Goal: Task Accomplishment & Management: Complete application form

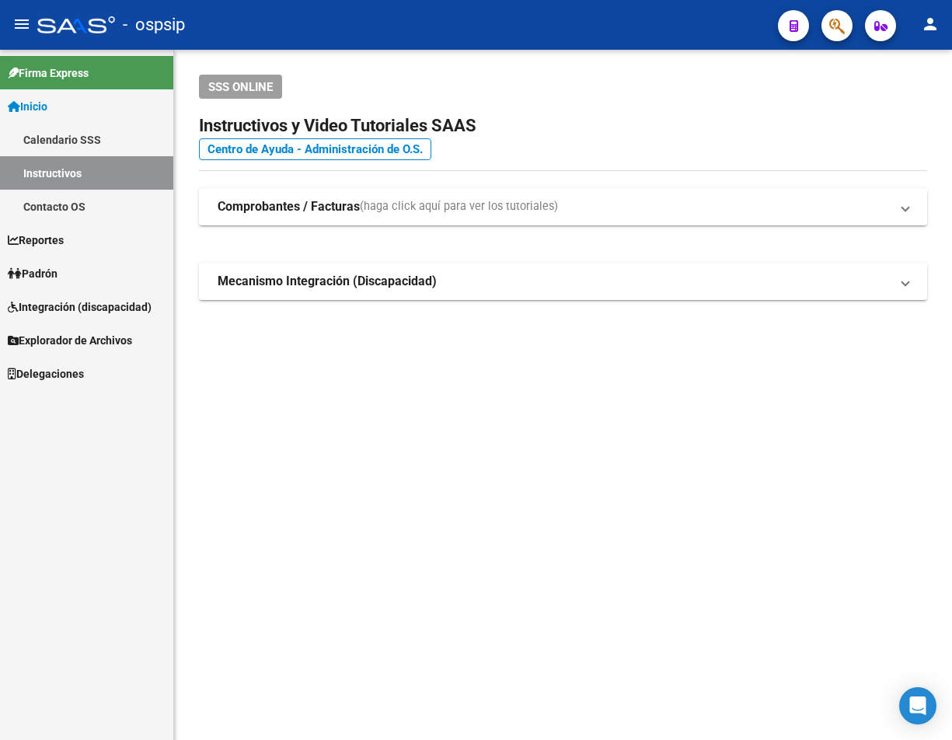
click at [825, 25] on icon "button" at bounding box center [837, 26] width 16 height 18
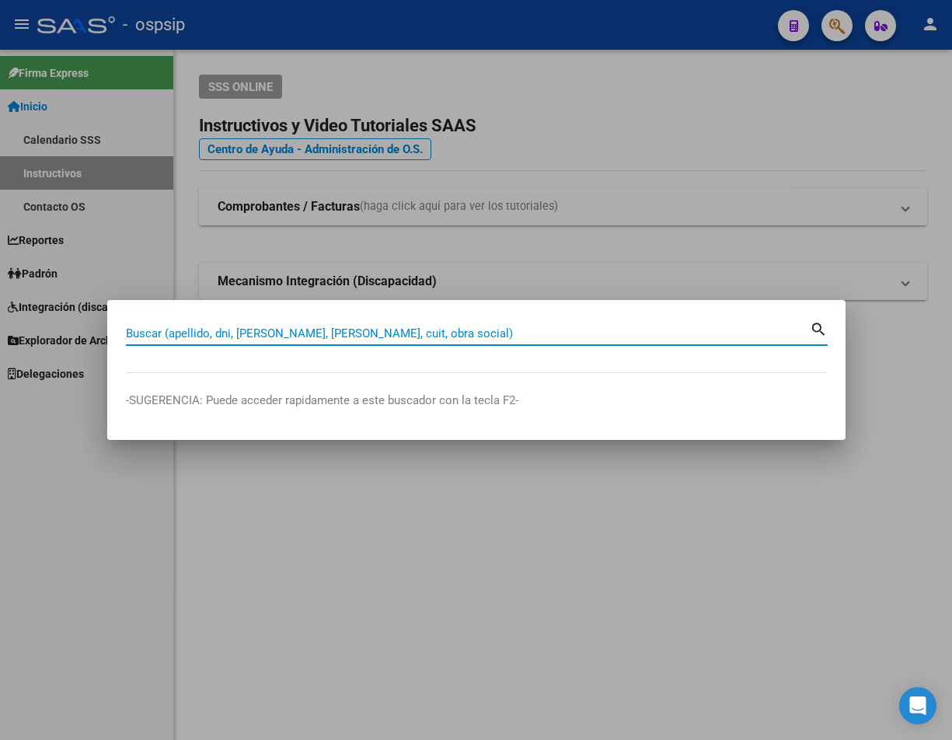
click at [159, 334] on input "Buscar (apellido, dni, [PERSON_NAME], [PERSON_NAME], cuit, obra social)" at bounding box center [468, 333] width 684 height 14
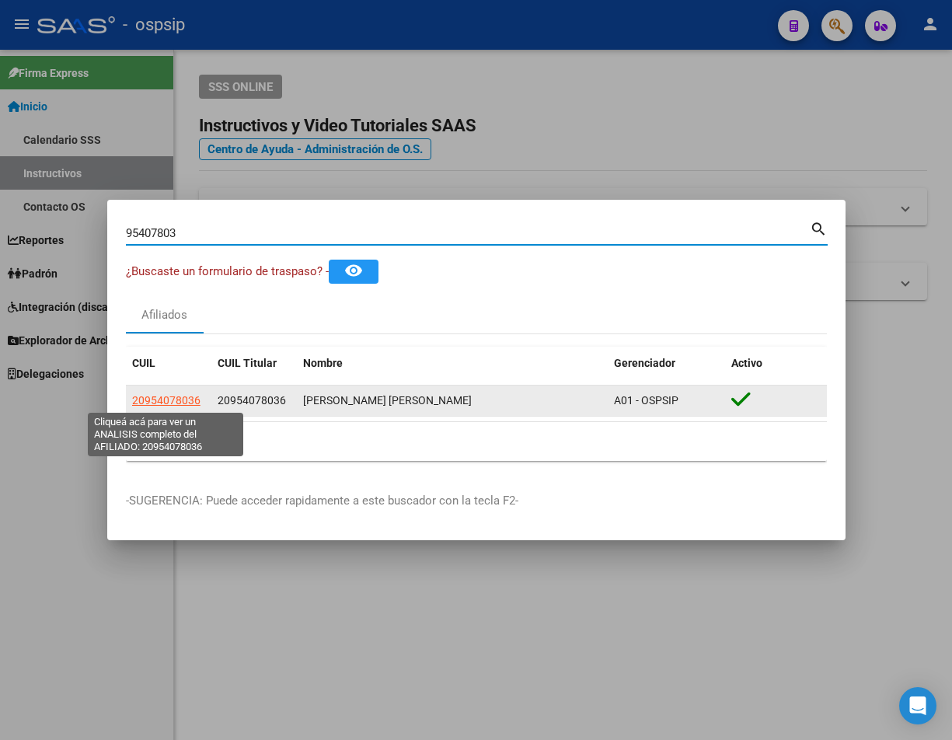
click at [177, 403] on span "20954078036" at bounding box center [166, 400] width 68 height 12
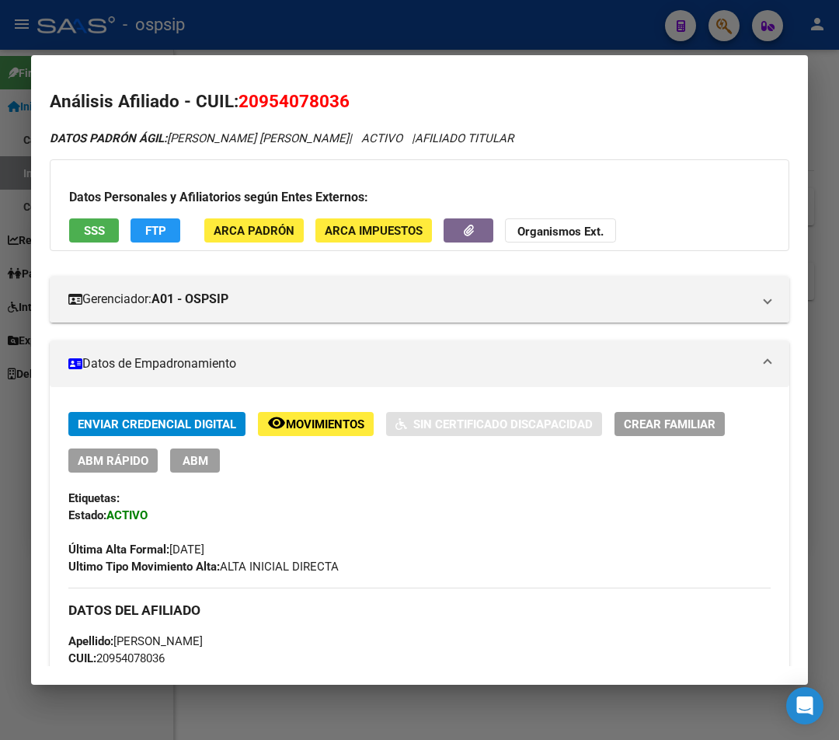
click at [720, 38] on div at bounding box center [419, 370] width 839 height 740
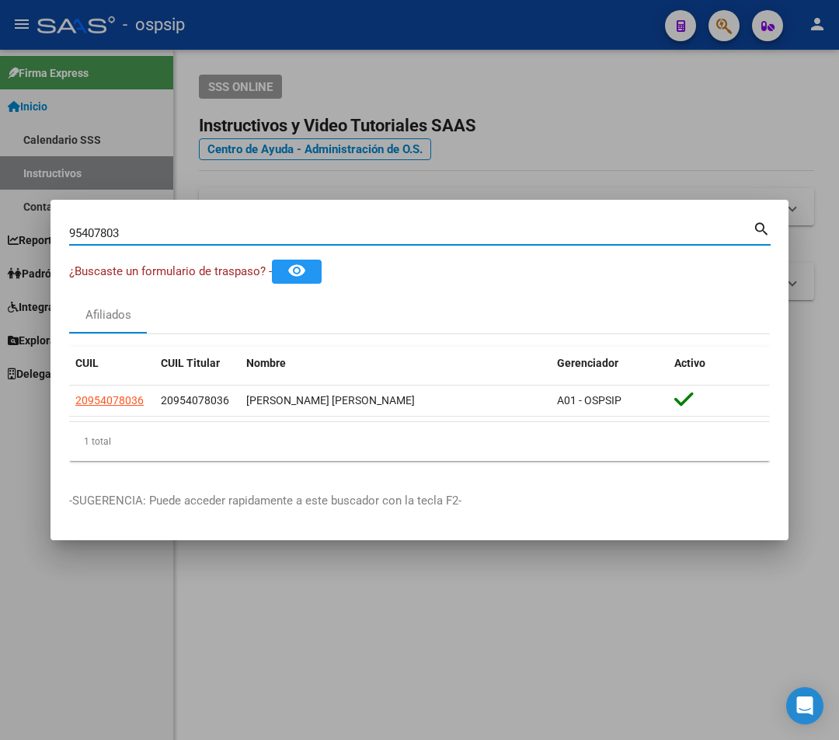
click at [136, 231] on input "95407803" at bounding box center [411, 233] width 684 height 14
type input "9"
type input "23516433"
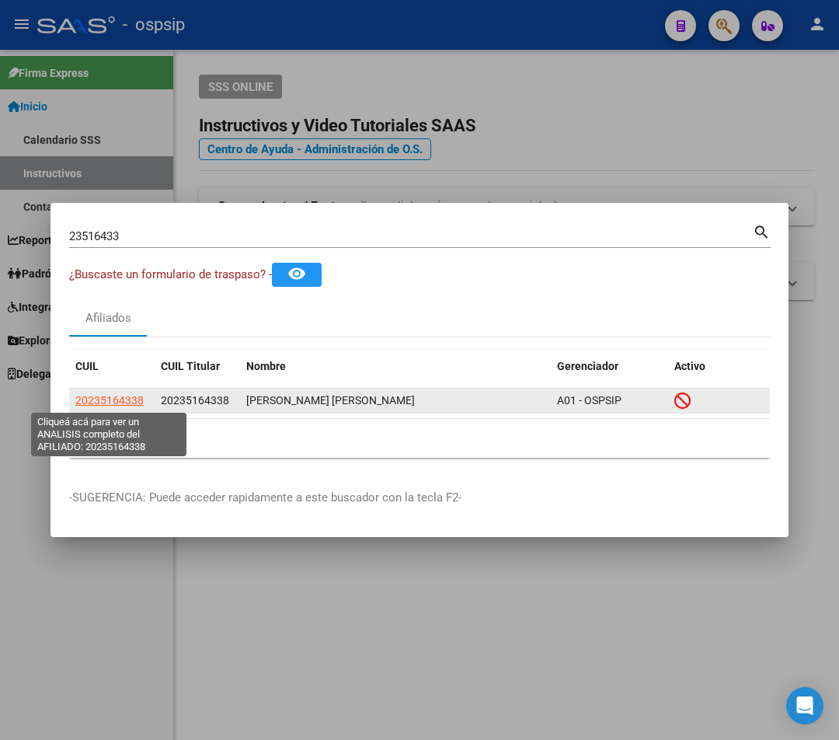
click at [121, 406] on span "20235164338" at bounding box center [109, 400] width 68 height 12
type textarea "20235164338"
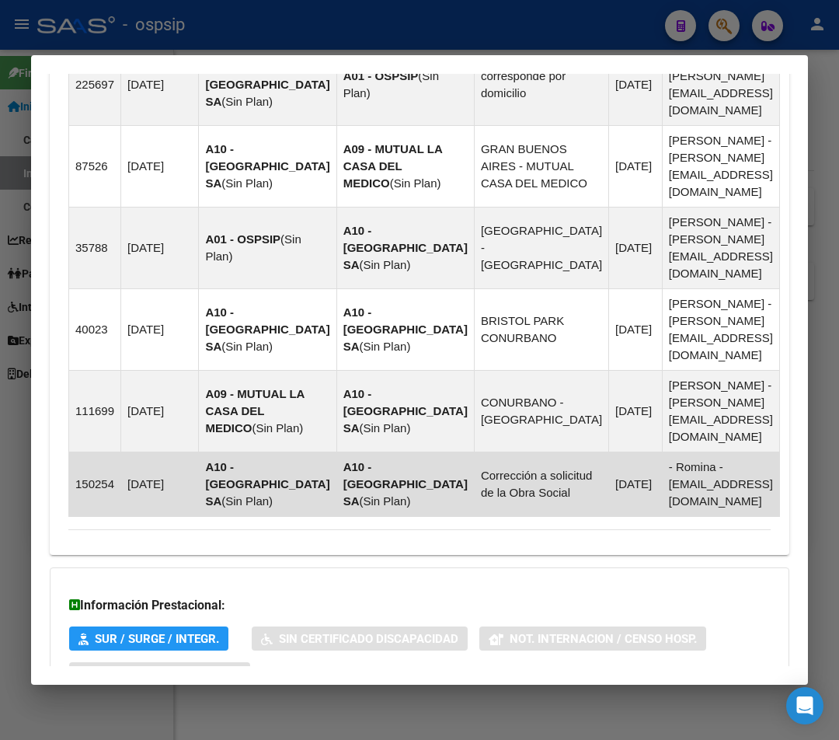
scroll to position [1334, 0]
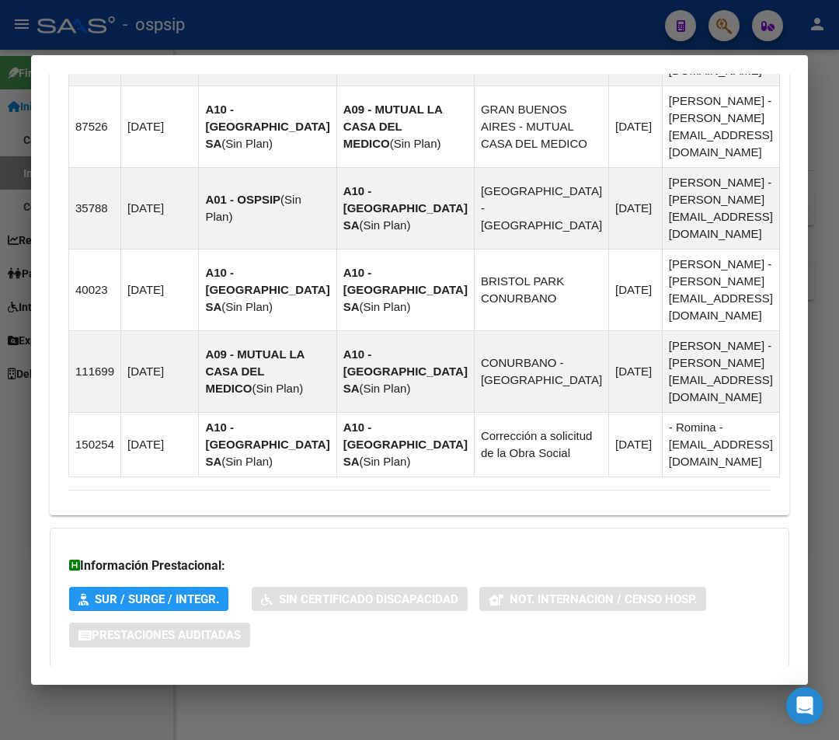
click at [316, 690] on span "Aportes y Contribuciones del Afiliado: 20235164338" at bounding box center [237, 697] width 291 height 15
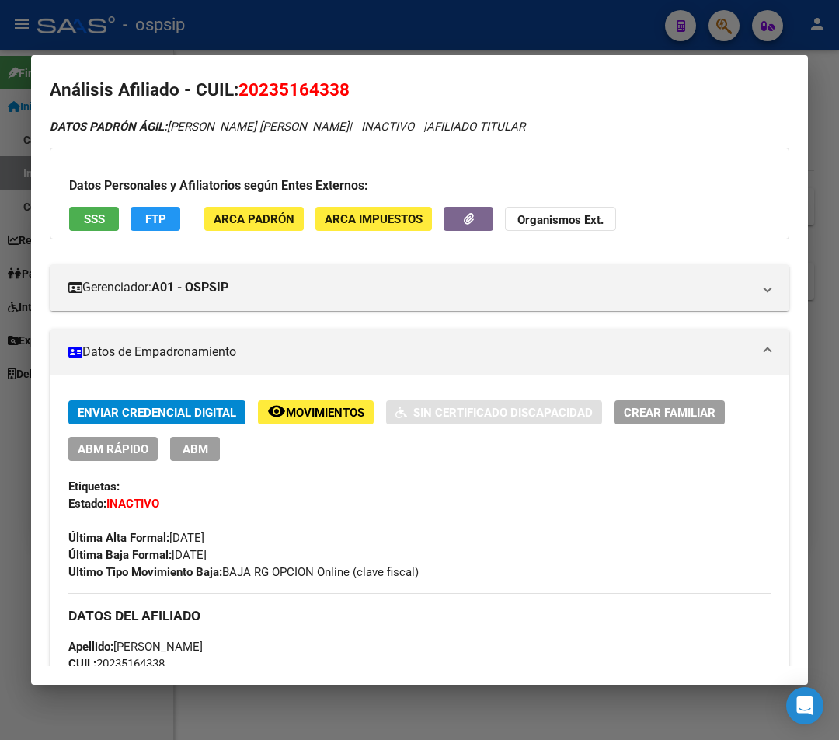
scroll to position [0, 0]
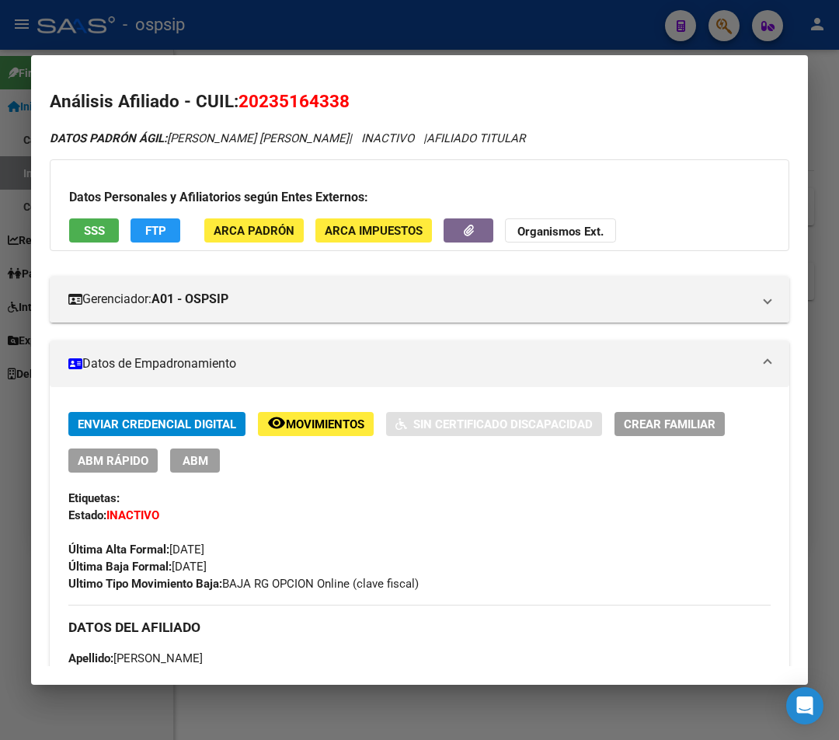
click at [417, 25] on div at bounding box center [419, 370] width 839 height 740
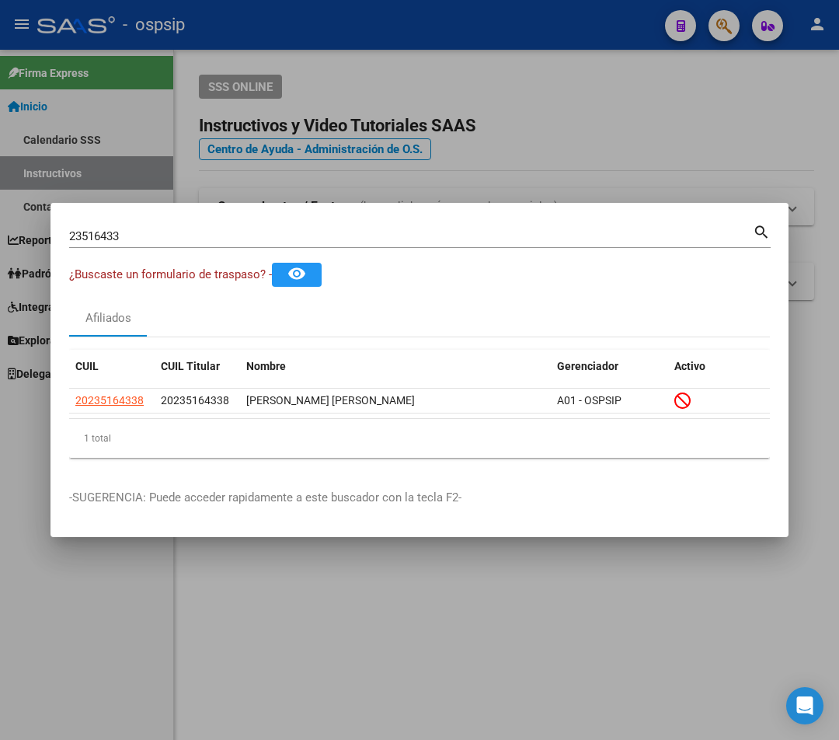
click at [128, 230] on input "23516433" at bounding box center [411, 236] width 684 height 14
type input "2"
type input "95097538"
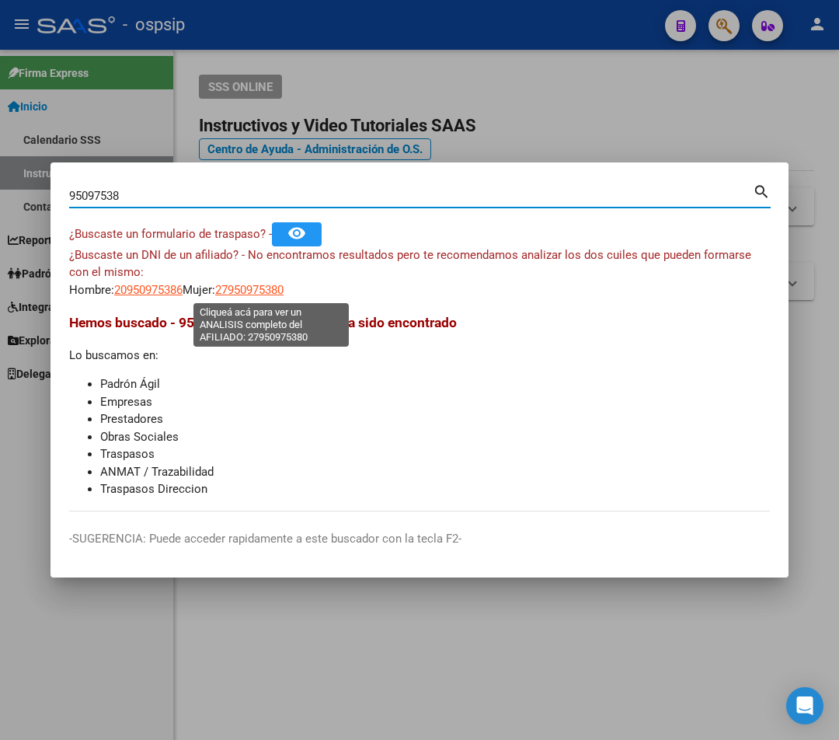
click at [260, 290] on span "27950975380" at bounding box center [249, 290] width 68 height 14
type textarea "27950975380"
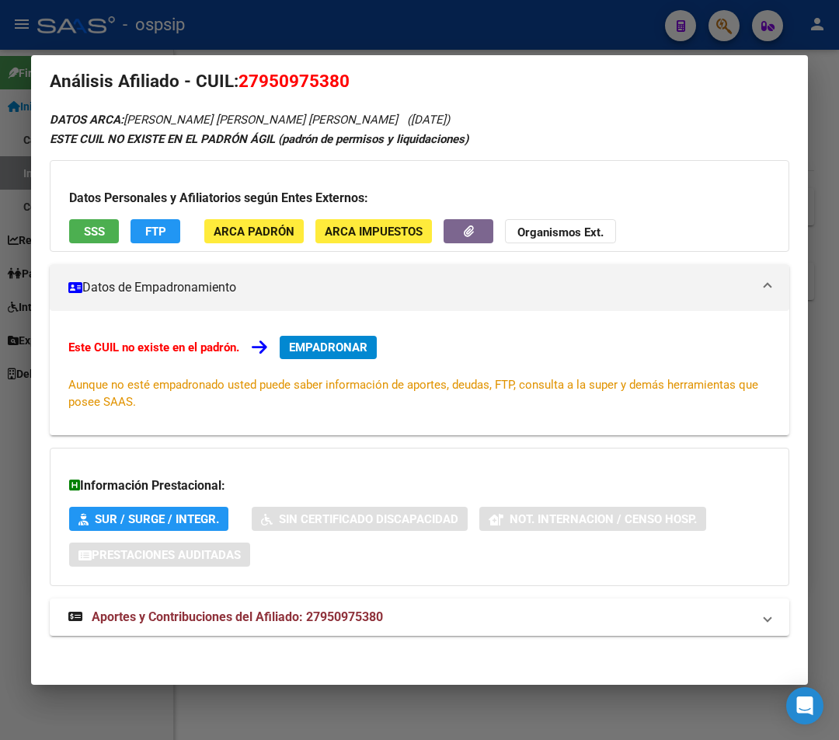
scroll to position [25, 0]
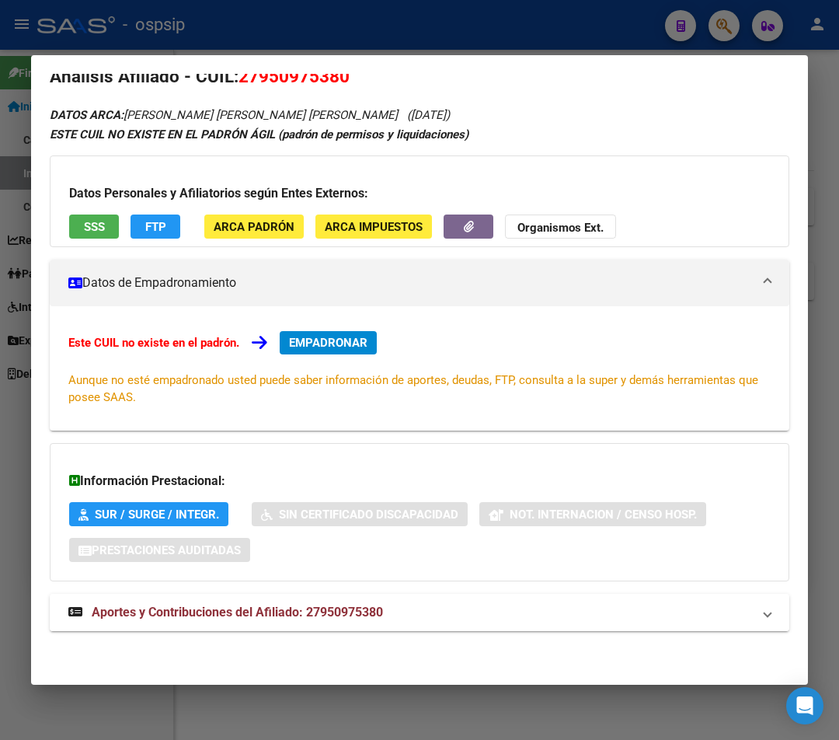
click at [284, 608] on span "Aportes y Contribuciones del Afiliado: 27950975380" at bounding box center [237, 612] width 291 height 15
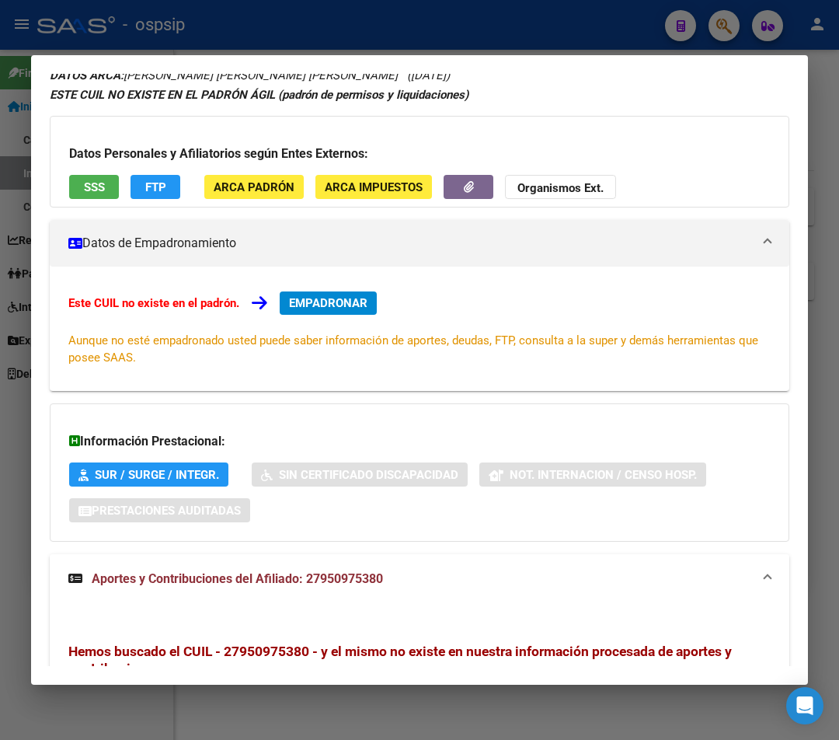
scroll to position [0, 0]
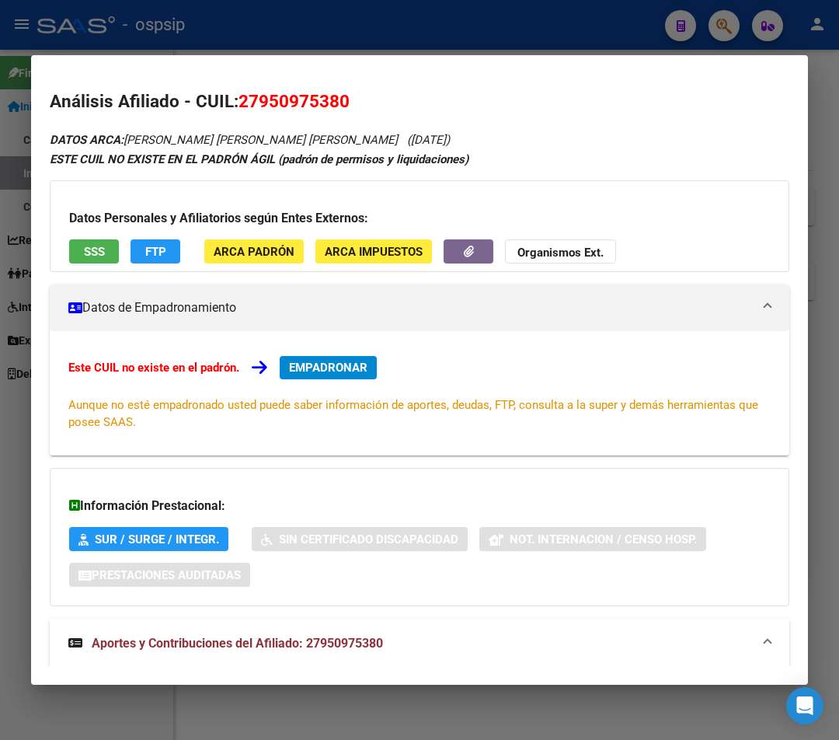
click at [320, 30] on div at bounding box center [419, 370] width 839 height 740
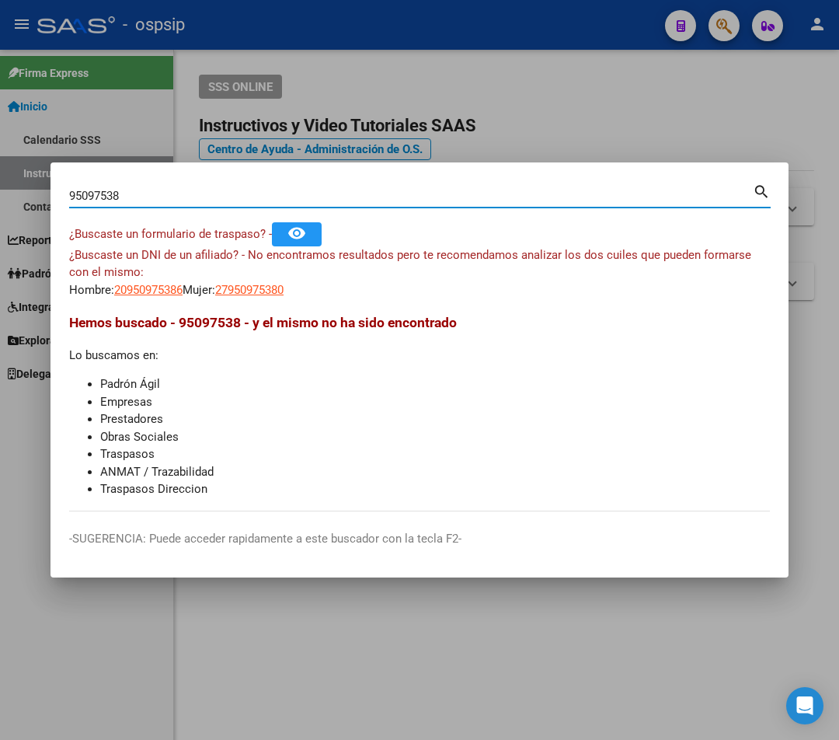
click at [121, 191] on input "95097538" at bounding box center [411, 196] width 684 height 14
type input "9"
type input "40183998"
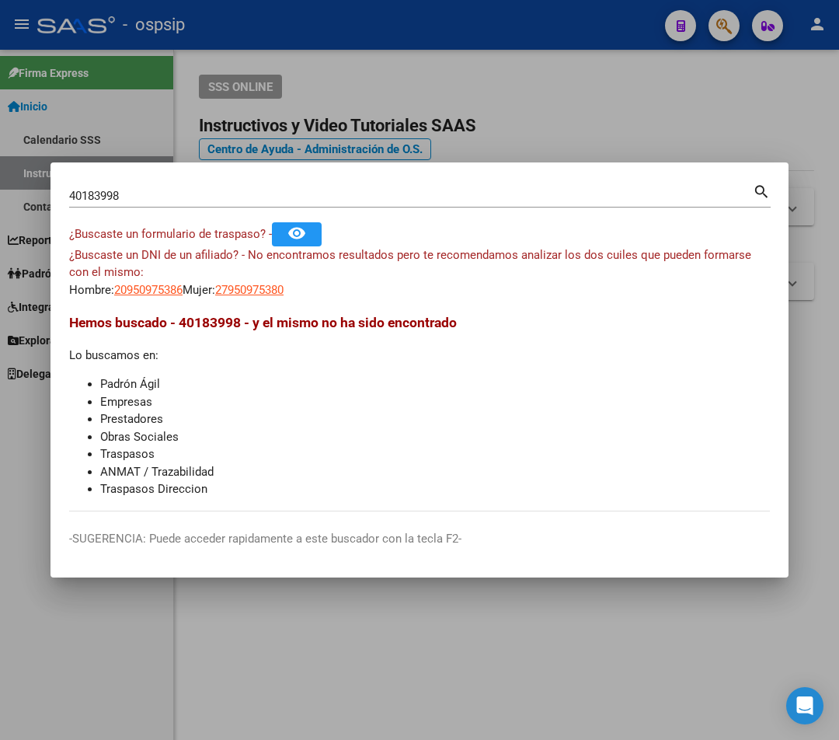
click at [762, 192] on mat-icon "search" at bounding box center [762, 190] width 18 height 19
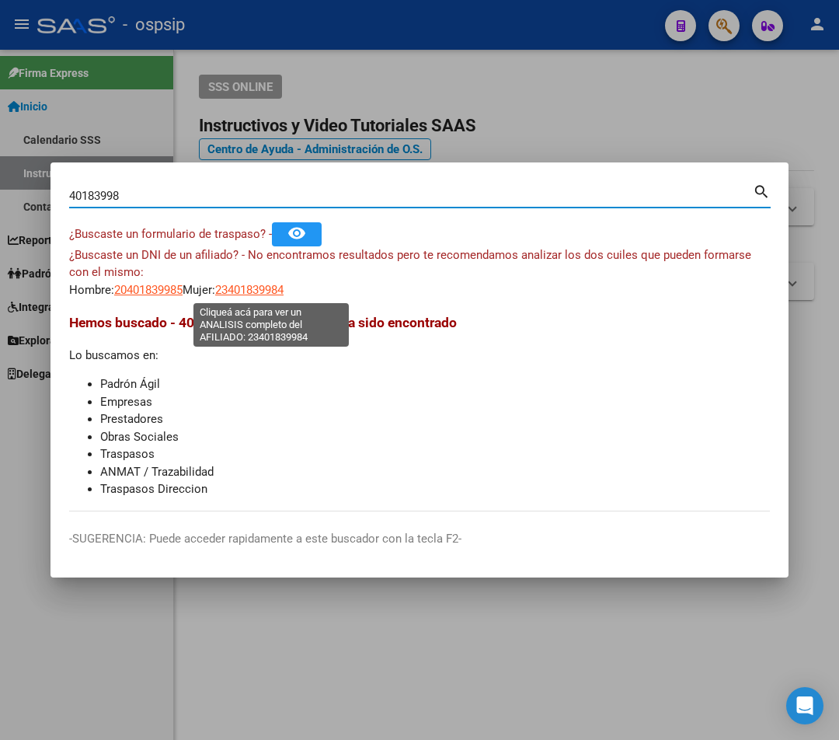
click at [258, 291] on span "23401839984" at bounding box center [249, 290] width 68 height 14
type textarea "23401839984"
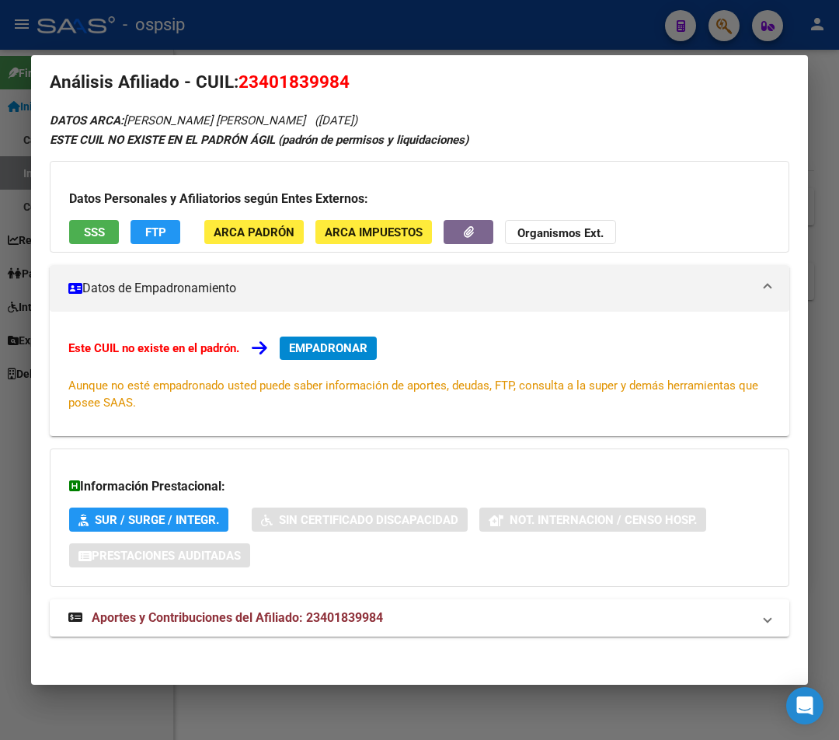
scroll to position [25, 0]
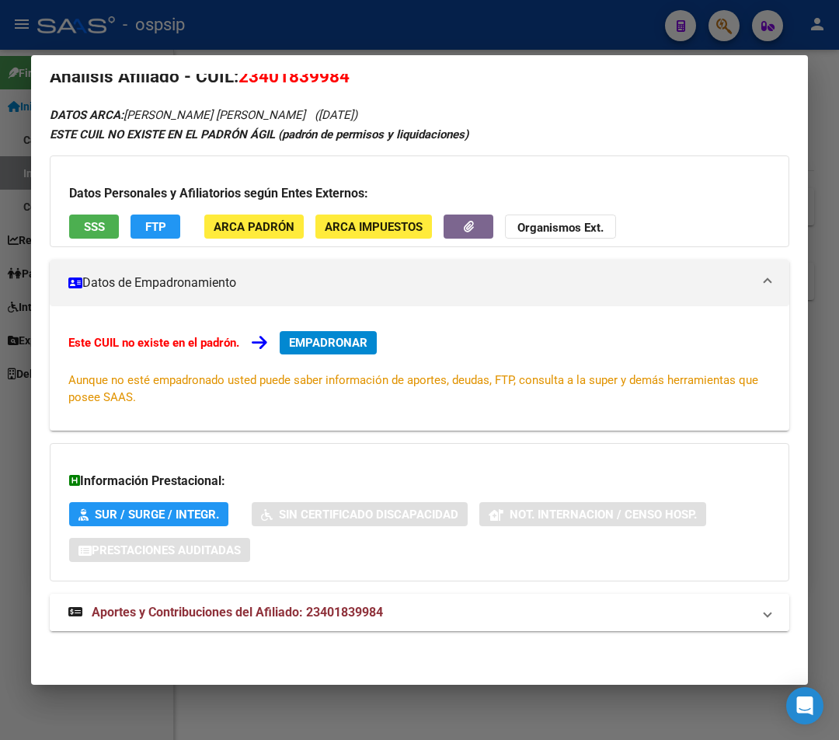
click at [260, 612] on span "Aportes y Contribuciones del Afiliado: 23401839984" at bounding box center [237, 612] width 291 height 15
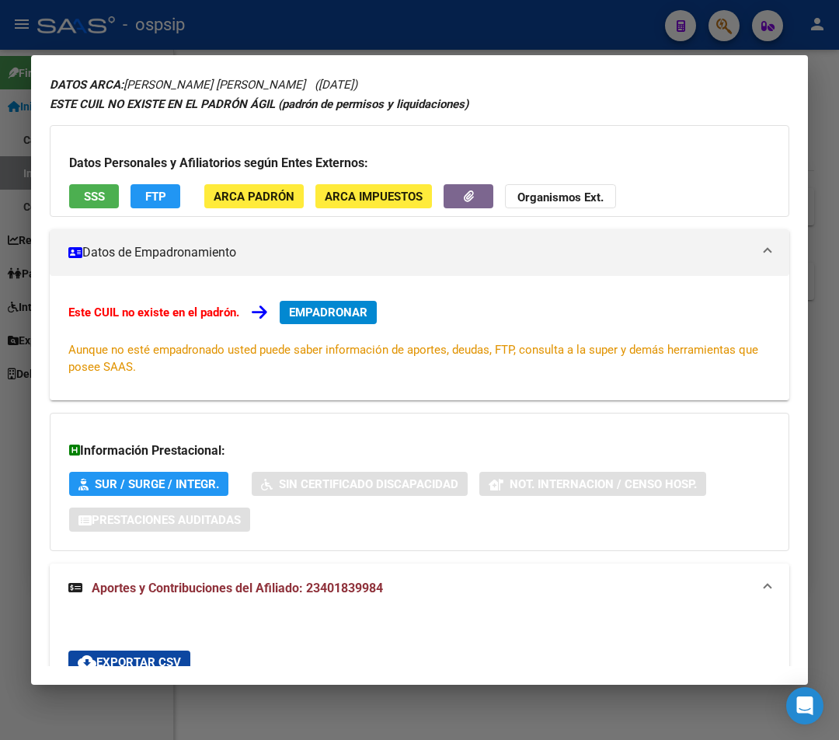
scroll to position [0, 0]
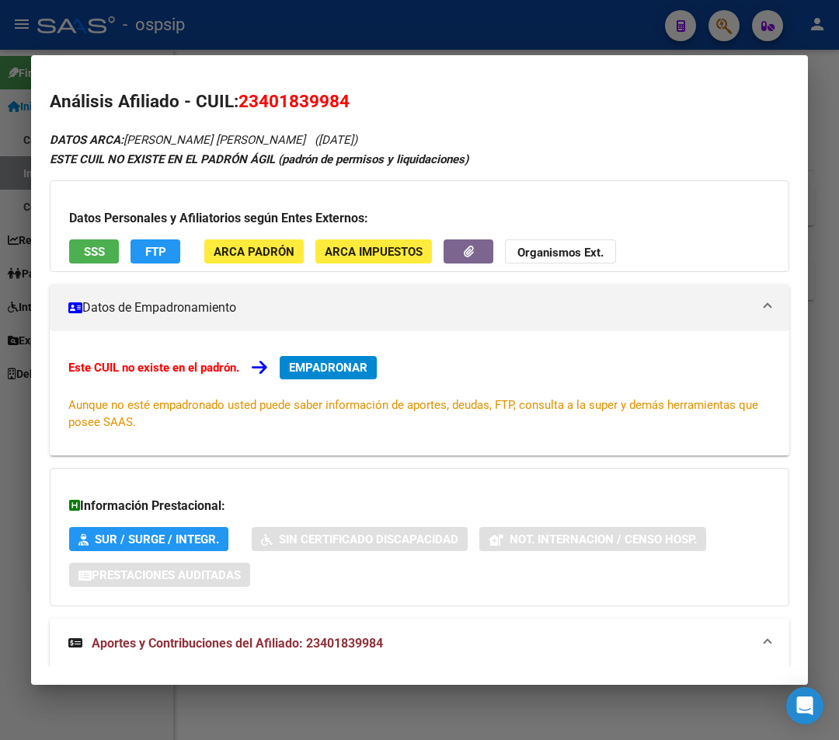
click at [326, 30] on div at bounding box center [419, 370] width 839 height 740
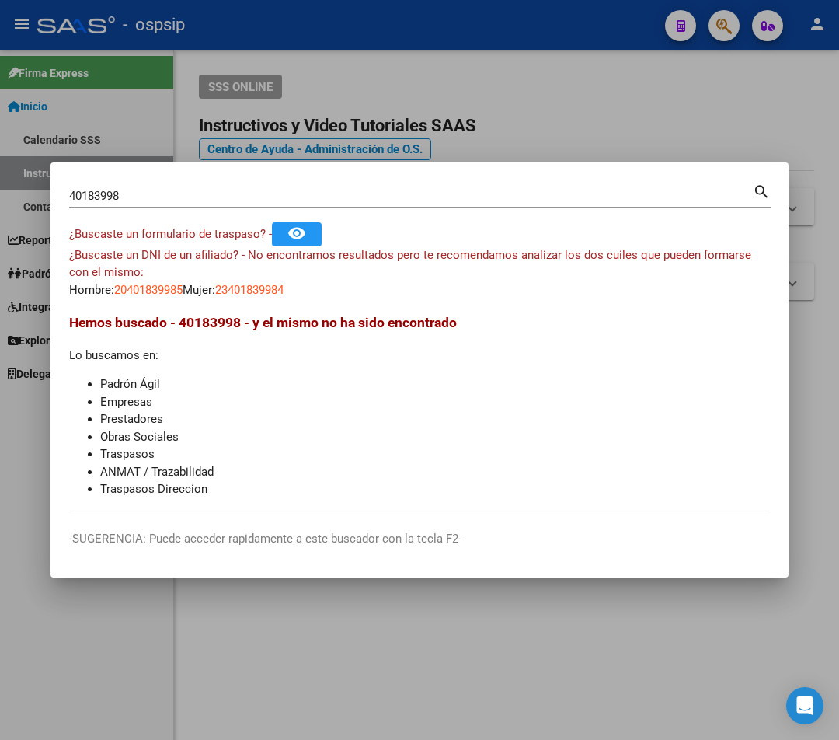
click at [330, 30] on div at bounding box center [419, 370] width 839 height 740
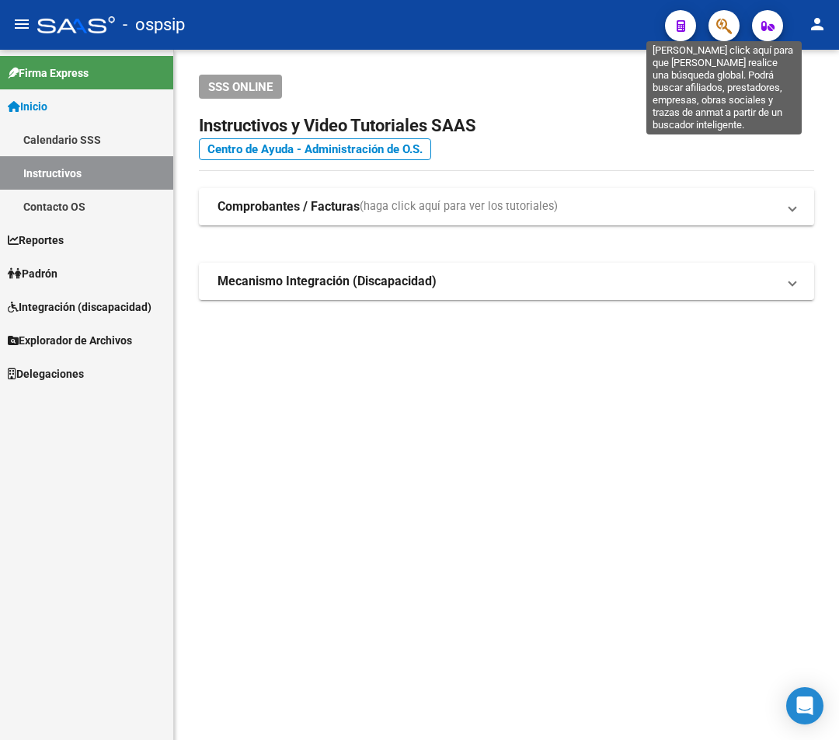
click at [719, 30] on icon "button" at bounding box center [725, 26] width 16 height 18
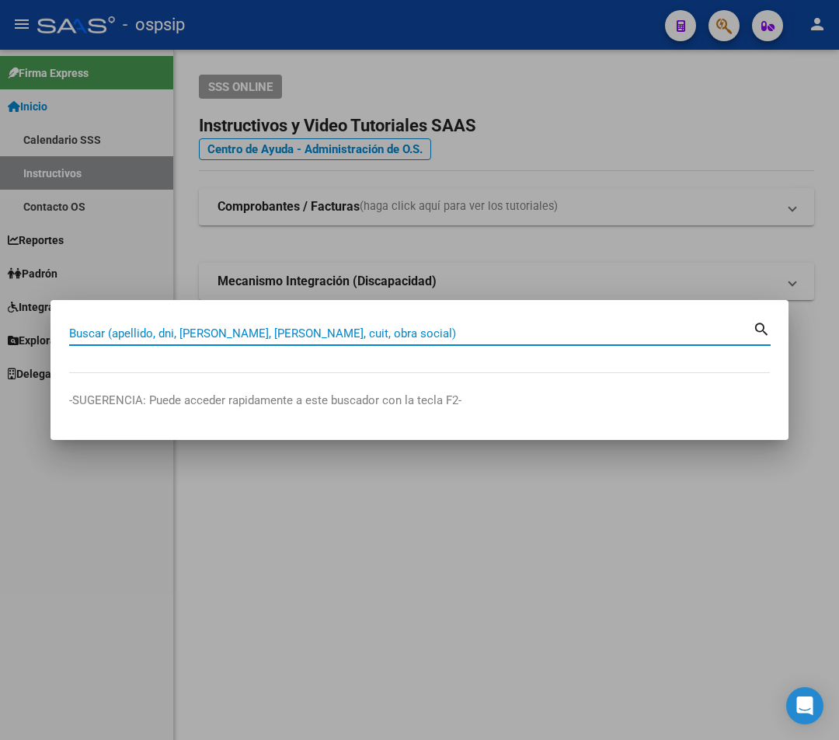
click at [107, 332] on input "Buscar (apellido, dni, [PERSON_NAME], [PERSON_NAME], cuit, obra social)" at bounding box center [411, 333] width 684 height 14
type input "25948084"
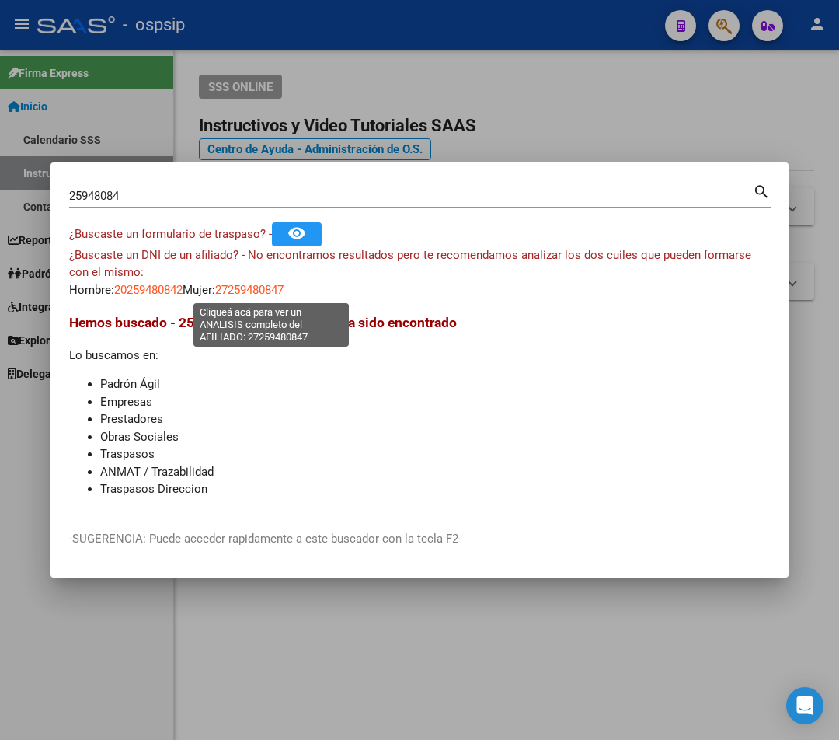
click at [284, 293] on span "27259480847" at bounding box center [249, 290] width 68 height 14
type textarea "27259480847"
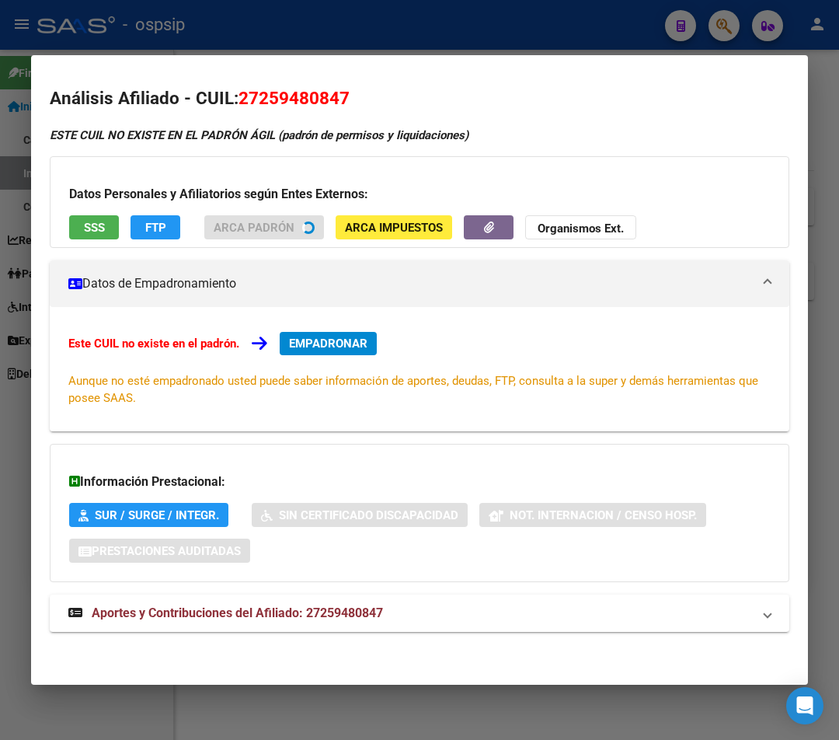
scroll to position [4, 0]
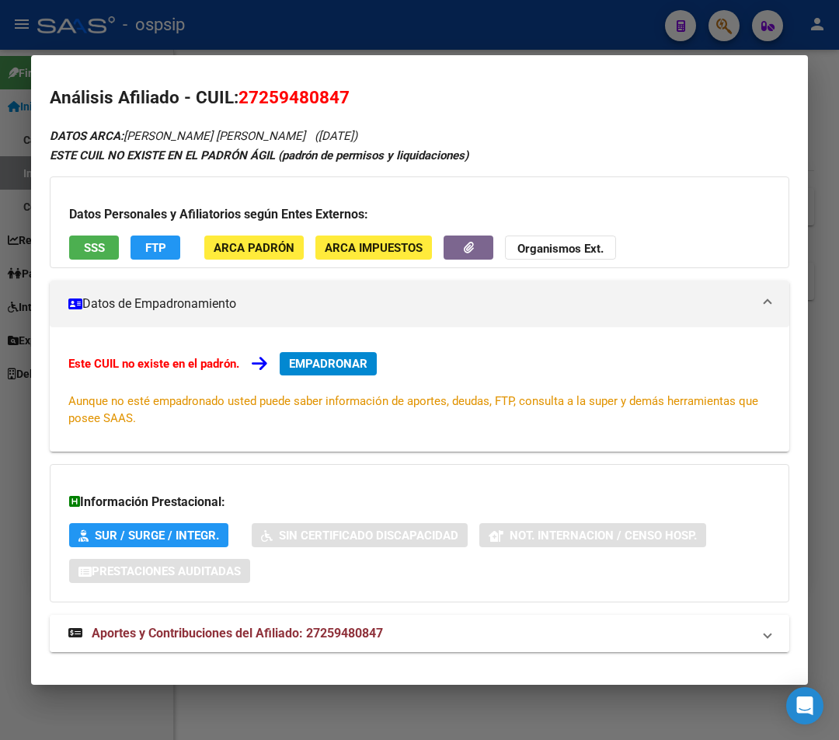
click at [219, 640] on span "Aportes y Contribuciones del Afiliado: 27259480847" at bounding box center [237, 633] width 291 height 15
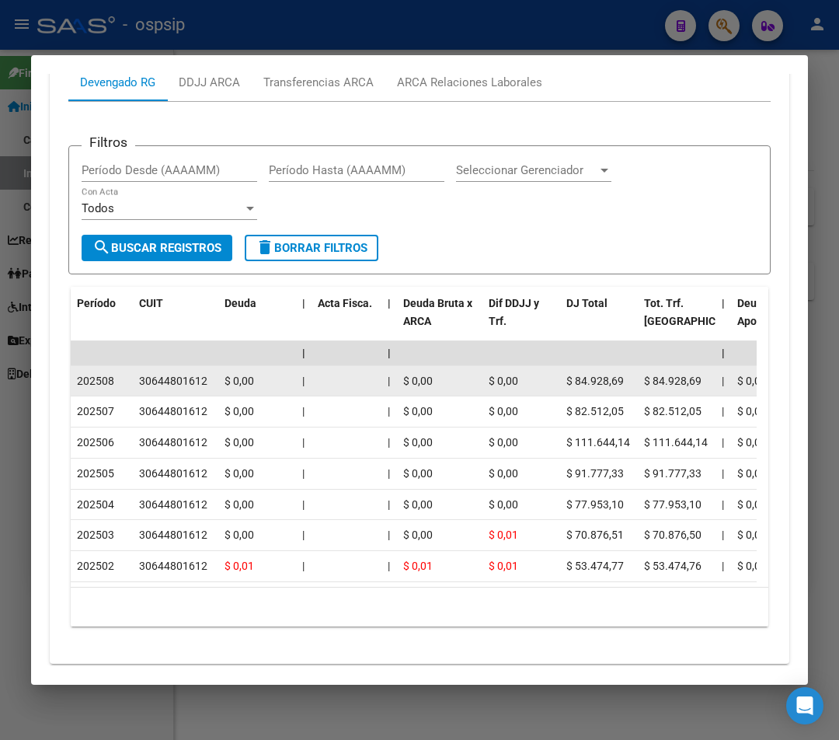
scroll to position [727, 0]
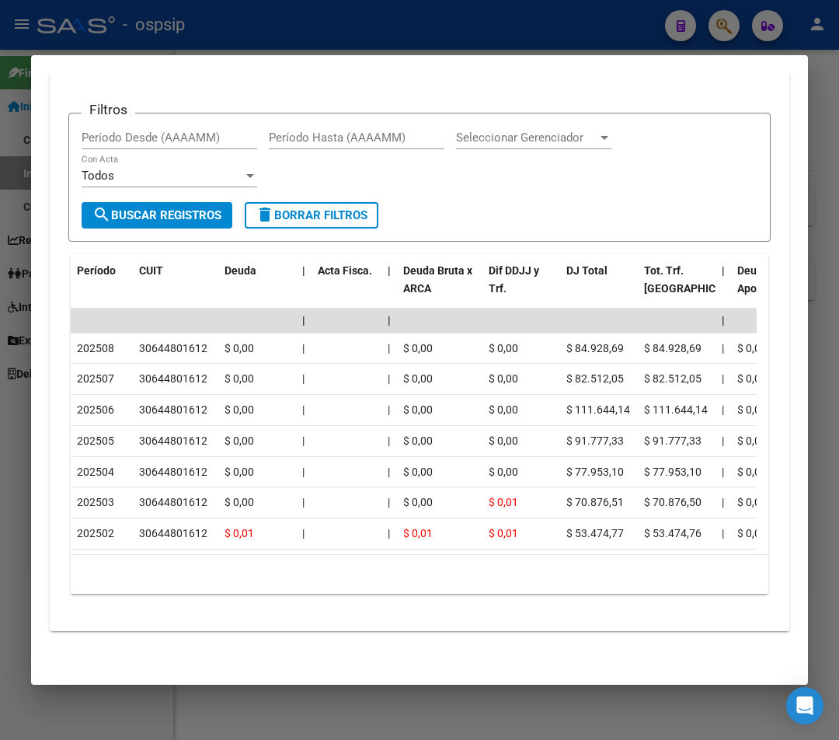
click at [390, 10] on div at bounding box center [419, 370] width 839 height 740
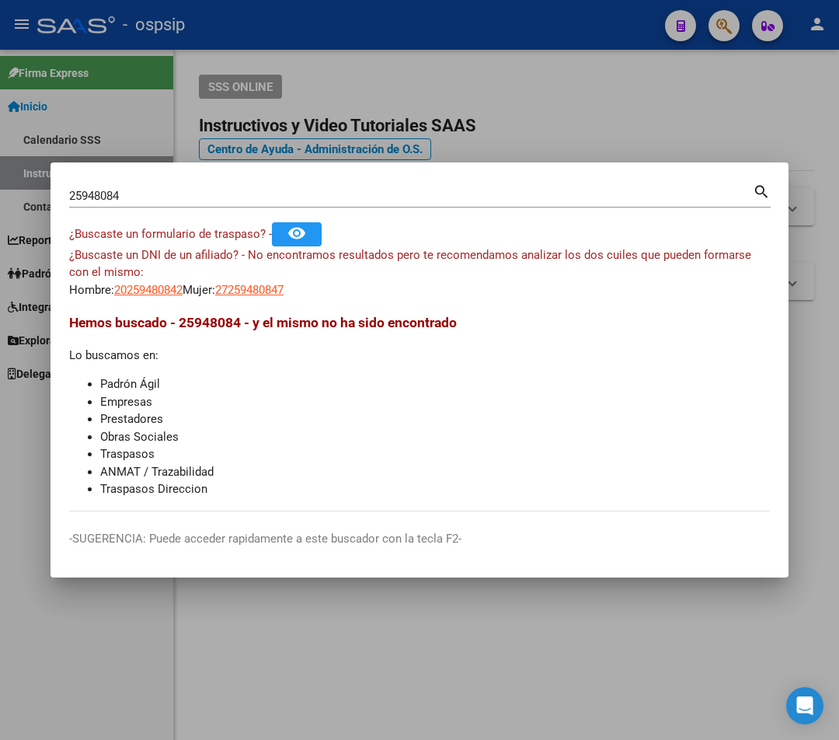
click at [391, 16] on div at bounding box center [419, 370] width 839 height 740
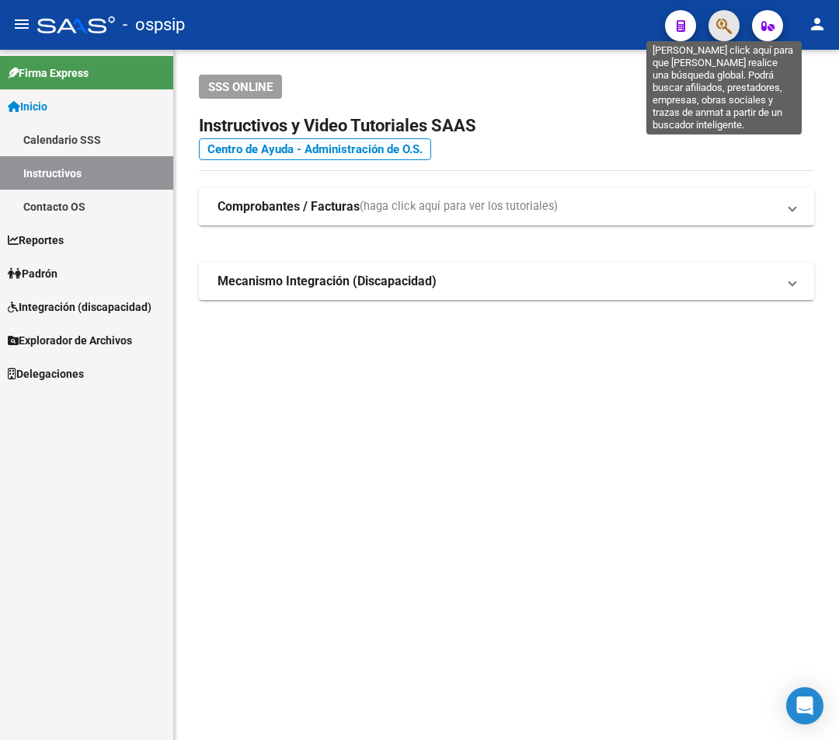
click at [724, 33] on icon "button" at bounding box center [725, 26] width 16 height 18
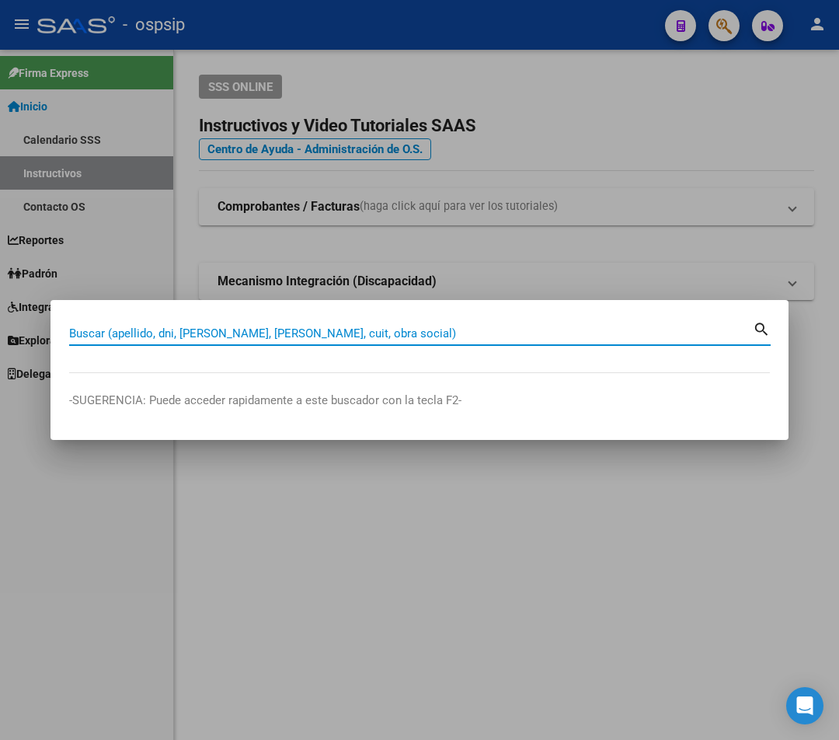
click at [124, 329] on input "Buscar (apellido, dni, [PERSON_NAME], [PERSON_NAME], cuit, obra social)" at bounding box center [411, 333] width 684 height 14
type input "32784620"
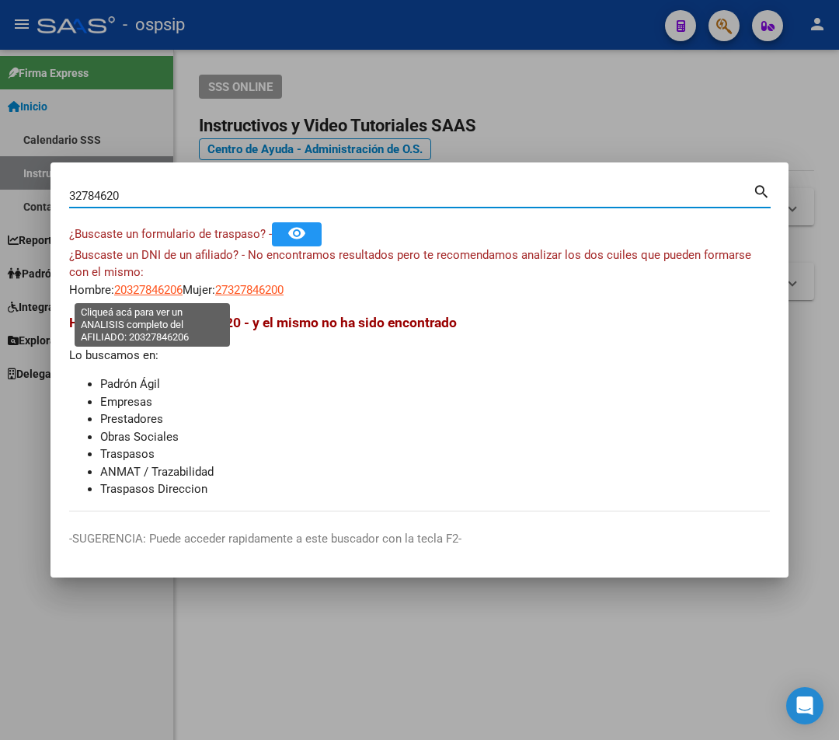
click at [135, 291] on span "20327846206" at bounding box center [148, 290] width 68 height 14
type textarea "20327846206"
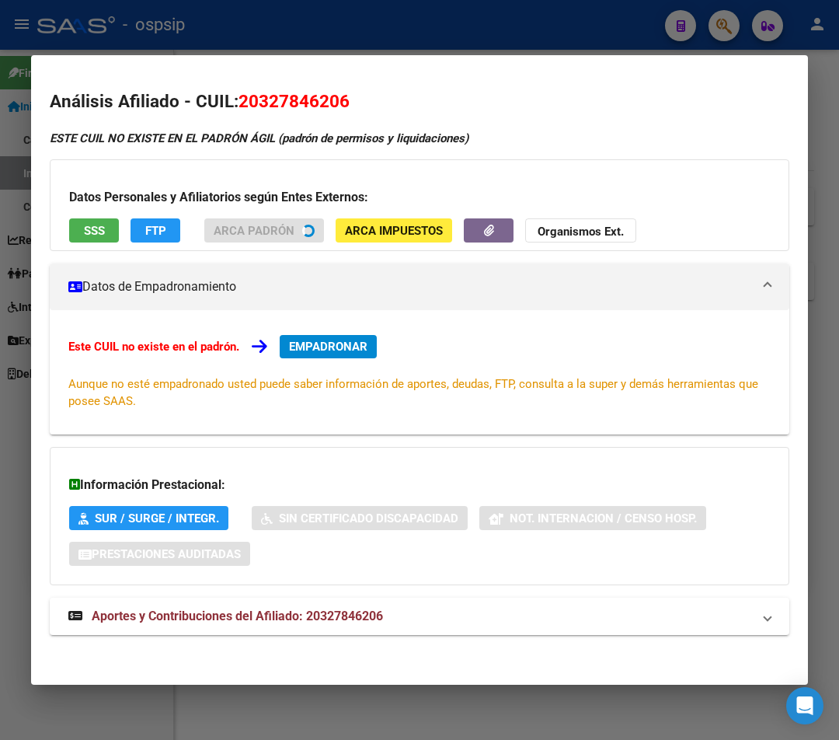
scroll to position [4, 0]
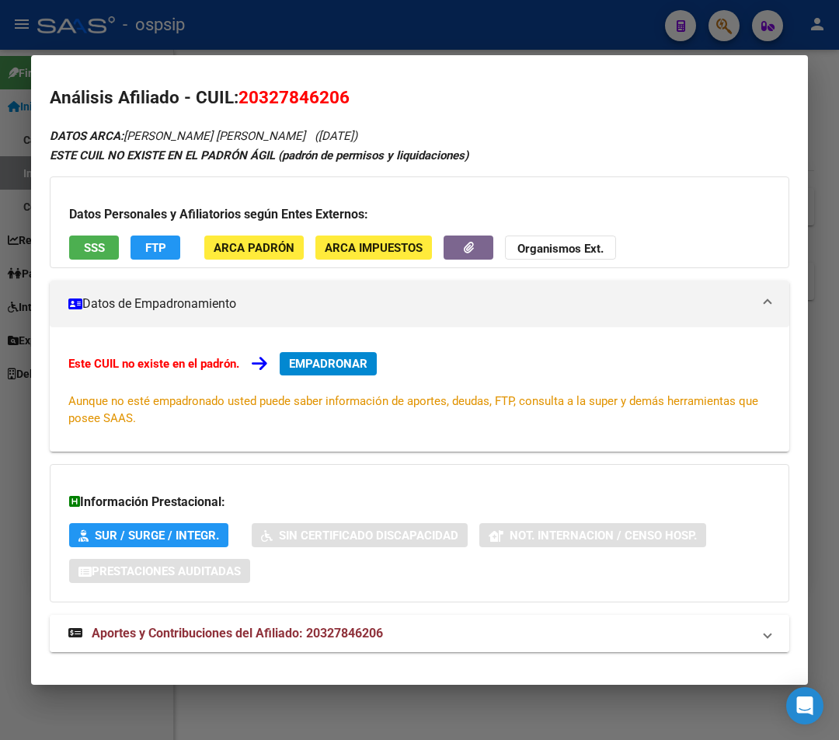
click at [272, 637] on span "Aportes y Contribuciones del Afiliado: 20327846206" at bounding box center [237, 633] width 291 height 15
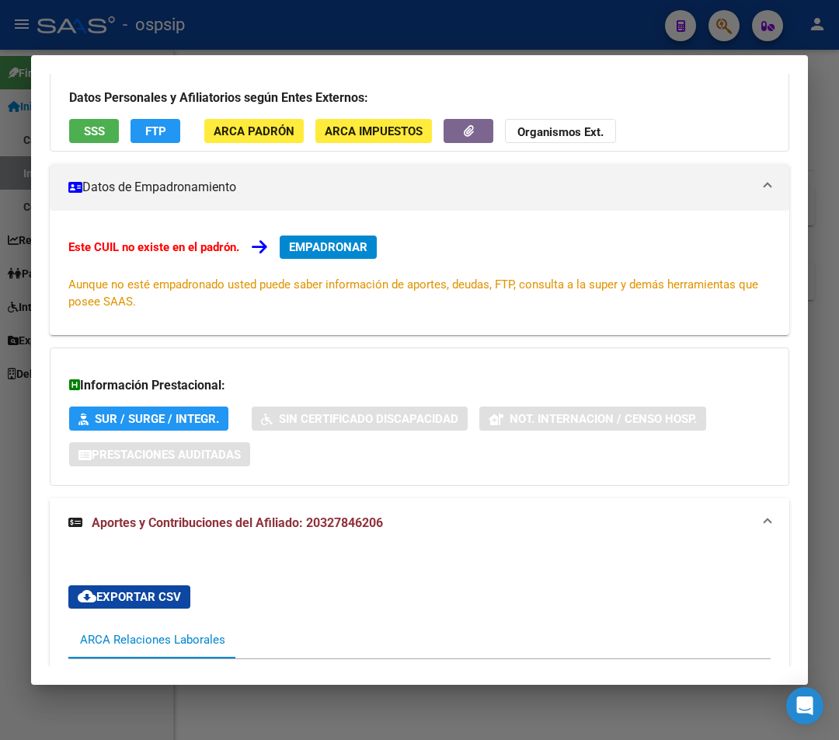
scroll to position [32, 0]
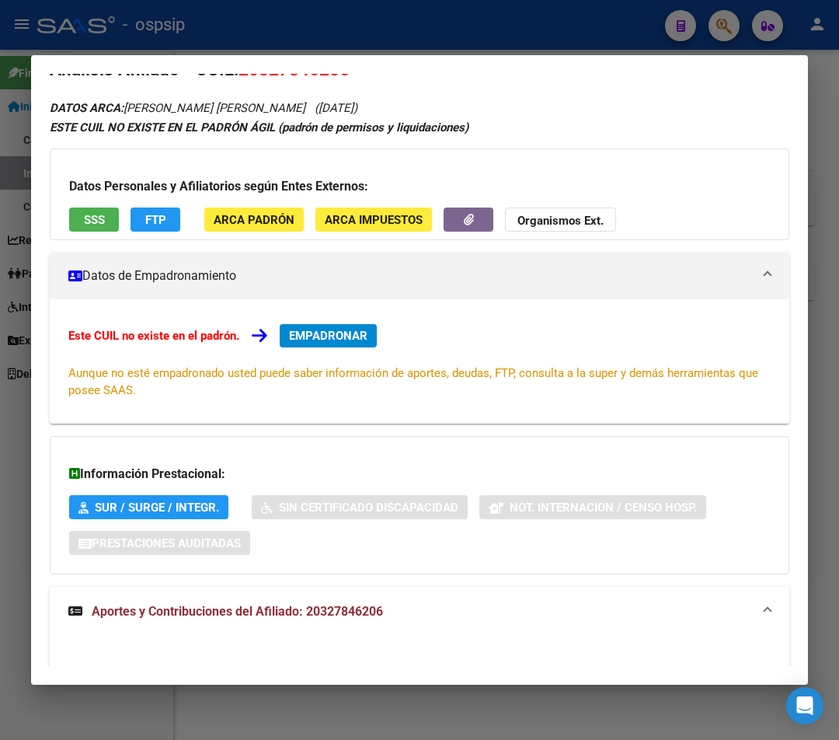
click at [289, 38] on div at bounding box center [419, 370] width 839 height 740
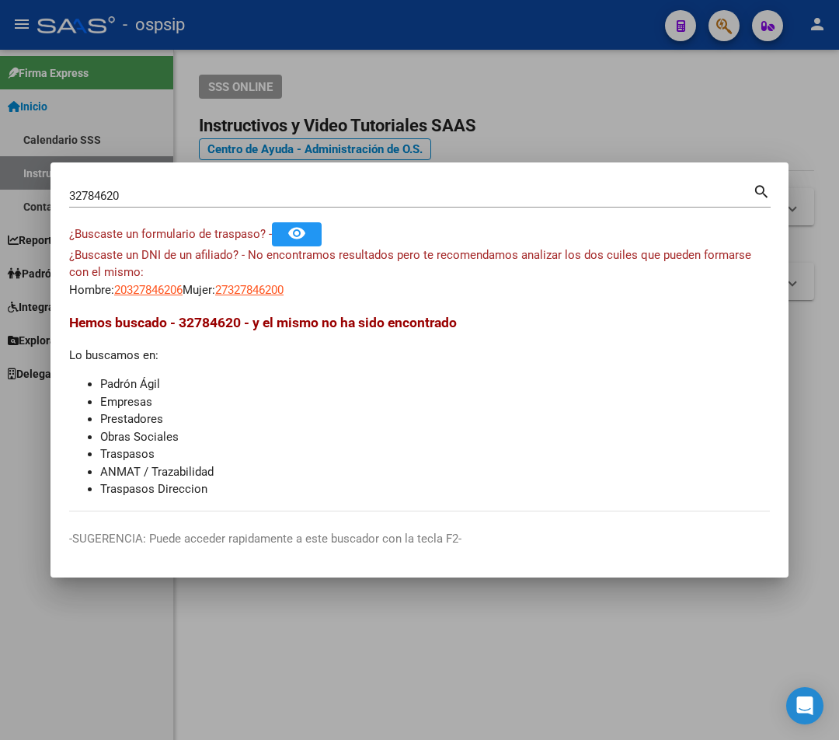
click at [291, 38] on div at bounding box center [419, 370] width 839 height 740
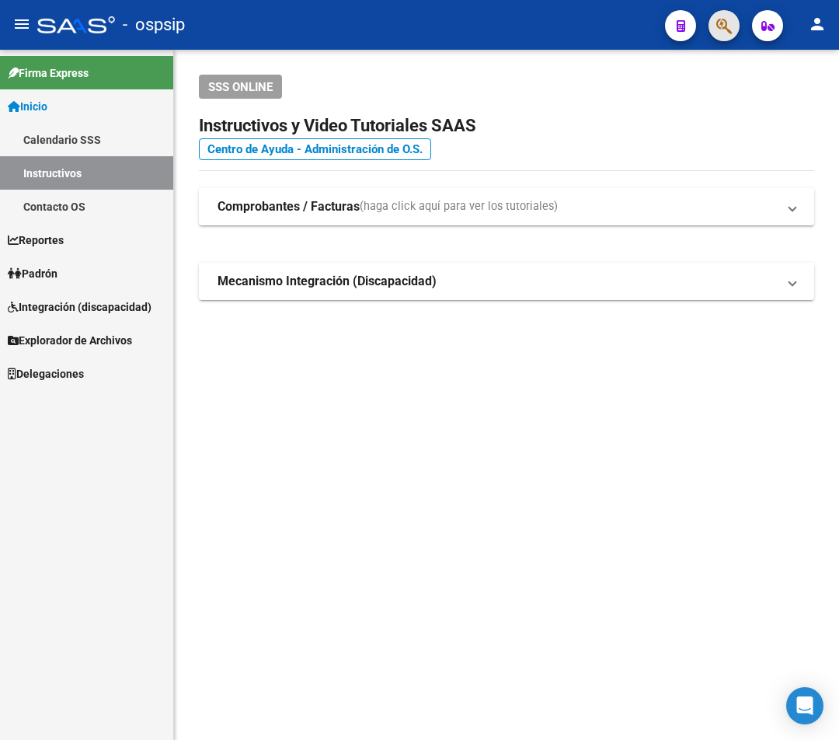
click at [727, 36] on span "button" at bounding box center [725, 26] width 16 height 32
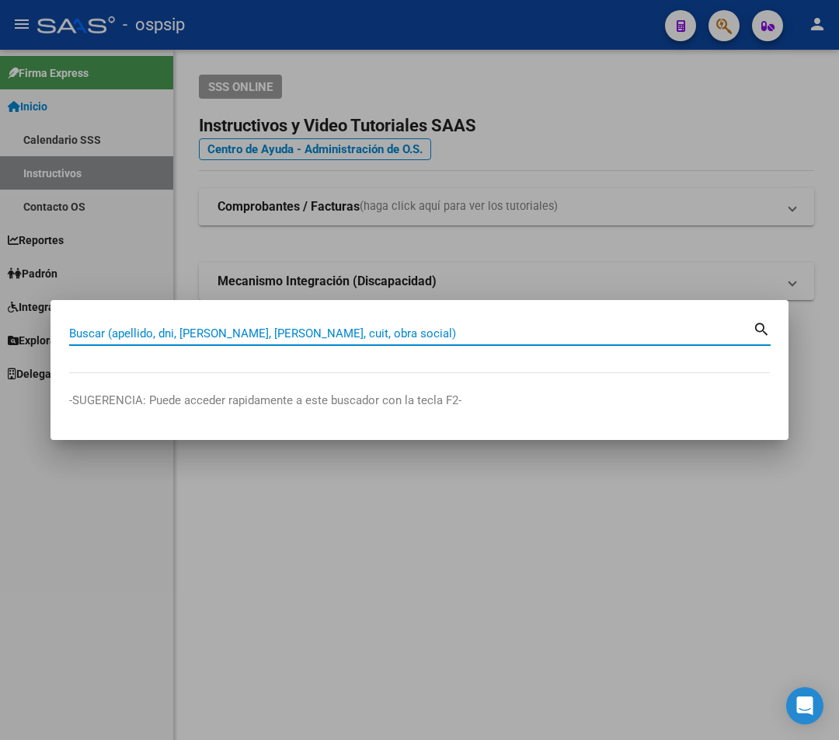
click at [100, 339] on input "Buscar (apellido, dni, [PERSON_NAME], [PERSON_NAME], cuit, obra social)" at bounding box center [411, 333] width 684 height 14
type input "26409608"
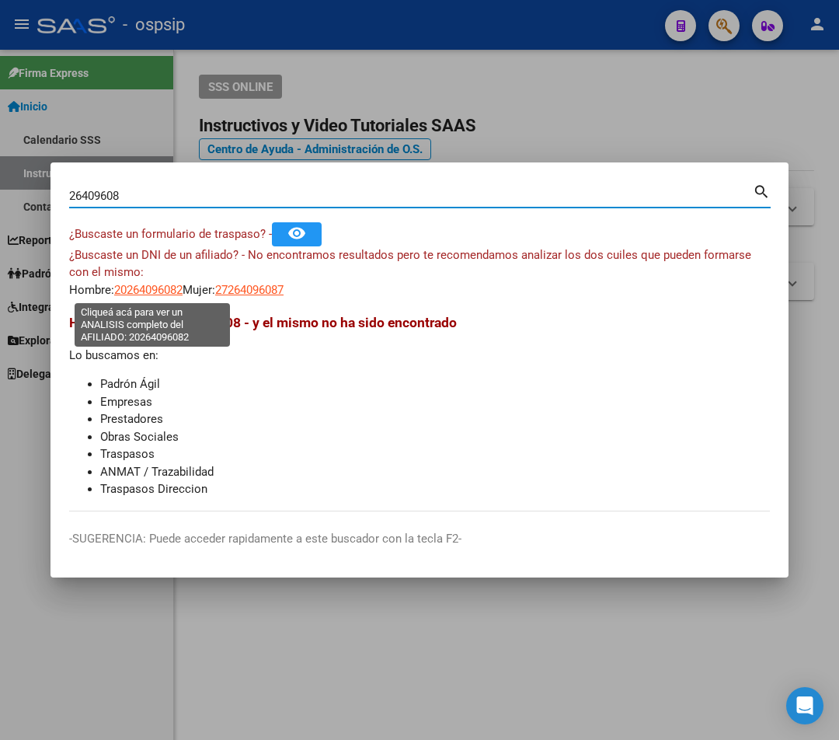
click at [168, 292] on span "20264096082" at bounding box center [148, 290] width 68 height 14
type textarea "20264096082"
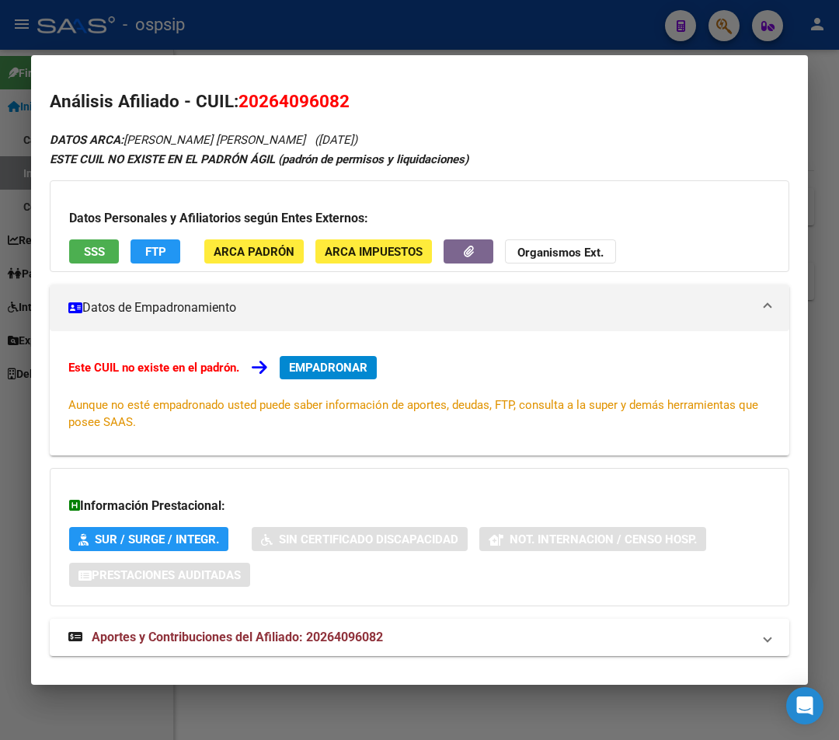
scroll to position [4, 0]
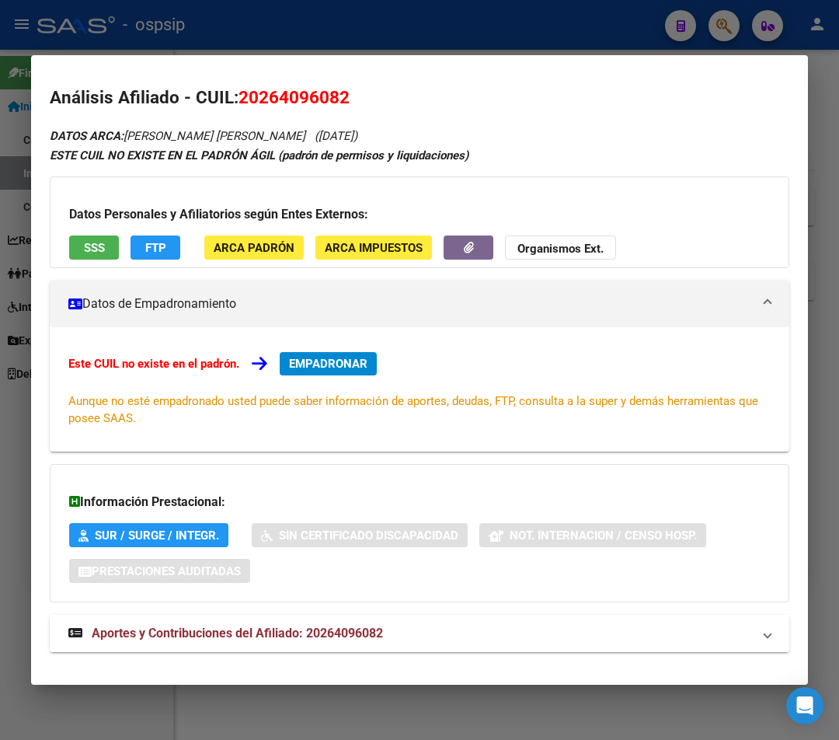
click at [312, 630] on span "Aportes y Contribuciones del Afiliado: 20264096082" at bounding box center [237, 633] width 291 height 15
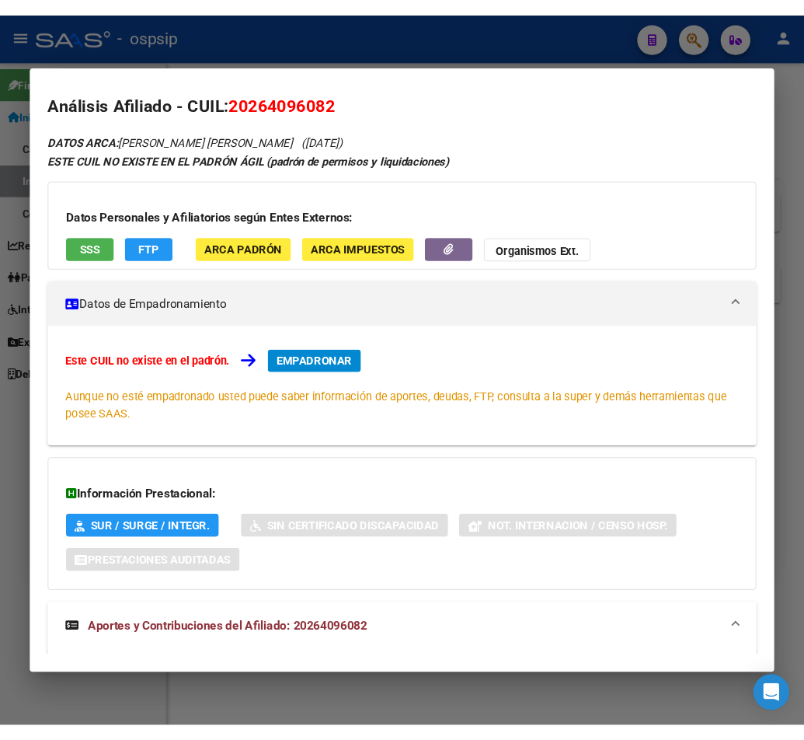
scroll to position [0, 0]
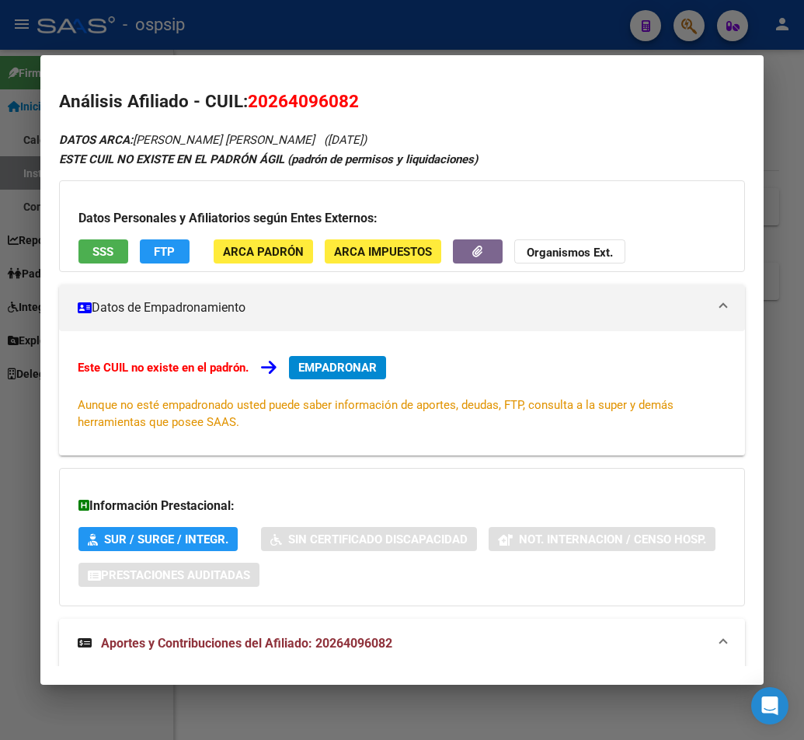
click at [479, 33] on div at bounding box center [402, 370] width 804 height 740
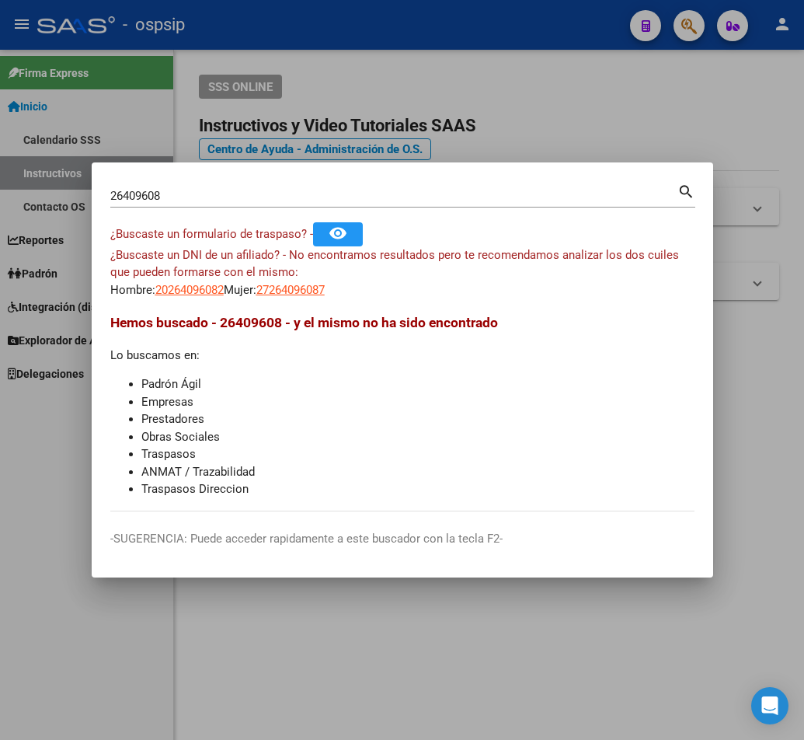
click at [176, 194] on input "26409608" at bounding box center [393, 196] width 567 height 14
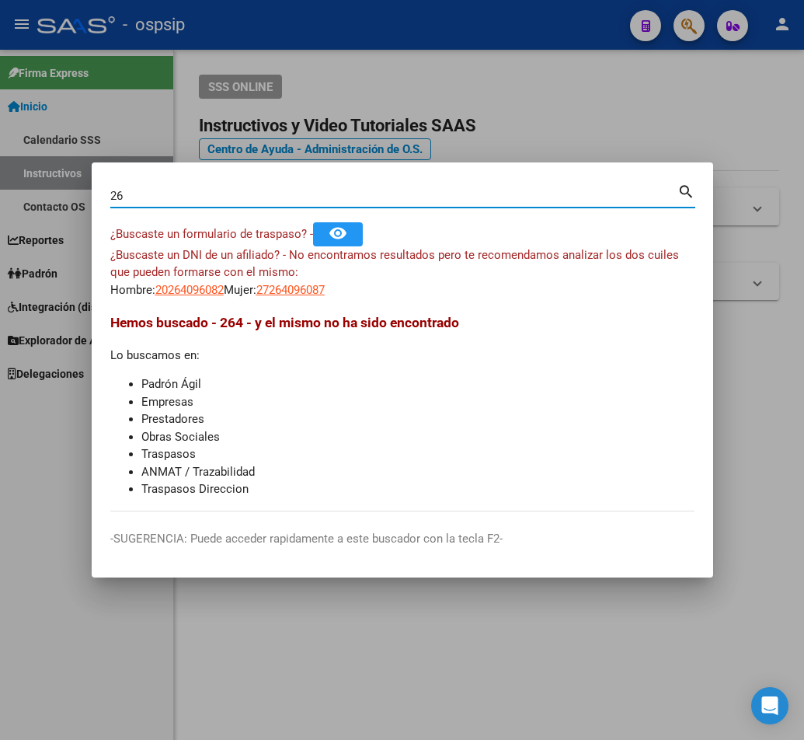
type input "2"
type input "43421651"
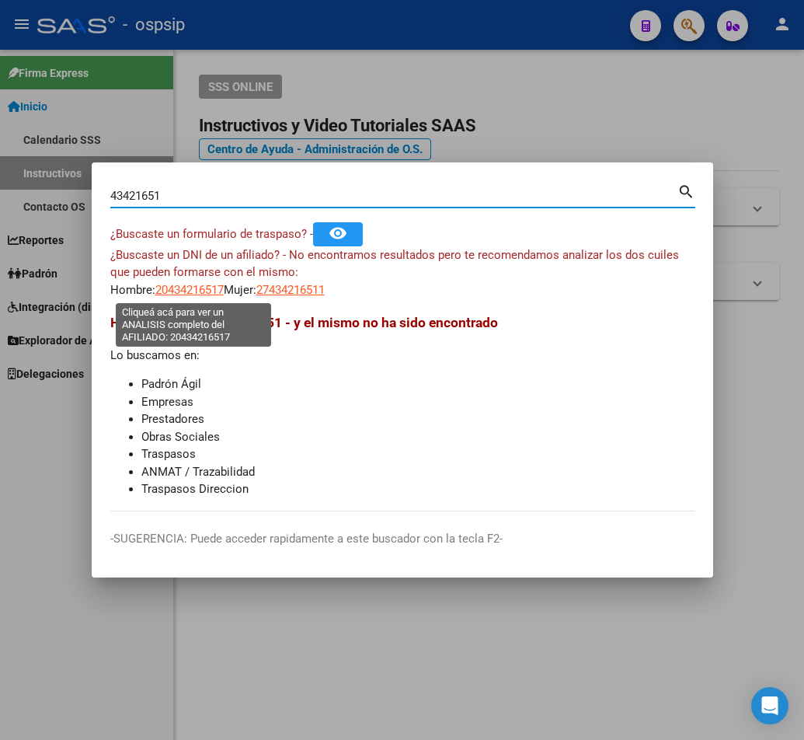
click at [214, 290] on span "20434216517" at bounding box center [189, 290] width 68 height 14
type textarea "20434216517"
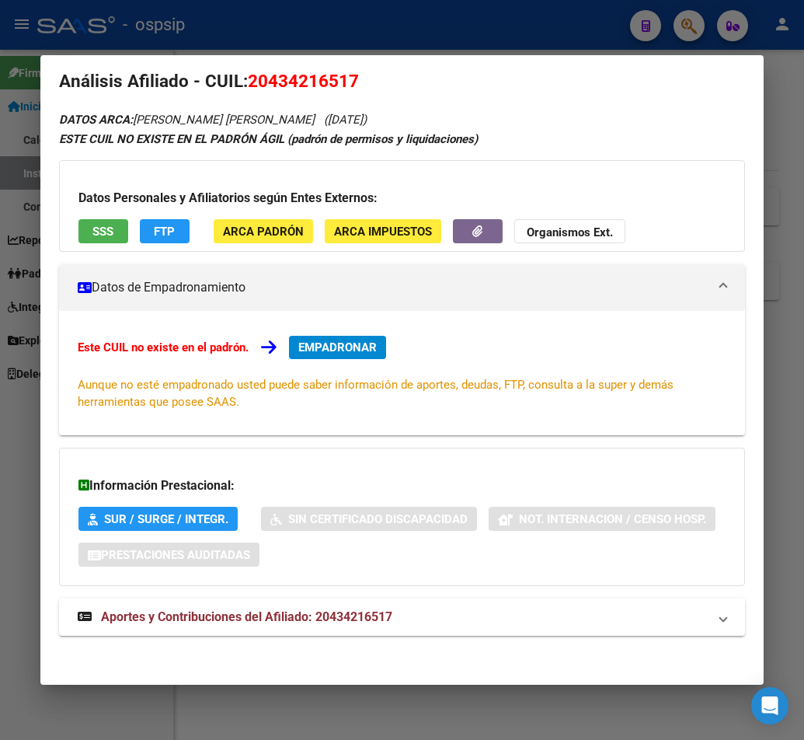
scroll to position [25, 0]
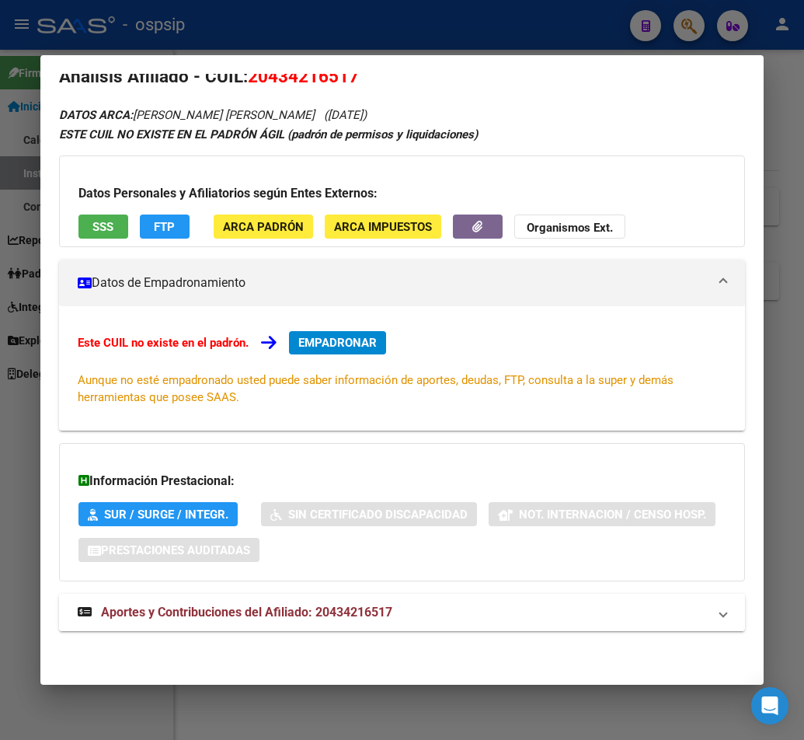
click at [362, 610] on span "Aportes y Contribuciones del Afiliado: 20434216517" at bounding box center [246, 612] width 291 height 15
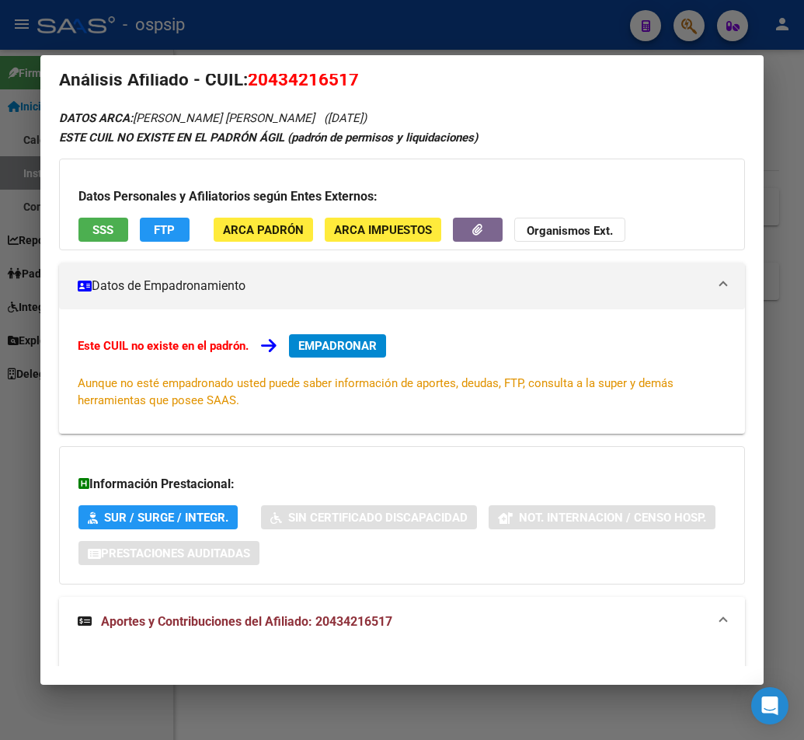
scroll to position [0, 0]
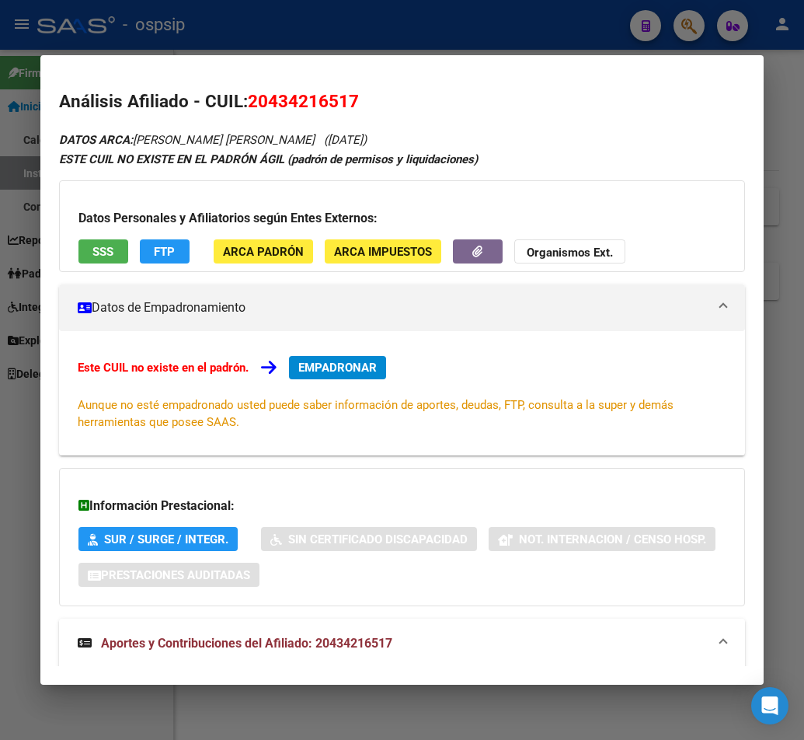
click at [306, 647] on span "Aportes y Contribuciones del Afiliado: 20434216517" at bounding box center [246, 643] width 291 height 15
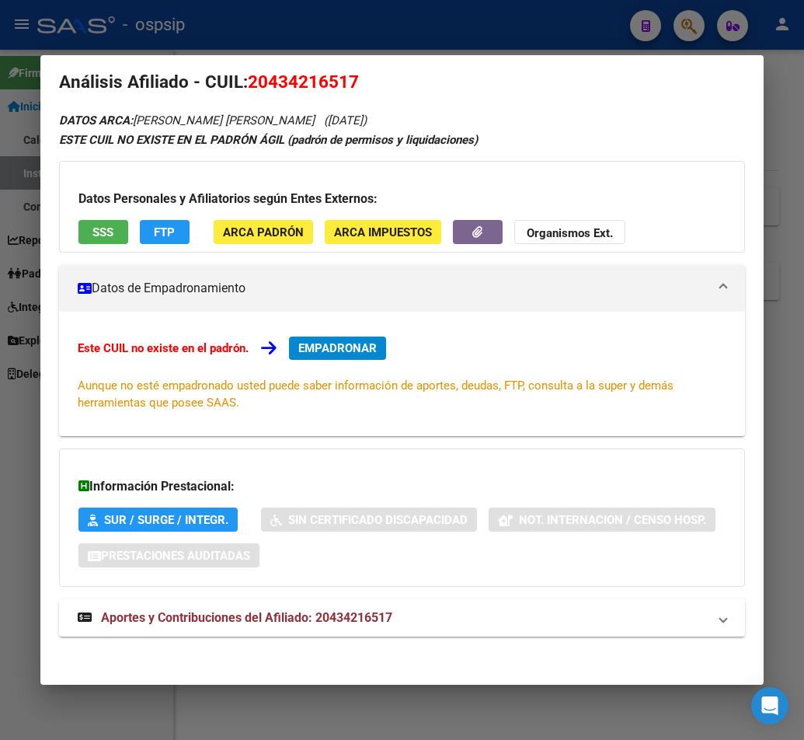
scroll to position [25, 0]
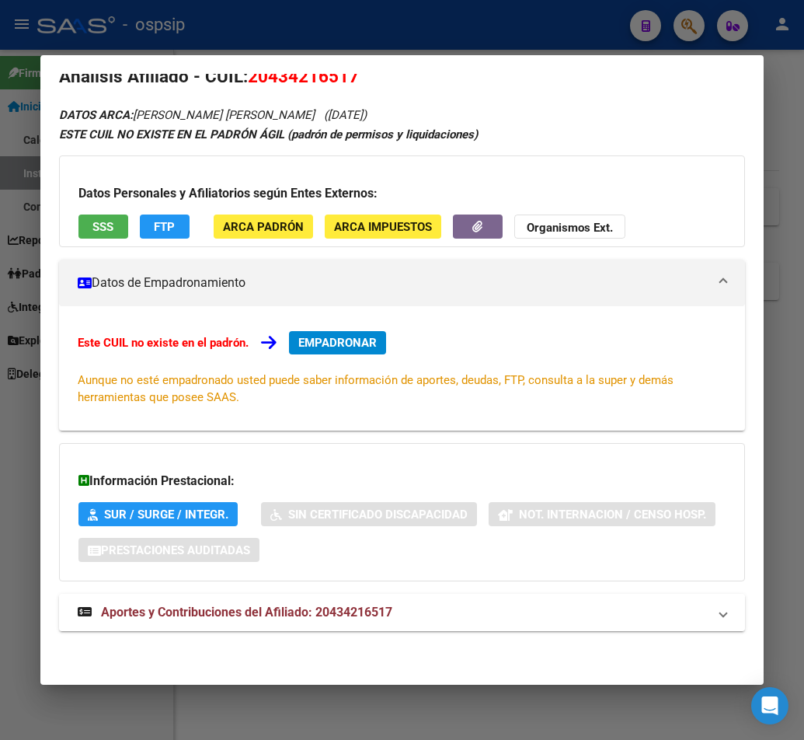
click at [256, 619] on span "Aportes y Contribuciones del Afiliado: 20434216517" at bounding box center [246, 612] width 291 height 15
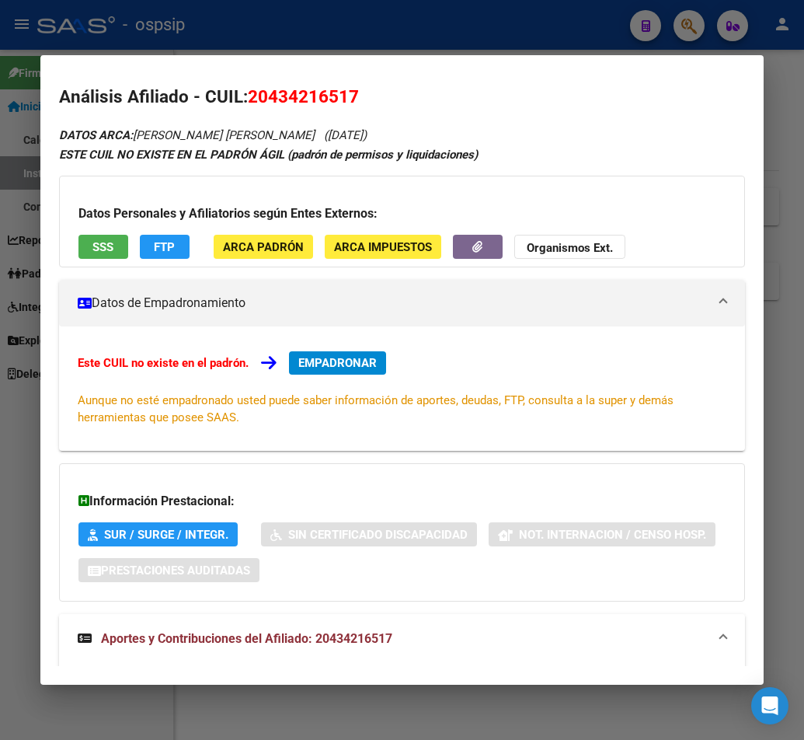
scroll to position [0, 0]
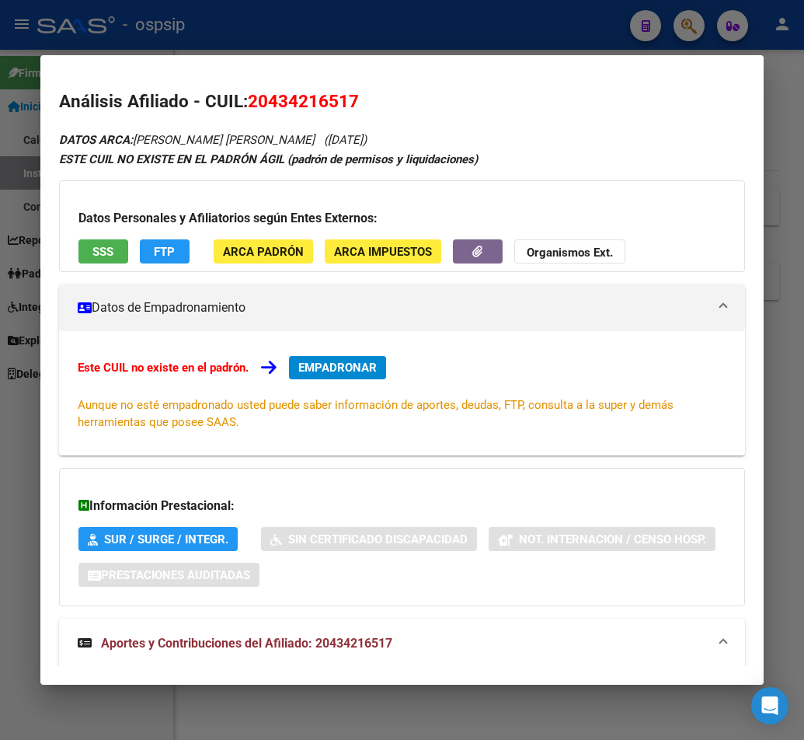
click at [453, 29] on div at bounding box center [402, 370] width 804 height 740
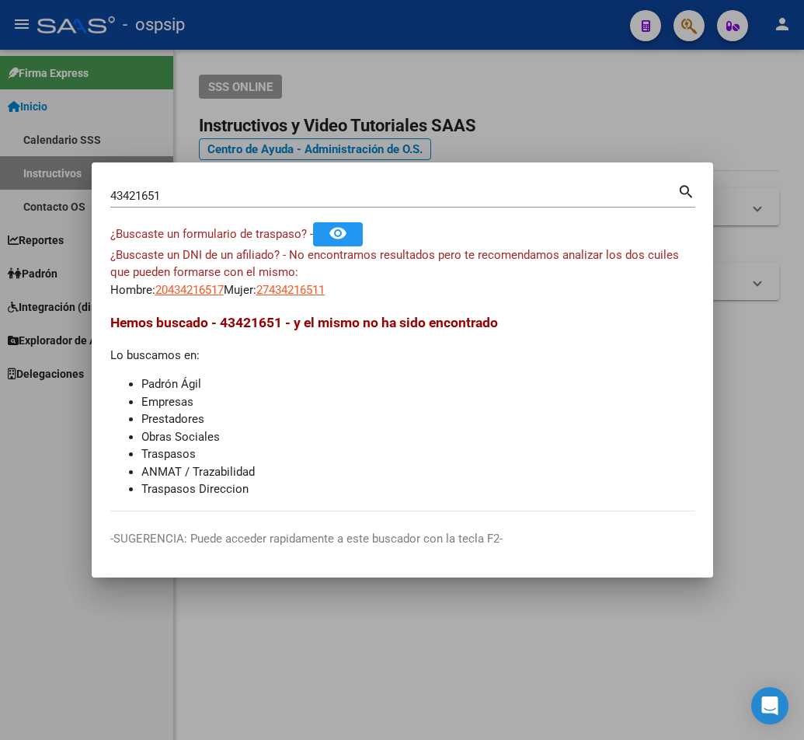
click at [452, 29] on div at bounding box center [402, 370] width 804 height 740
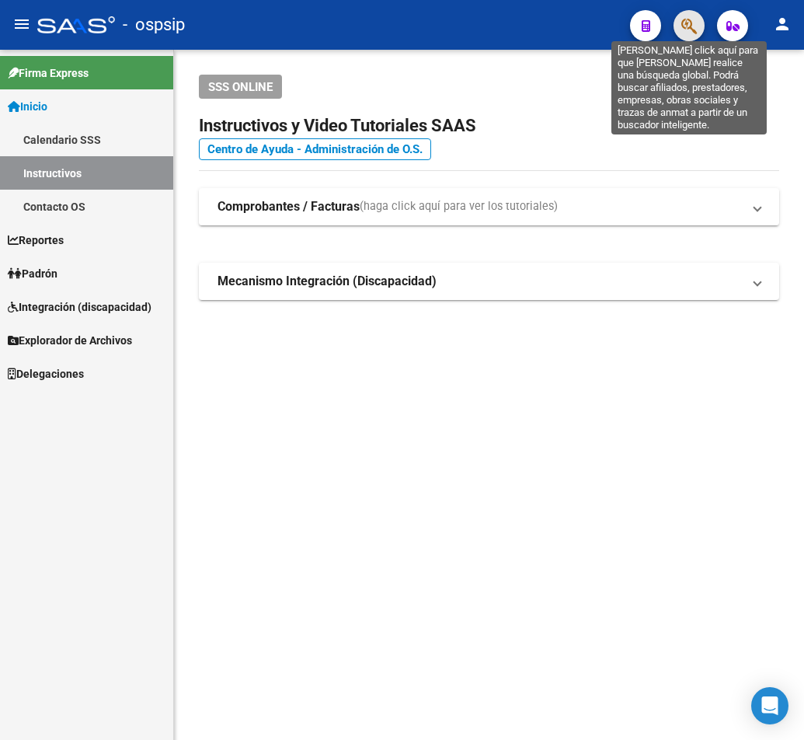
click at [696, 31] on icon "button" at bounding box center [690, 26] width 16 height 18
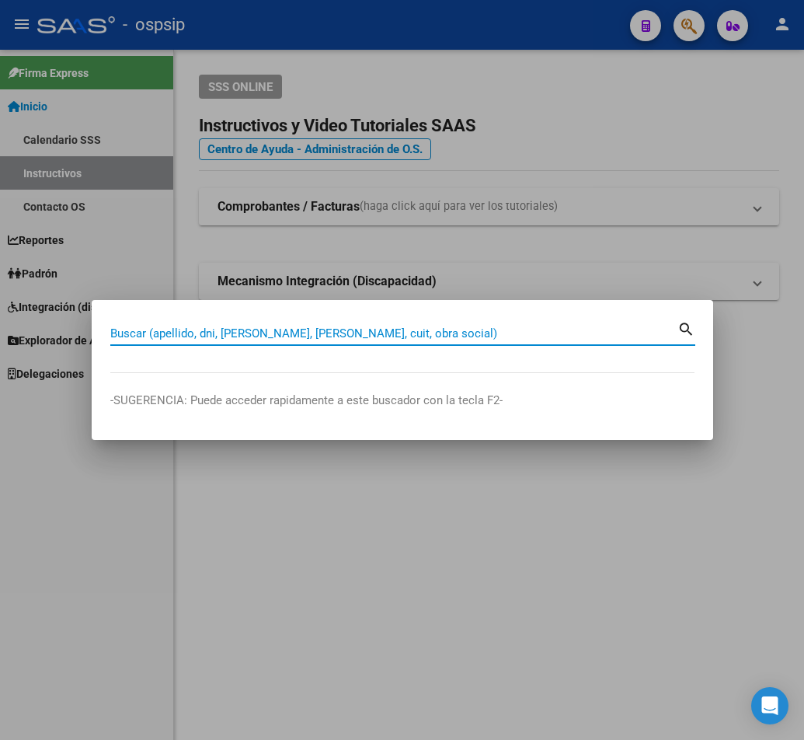
click at [126, 333] on input "Buscar (apellido, dni, [PERSON_NAME], [PERSON_NAME], cuit, obra social)" at bounding box center [393, 333] width 567 height 14
type input "16391011"
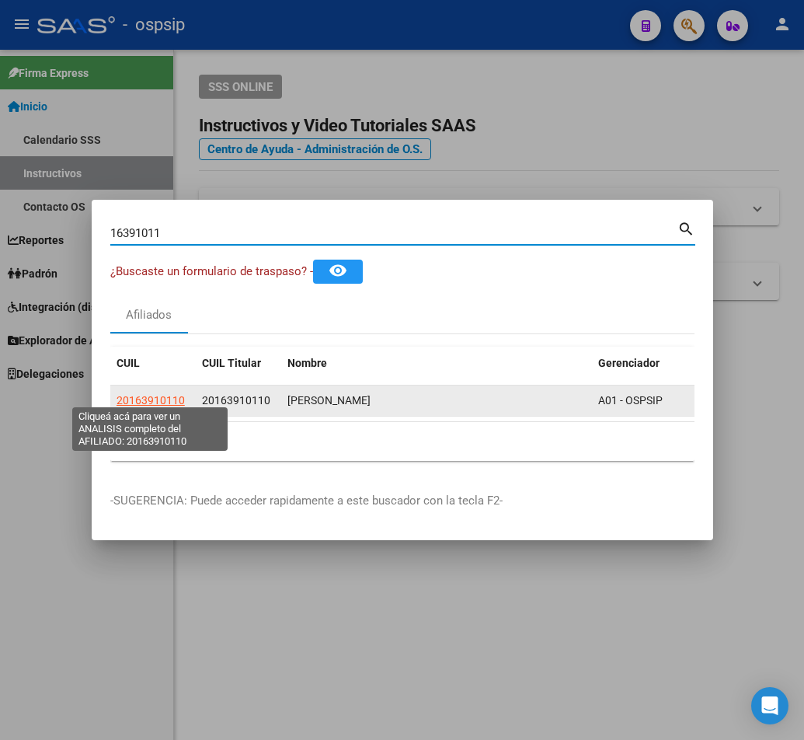
click at [147, 394] on span "20163910110" at bounding box center [151, 400] width 68 height 12
type textarea "20163910110"
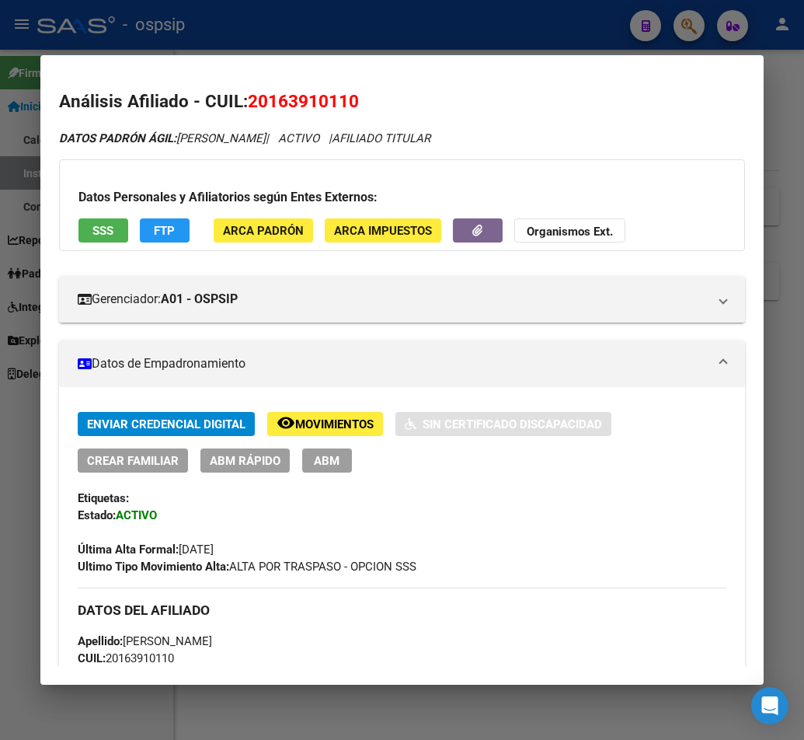
click at [389, 30] on div at bounding box center [402, 370] width 804 height 740
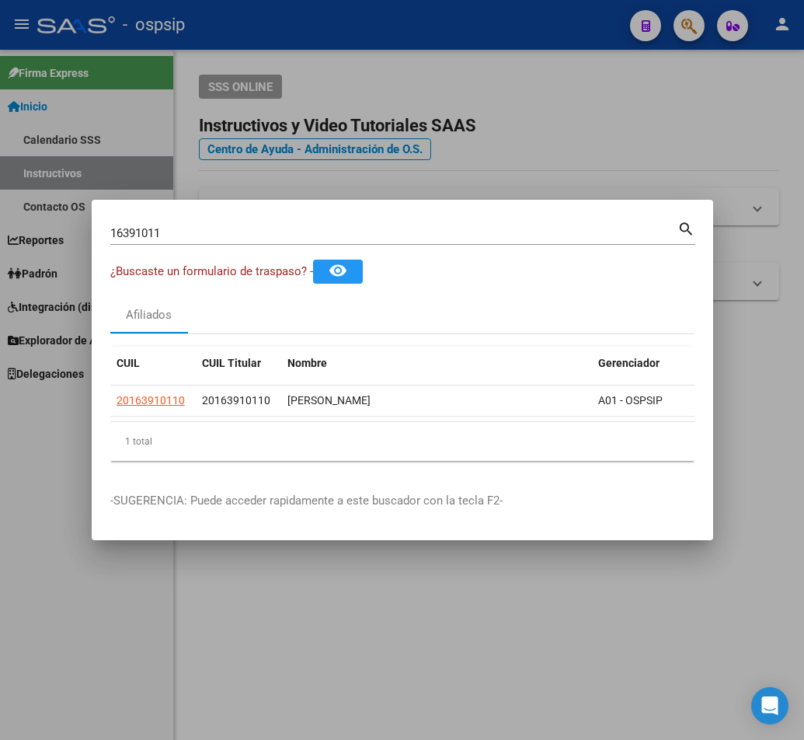
click at [392, 28] on div at bounding box center [402, 370] width 804 height 740
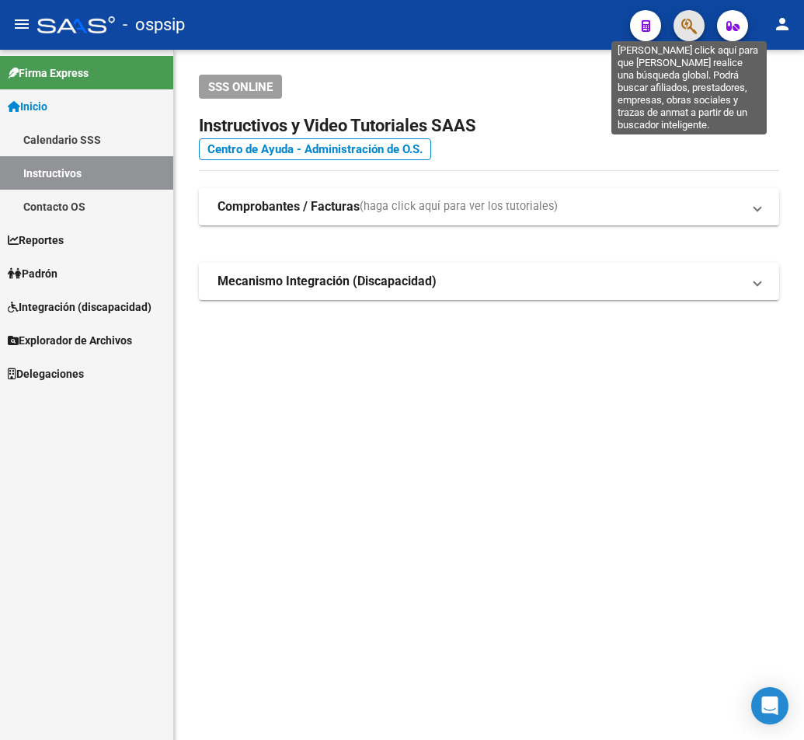
click at [695, 26] on icon "button" at bounding box center [690, 26] width 16 height 18
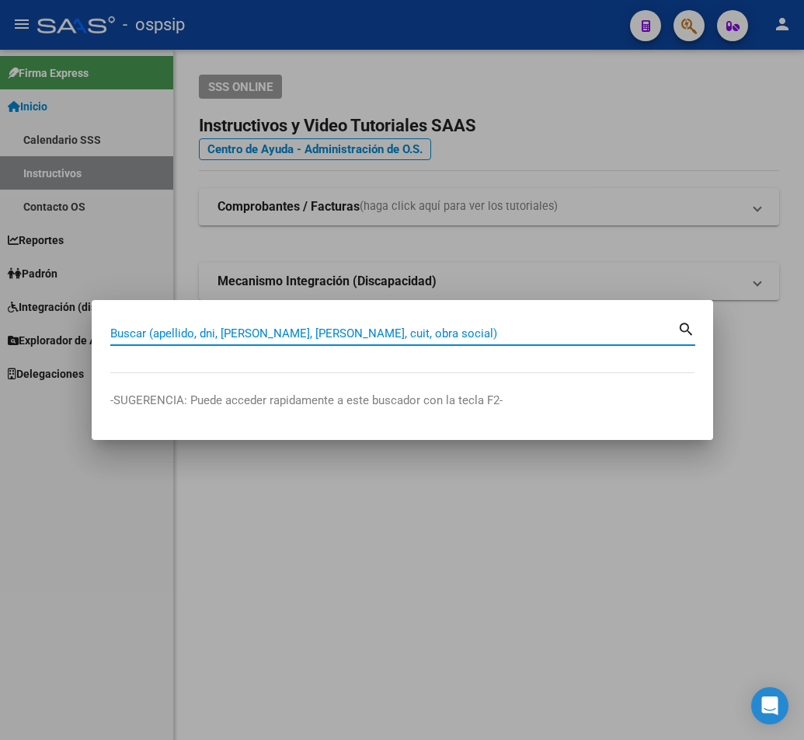
click at [134, 329] on input "Buscar (apellido, dni, [PERSON_NAME], [PERSON_NAME], cuit, obra social)" at bounding box center [393, 333] width 567 height 14
type input "25420285"
click at [685, 330] on mat-icon "search" at bounding box center [687, 328] width 18 height 19
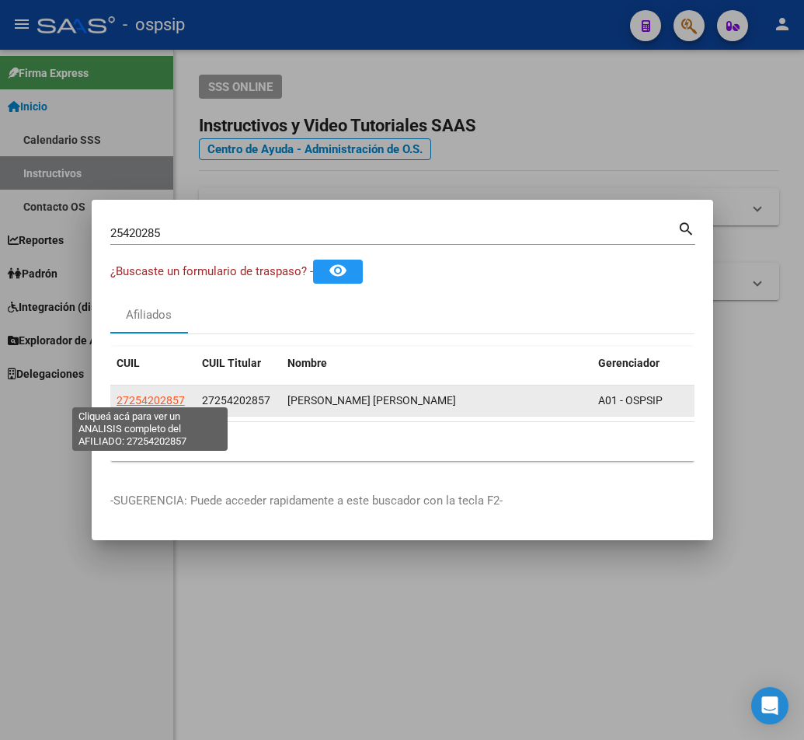
click at [145, 395] on span "27254202857" at bounding box center [151, 400] width 68 height 12
type textarea "27254202857"
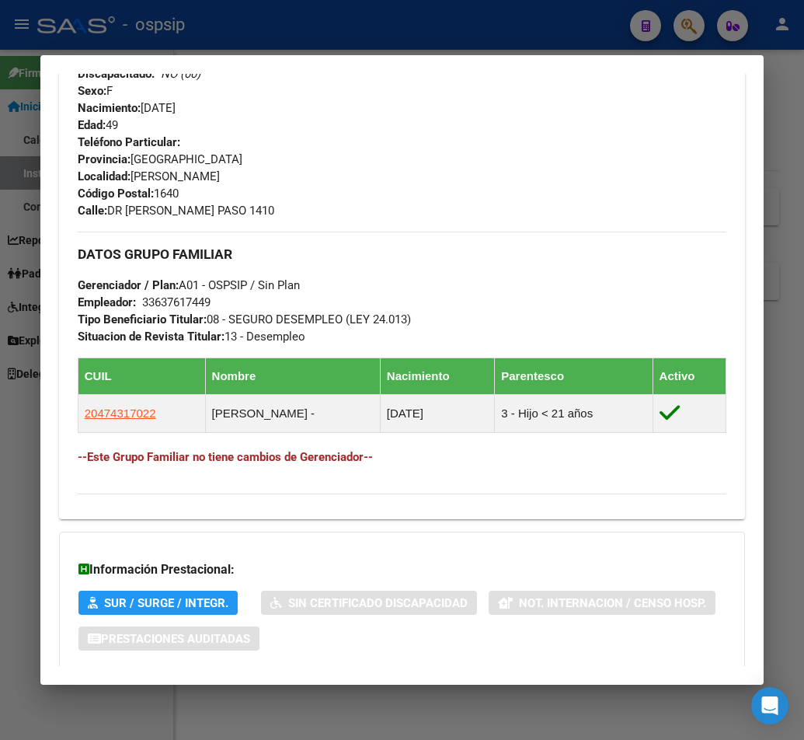
scroll to position [788, 0]
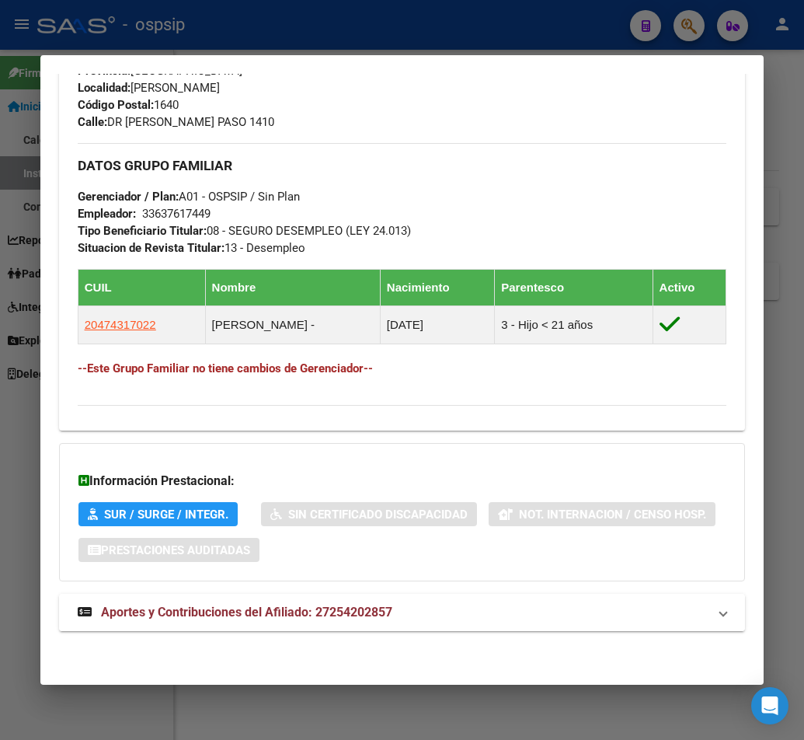
click at [205, 618] on span "Aportes y Contribuciones del Afiliado: 27254202857" at bounding box center [246, 612] width 291 height 15
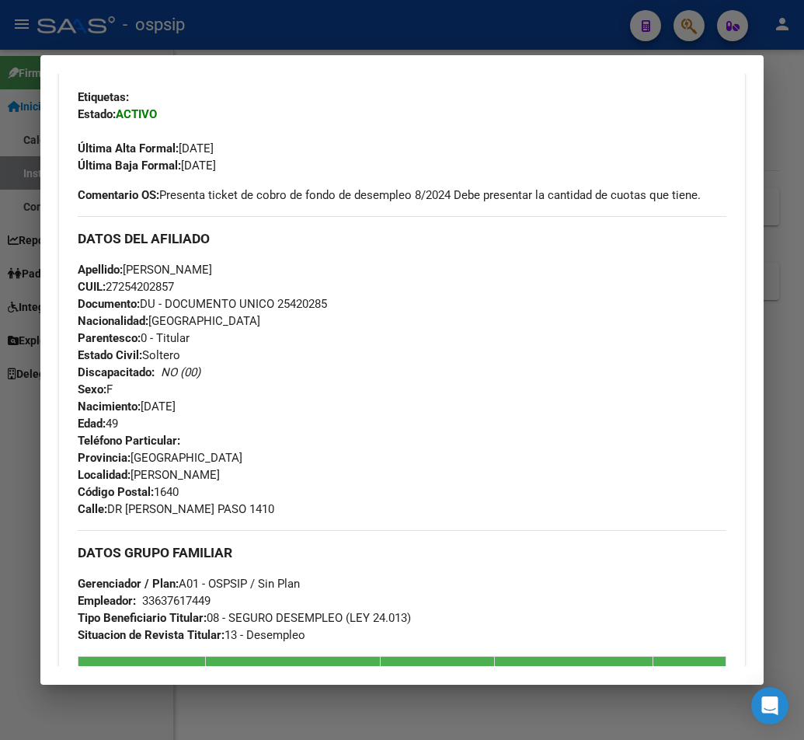
scroll to position [399, 0]
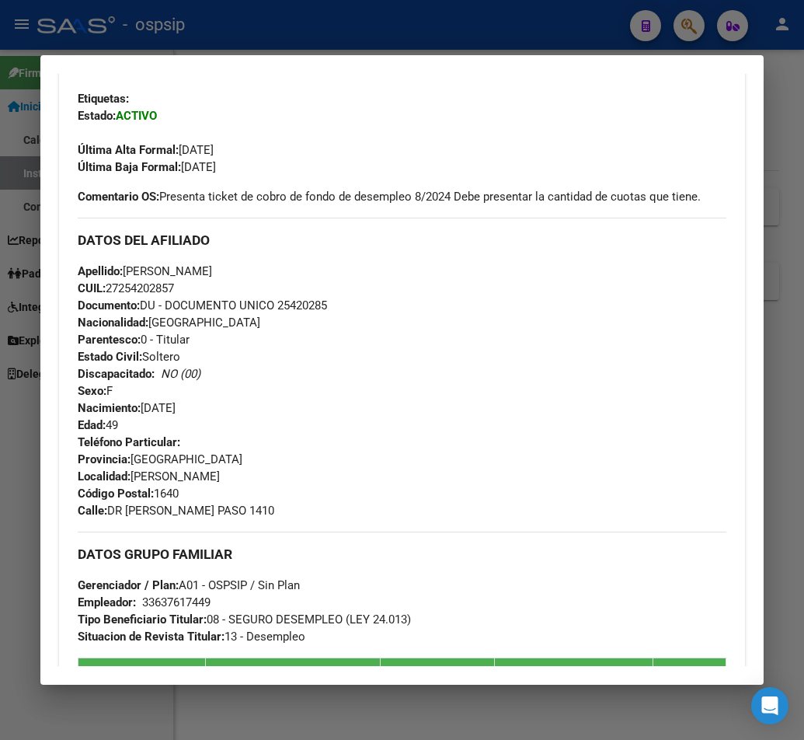
click at [321, 33] on div at bounding box center [402, 370] width 804 height 740
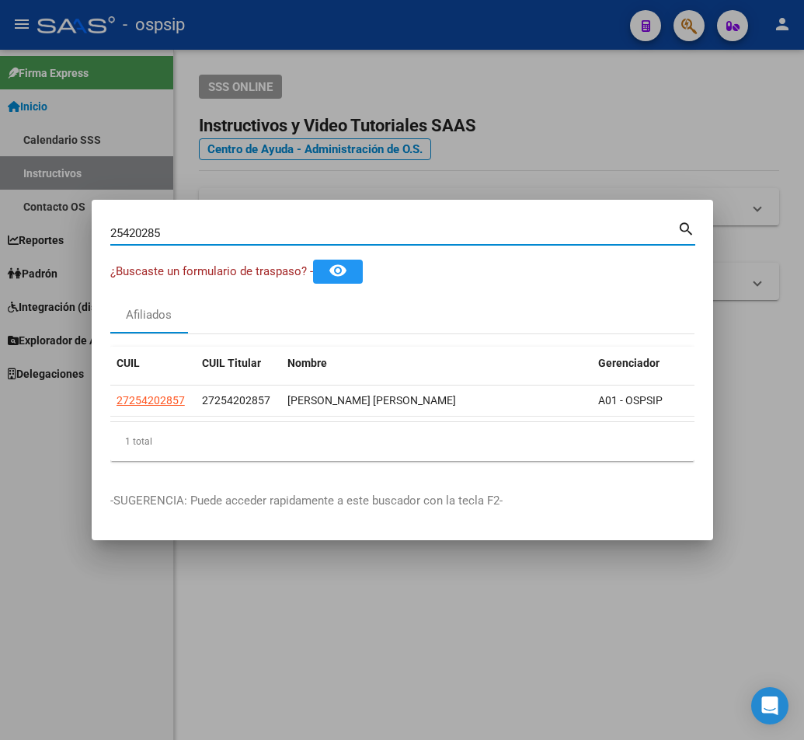
click at [196, 226] on input "25420285" at bounding box center [393, 233] width 567 height 14
type input "2"
click at [162, 228] on input "Buscar (apellido, dni, [PERSON_NAME], [PERSON_NAME], cuit, obra social)" at bounding box center [393, 233] width 567 height 14
type input "43384536"
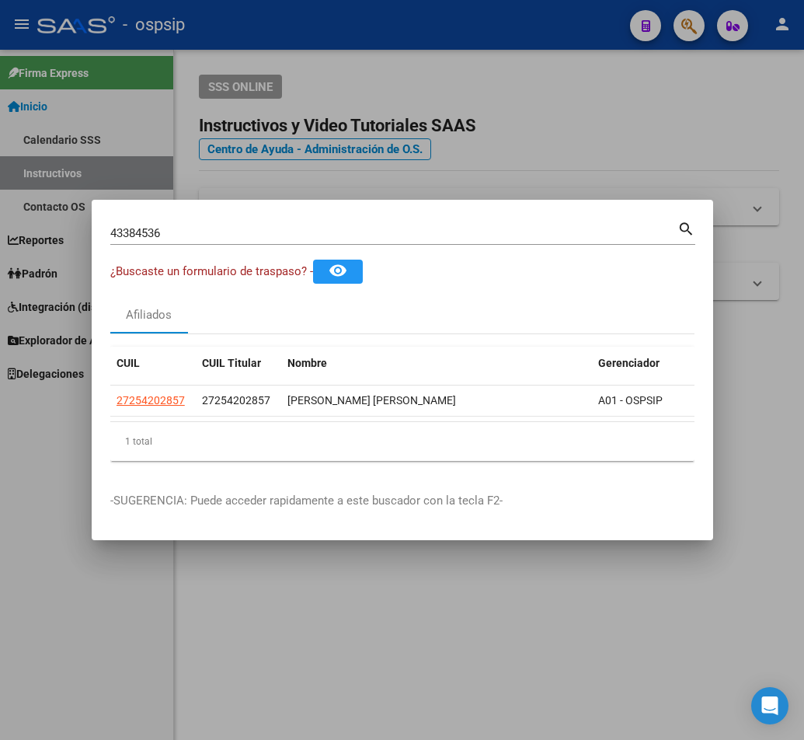
click at [686, 226] on mat-icon "search" at bounding box center [687, 227] width 18 height 19
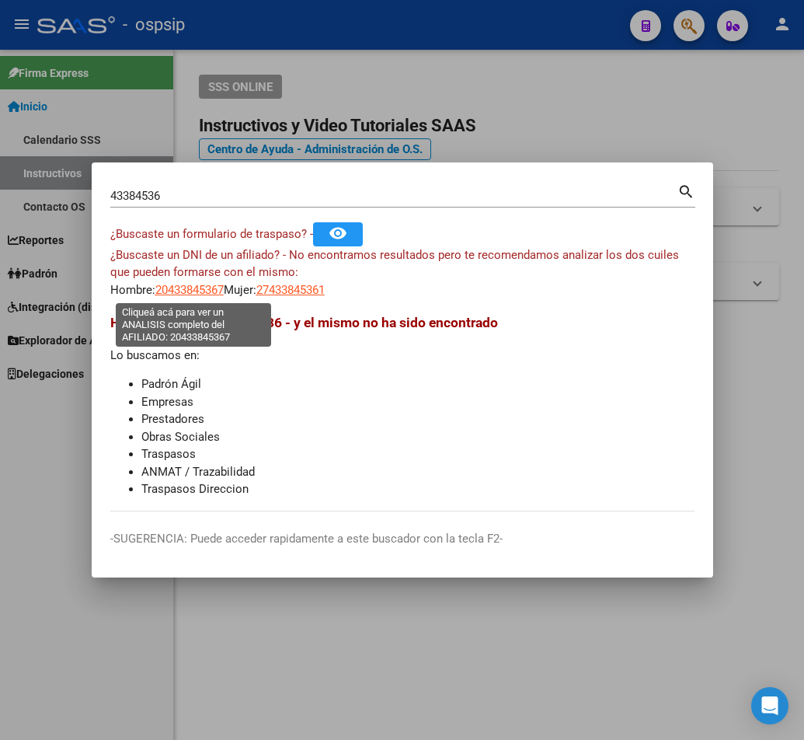
click at [196, 291] on span "20433845367" at bounding box center [189, 290] width 68 height 14
type textarea "20433845367"
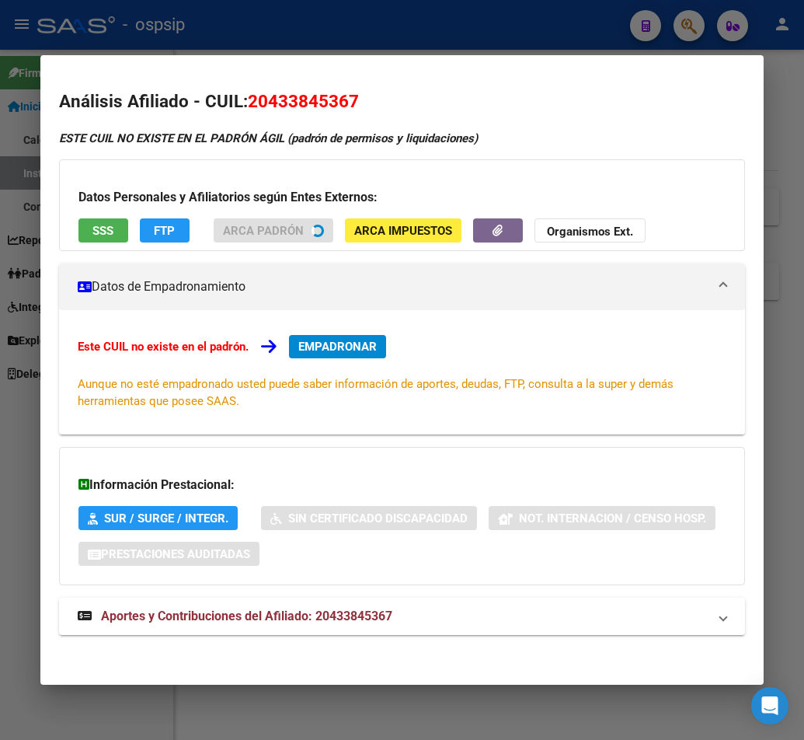
scroll to position [4, 0]
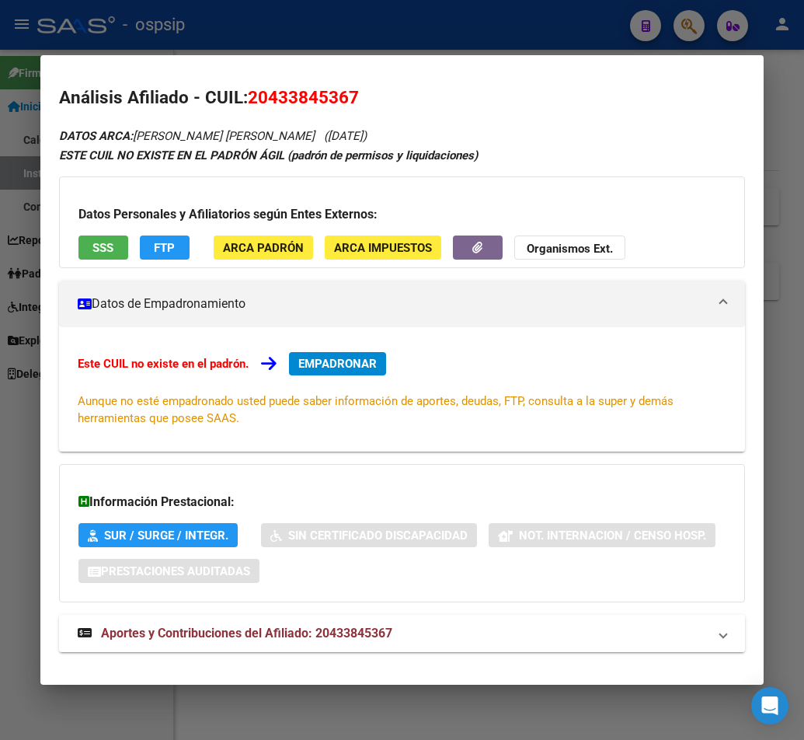
click at [264, 635] on span "Aportes y Contribuciones del Afiliado: 20433845367" at bounding box center [246, 633] width 291 height 15
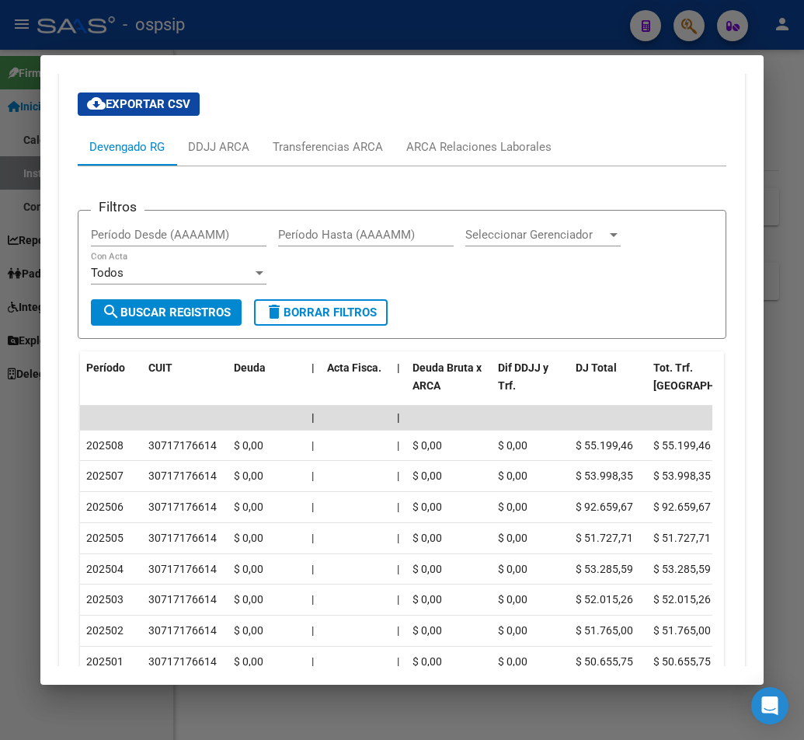
scroll to position [626, 0]
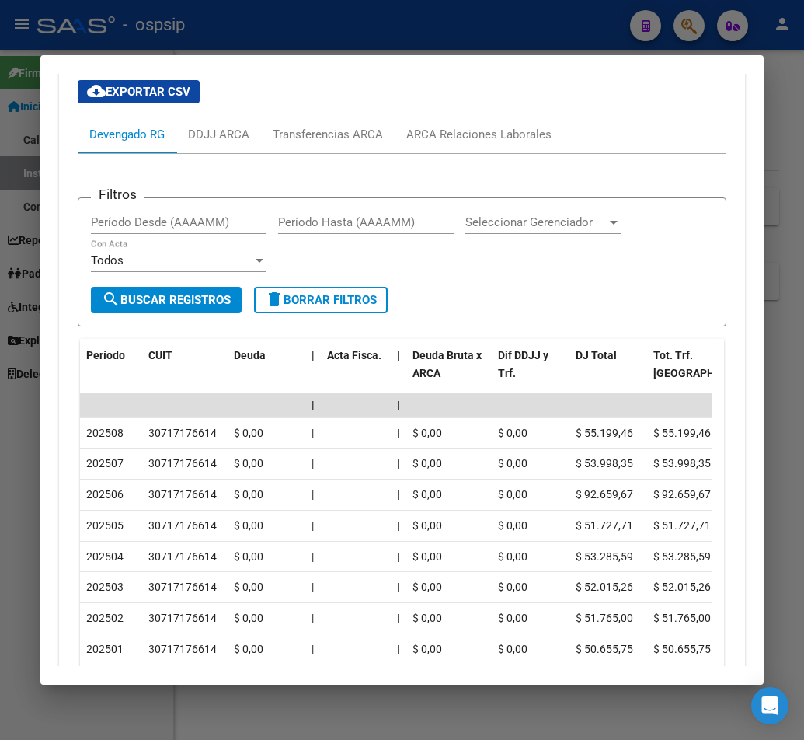
drag, startPoint x: 488, startPoint y: 337, endPoint x: 478, endPoint y: 225, distance: 111.6
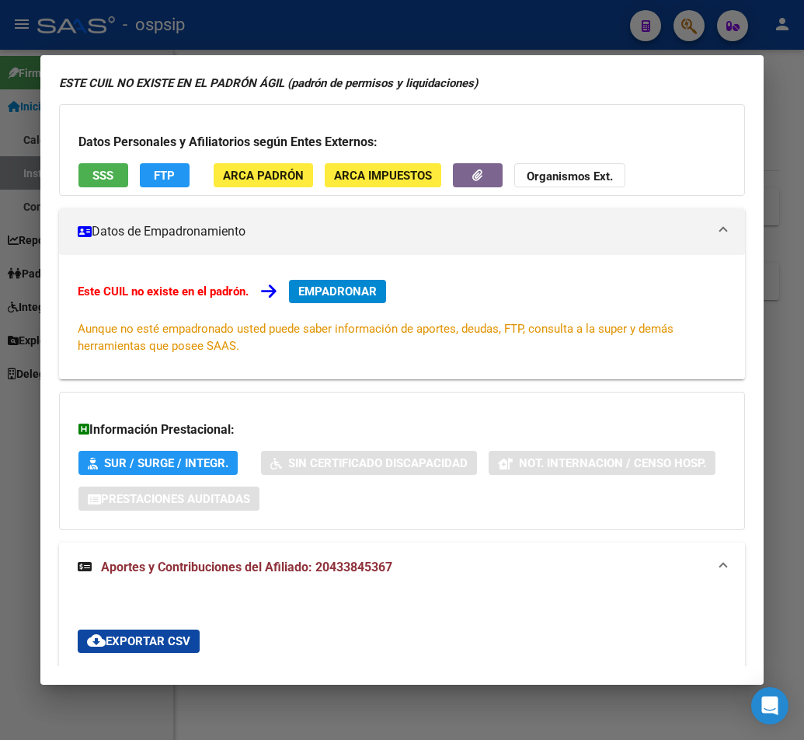
scroll to position [0, 0]
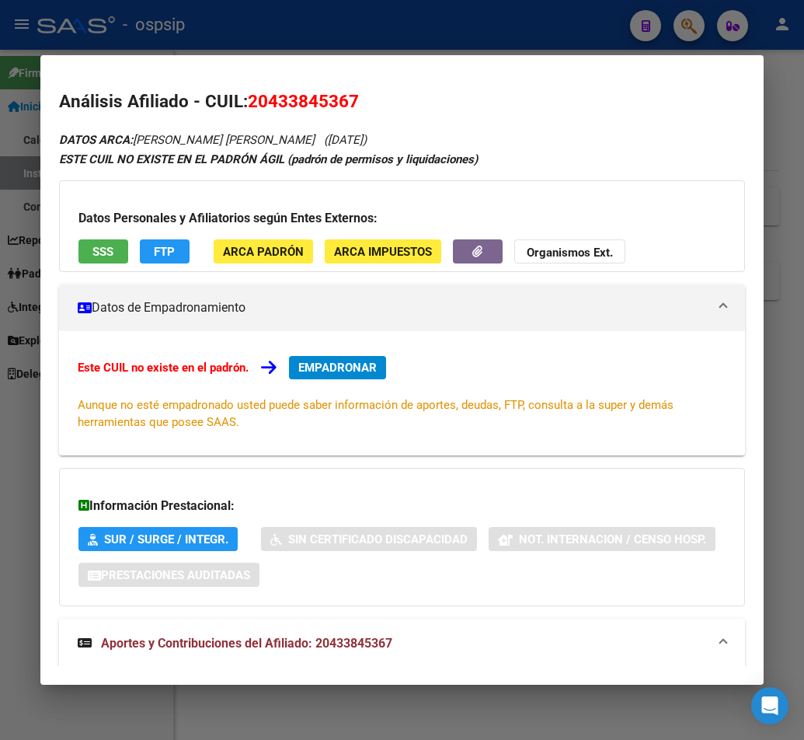
click at [261, 35] on div at bounding box center [402, 370] width 804 height 740
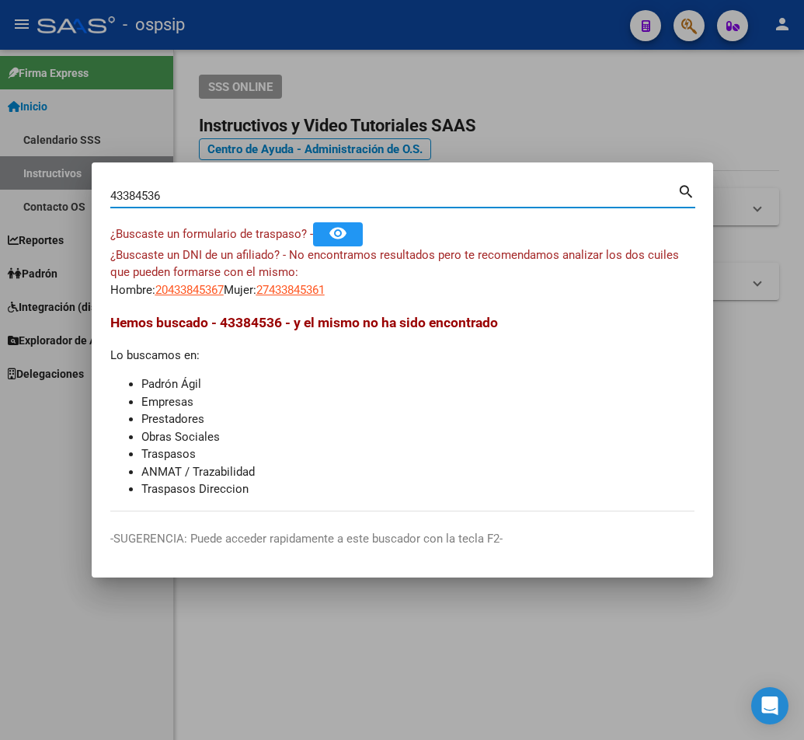
click at [197, 192] on input "43384536" at bounding box center [393, 196] width 567 height 14
type input "4"
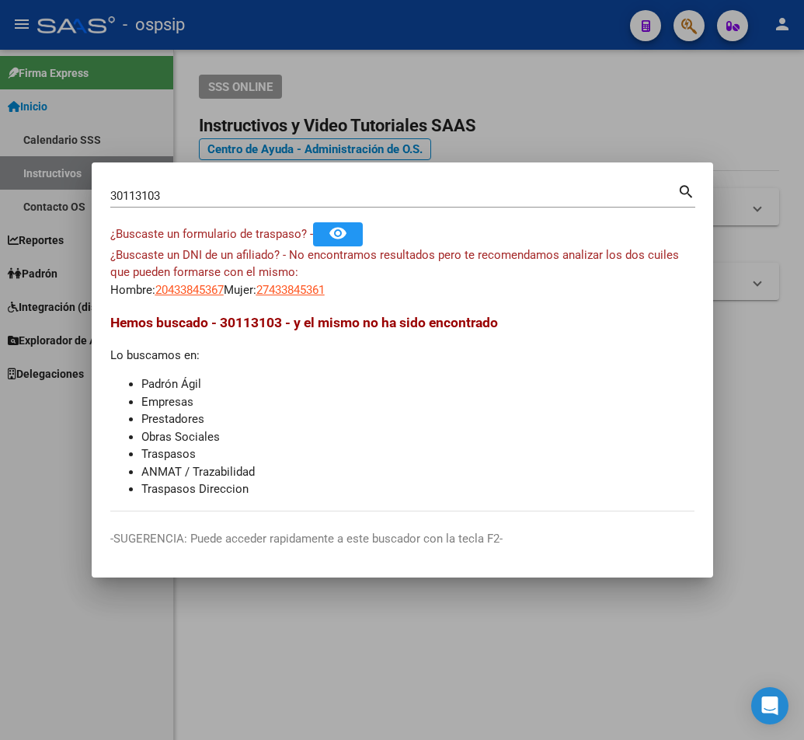
click at [166, 194] on input "30113103" at bounding box center [393, 196] width 567 height 14
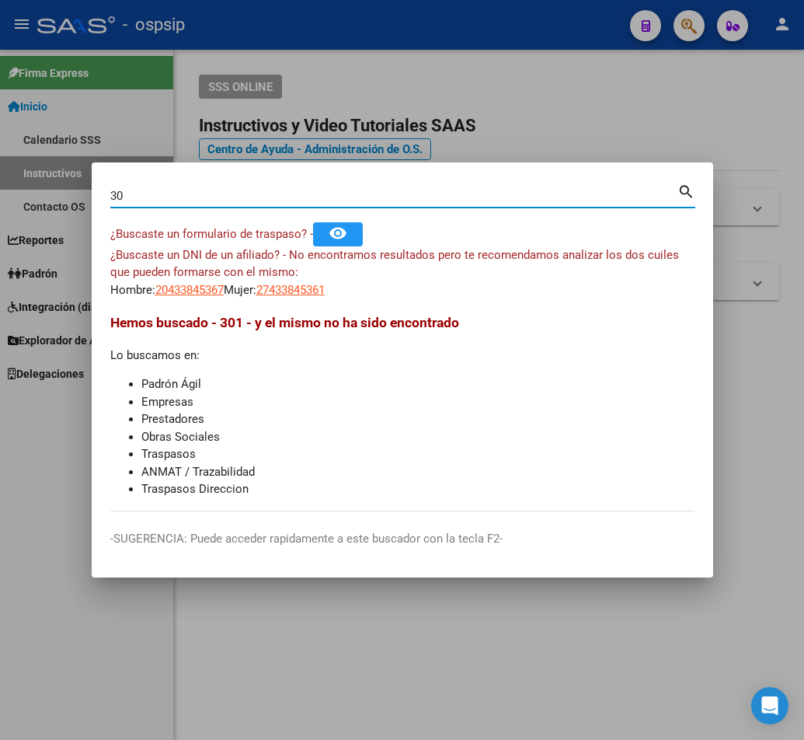
type input "3"
type input "30113103"
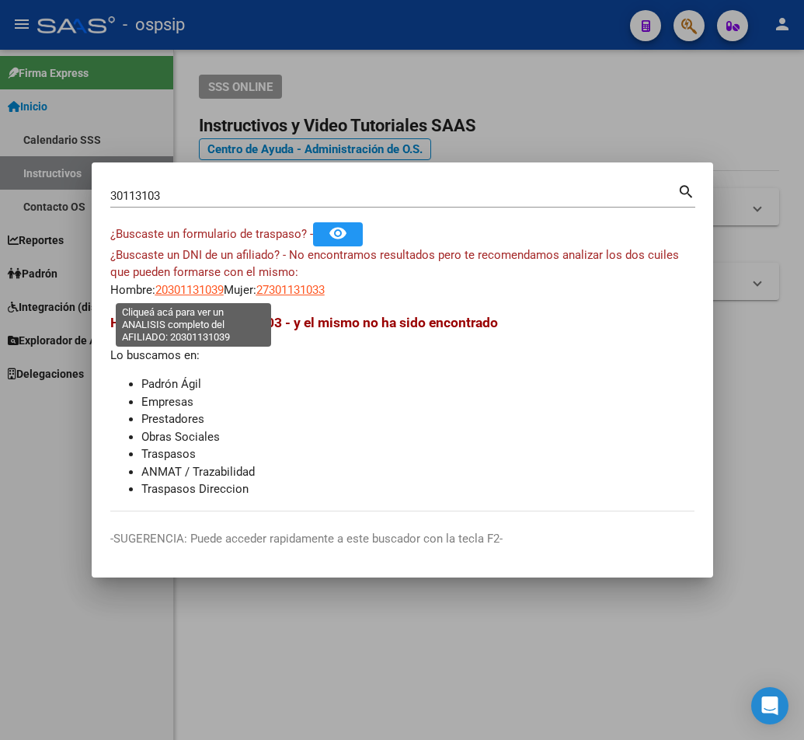
click at [205, 291] on span "20301131039" at bounding box center [189, 290] width 68 height 14
type textarea "20301131039"
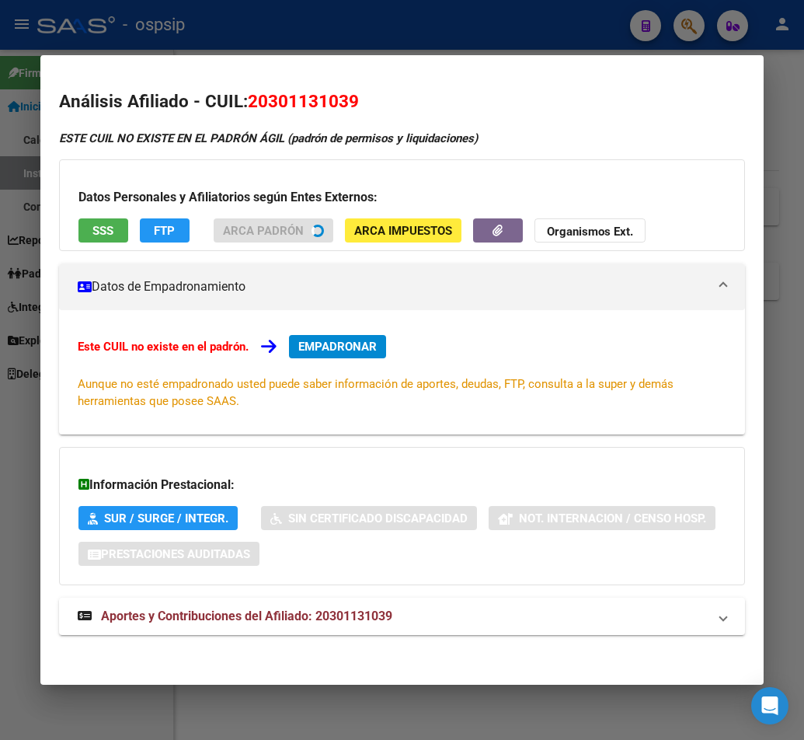
scroll to position [4, 0]
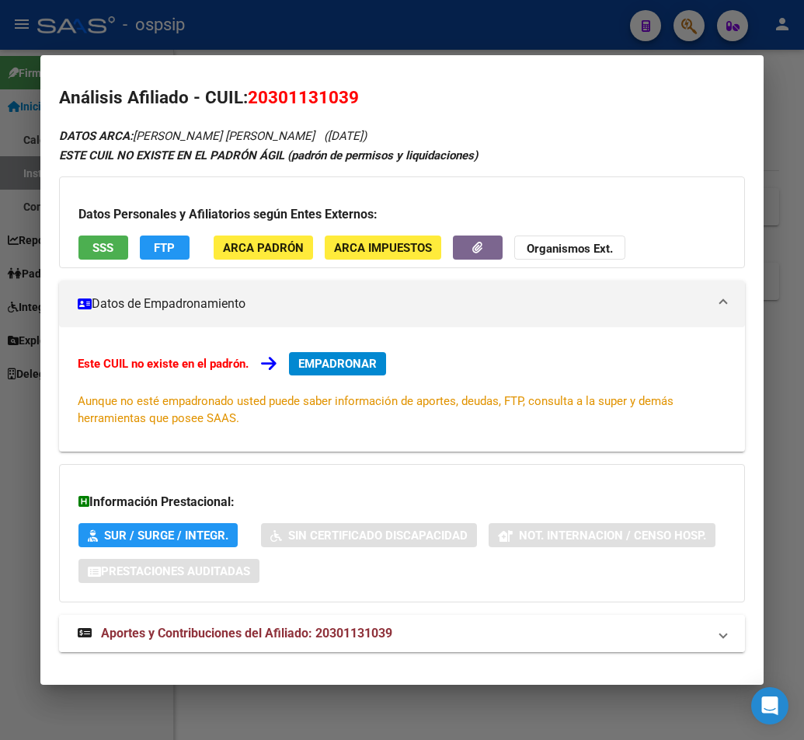
click at [256, 635] on span "Aportes y Contribuciones del Afiliado: 20301131039" at bounding box center [246, 633] width 291 height 15
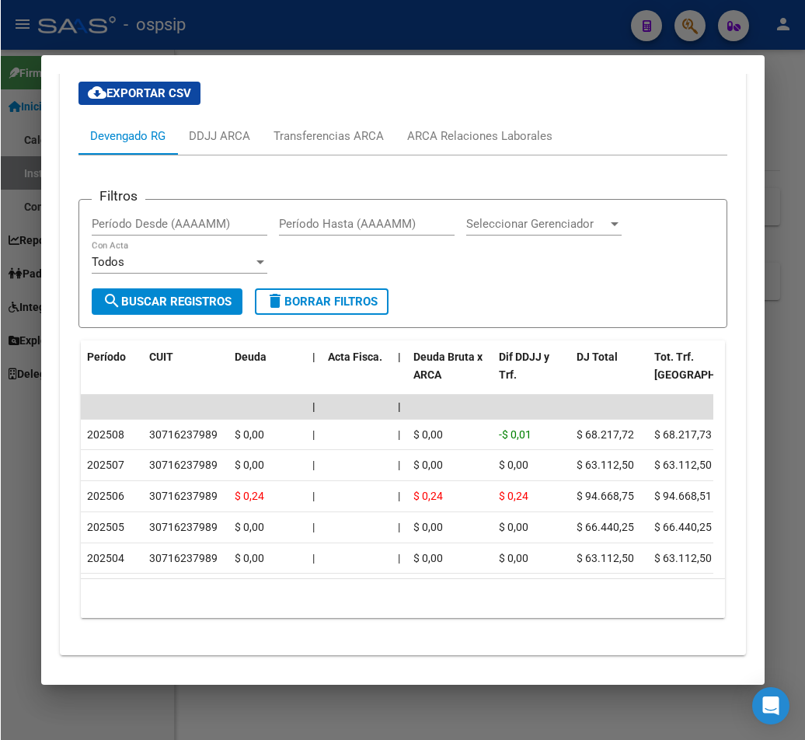
scroll to position [626, 0]
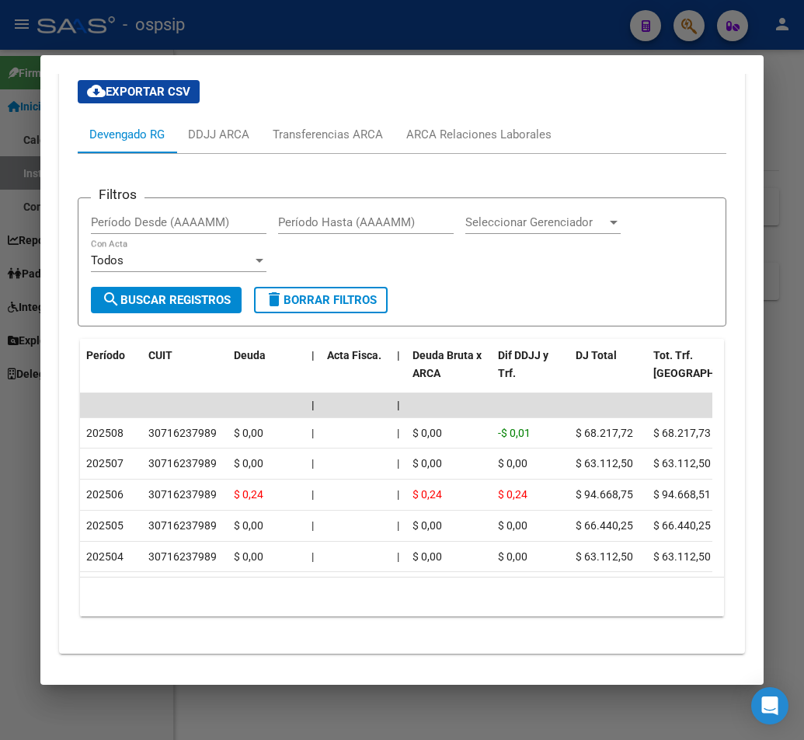
click at [513, 21] on div at bounding box center [402, 370] width 804 height 740
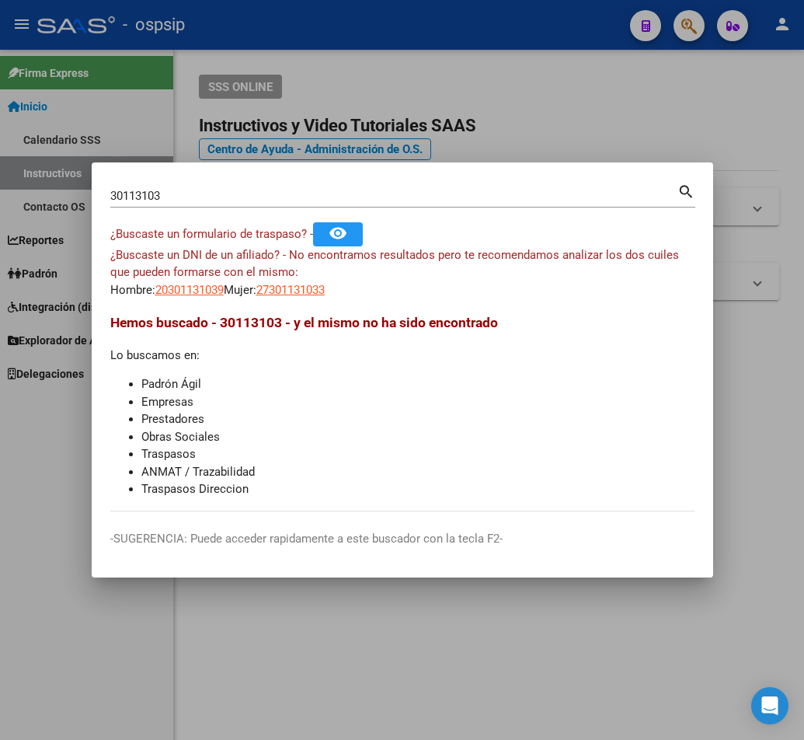
click at [512, 69] on div at bounding box center [402, 370] width 804 height 740
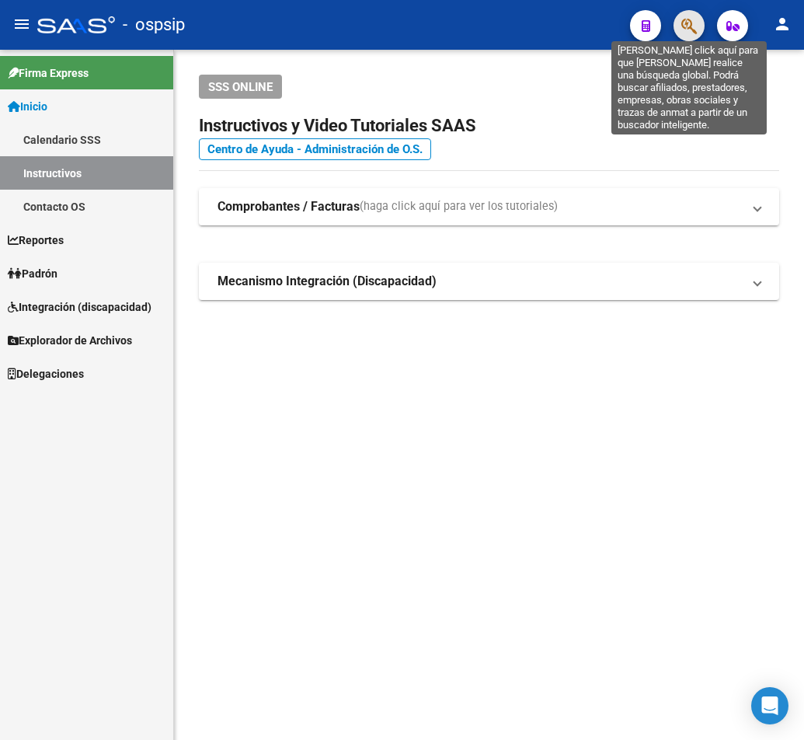
click at [693, 30] on icon "button" at bounding box center [690, 26] width 16 height 18
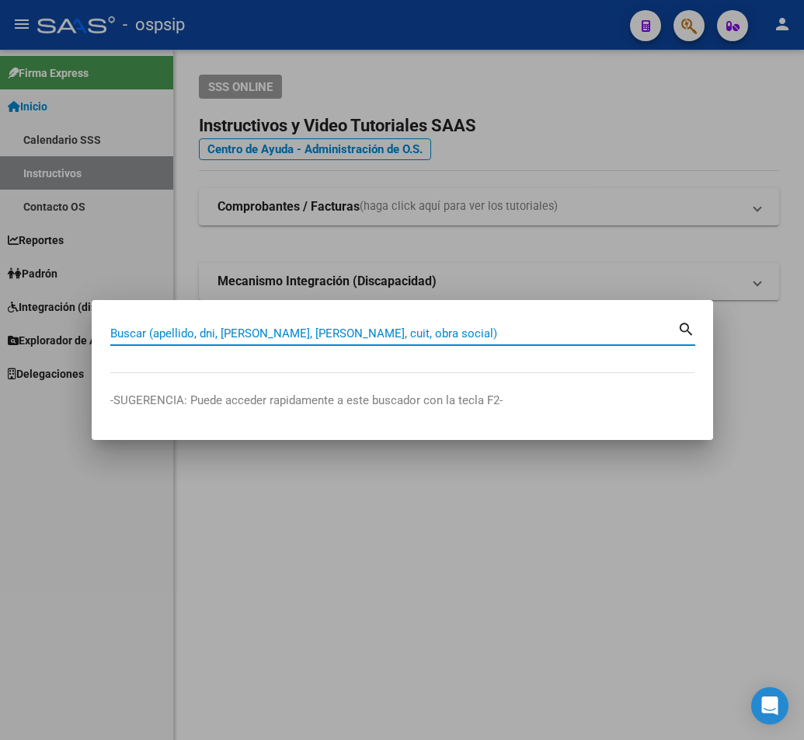
click at [172, 335] on input "Buscar (apellido, dni, [PERSON_NAME], [PERSON_NAME], cuit, obra social)" at bounding box center [393, 333] width 567 height 14
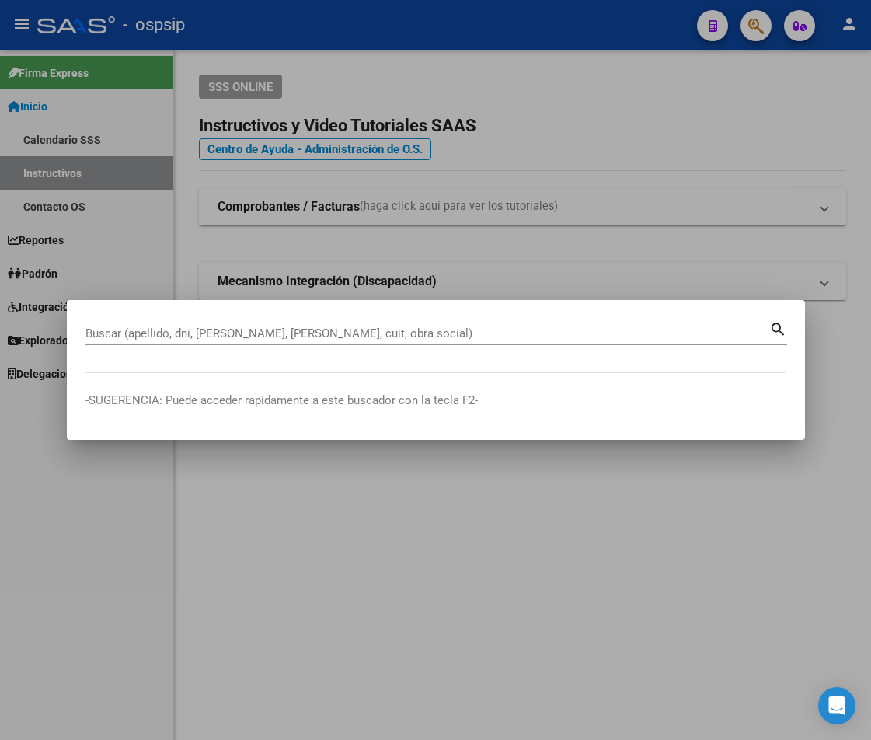
drag, startPoint x: 616, startPoint y: 174, endPoint x: 608, endPoint y: 137, distance: 38.3
click at [617, 171] on div at bounding box center [435, 370] width 871 height 740
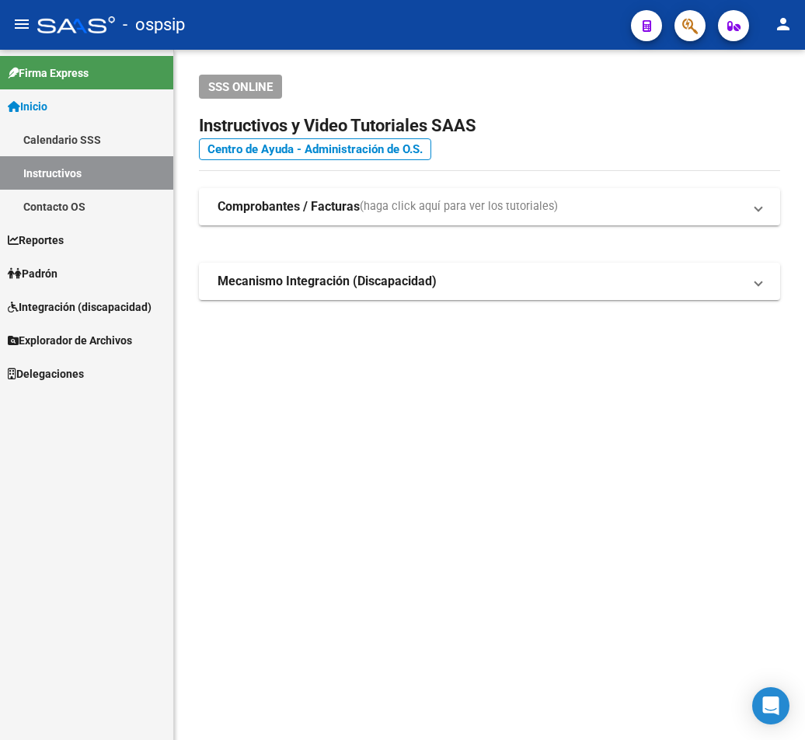
click at [401, 33] on div "- ospsip" at bounding box center [327, 25] width 581 height 34
click at [305, 30] on div "- ospsip" at bounding box center [327, 25] width 581 height 34
click at [694, 37] on span "button" at bounding box center [690, 26] width 16 height 32
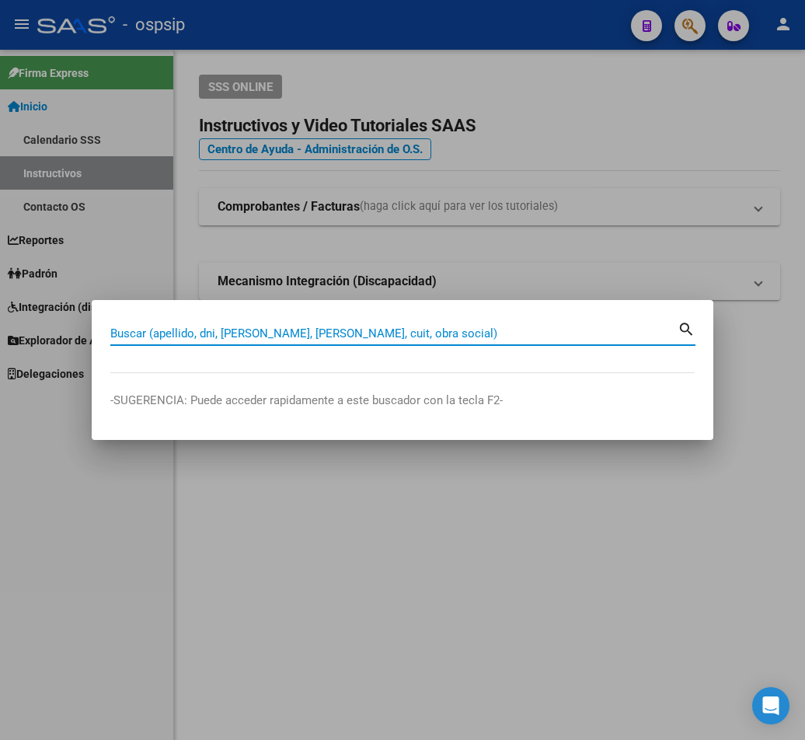
click at [145, 336] on input "Buscar (apellido, dni, [PERSON_NAME], [PERSON_NAME], cuit, obra social)" at bounding box center [393, 333] width 567 height 14
type input "40215342"
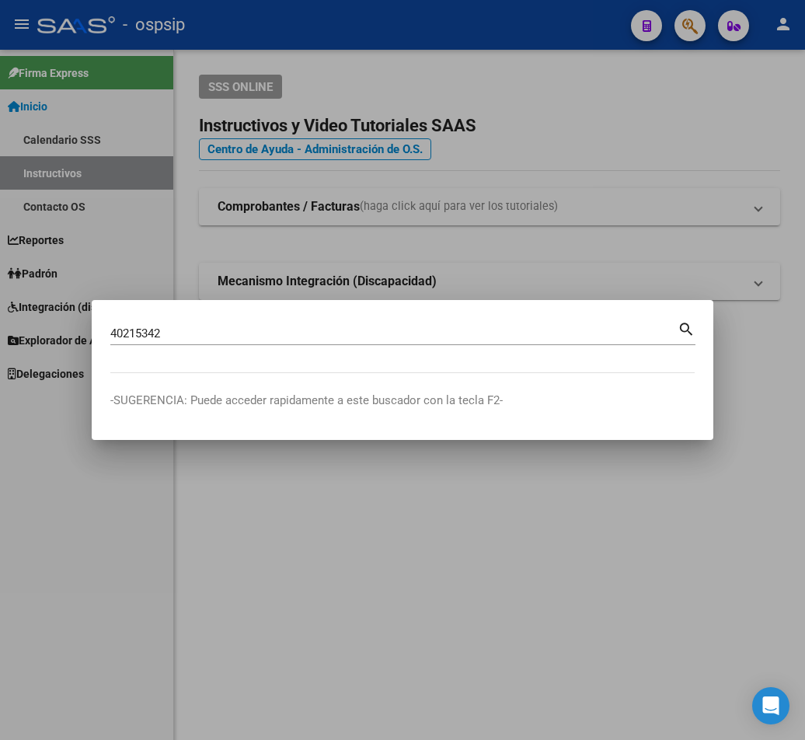
click at [683, 332] on mat-icon "search" at bounding box center [687, 328] width 18 height 19
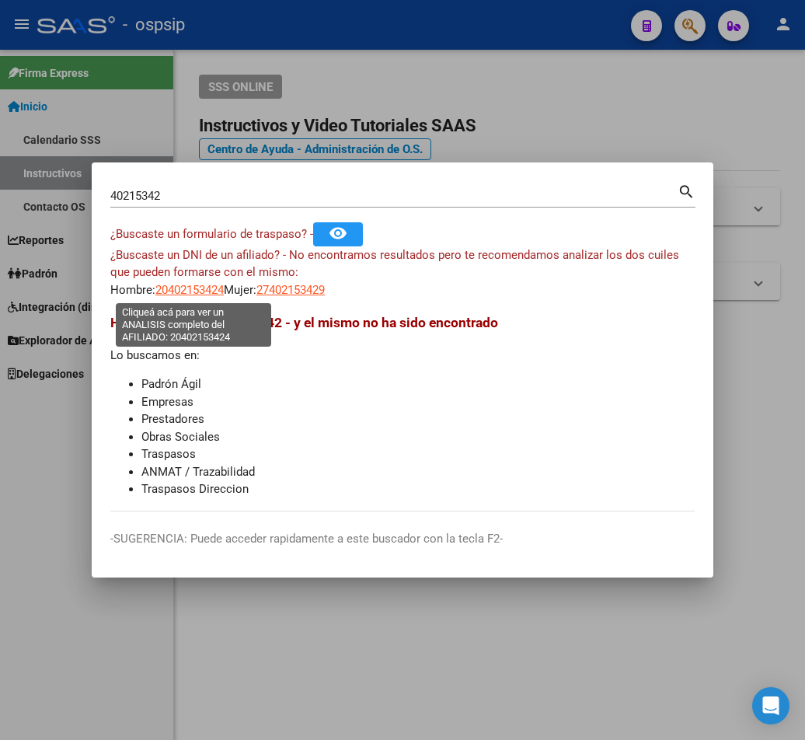
click at [189, 292] on span "20402153424" at bounding box center [189, 290] width 68 height 14
type textarea "20402153424"
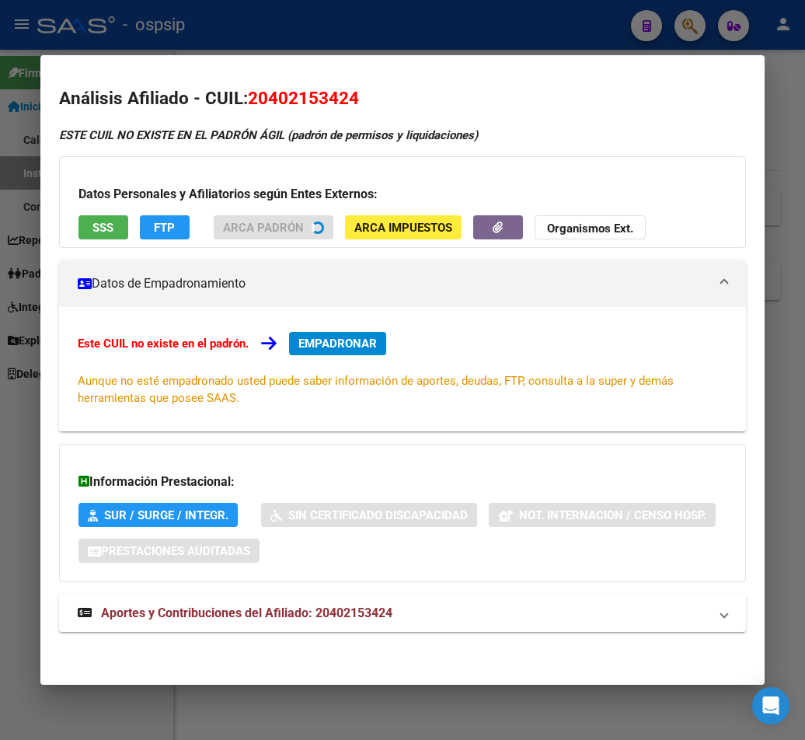
scroll to position [4, 0]
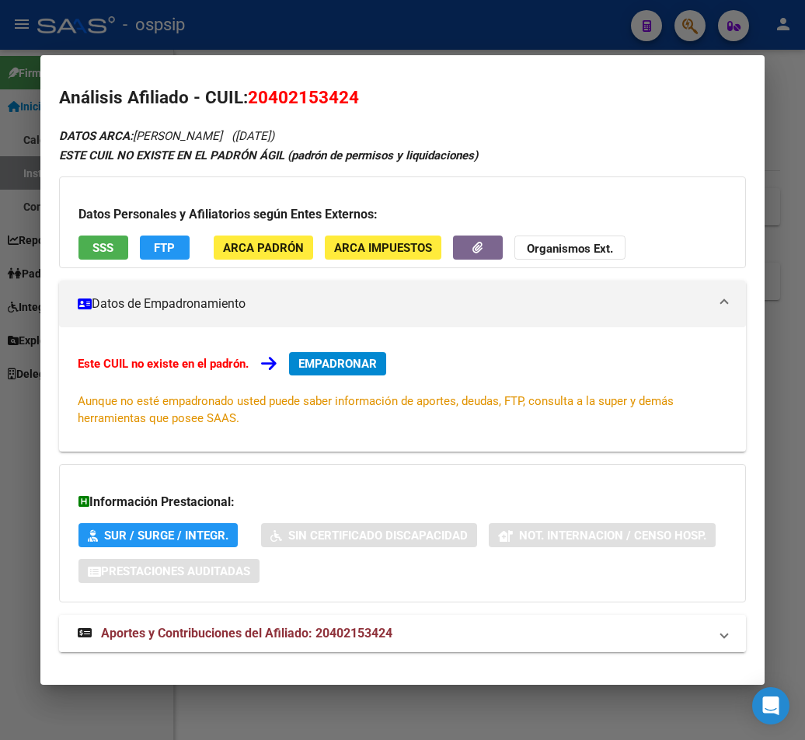
click at [263, 636] on span "Aportes y Contribuciones del Afiliado: 20402153424" at bounding box center [246, 633] width 291 height 15
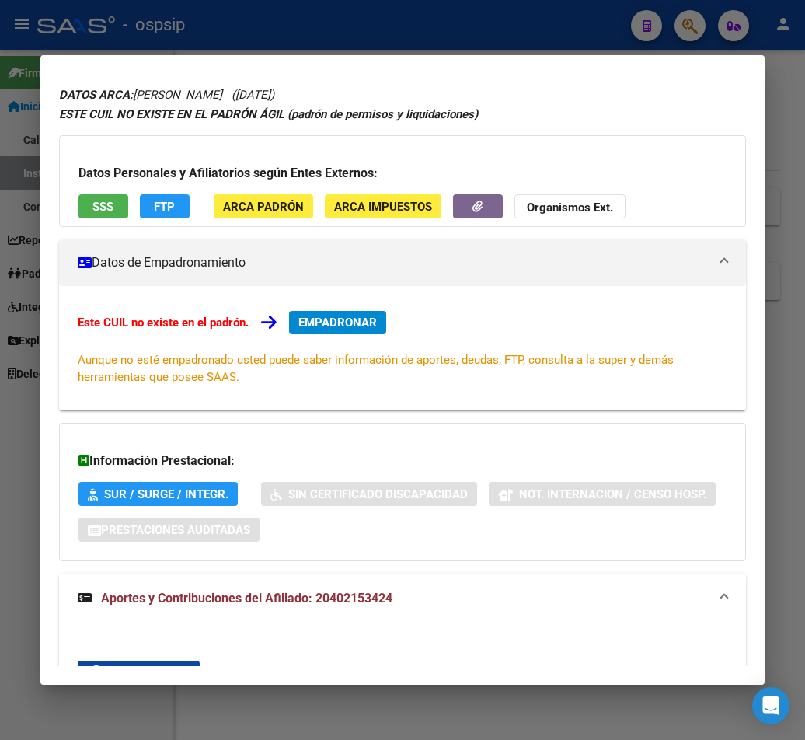
scroll to position [0, 0]
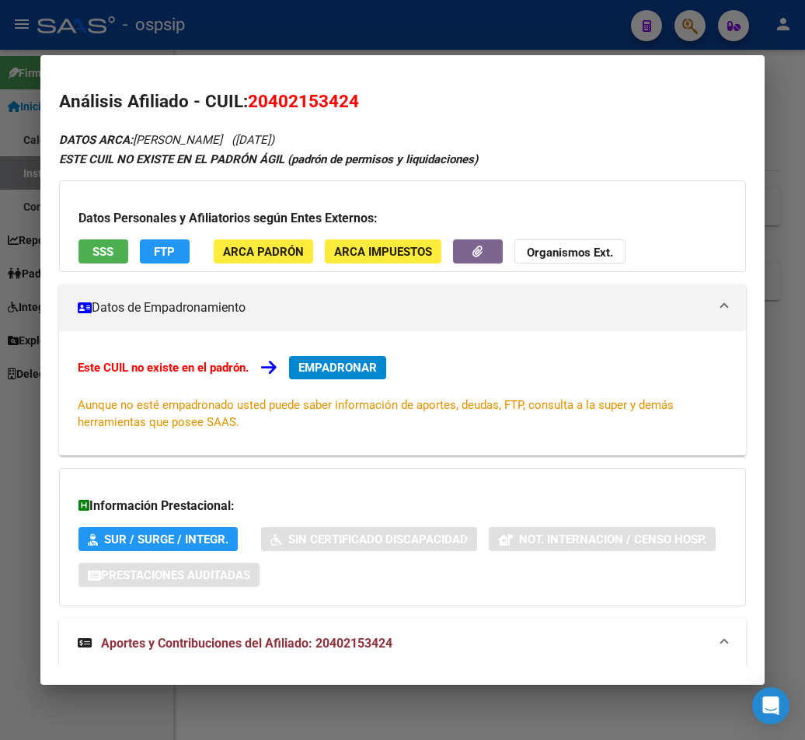
click at [343, 640] on span "Aportes y Contribuciones del Afiliado: 20402153424" at bounding box center [246, 643] width 291 height 15
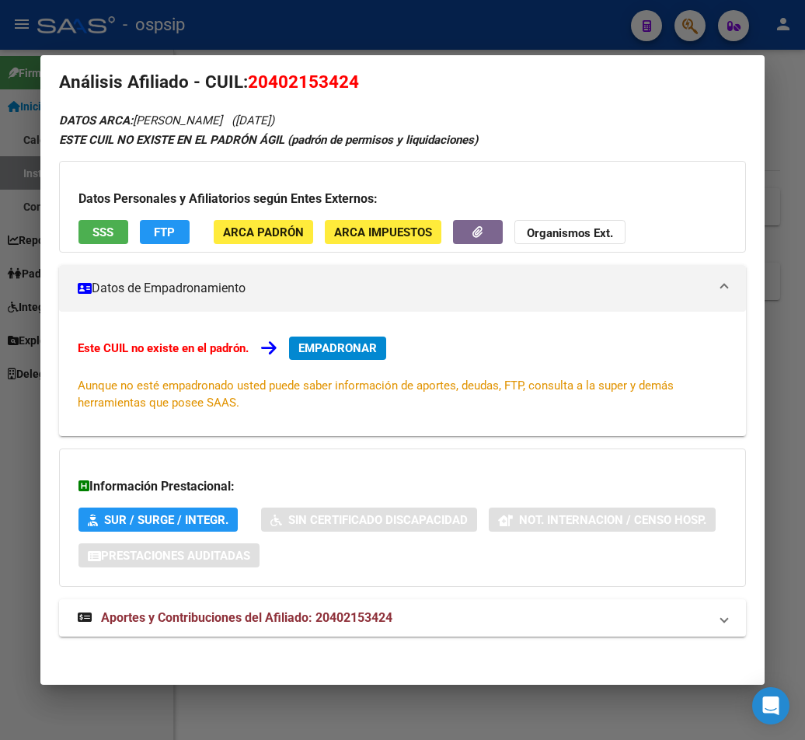
scroll to position [25, 0]
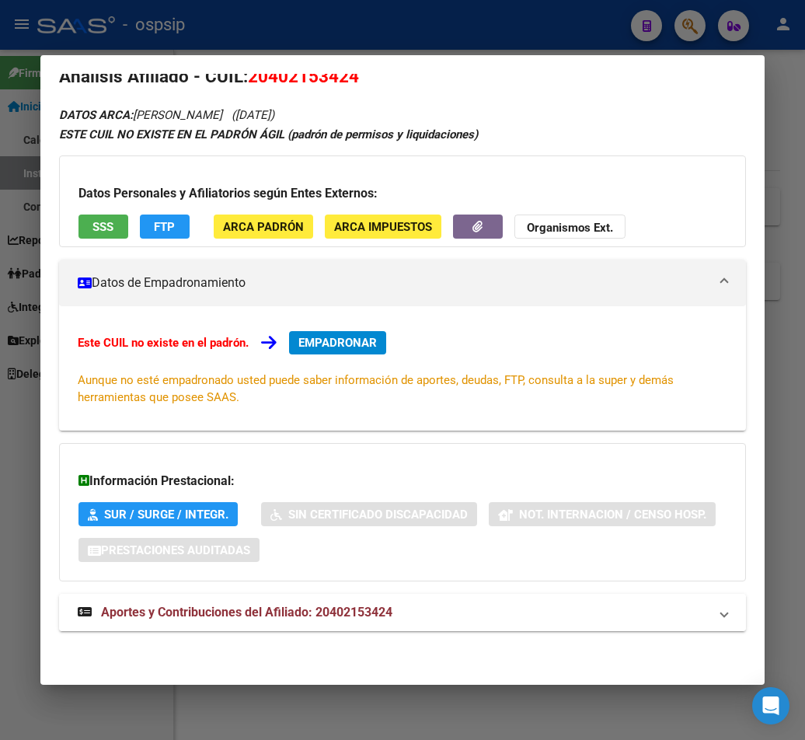
click at [306, 619] on span "Aportes y Contribuciones del Afiliado: 20402153424" at bounding box center [246, 612] width 291 height 15
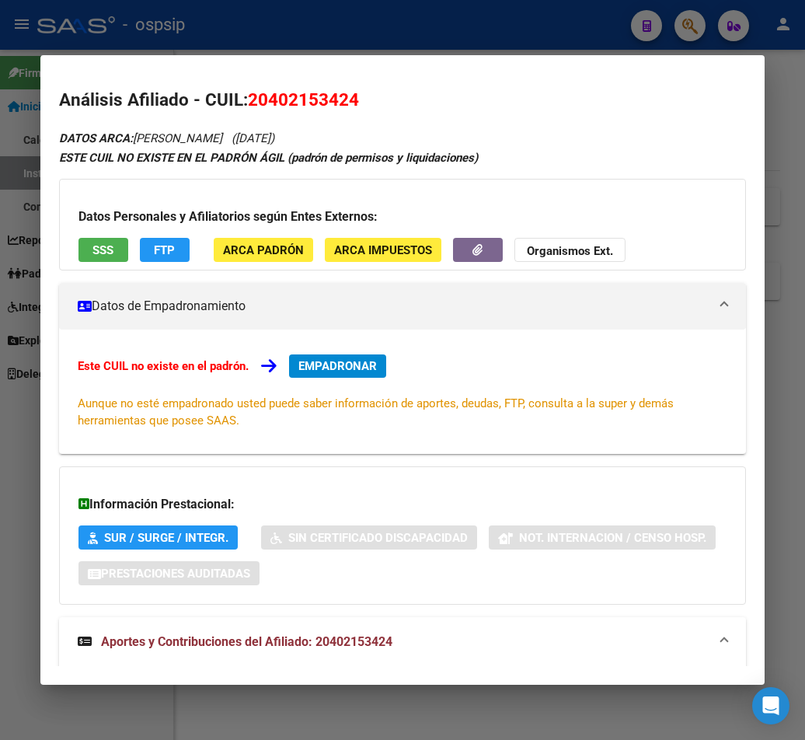
scroll to position [0, 0]
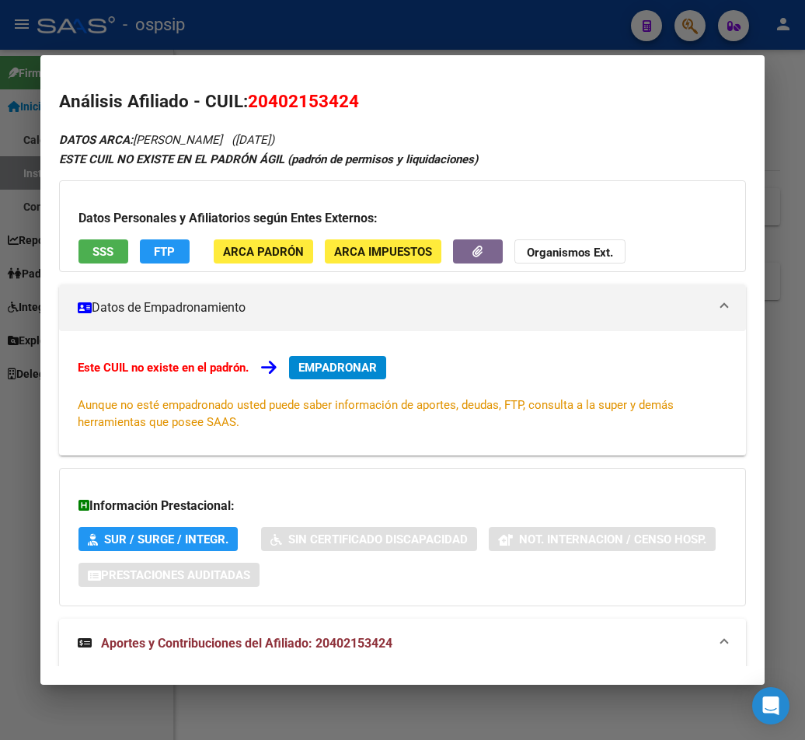
click at [353, 24] on div at bounding box center [402, 370] width 805 height 740
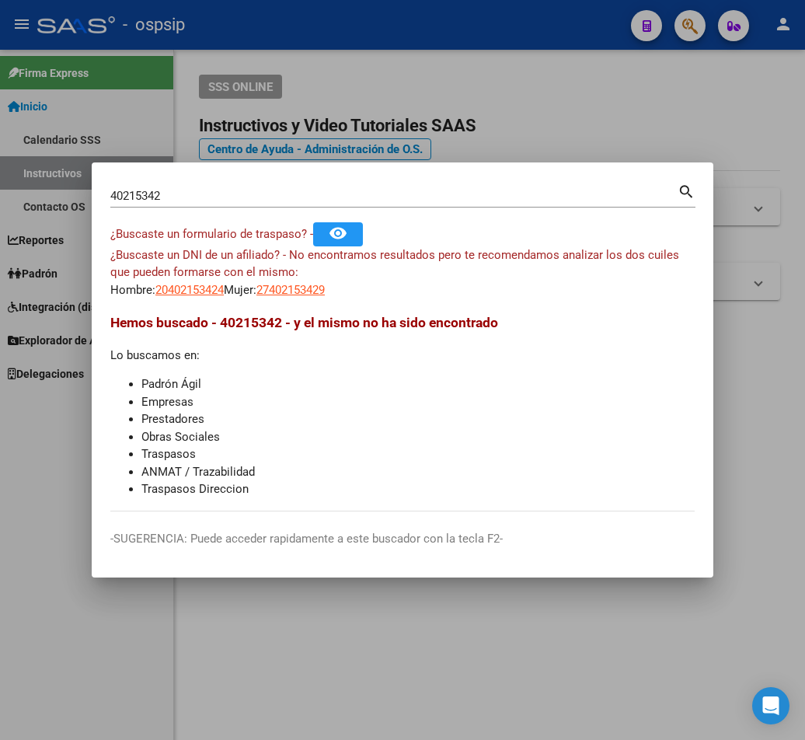
click at [352, 25] on div at bounding box center [402, 370] width 805 height 740
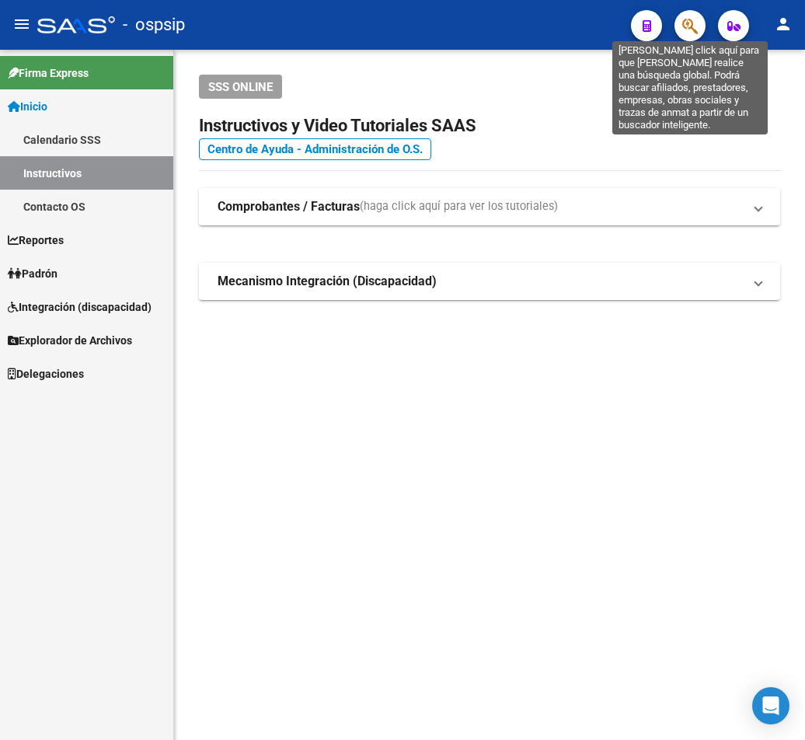
click at [682, 20] on icon "button" at bounding box center [690, 26] width 16 height 18
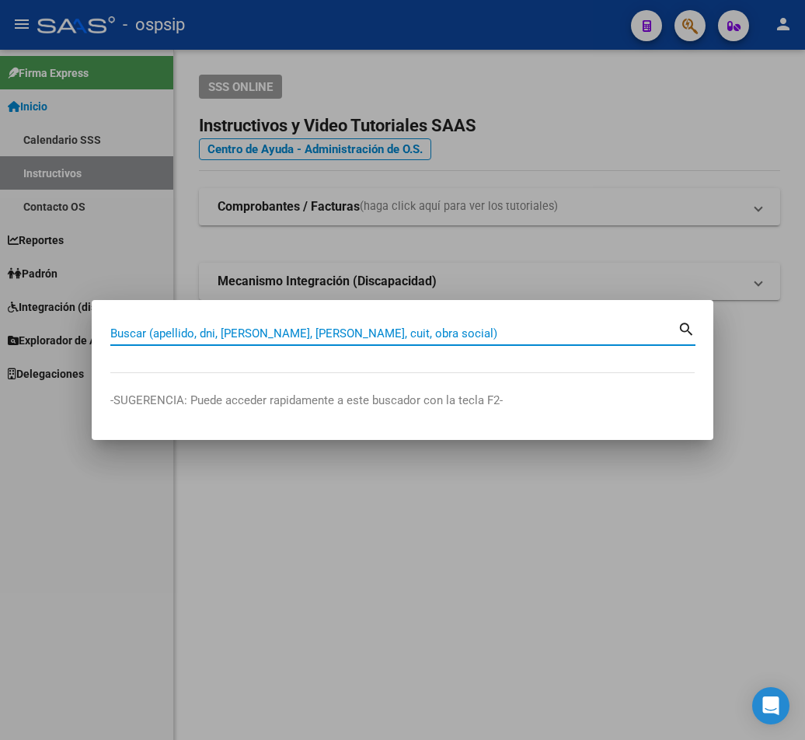
click at [132, 333] on input "Buscar (apellido, dni, [PERSON_NAME], [PERSON_NAME], cuit, obra social)" at bounding box center [393, 333] width 567 height 14
type input "25420285"
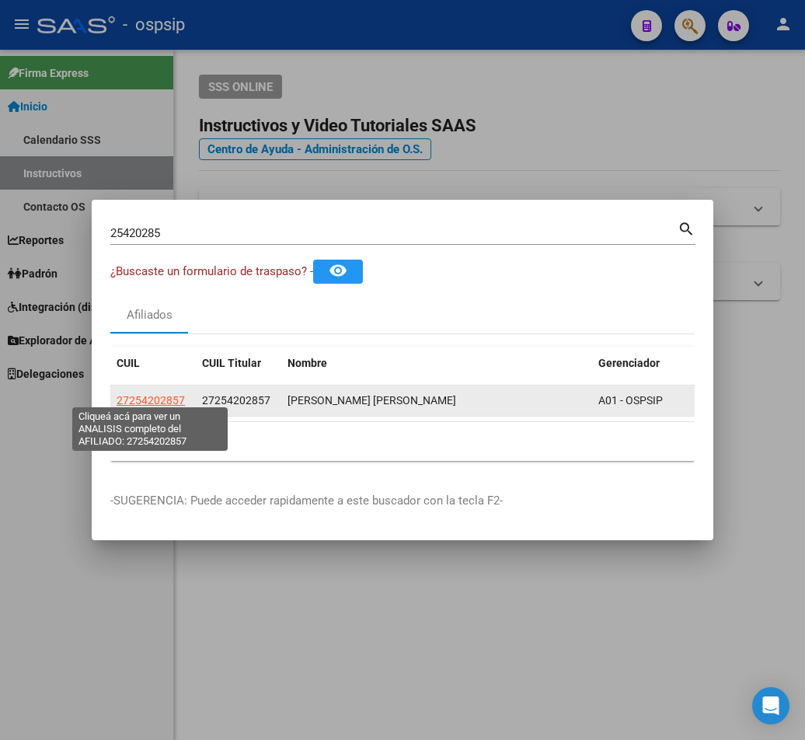
click at [152, 398] on span "27254202857" at bounding box center [151, 400] width 68 height 12
type textarea "27254202857"
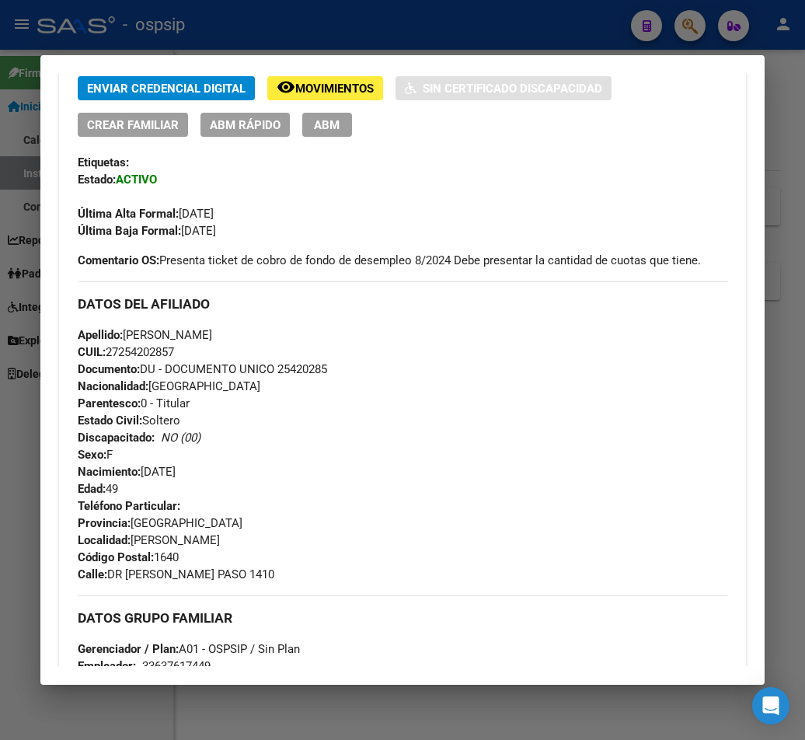
scroll to position [233, 0]
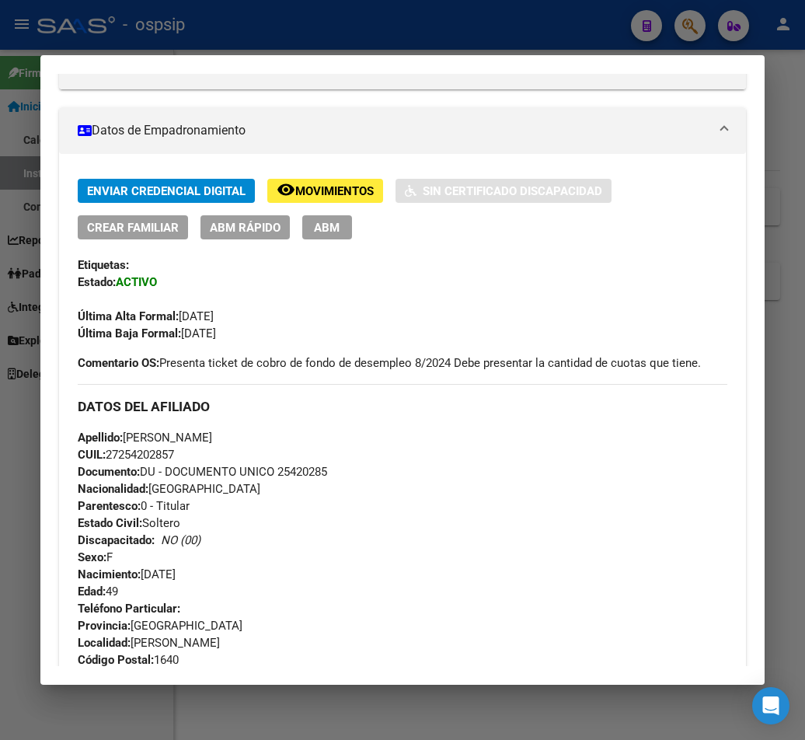
click at [424, 37] on div at bounding box center [402, 370] width 805 height 740
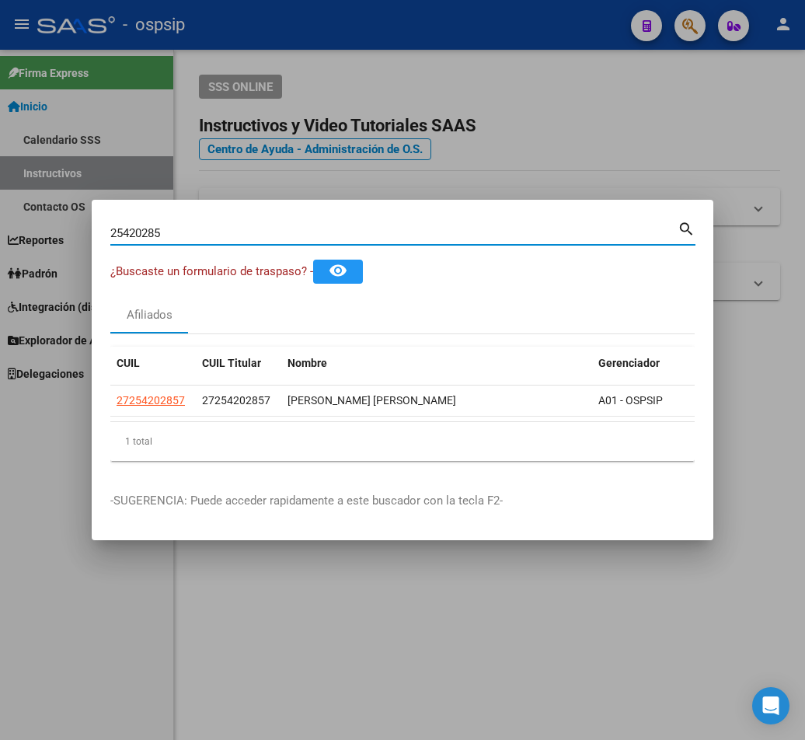
drag, startPoint x: 162, startPoint y: 224, endPoint x: 211, endPoint y: 251, distance: 56.7
click at [164, 228] on input "25420285" at bounding box center [393, 233] width 567 height 14
type input "2"
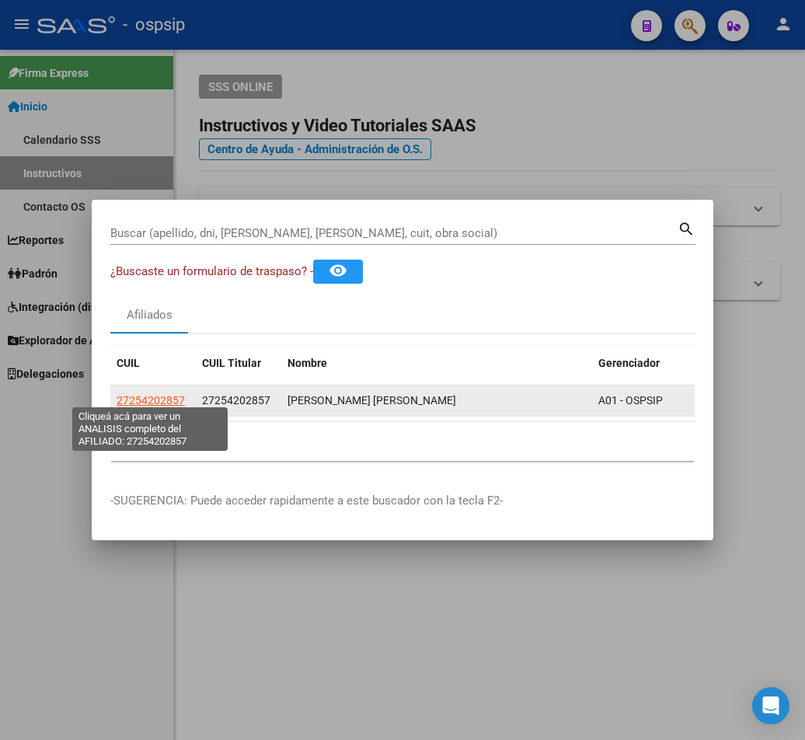
click at [173, 394] on span "27254202857" at bounding box center [151, 400] width 68 height 12
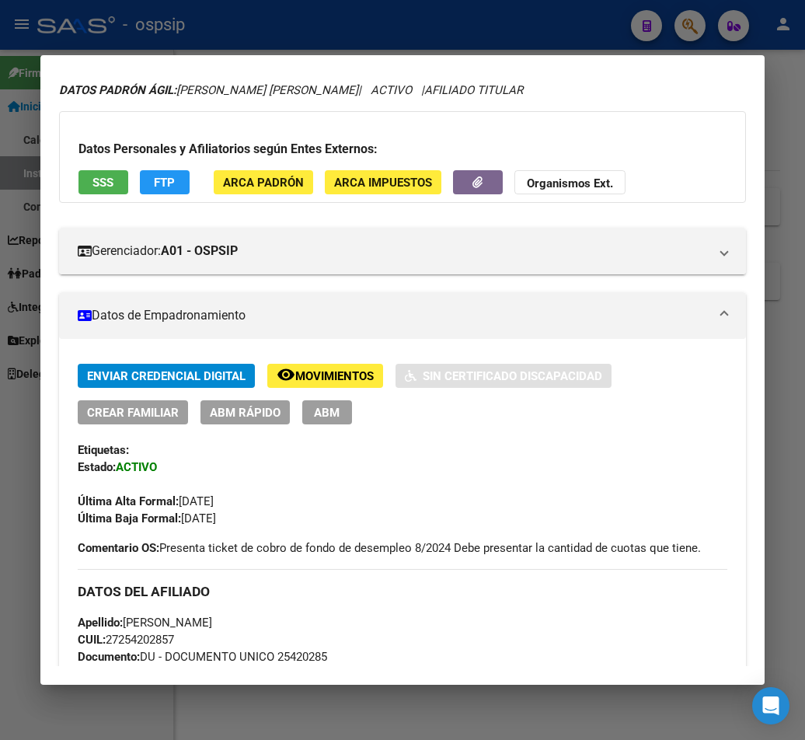
scroll to position [11, 0]
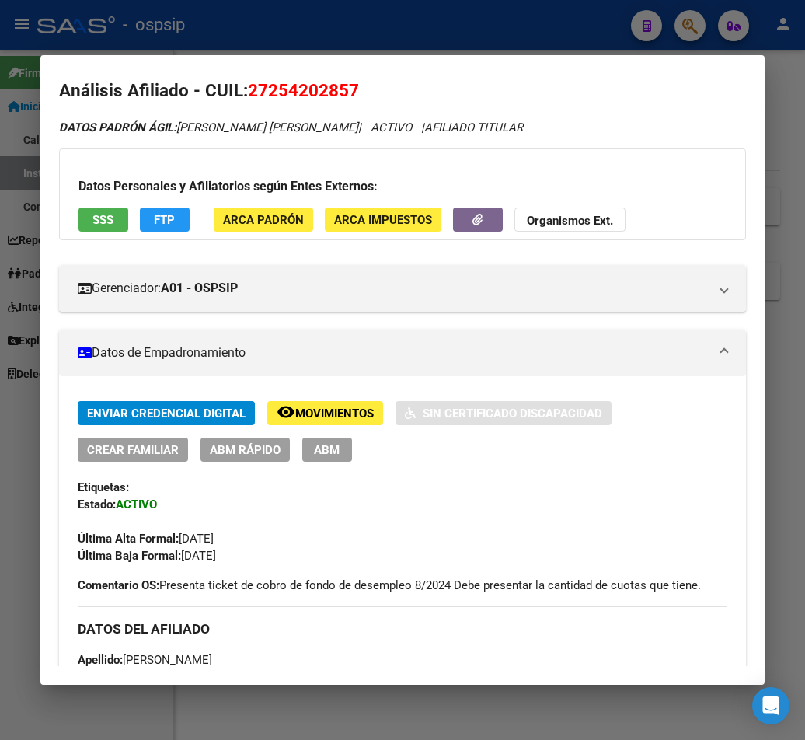
click at [338, 35] on div at bounding box center [402, 370] width 805 height 740
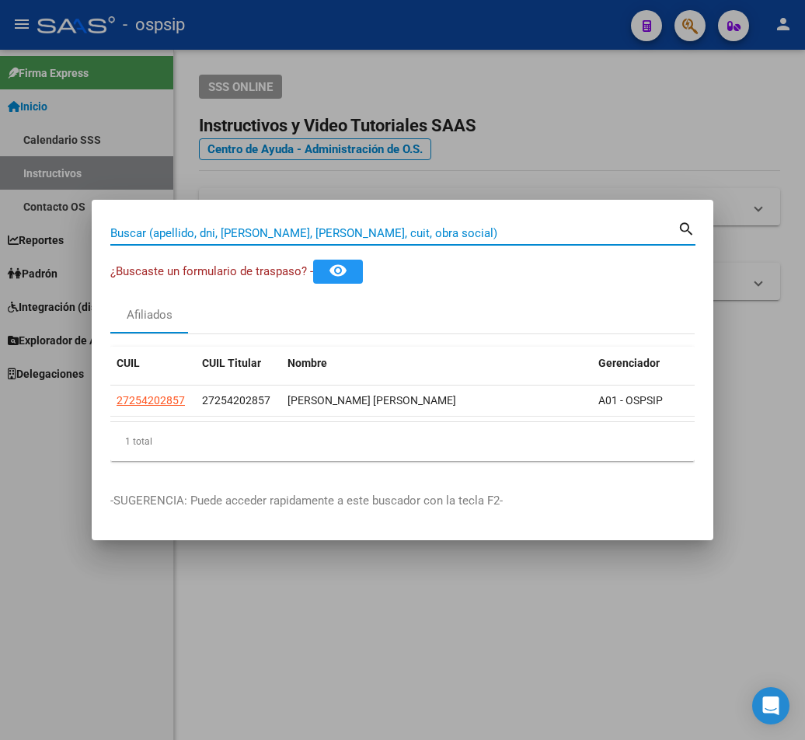
click at [205, 226] on input "Buscar (apellido, dni, [PERSON_NAME], [PERSON_NAME], cuit, obra social)" at bounding box center [393, 233] width 567 height 14
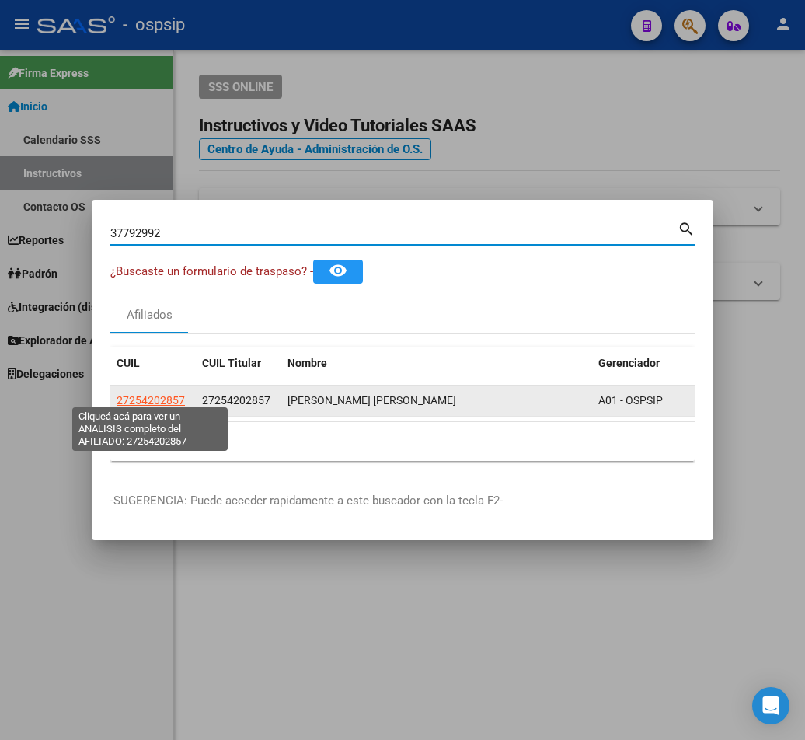
type input "37792992"
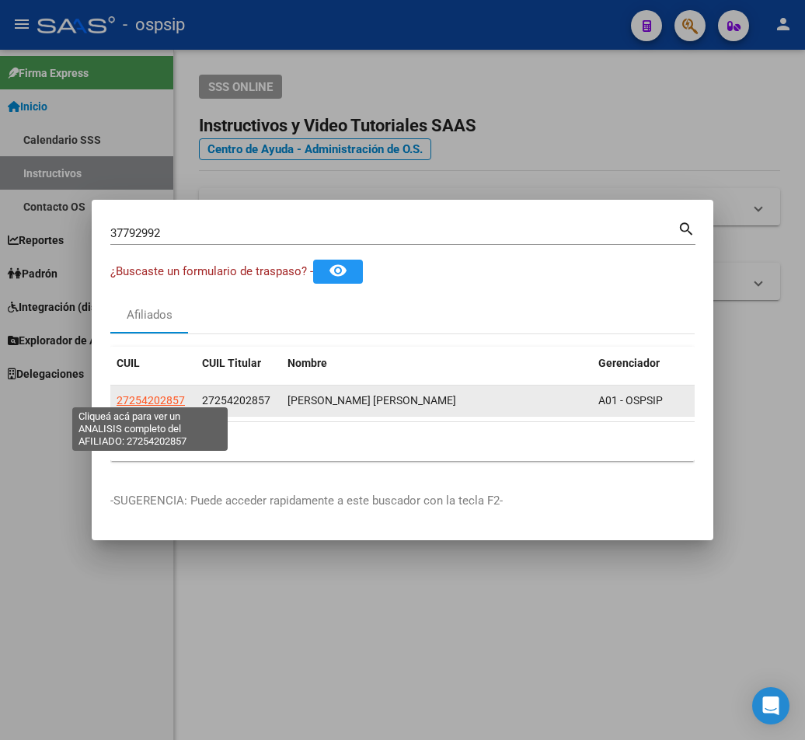
click at [159, 396] on span "27254202857" at bounding box center [151, 400] width 68 height 12
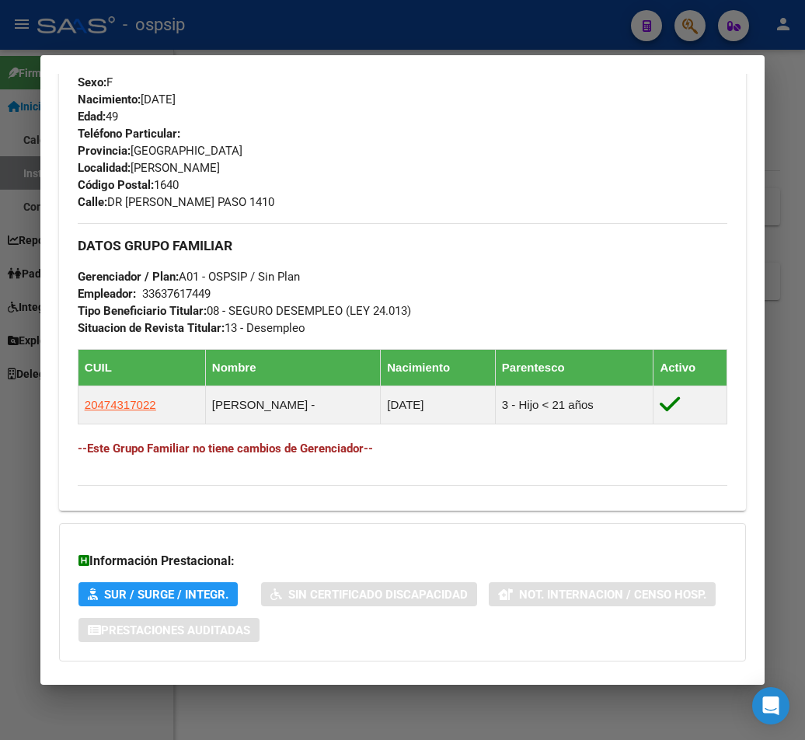
scroll to position [633, 0]
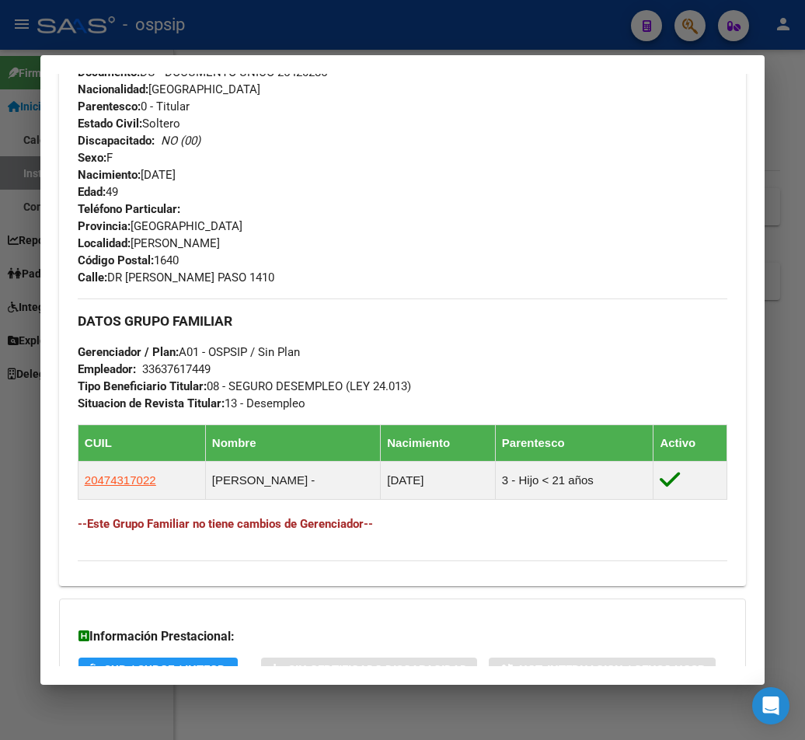
click at [325, 26] on div at bounding box center [402, 370] width 805 height 740
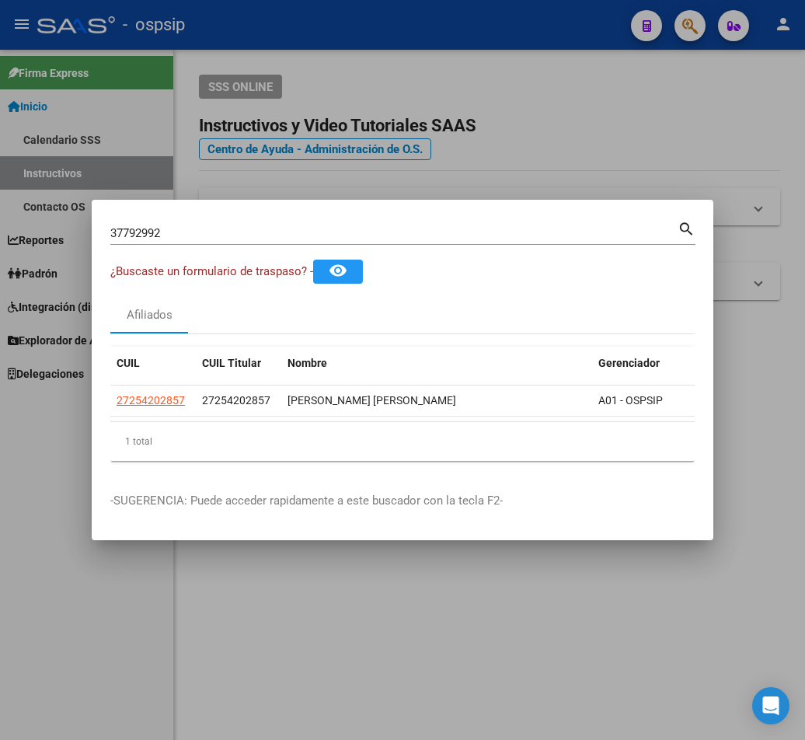
click at [325, 26] on div at bounding box center [402, 370] width 805 height 740
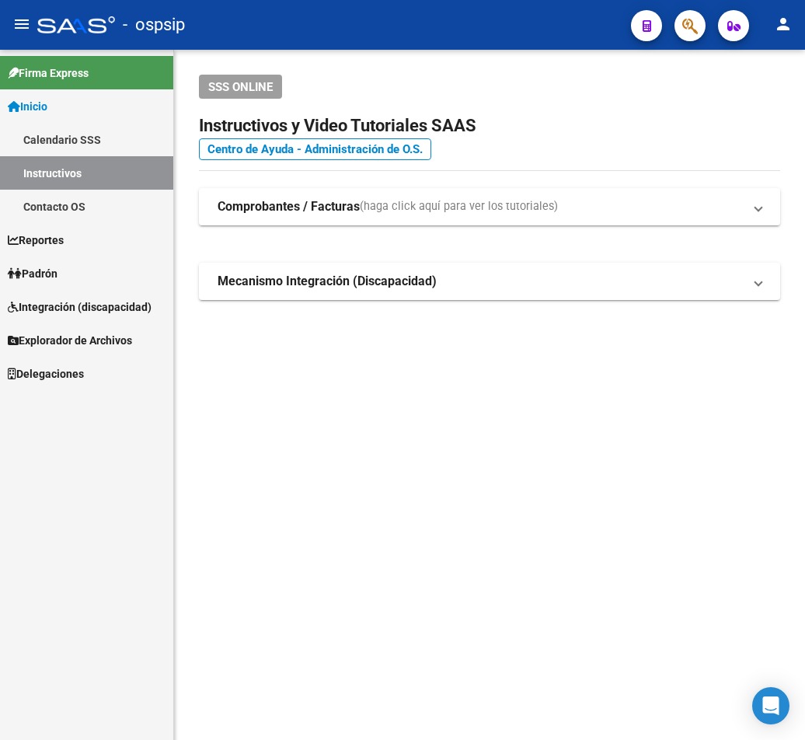
click at [708, 32] on mat-toolbar "menu - ospsip person" at bounding box center [402, 25] width 805 height 50
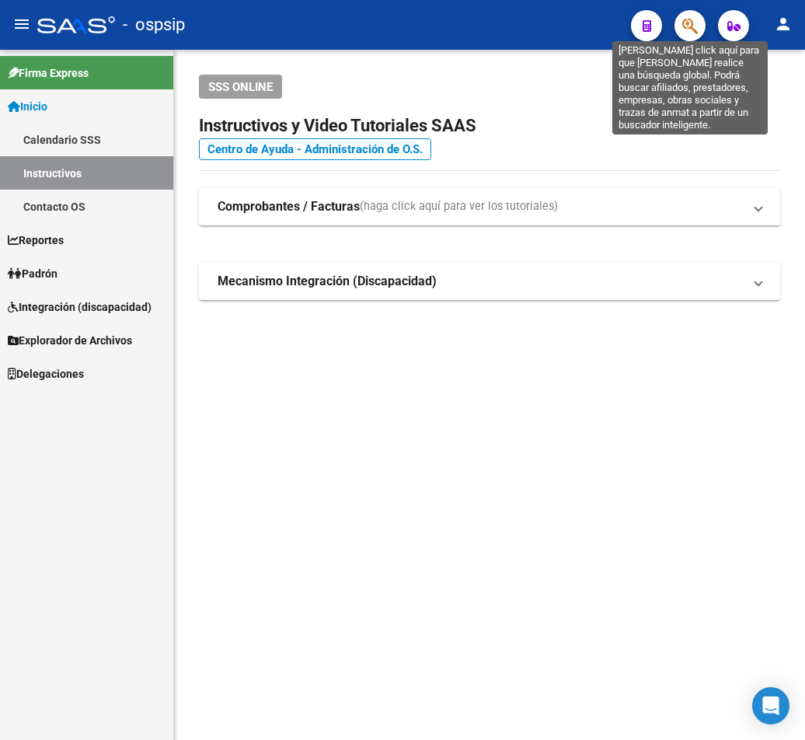
click at [693, 27] on icon "button" at bounding box center [690, 26] width 16 height 18
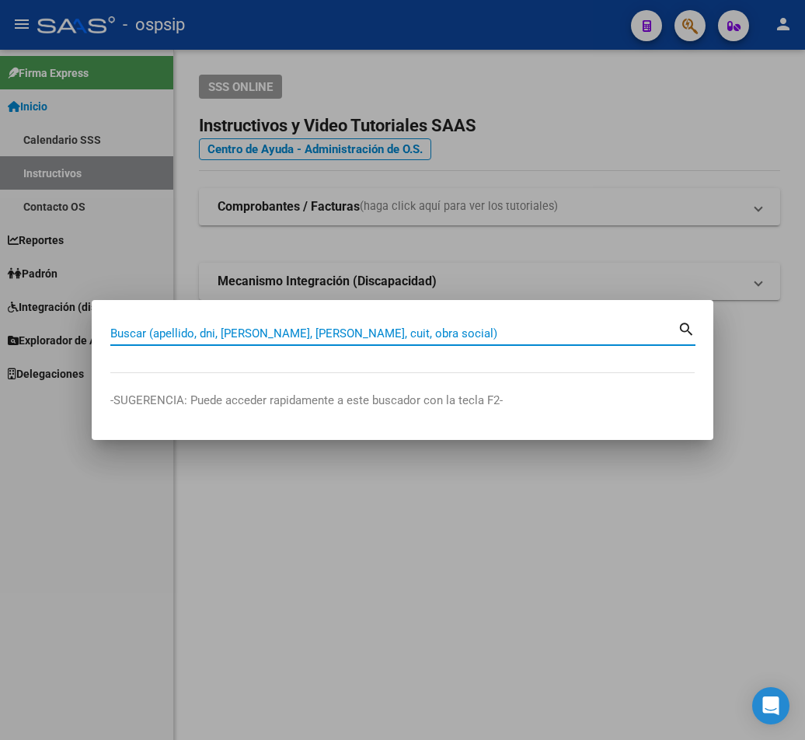
click at [134, 333] on input "Buscar (apellido, dni, [PERSON_NAME], [PERSON_NAME], cuit, obra social)" at bounding box center [393, 333] width 567 height 14
type input "40215342"
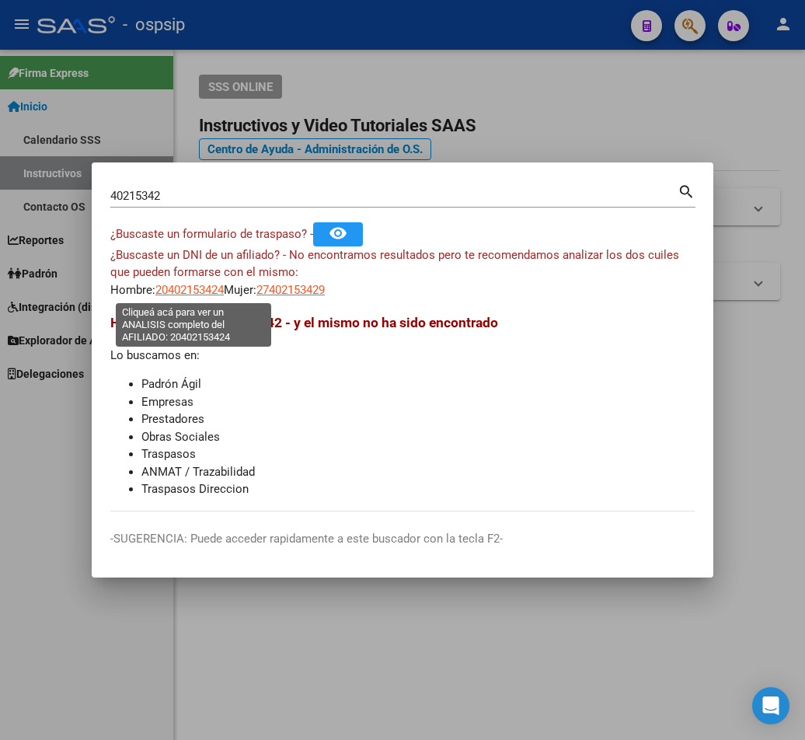
click at [196, 291] on span "20402153424" at bounding box center [189, 290] width 68 height 14
type textarea "20402153424"
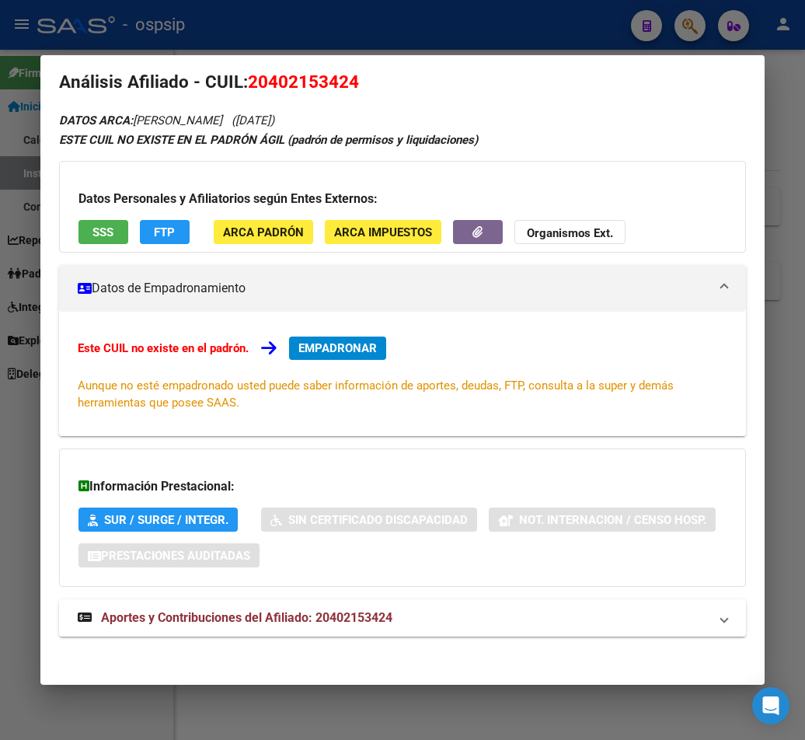
scroll to position [25, 0]
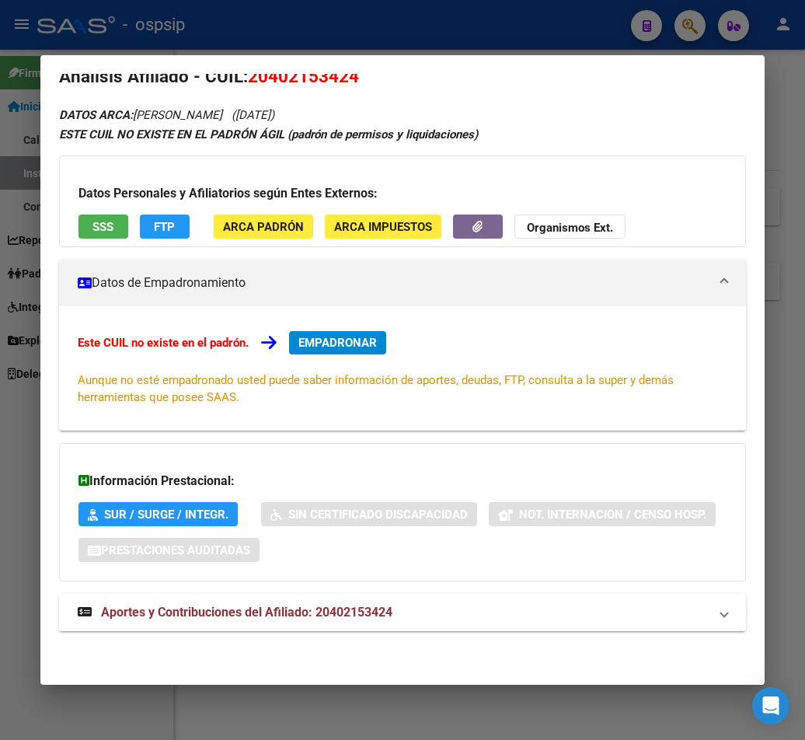
click at [320, 618] on span "Aportes y Contribuciones del Afiliado: 20402153424" at bounding box center [246, 612] width 291 height 15
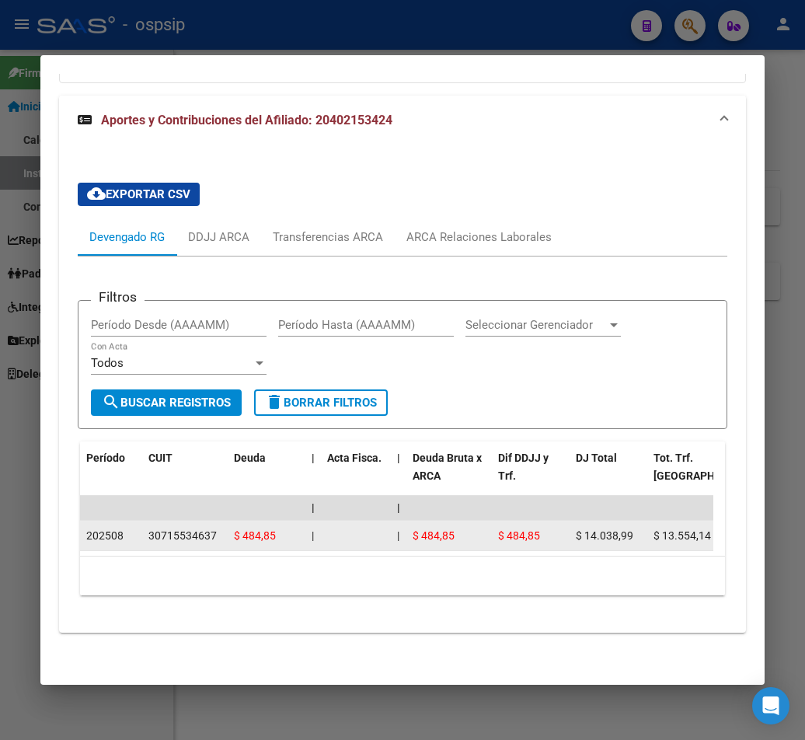
scroll to position [537, 0]
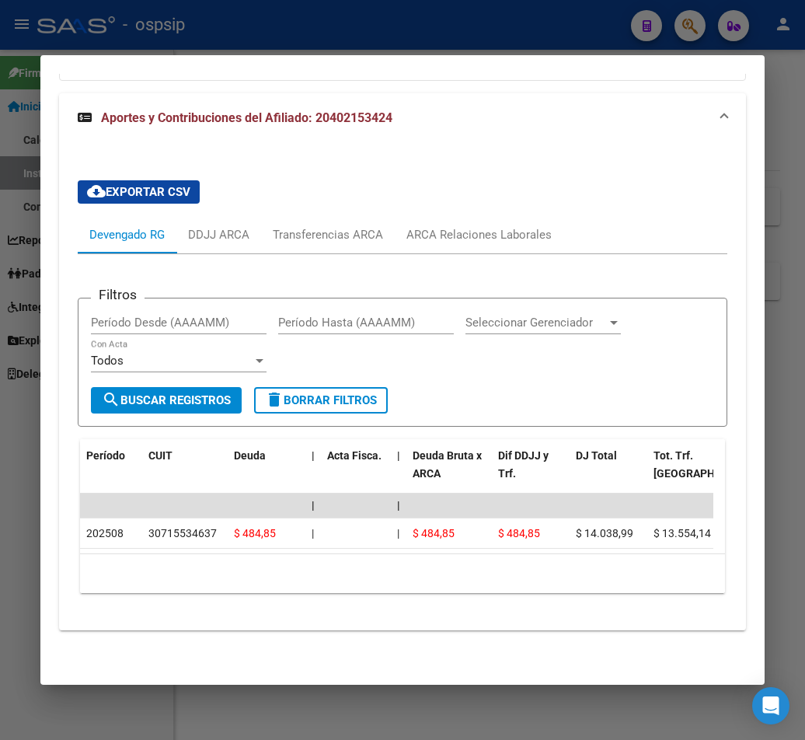
click at [476, 168] on div "cloud_download Exportar CSV Devengado RG DDJJ ARCA Transferencias ARCA ARCA Rel…" at bounding box center [403, 387] width 650 height 438
click at [622, 109] on mat-panel-title "Aportes y Contribuciones del Afiliado: 20402153424" at bounding box center [393, 118] width 631 height 19
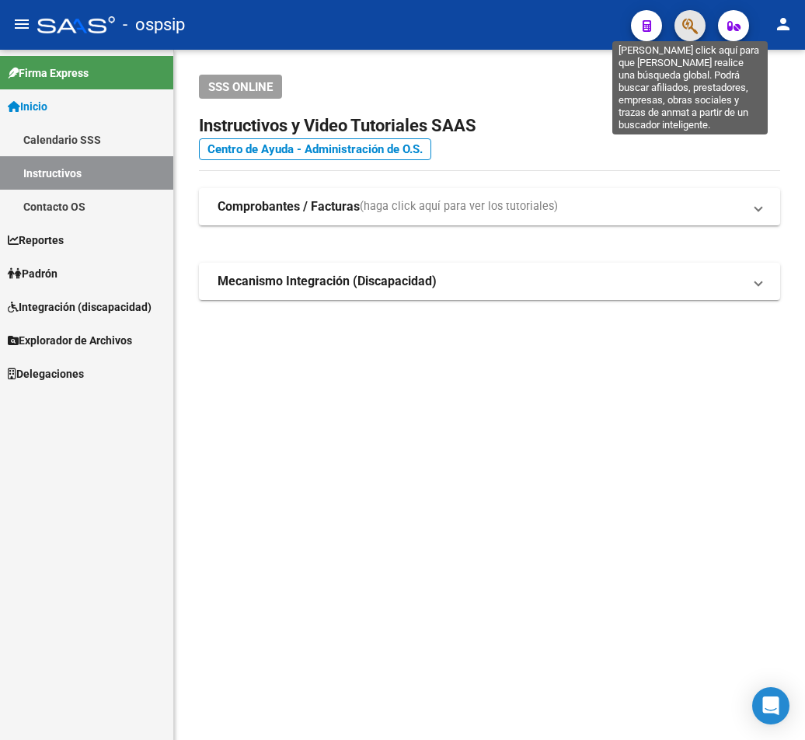
click at [692, 19] on icon "button" at bounding box center [690, 26] width 16 height 18
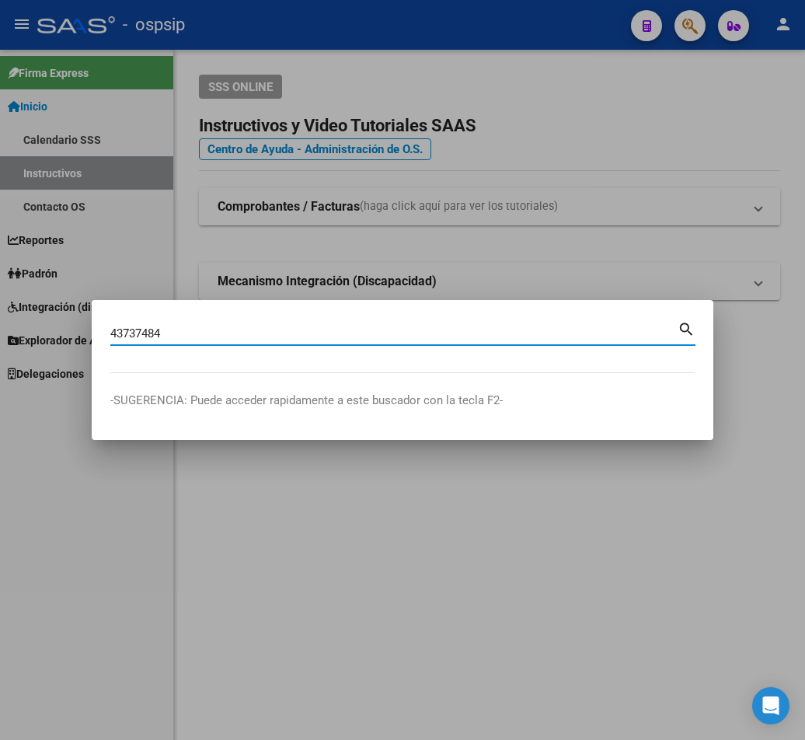
type input "43737484"
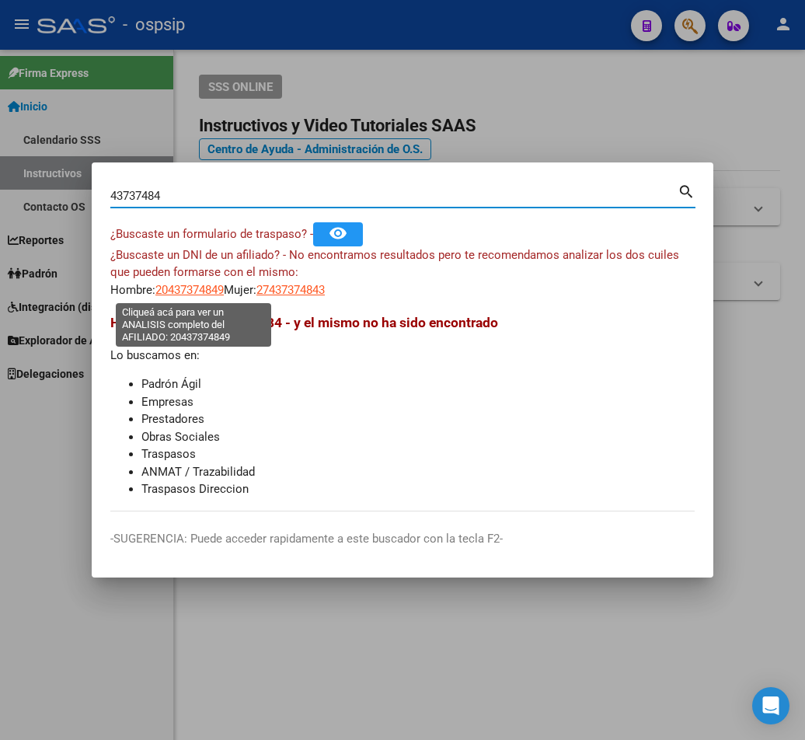
click at [187, 284] on span "20437374849" at bounding box center [189, 290] width 68 height 14
type textarea "20437374849"
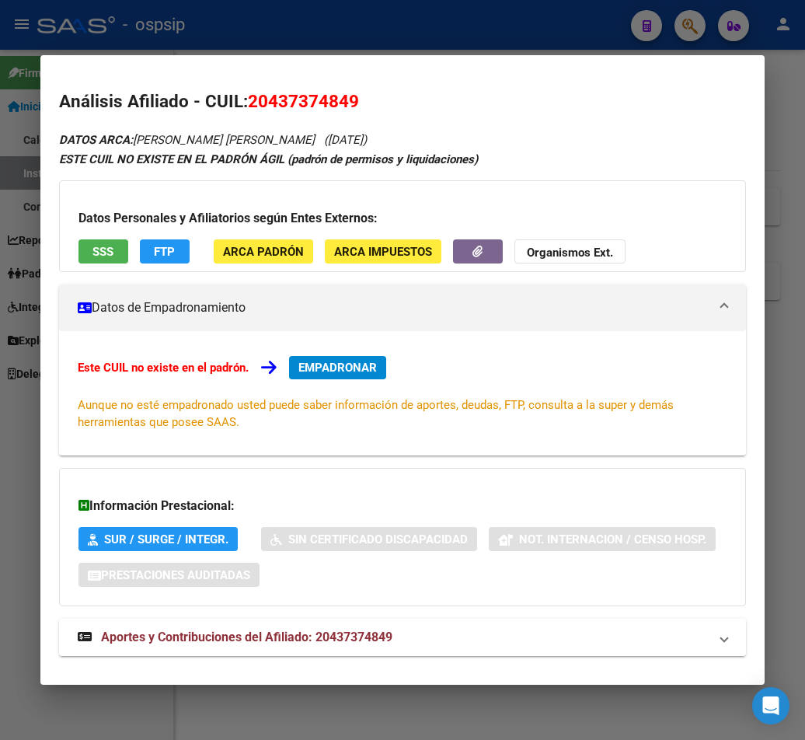
click at [312, 636] on span "Aportes y Contribuciones del Afiliado: 20437374849" at bounding box center [246, 636] width 291 height 15
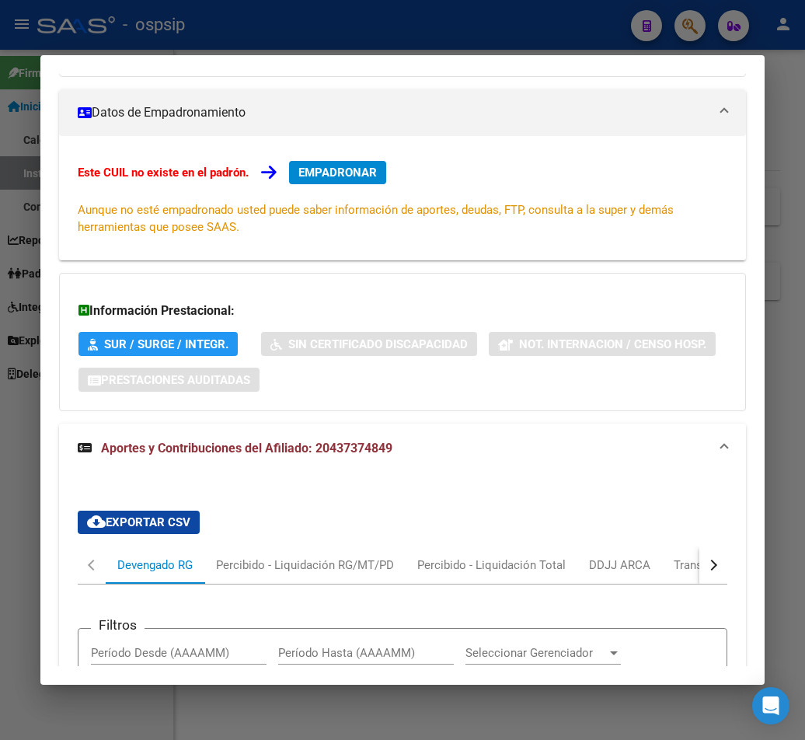
scroll to position [0, 0]
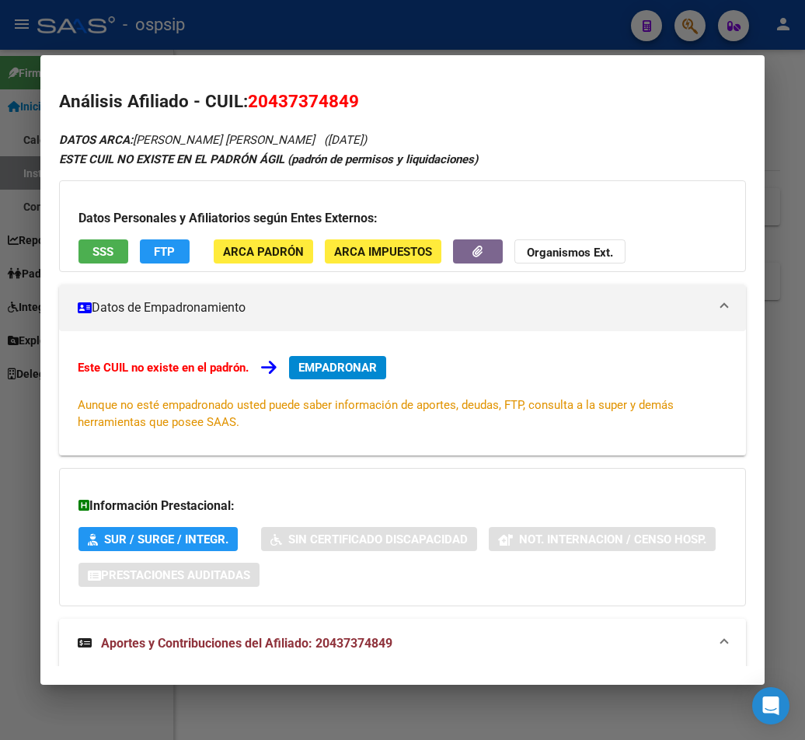
click at [577, 103] on h2 "Análisis Afiliado - CUIL: 20437374849" at bounding box center [402, 102] width 687 height 26
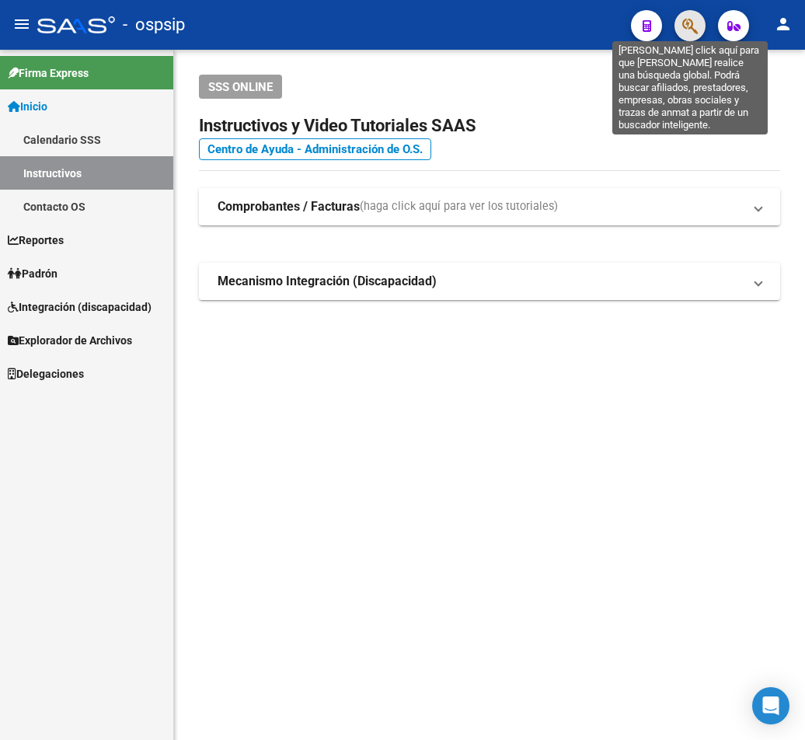
click at [689, 21] on icon "button" at bounding box center [690, 26] width 16 height 18
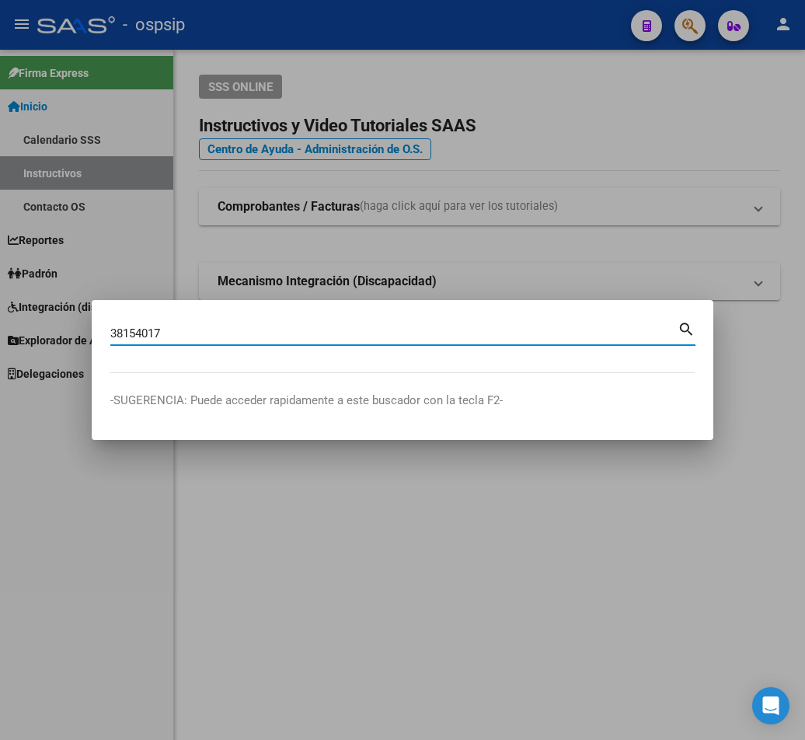
type input "38154017"
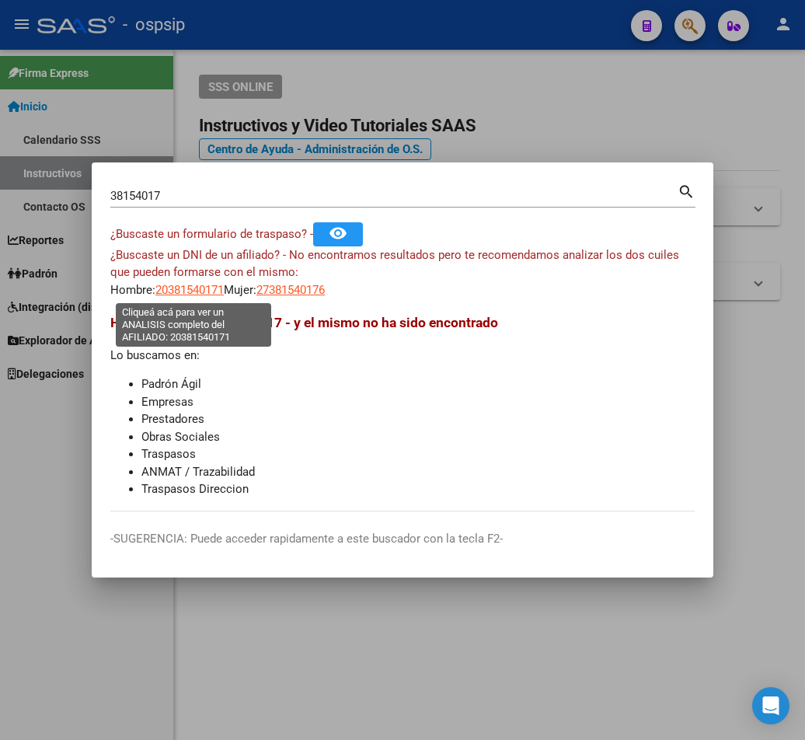
click at [174, 291] on span "20381540171" at bounding box center [189, 290] width 68 height 14
type textarea "20381540171"
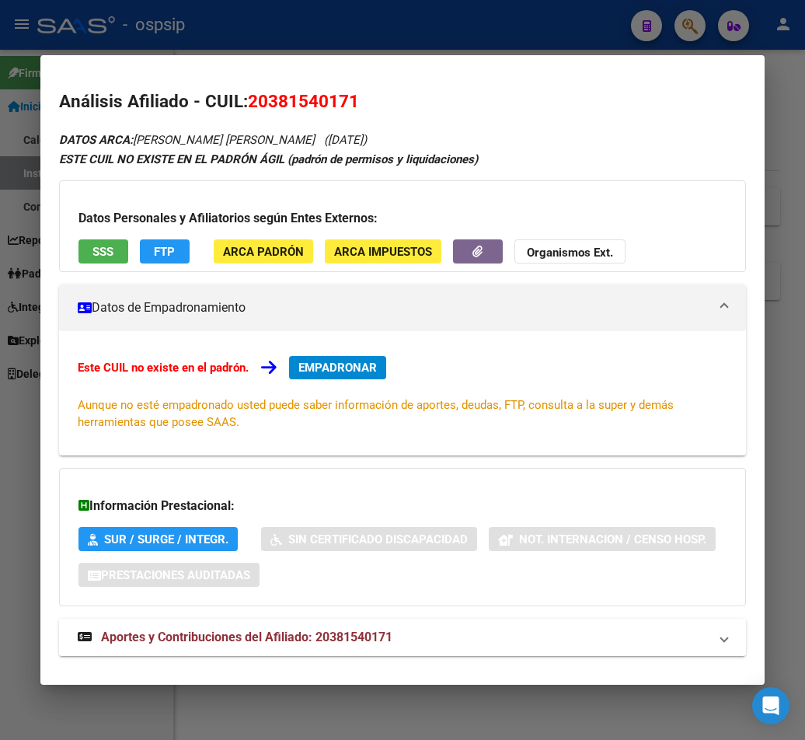
click at [345, 648] on mat-expansion-panel-header "Aportes y Contribuciones del Afiliado: 20381540171" at bounding box center [402, 637] width 687 height 37
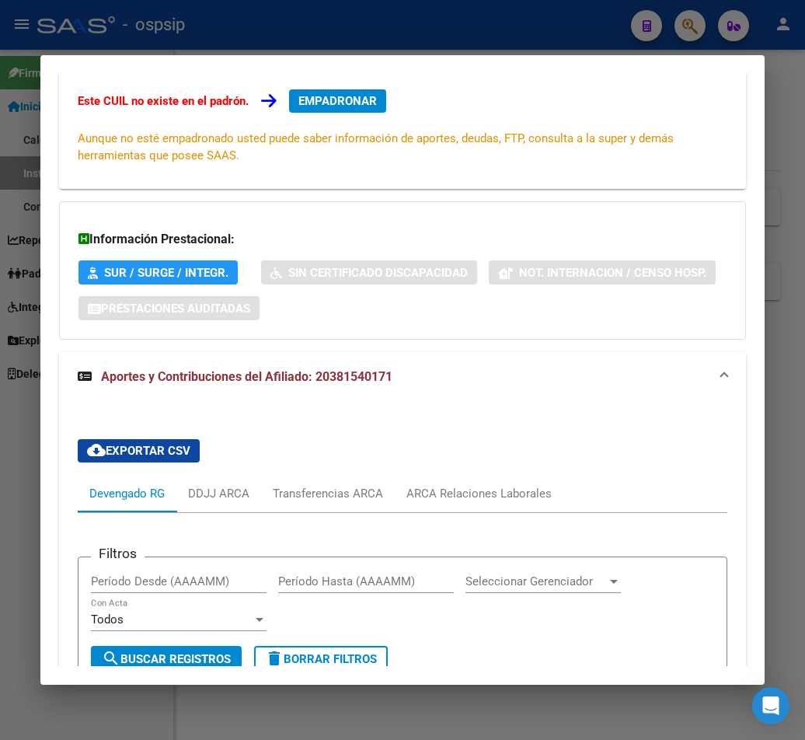
scroll to position [71, 0]
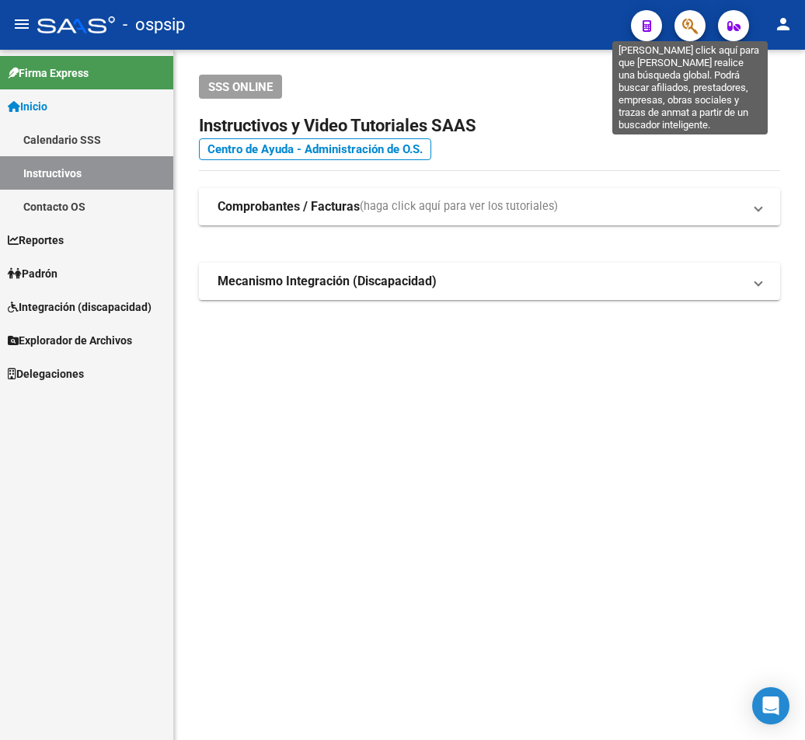
click at [685, 19] on icon "button" at bounding box center [690, 26] width 16 height 18
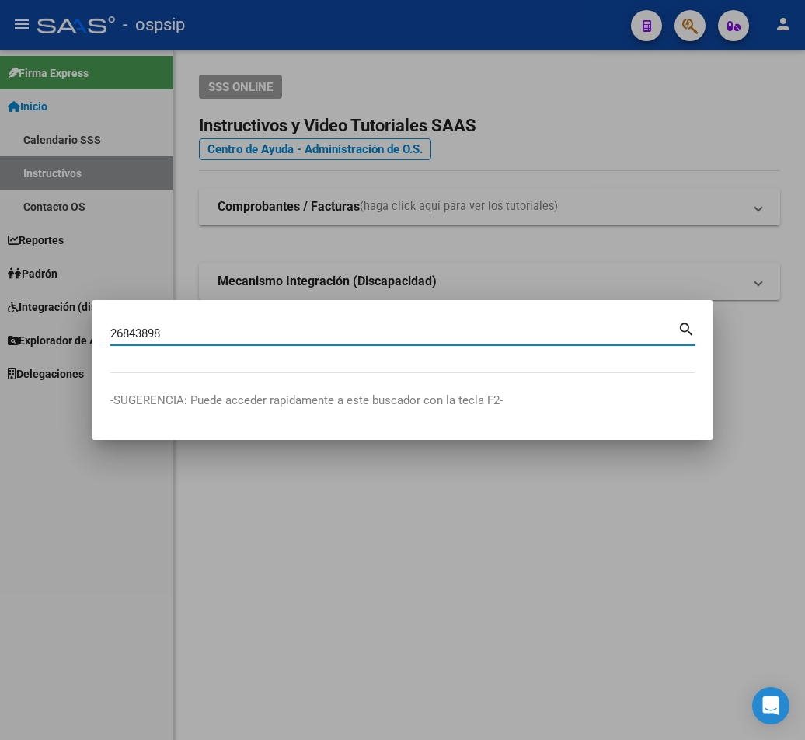
type input "26843898"
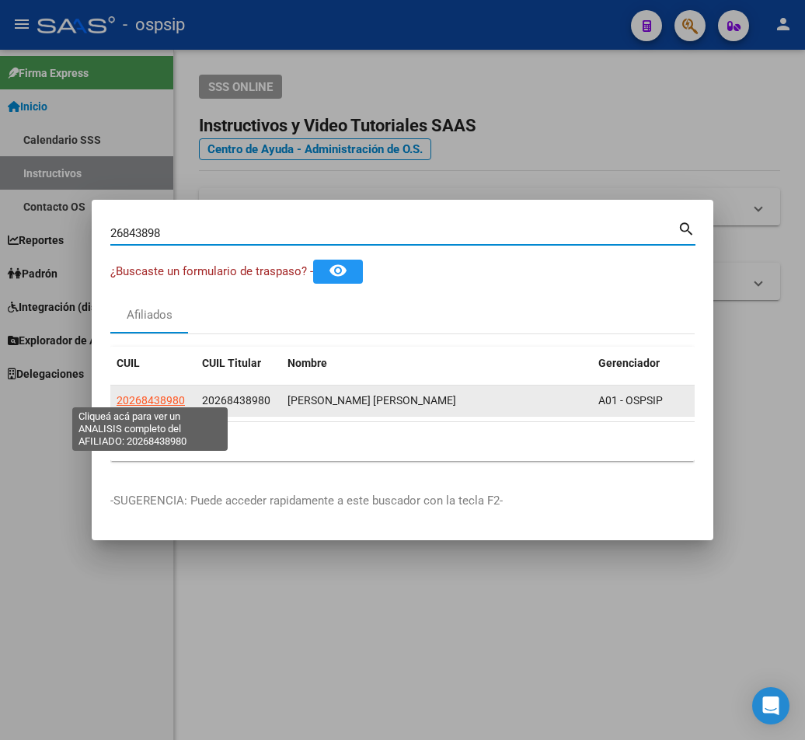
click at [141, 395] on span "20268438980" at bounding box center [151, 400] width 68 height 12
type textarea "20268438980"
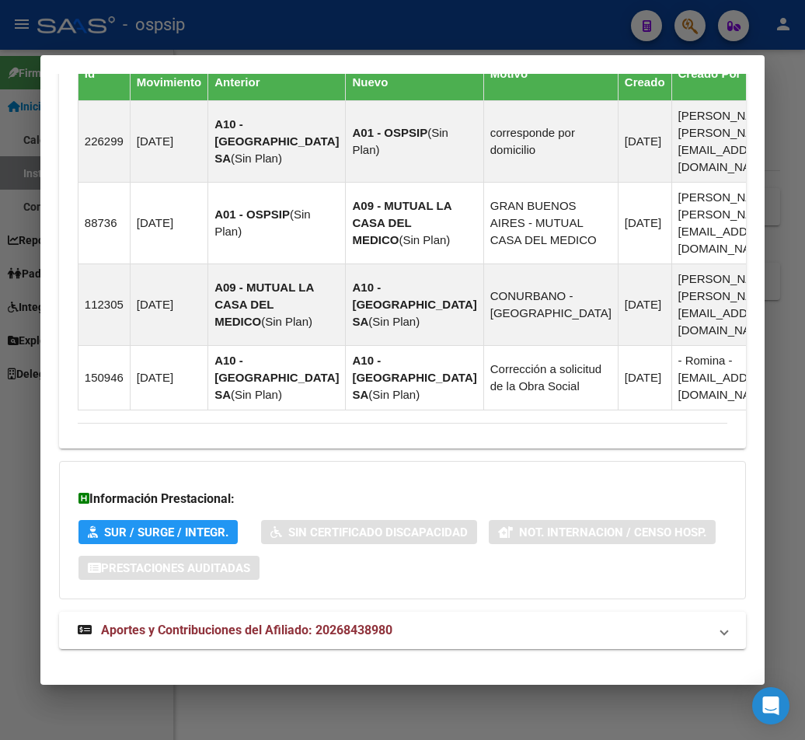
scroll to position [1144, 0]
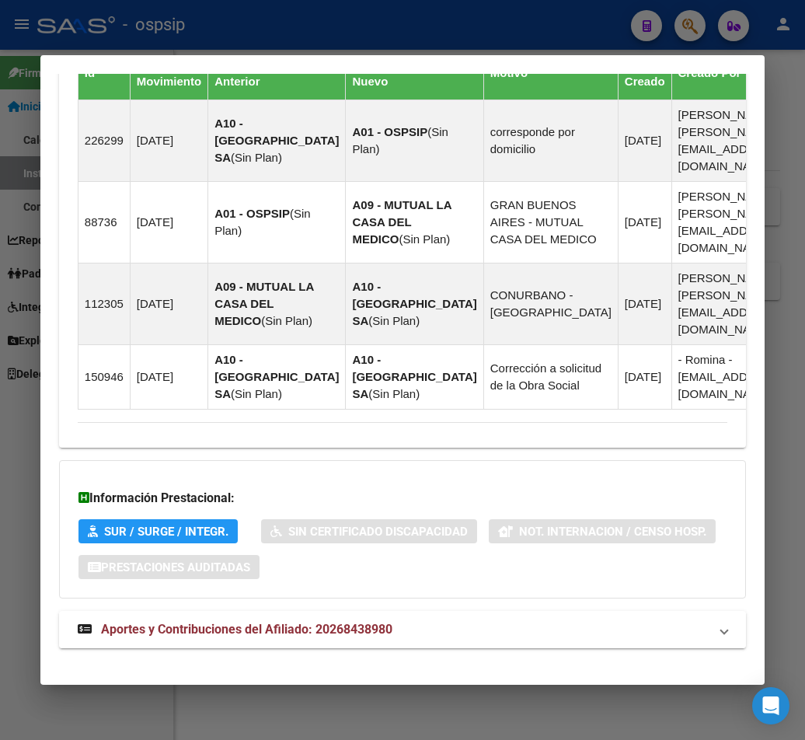
click at [298, 622] on span "Aportes y Contribuciones del Afiliado: 20268438980" at bounding box center [246, 629] width 291 height 15
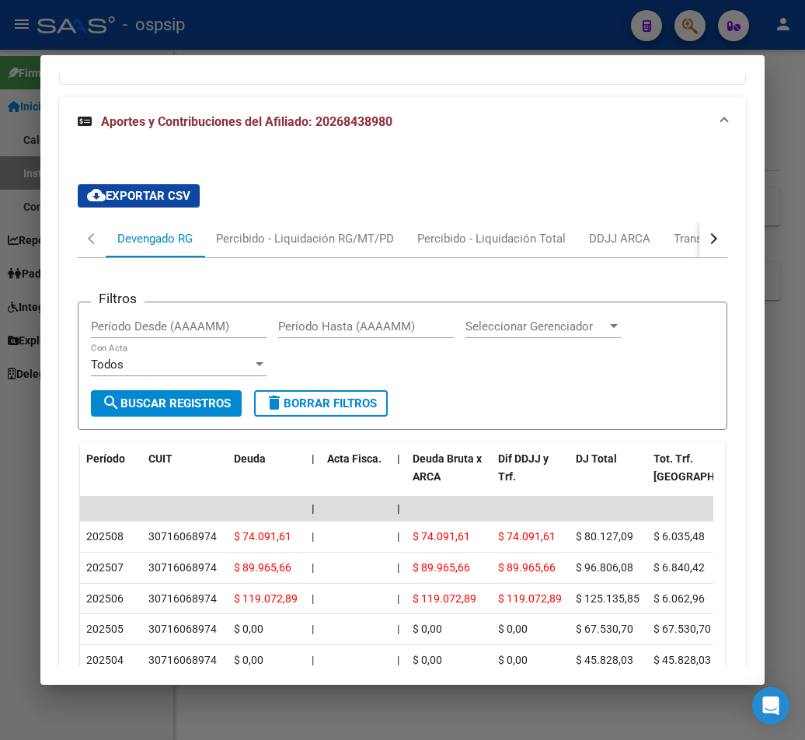
scroll to position [1644, 0]
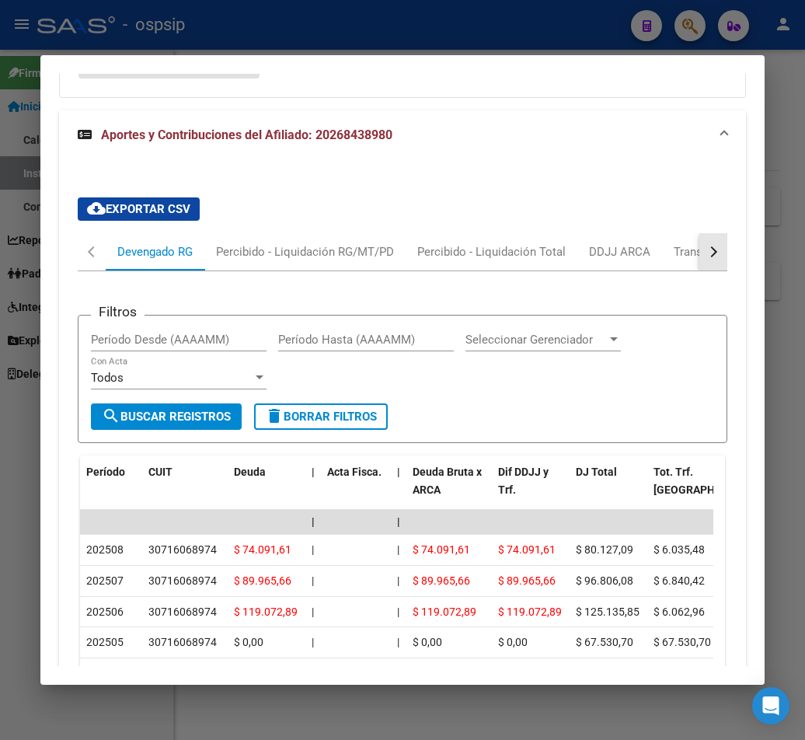
click at [706, 233] on button "button" at bounding box center [713, 251] width 28 height 37
click at [654, 233] on div "ARCA Relaciones Laborales" at bounding box center [686, 251] width 169 height 37
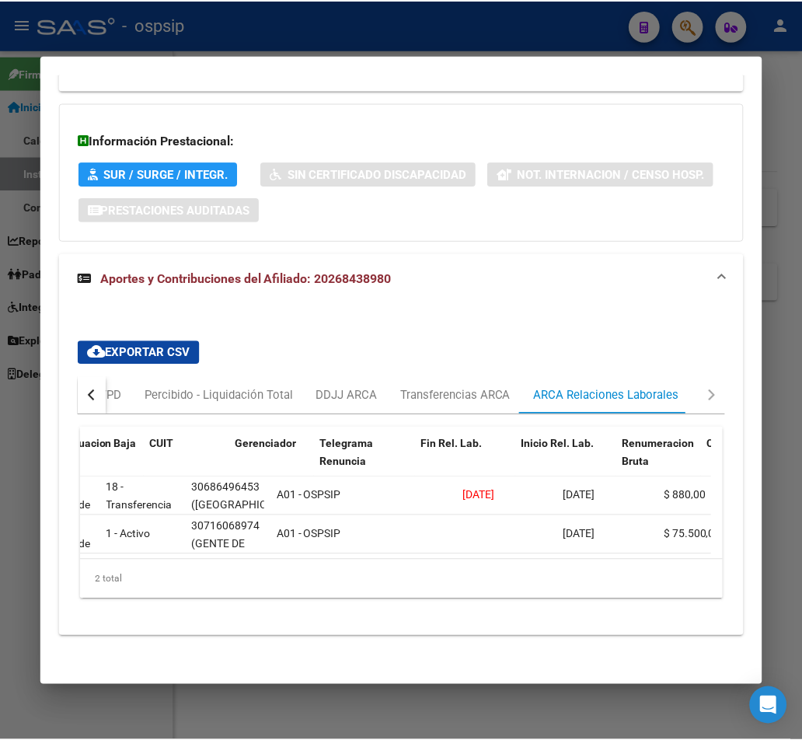
scroll to position [0, 255]
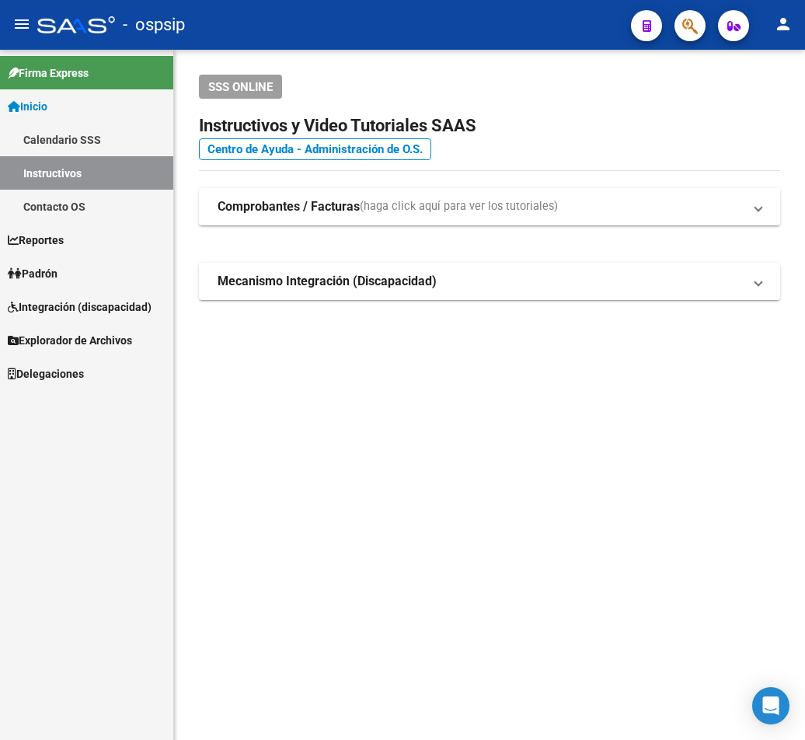
click at [412, 396] on mat-sidenav-content "SSS ONLINE Instructivos y Video Tutoriales SAAS Centro de Ayuda - Administració…" at bounding box center [489, 395] width 631 height 690
click at [530, 30] on div "- ospsip" at bounding box center [327, 25] width 581 height 34
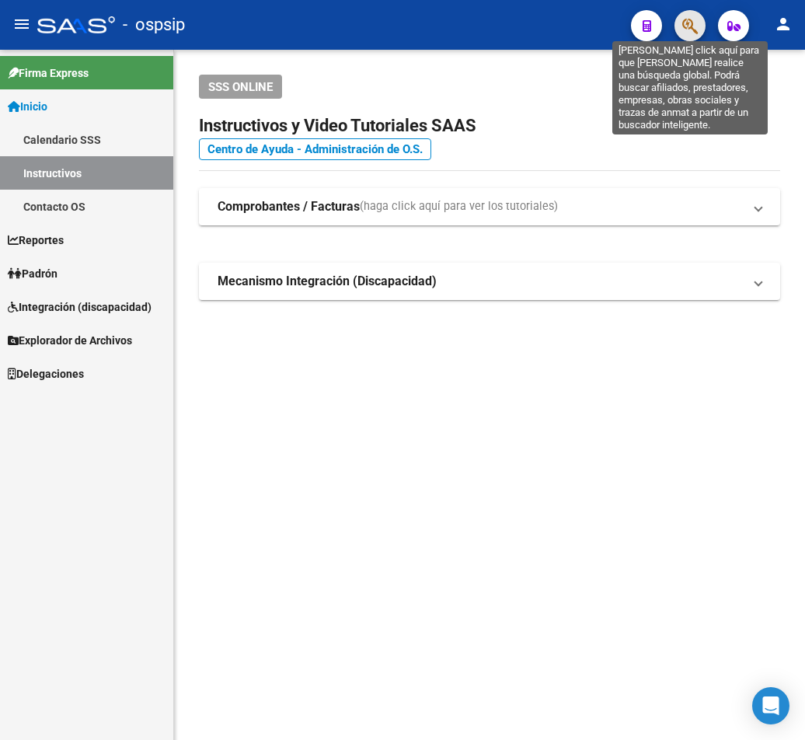
click at [692, 26] on icon "button" at bounding box center [690, 26] width 16 height 18
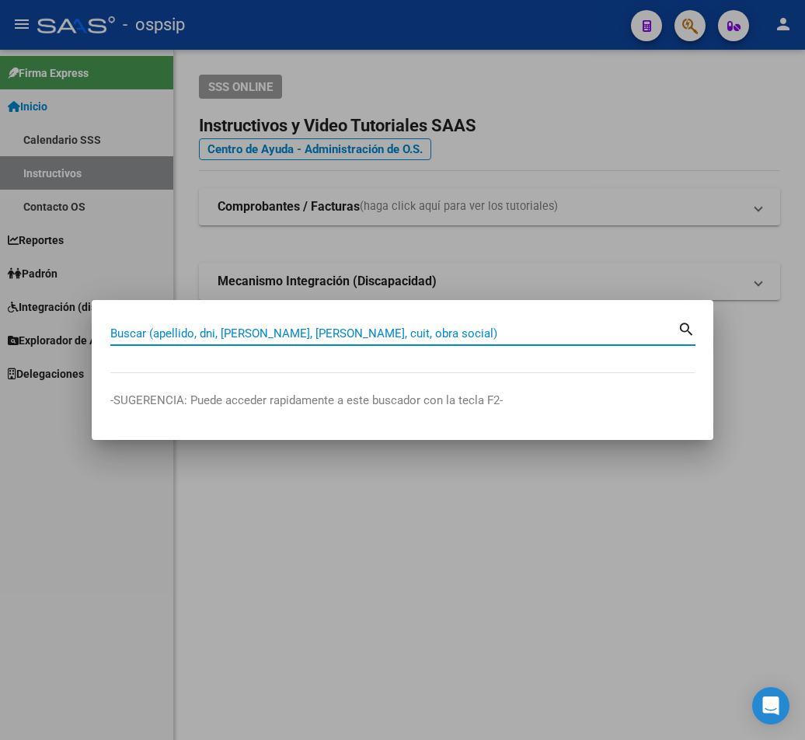
click at [137, 332] on input "Buscar (apellido, dni, [PERSON_NAME], [PERSON_NAME], cuit, obra social)" at bounding box center [393, 333] width 567 height 14
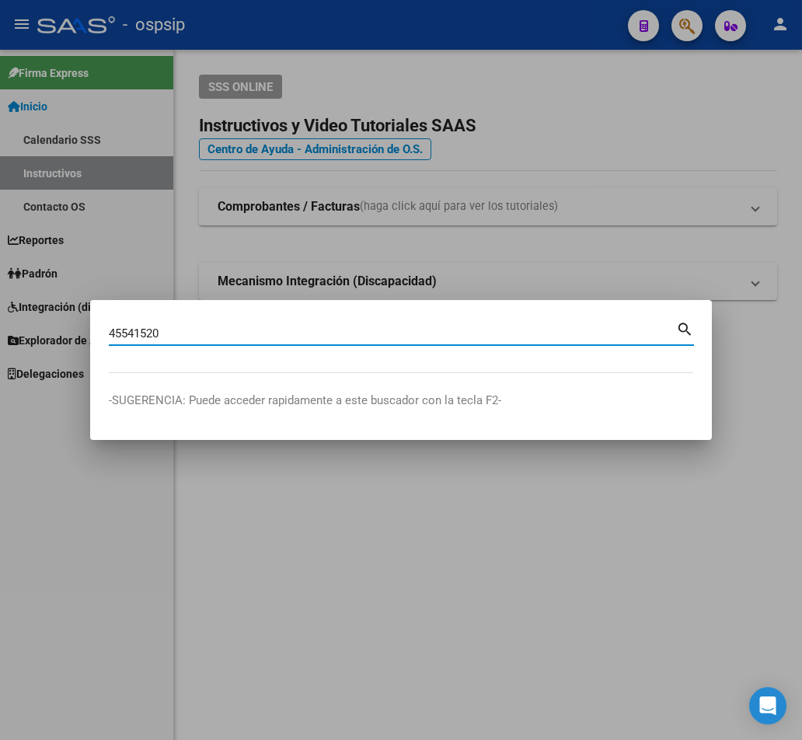
type input "45541520"
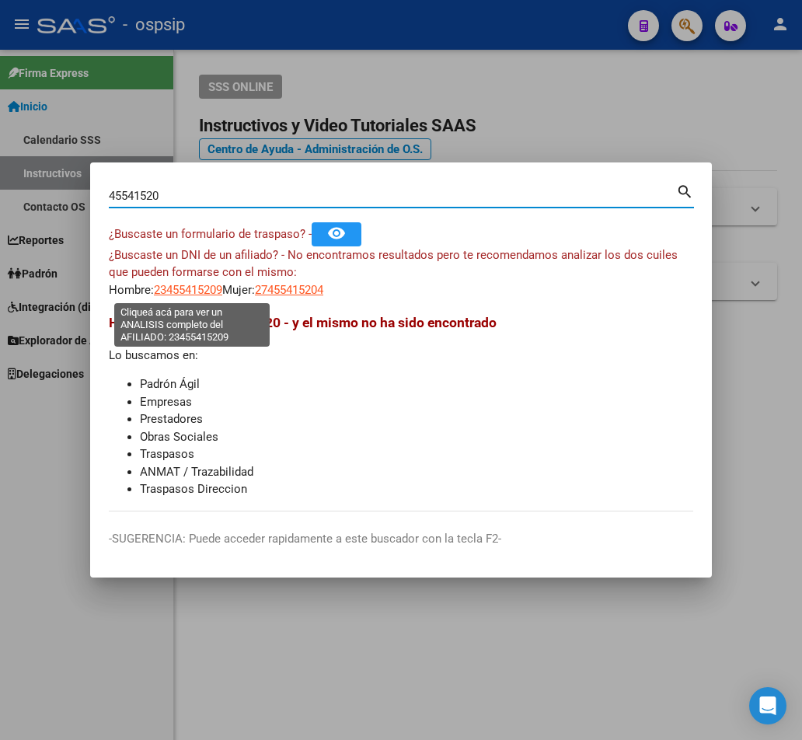
click at [178, 295] on span "23455415209" at bounding box center [188, 290] width 68 height 14
type textarea "23455415209"
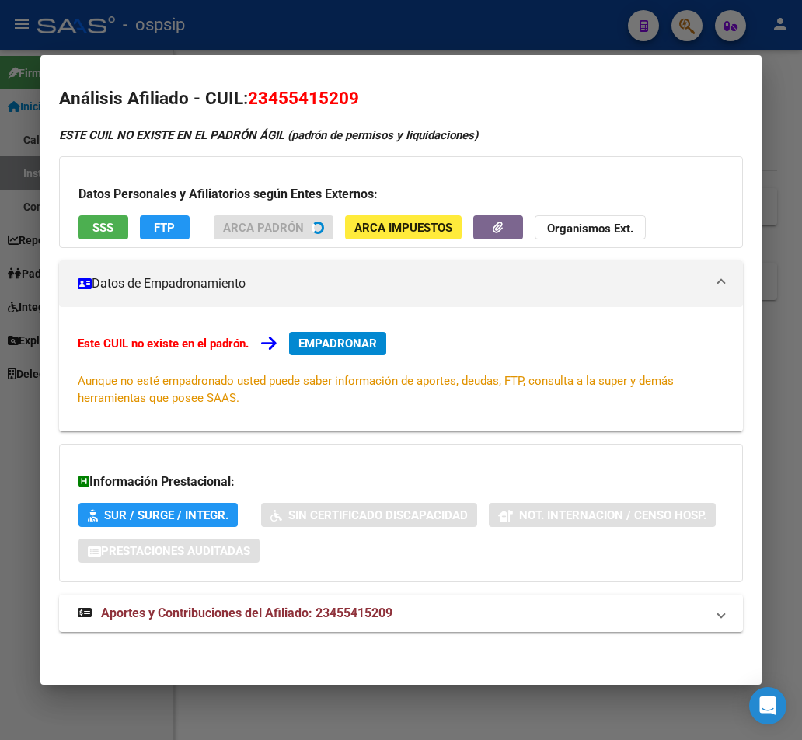
scroll to position [4, 0]
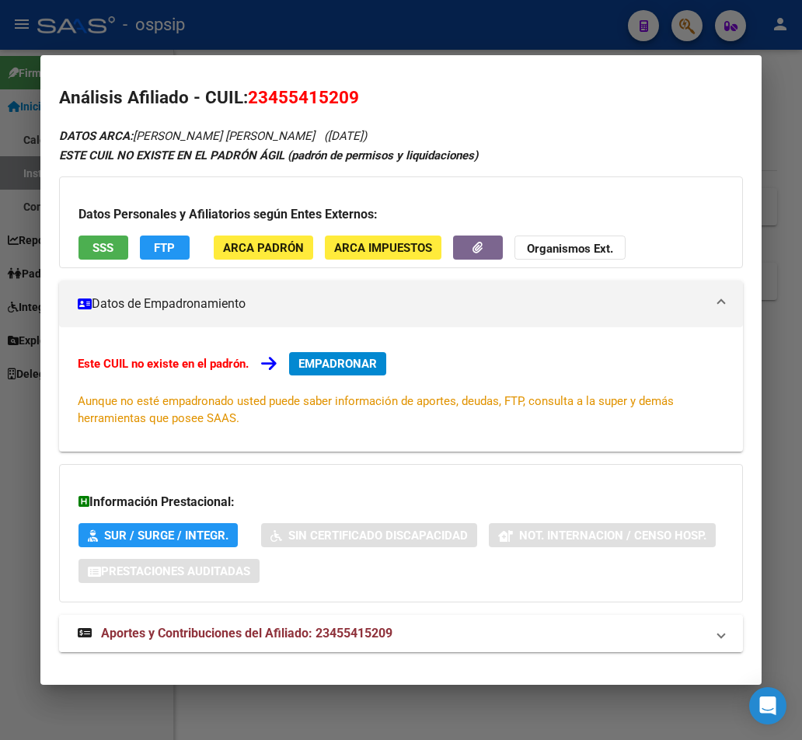
click at [322, 637] on span "Aportes y Contribuciones del Afiliado: 23455415209" at bounding box center [246, 633] width 291 height 15
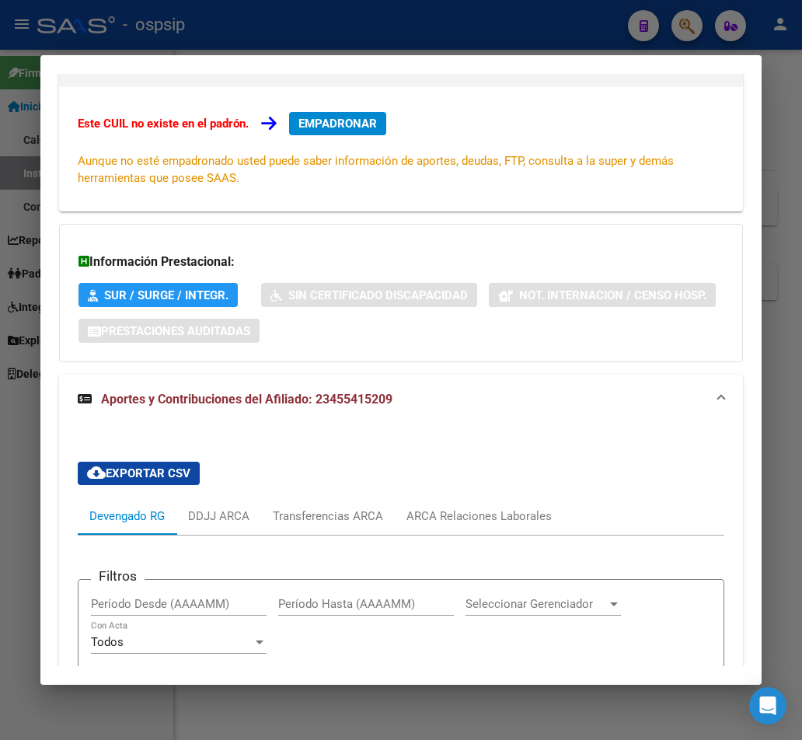
scroll to position [103, 0]
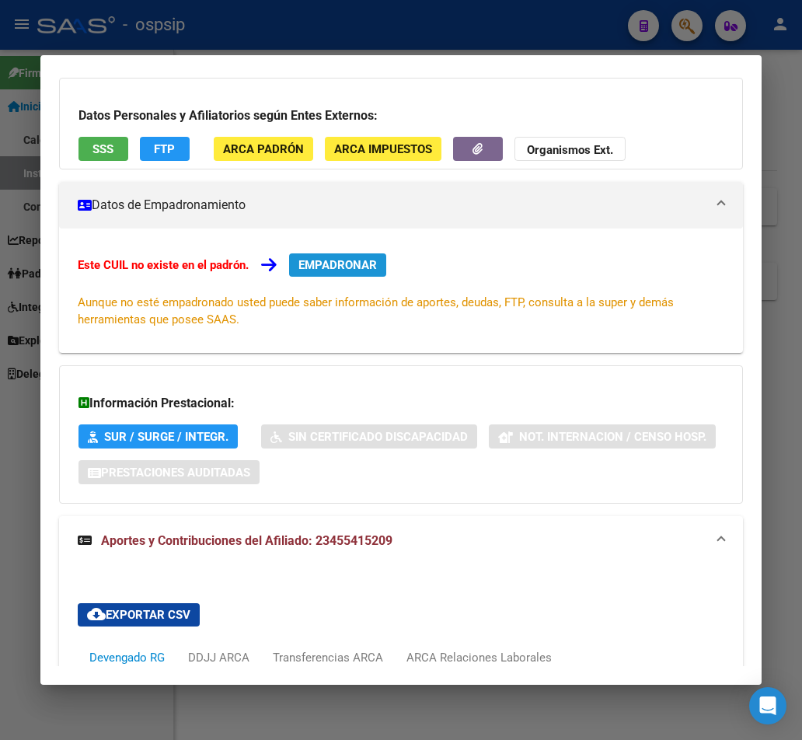
click at [344, 267] on span "EMPADRONAR" at bounding box center [337, 265] width 78 height 14
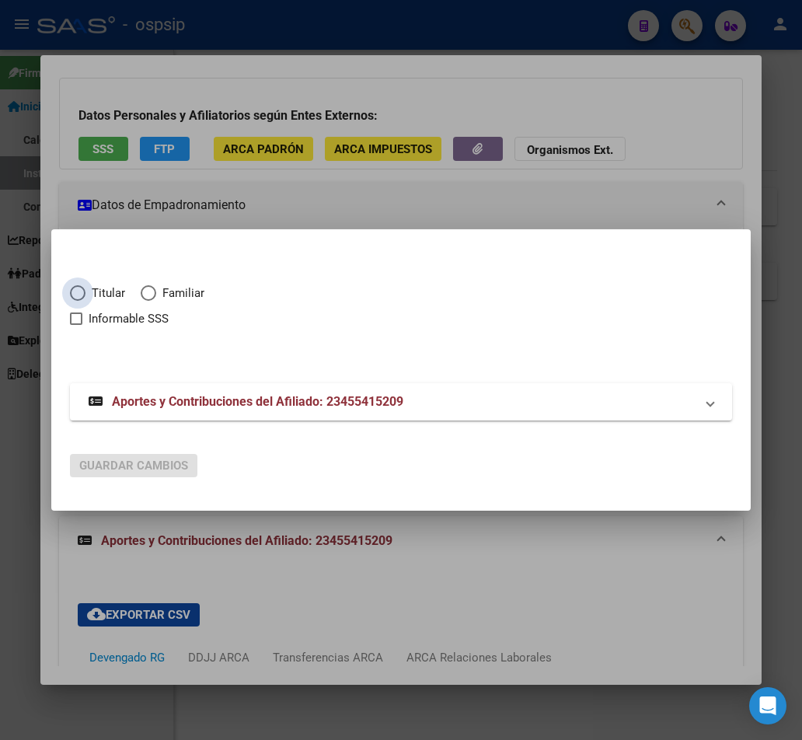
click at [76, 297] on span "Elija una opción" at bounding box center [78, 293] width 16 height 16
click at [76, 297] on input "Titular" at bounding box center [78, 293] width 16 height 16
radio input "true"
checkbox input "true"
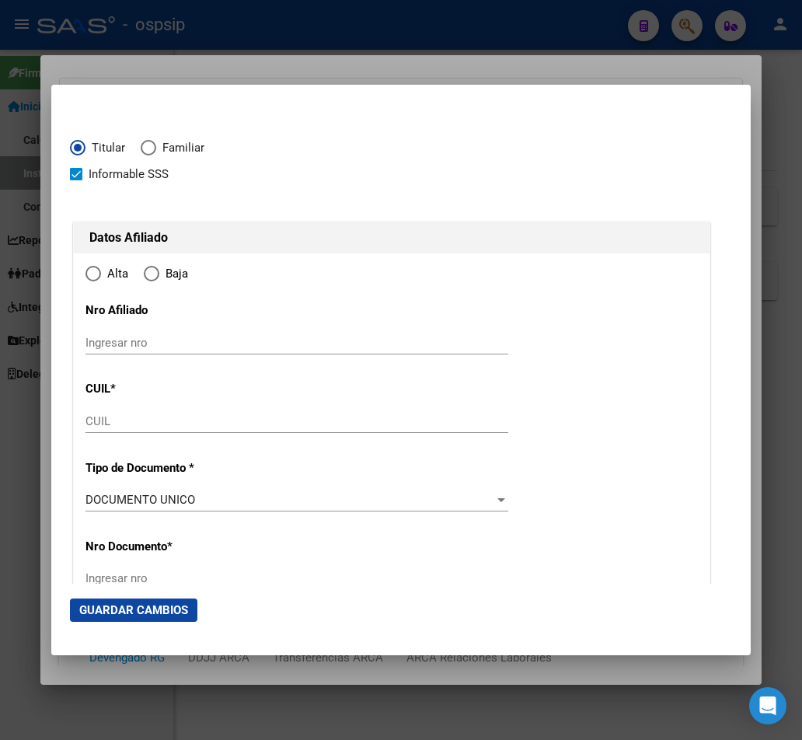
type input "23-45541520-9"
type input "45541520"
type input "MAITINI"
type input "[PERSON_NAME]"
type input "[DATE]"
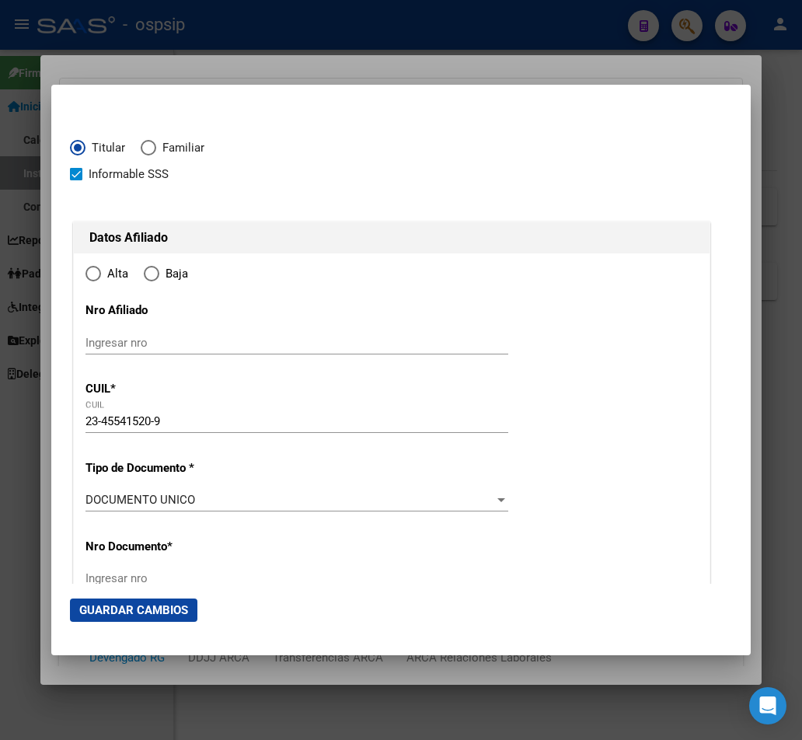
type input "TRUJUI"
type input "1664"
type input "[PERSON_NAME]"
type input "1112"
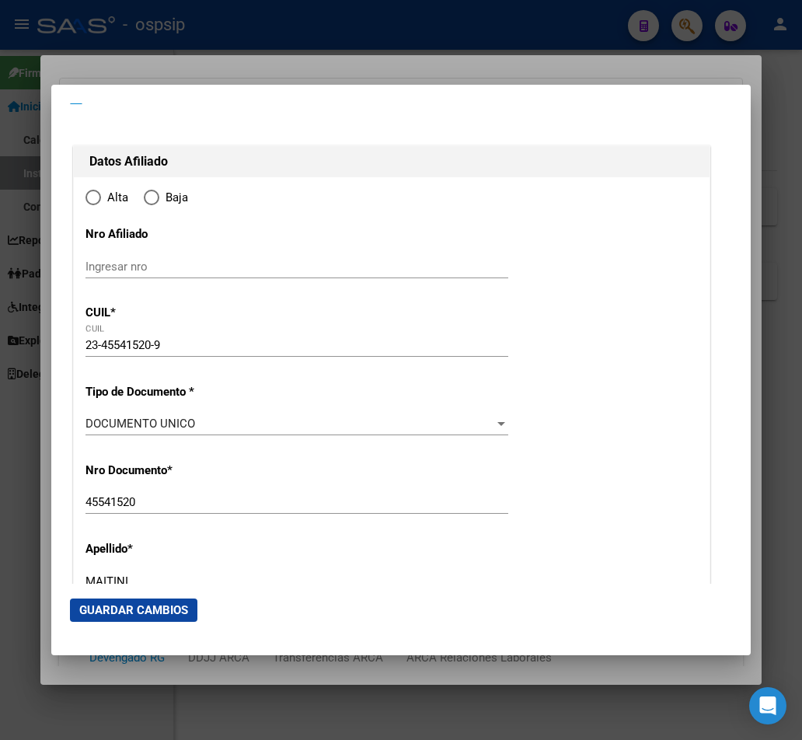
radio input "true"
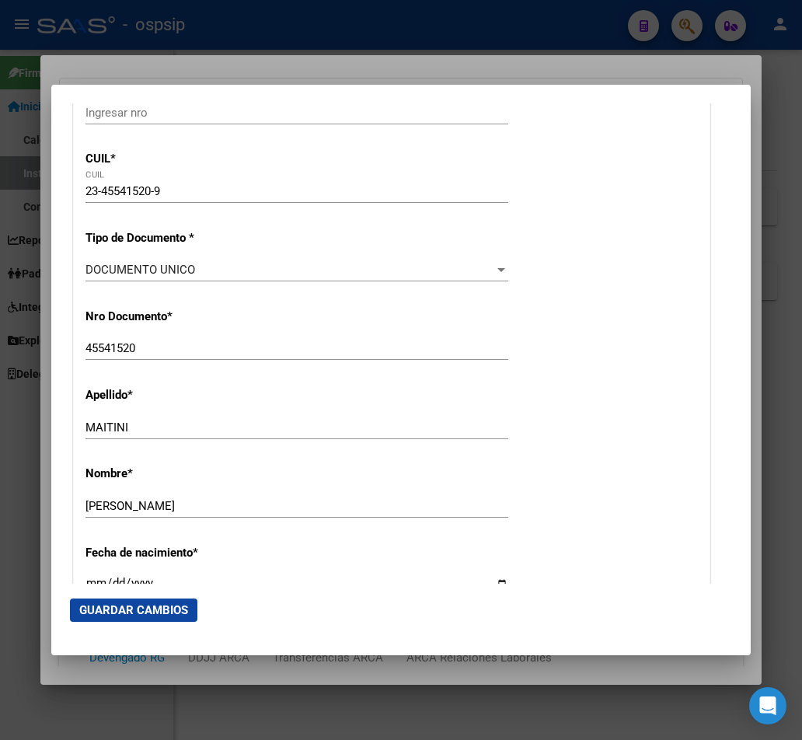
type input "TRUJUI"
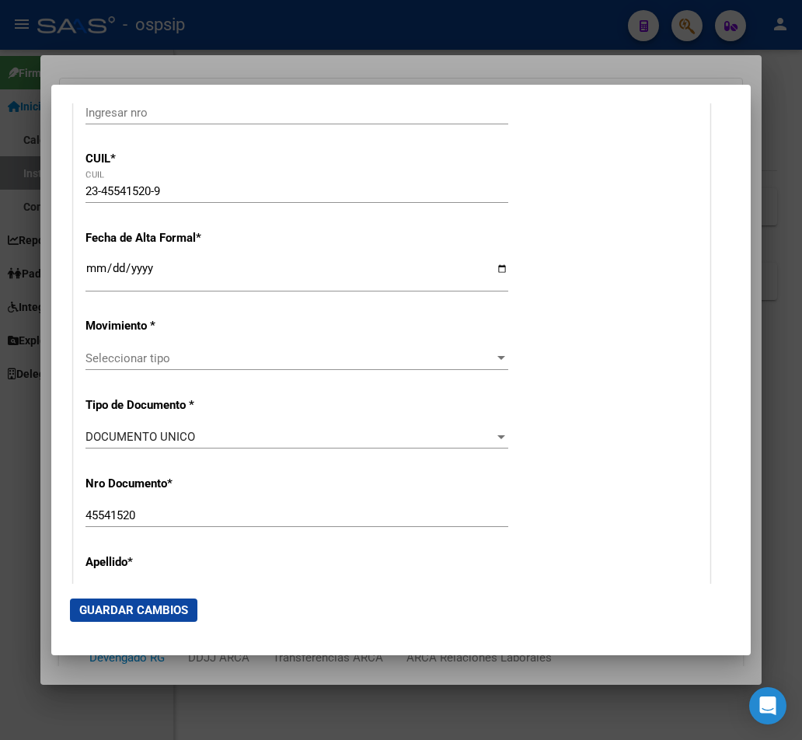
scroll to position [233, 0]
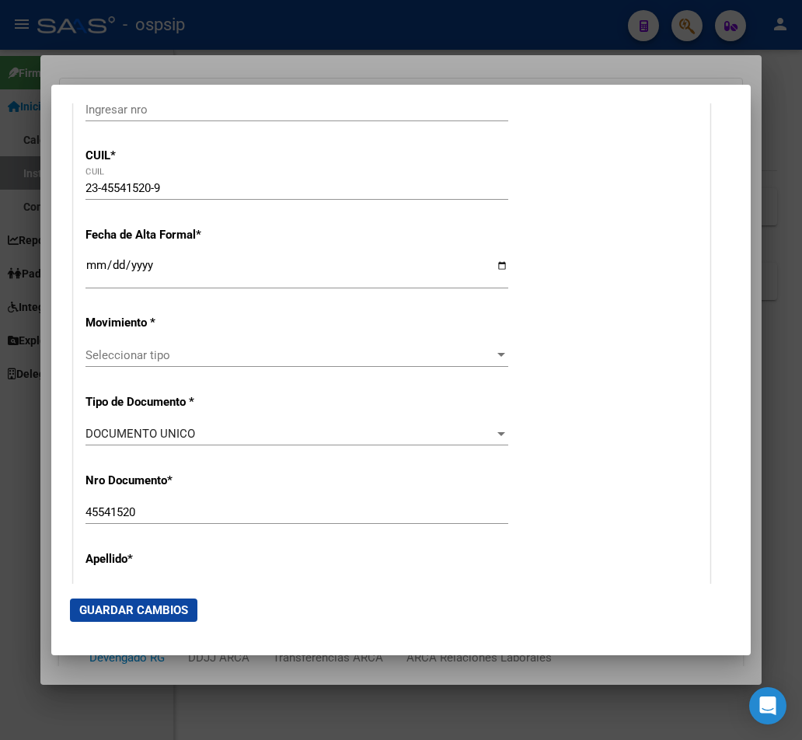
click at [93, 264] on input "Ingresar fecha" at bounding box center [296, 271] width 423 height 25
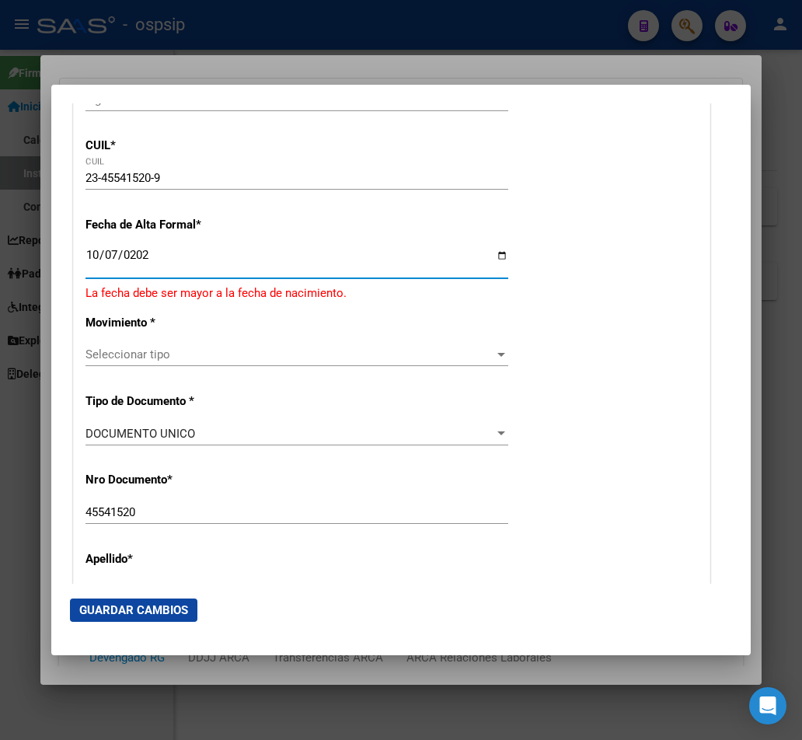
type input "[DATE]"
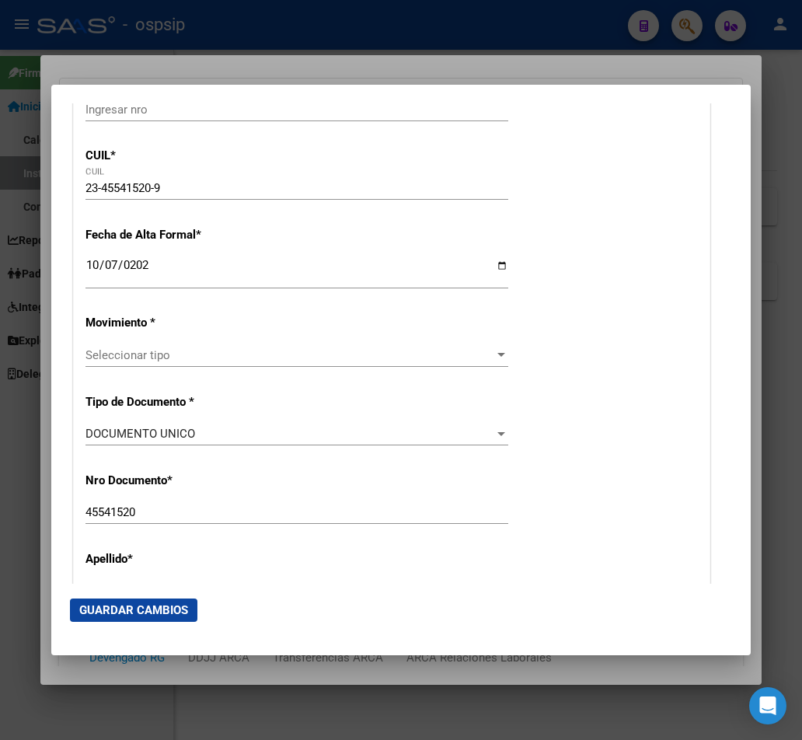
click at [476, 362] on div "Seleccionar tipo Seleccionar tipo" at bounding box center [296, 354] width 423 height 23
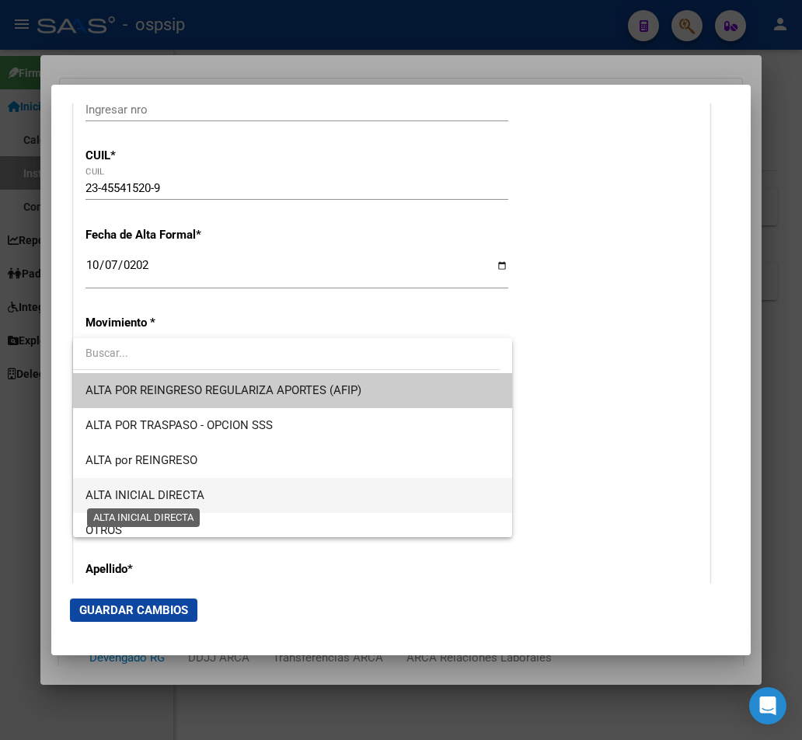
click at [187, 497] on span "ALTA INICIAL DIRECTA" at bounding box center [144, 495] width 119 height 14
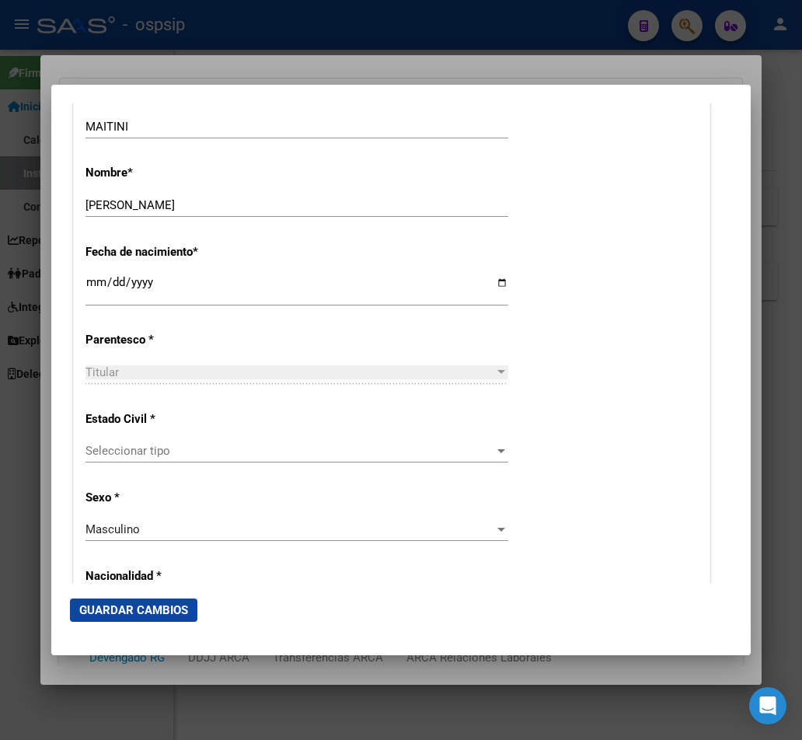
scroll to position [699, 0]
click at [480, 448] on span "Seleccionar tipo" at bounding box center [289, 449] width 409 height 14
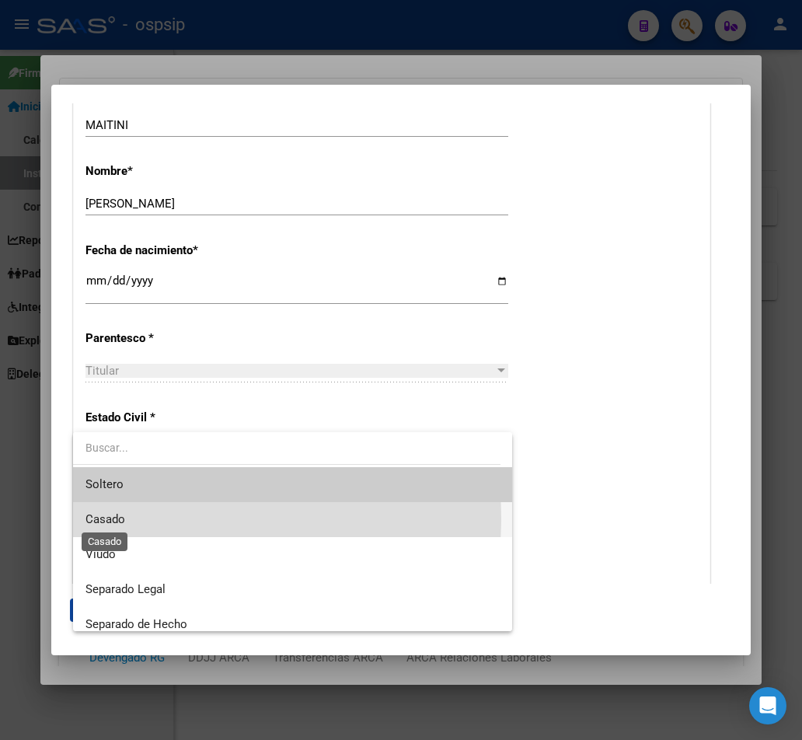
click at [111, 518] on span "Casado" at bounding box center [105, 519] width 40 height 14
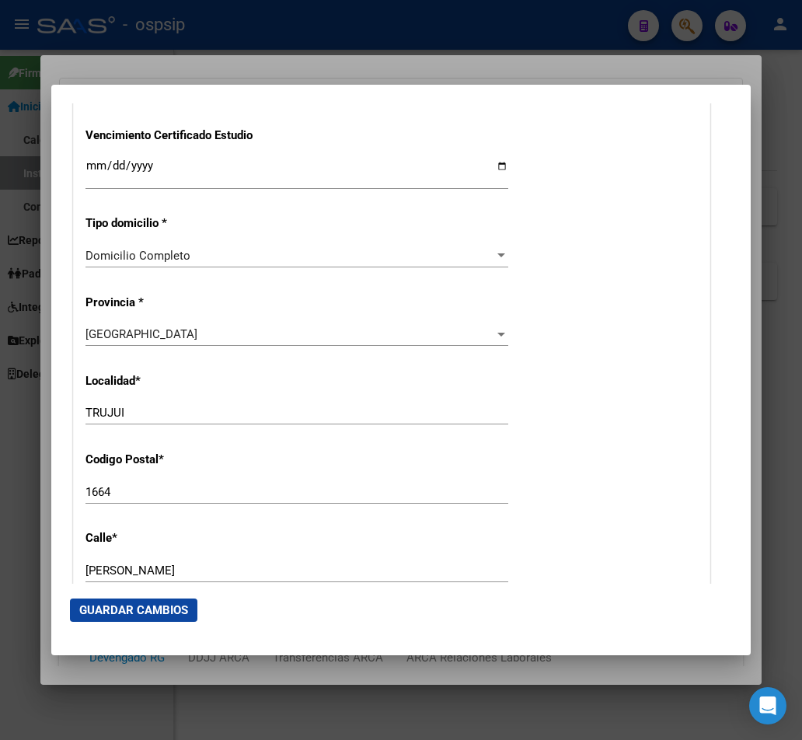
scroll to position [1321, 0]
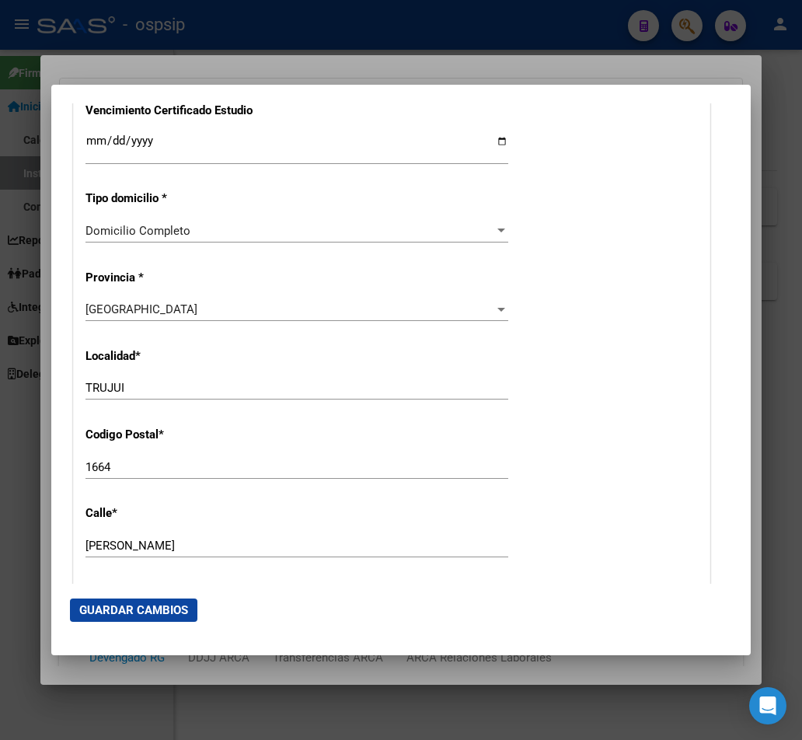
click at [141, 386] on input "TRUJUI" at bounding box center [296, 388] width 423 height 14
type input "T"
type input "m"
type input "MORENO"
click at [131, 464] on input "1664" at bounding box center [296, 467] width 423 height 14
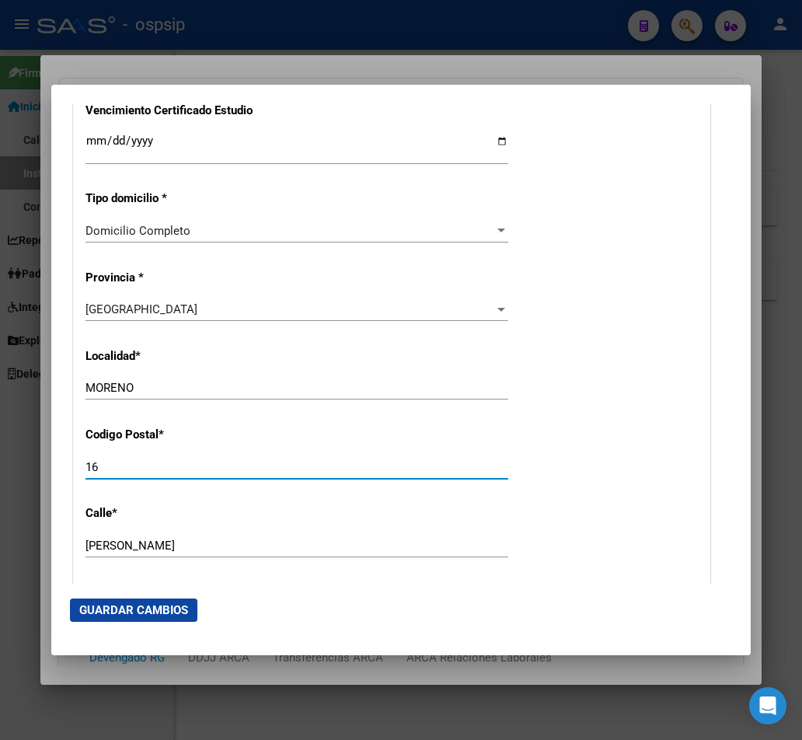
type input "1"
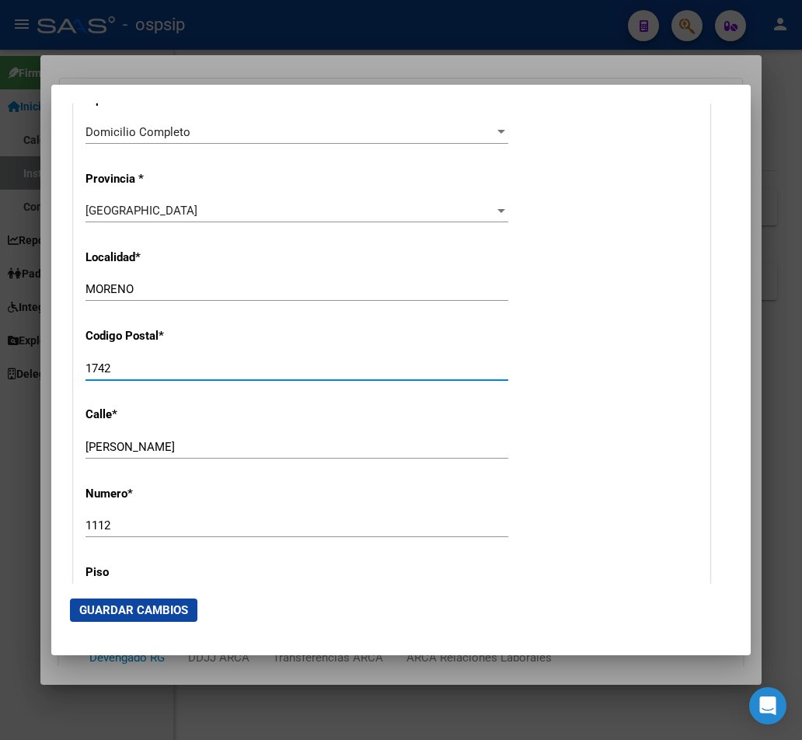
scroll to position [1477, 0]
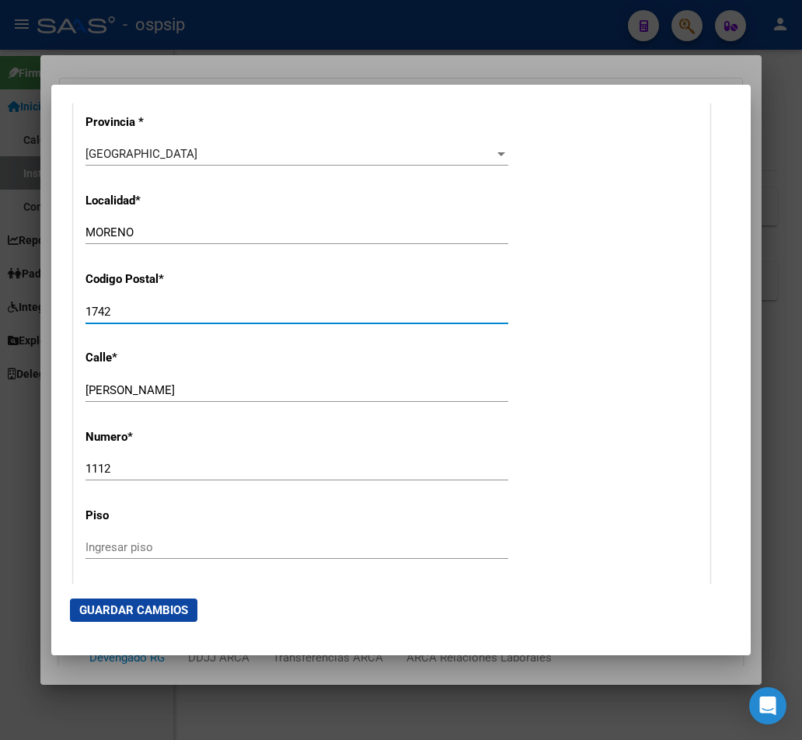
type input "1742"
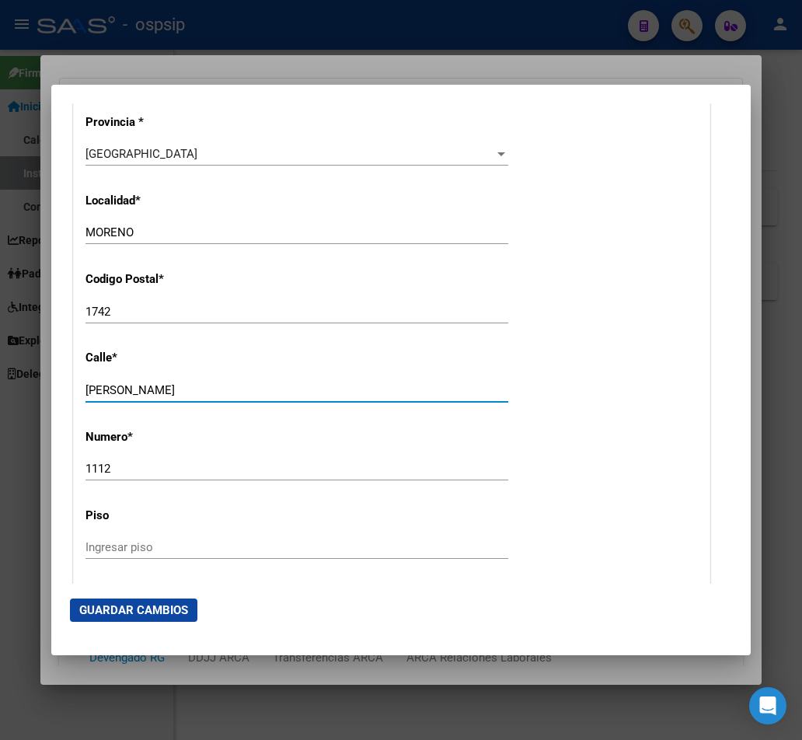
click at [201, 383] on input "[PERSON_NAME]" at bounding box center [296, 390] width 423 height 14
type input "C"
type input "AZUL"
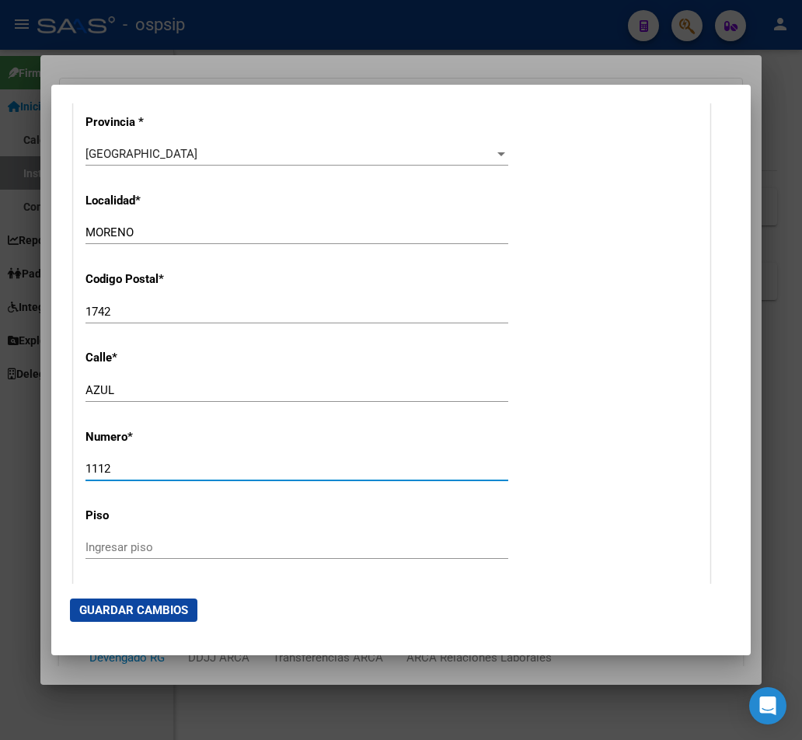
click at [118, 463] on input "1112" at bounding box center [296, 469] width 423 height 14
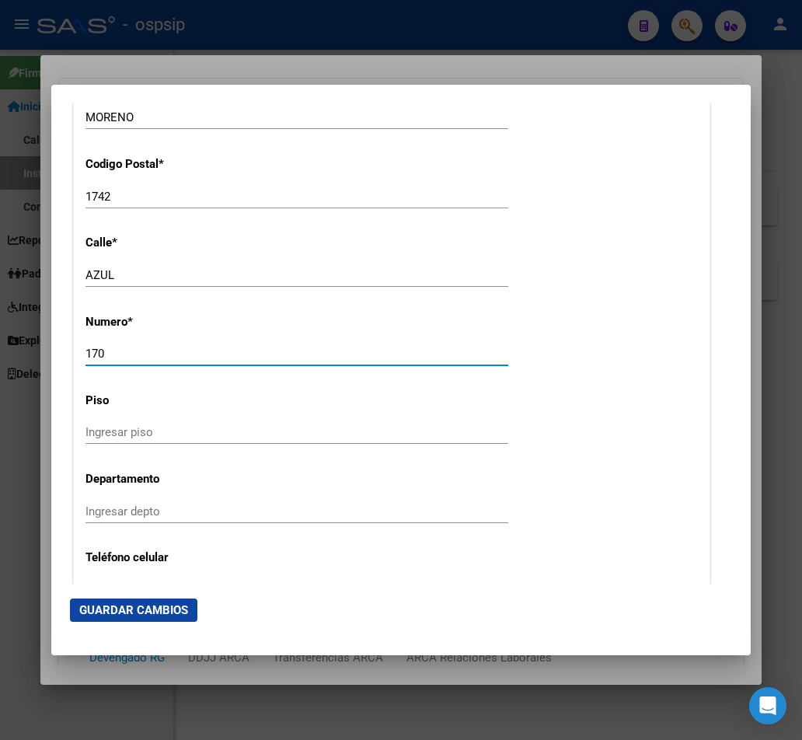
scroll to position [1710, 0]
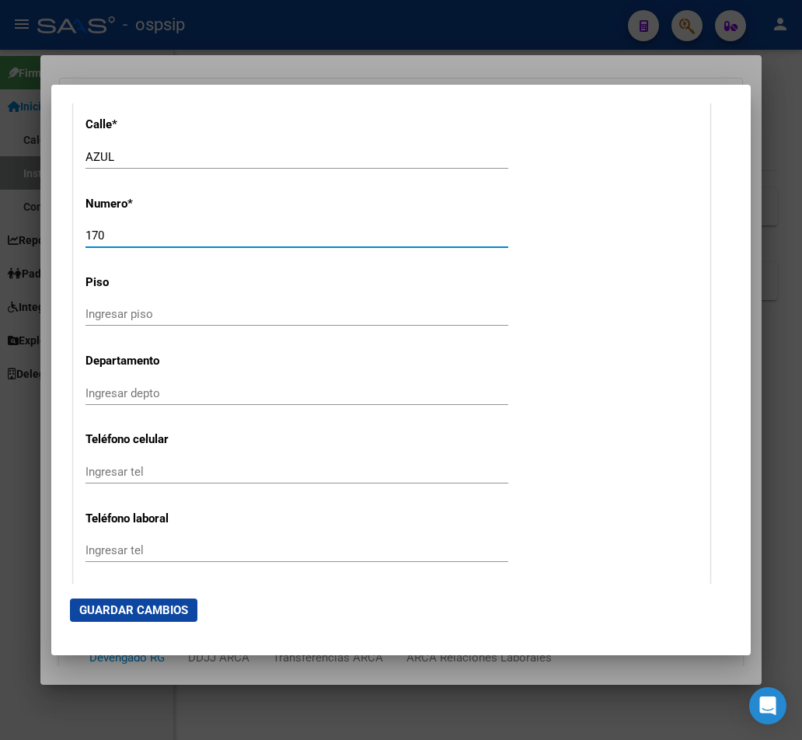
type input "170"
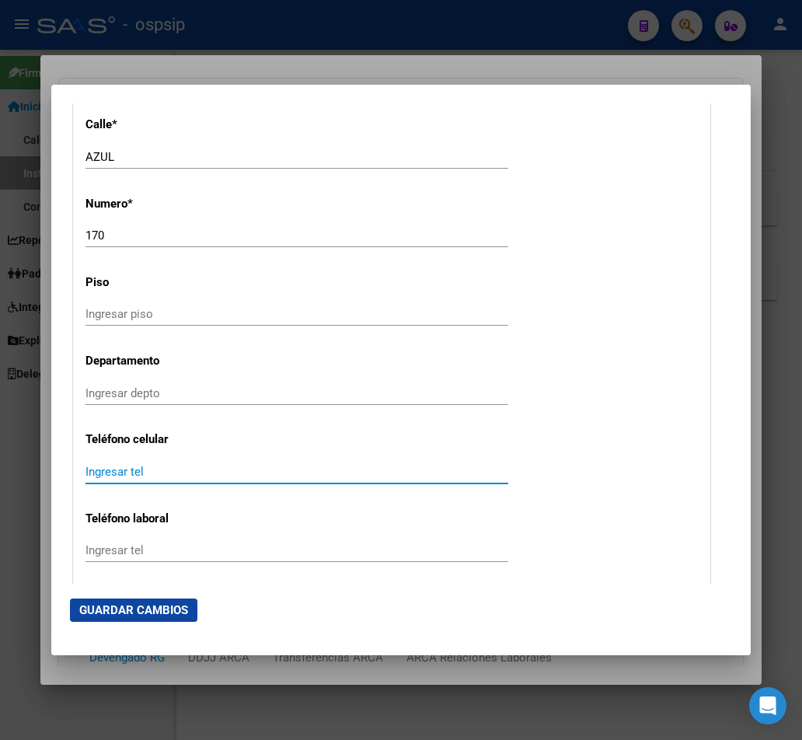
click at [113, 472] on input "Ingresar tel" at bounding box center [296, 472] width 423 height 14
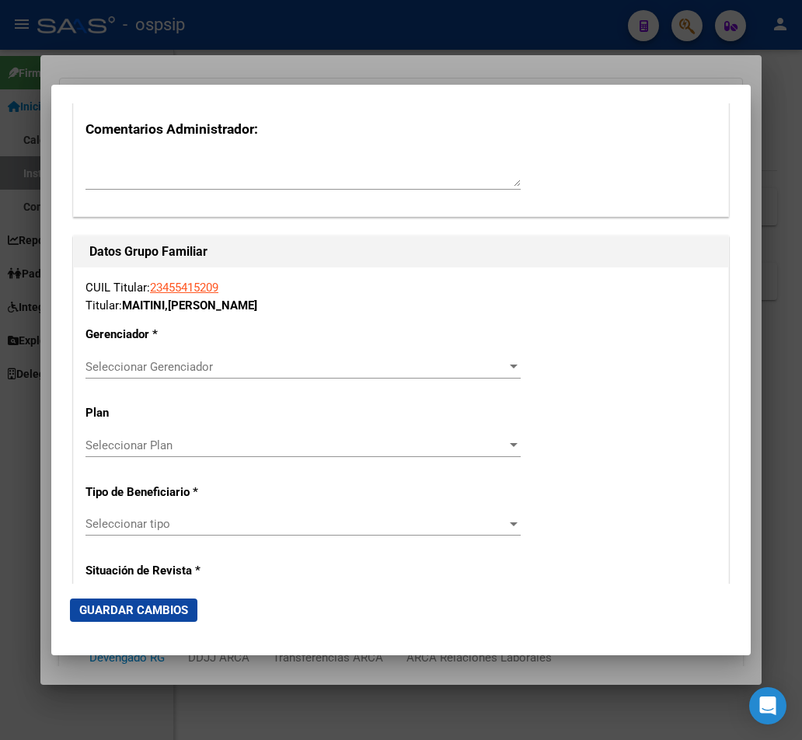
scroll to position [2565, 0]
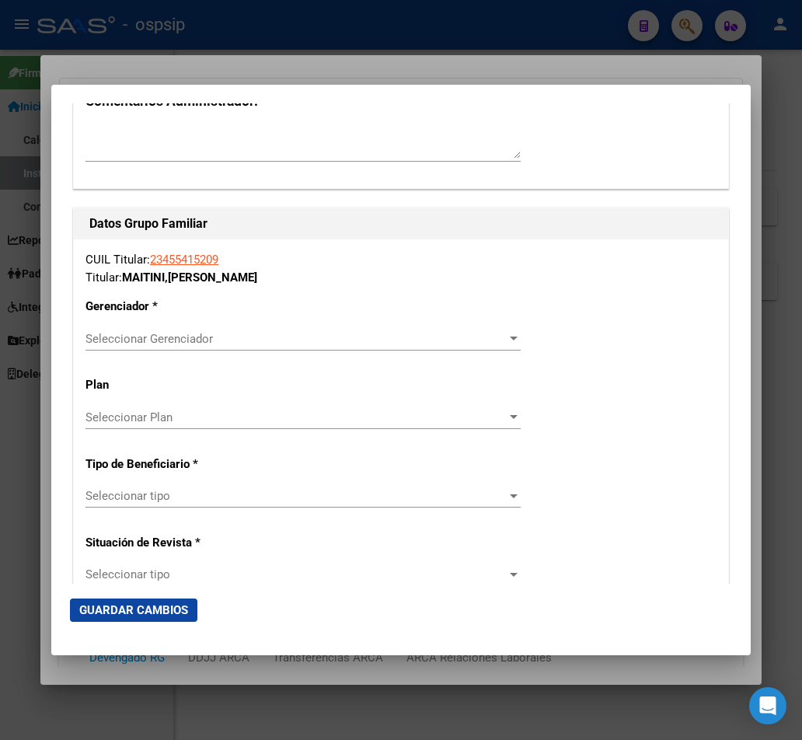
type input "11235765216"
click at [502, 345] on div "Seleccionar Gerenciador" at bounding box center [302, 339] width 435 height 14
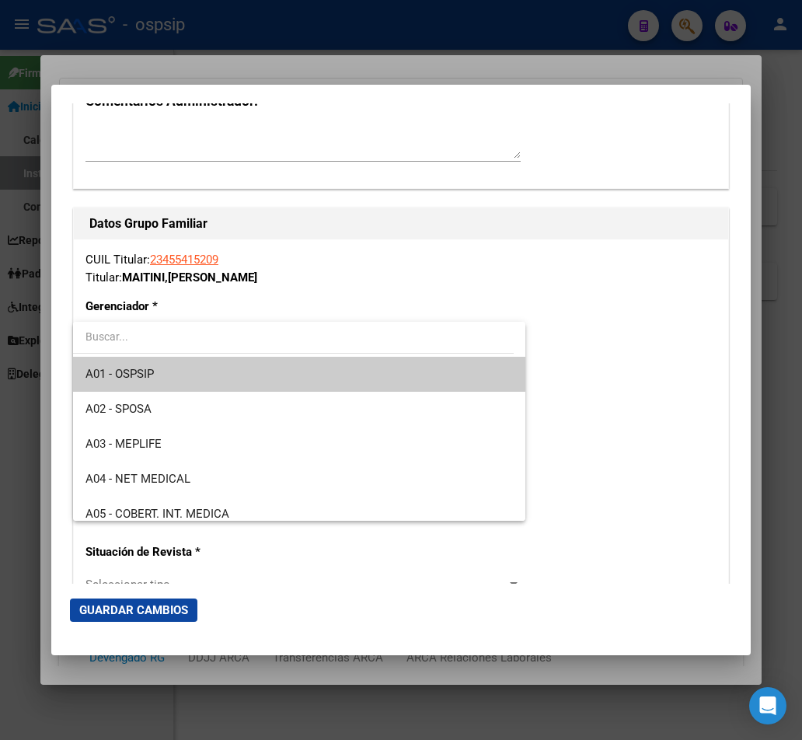
click at [246, 377] on span "A01 - OSPSIP" at bounding box center [298, 374] width 427 height 35
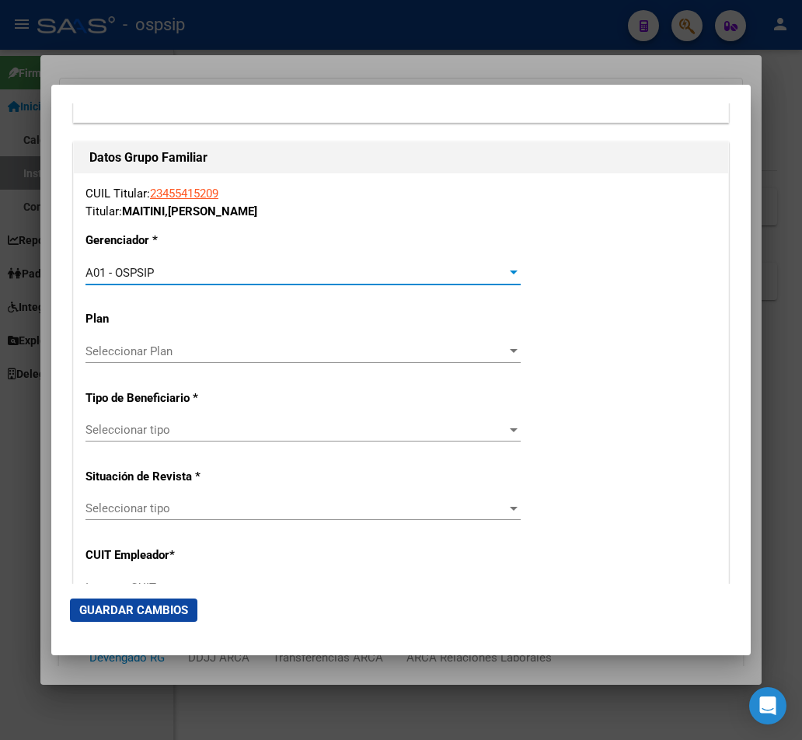
scroll to position [2720, 0]
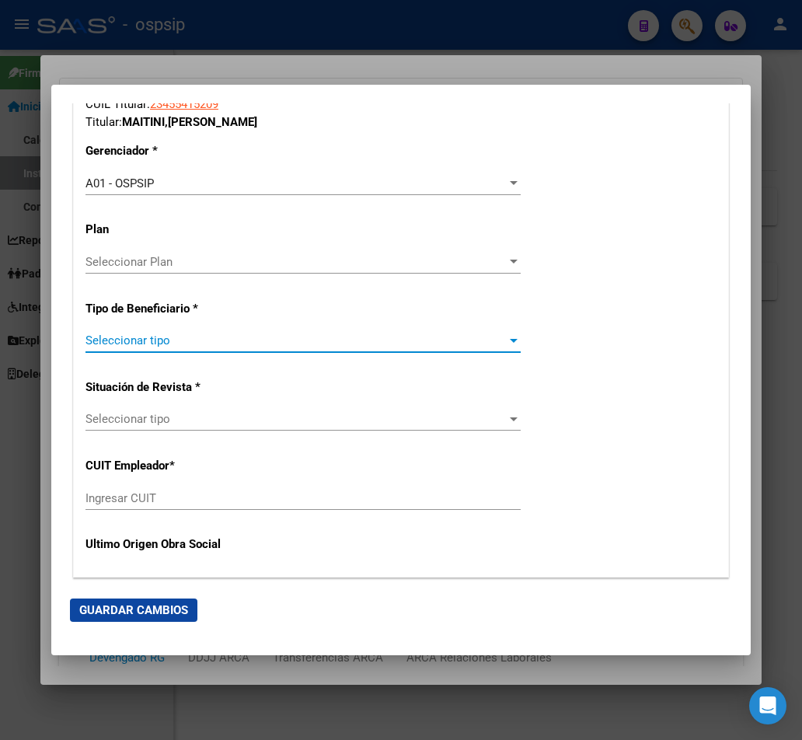
click at [473, 339] on span "Seleccionar tipo" at bounding box center [295, 340] width 421 height 14
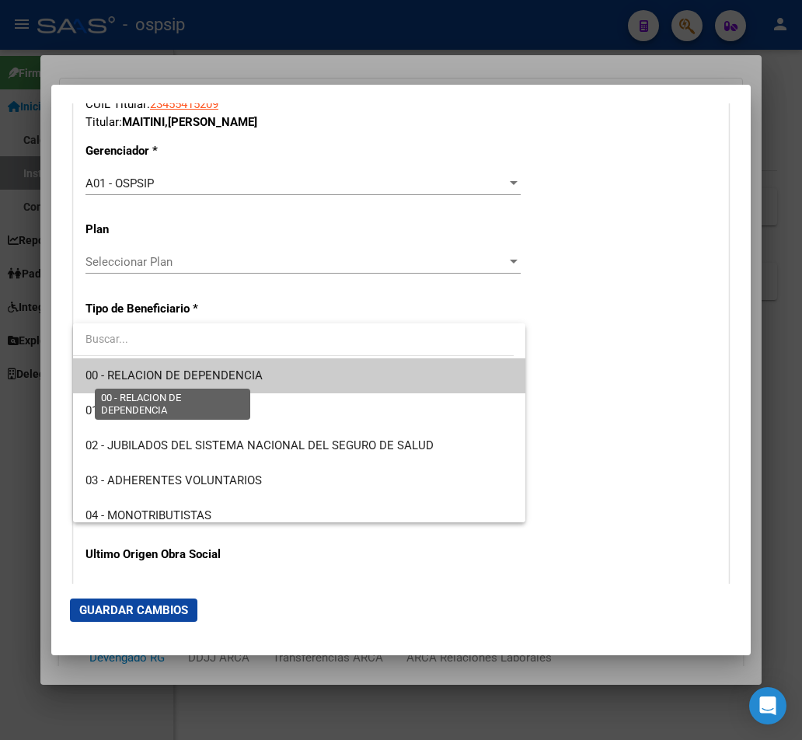
click at [241, 377] on span "00 - RELACION DE DEPENDENCIA" at bounding box center [173, 375] width 177 height 14
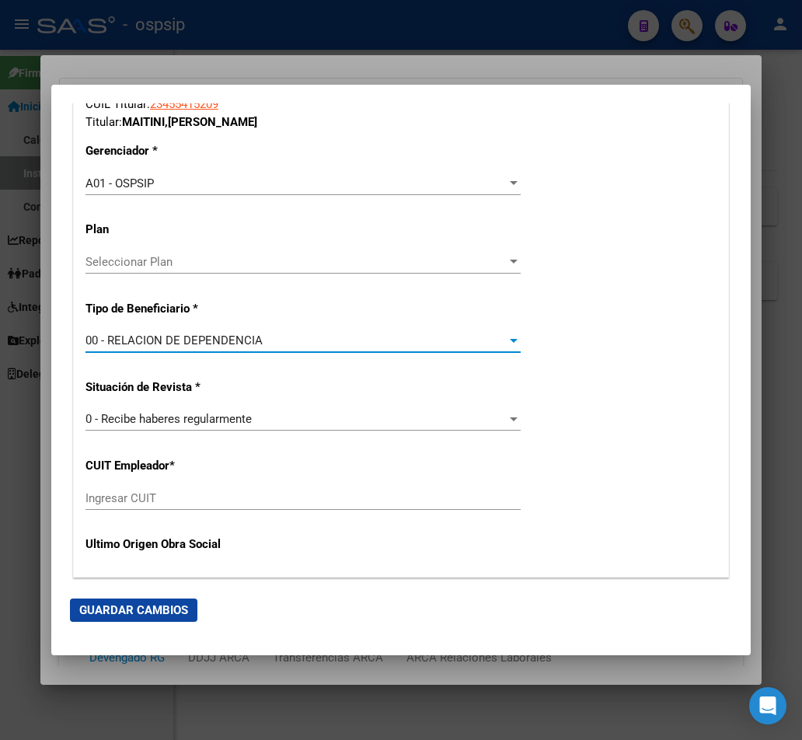
type input "33-71421521-9"
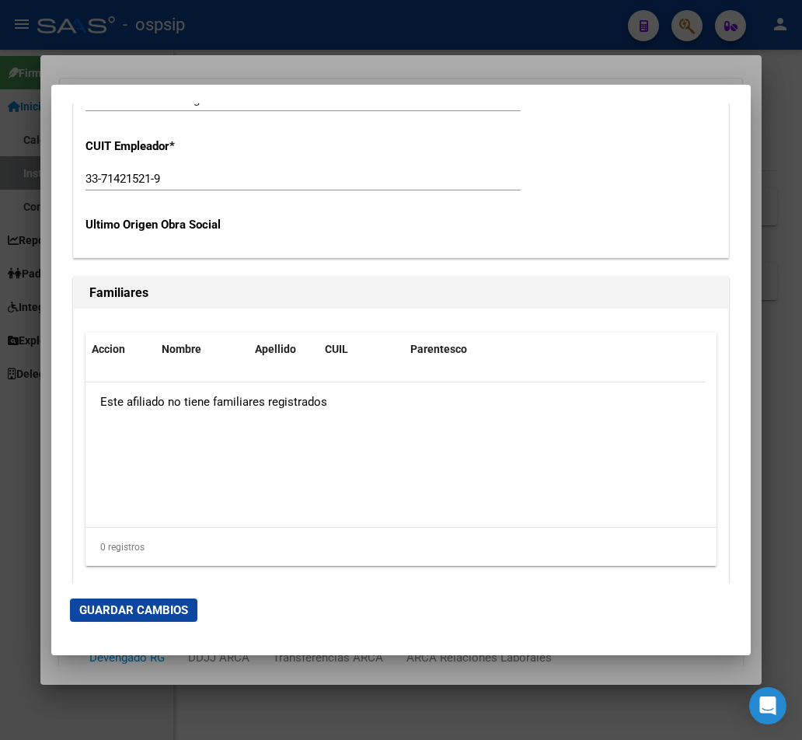
scroll to position [3139, 0]
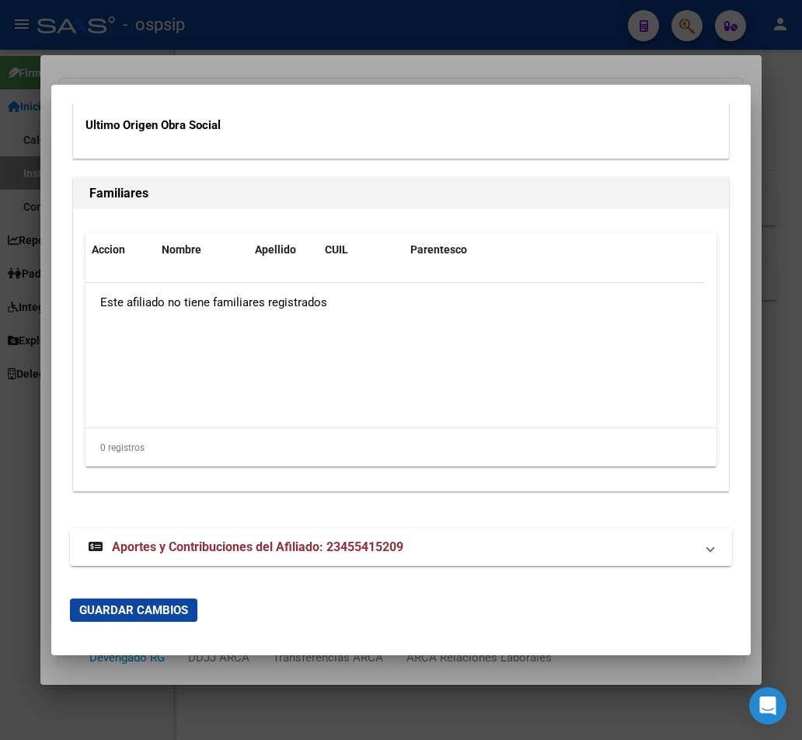
click at [151, 613] on span "Guardar Cambios" at bounding box center [133, 610] width 109 height 14
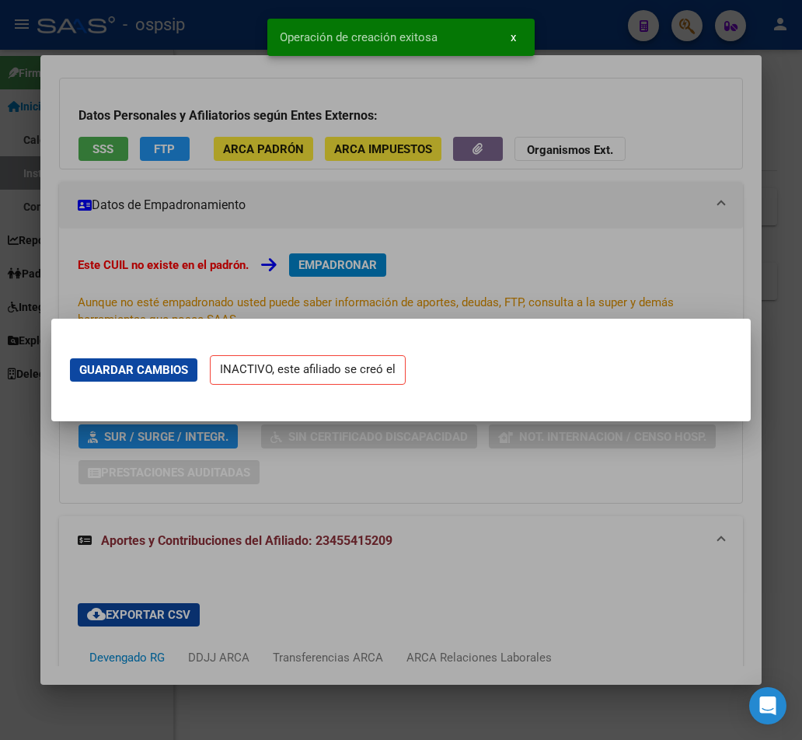
scroll to position [0, 0]
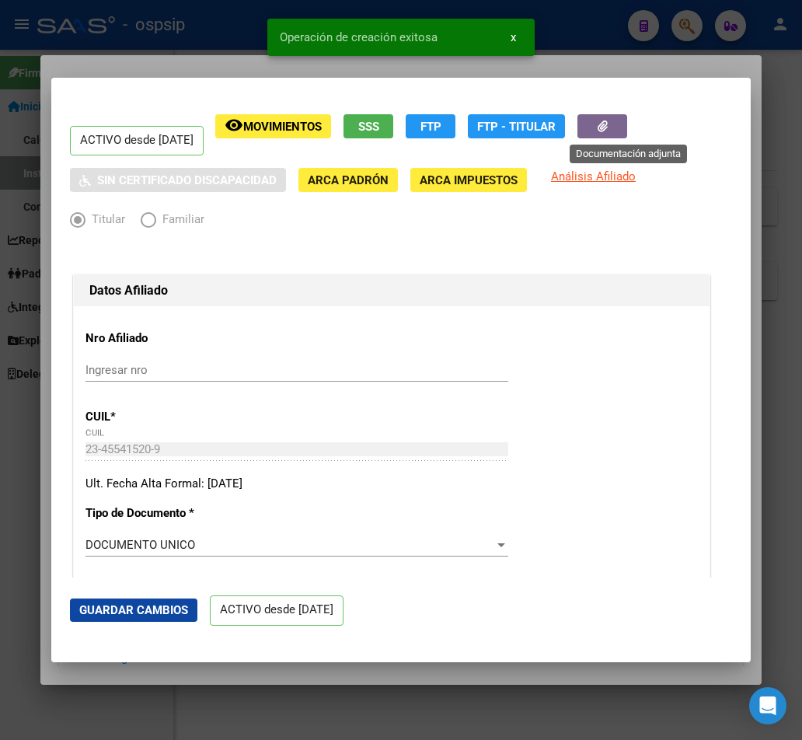
click at [627, 118] on button "button" at bounding box center [602, 126] width 50 height 24
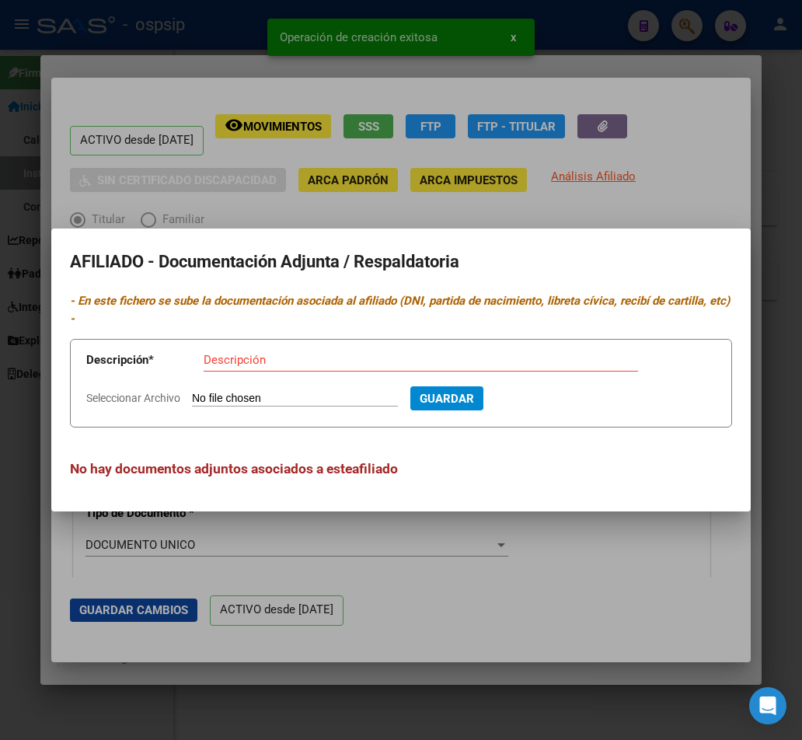
click at [226, 396] on input "Seleccionar Archivo" at bounding box center [295, 399] width 206 height 15
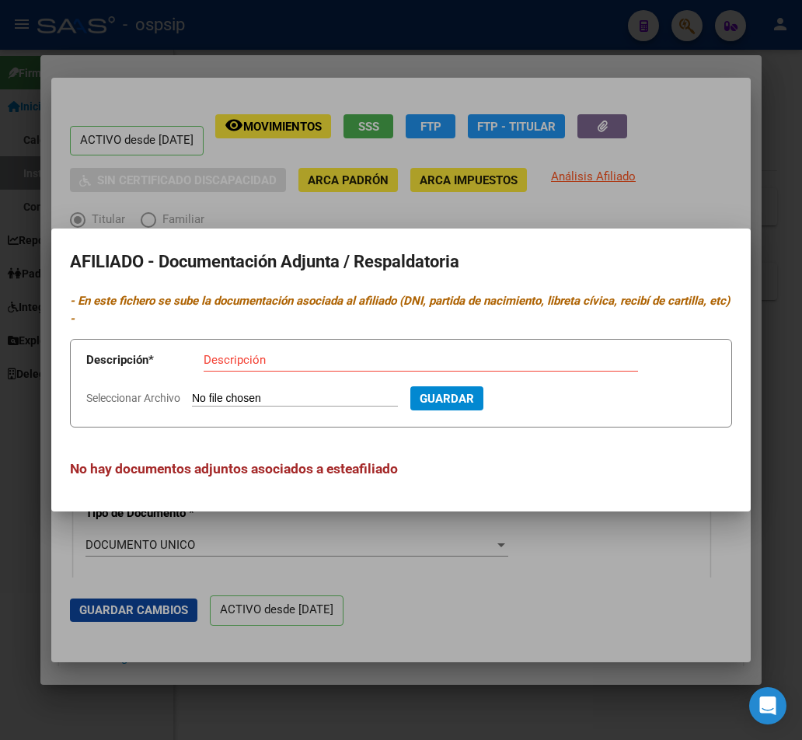
type input "C:\fakepath\251007125550.pdf"
click at [237, 360] on input "Descripción" at bounding box center [421, 360] width 434 height 14
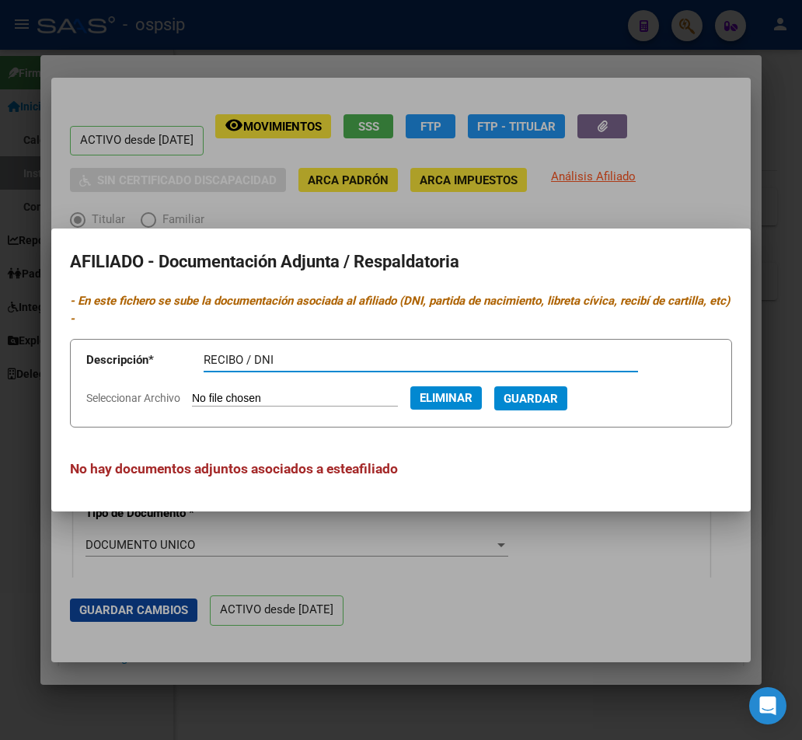
type input "RECIBO / DNI"
click at [558, 404] on span "Guardar" at bounding box center [531, 399] width 54 height 14
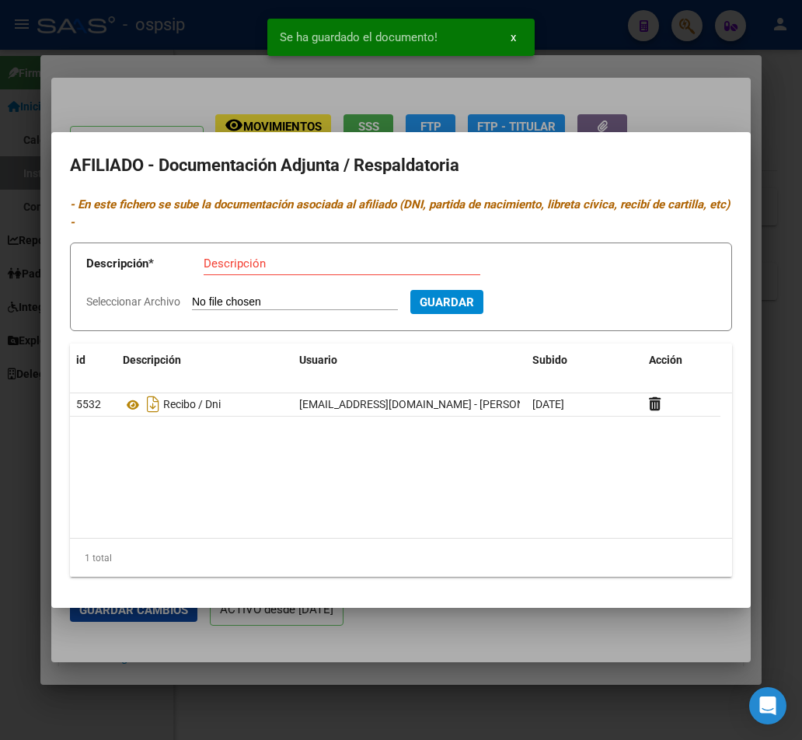
click at [569, 40] on div at bounding box center [401, 370] width 802 height 740
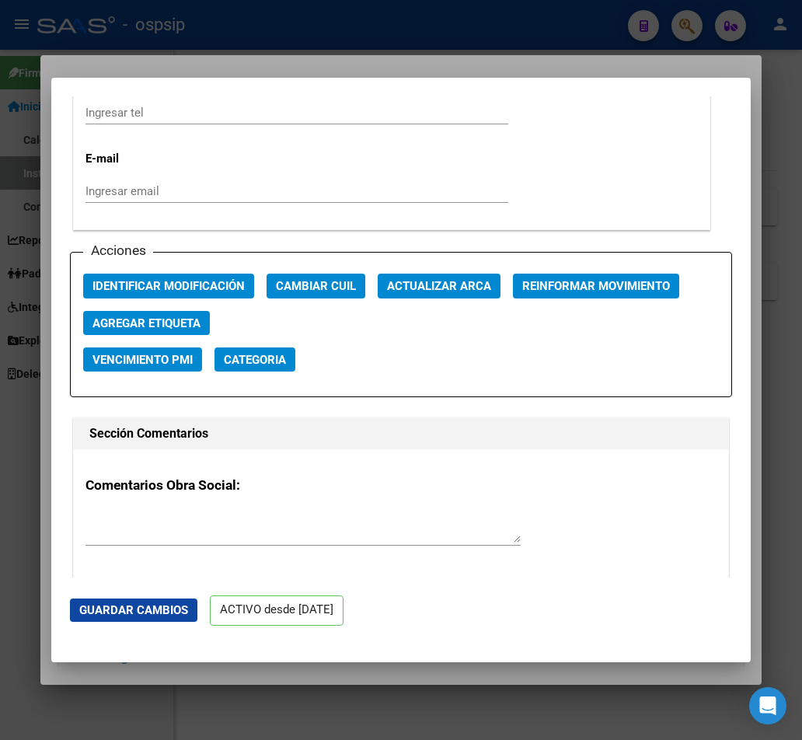
scroll to position [2098, 0]
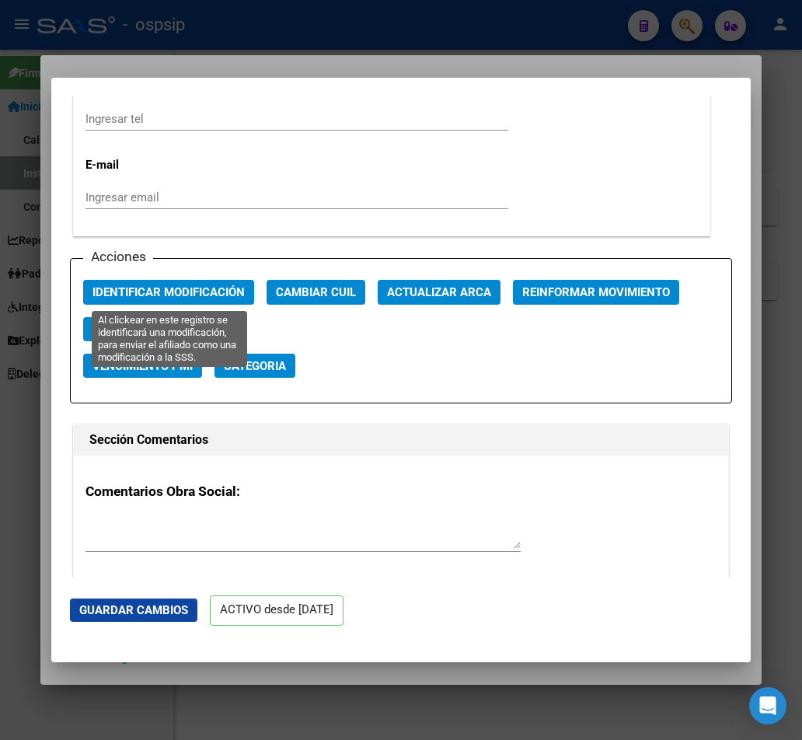
click at [162, 288] on span "Identificar Modificación" at bounding box center [168, 293] width 152 height 14
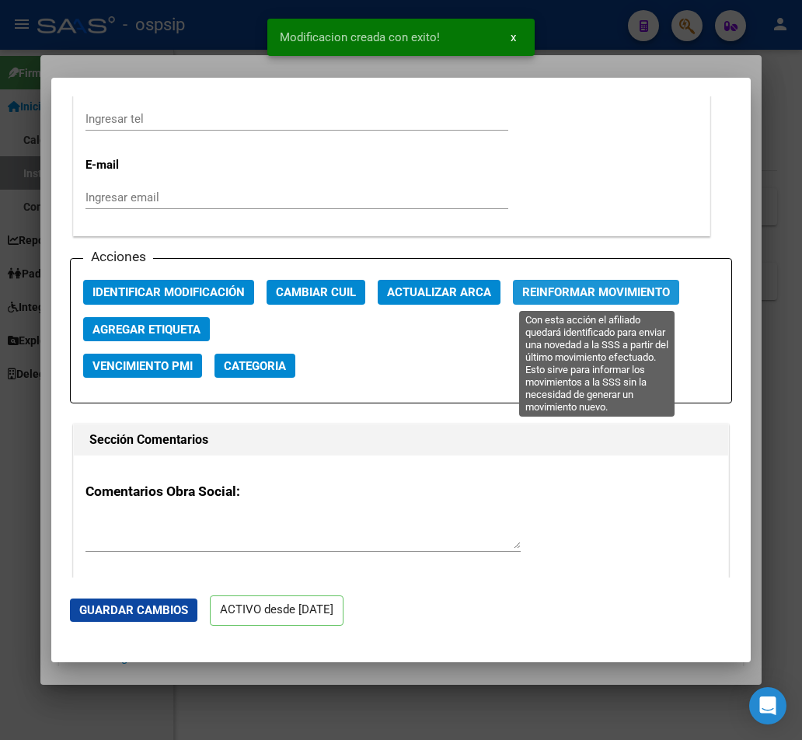
click at [629, 295] on span "Reinformar Movimiento" at bounding box center [596, 293] width 148 height 14
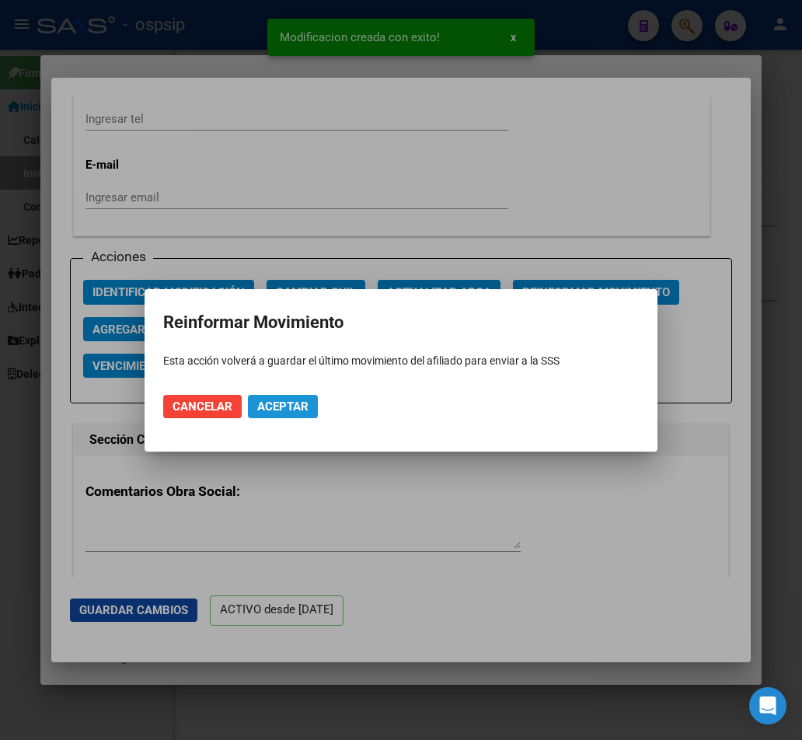
click at [283, 399] on span "Aceptar" at bounding box center [282, 406] width 51 height 14
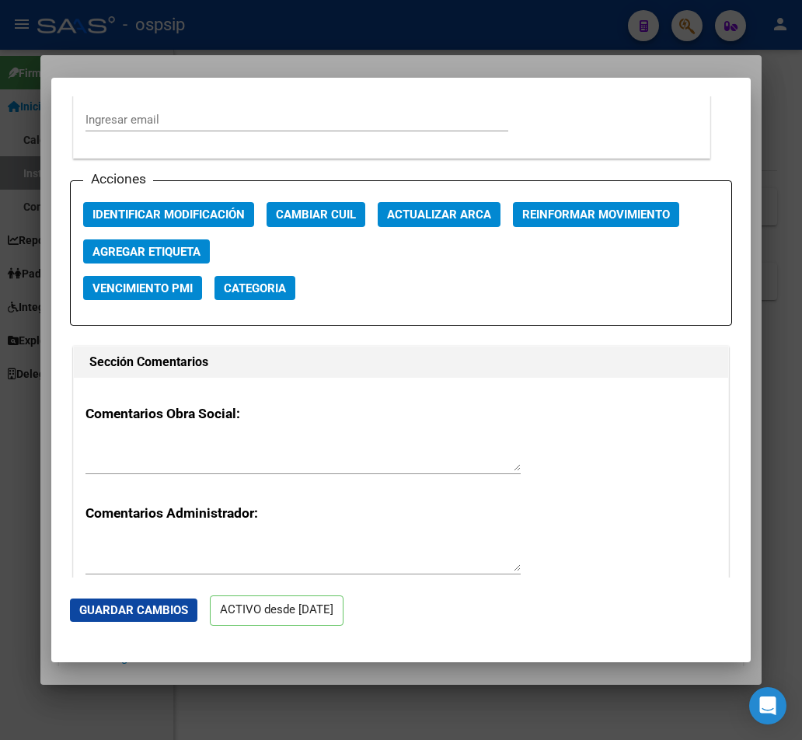
drag, startPoint x: 419, startPoint y: 296, endPoint x: 429, endPoint y: 211, distance: 86.1
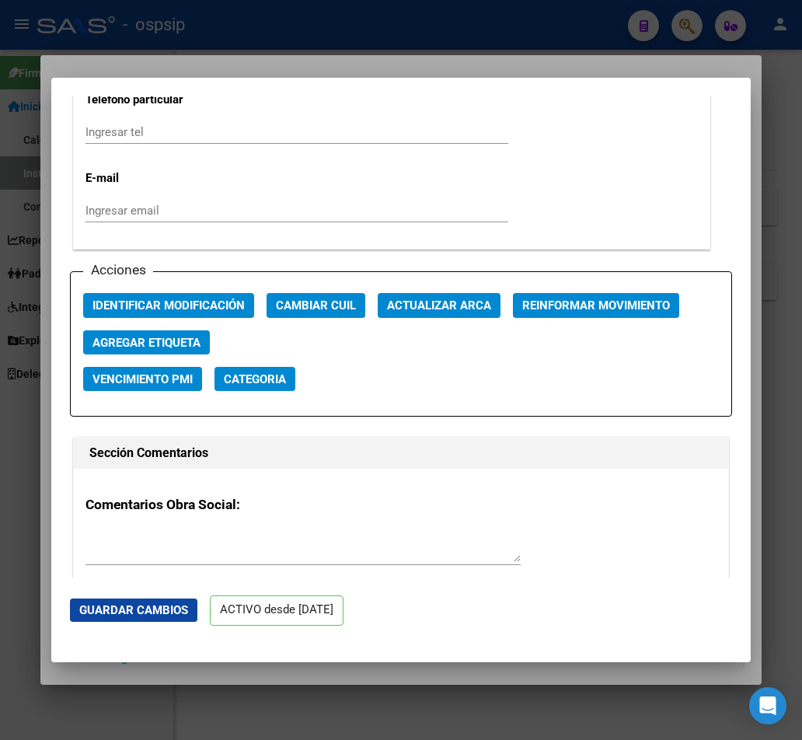
scroll to position [2083, 0]
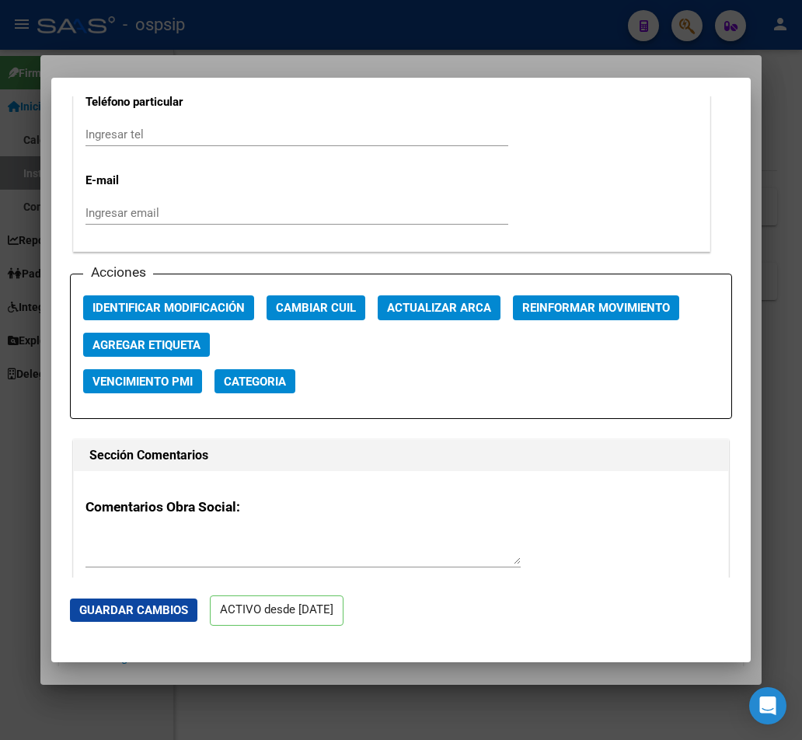
click at [481, 25] on div at bounding box center [401, 370] width 802 height 740
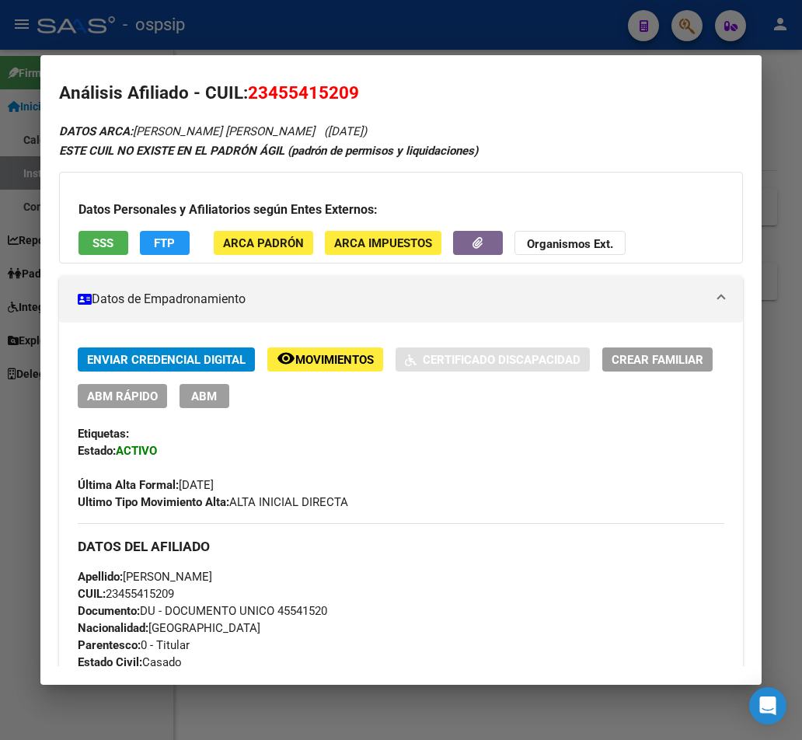
scroll to position [0, 0]
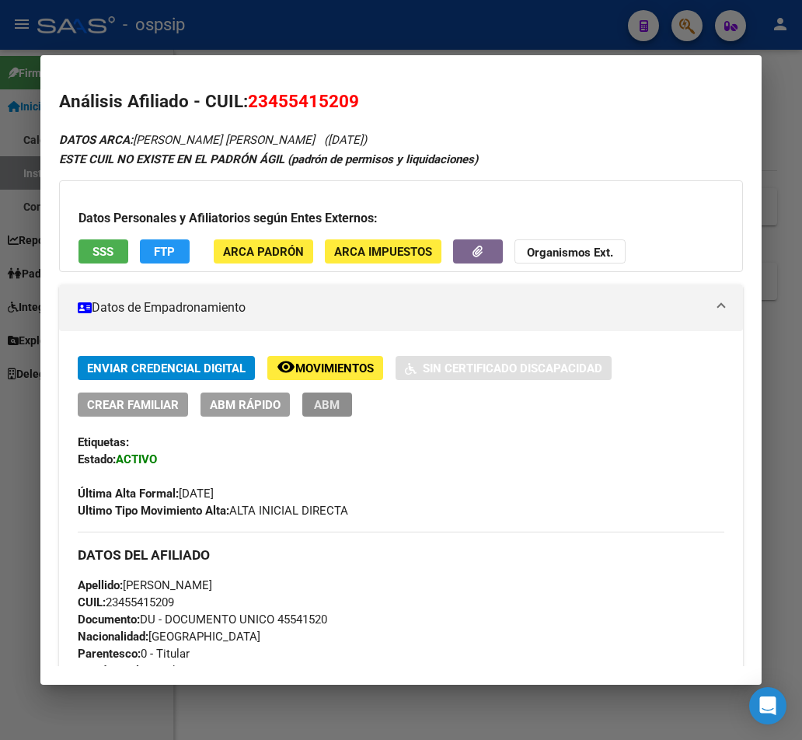
click at [334, 406] on span "ABM" at bounding box center [327, 405] width 26 height 14
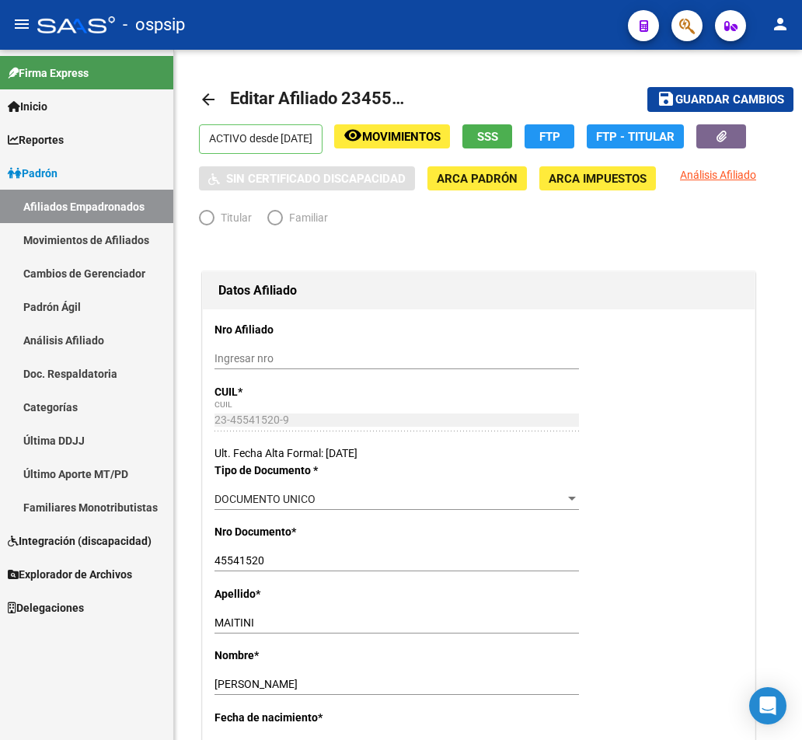
radio input "true"
type input "33-71421521-9"
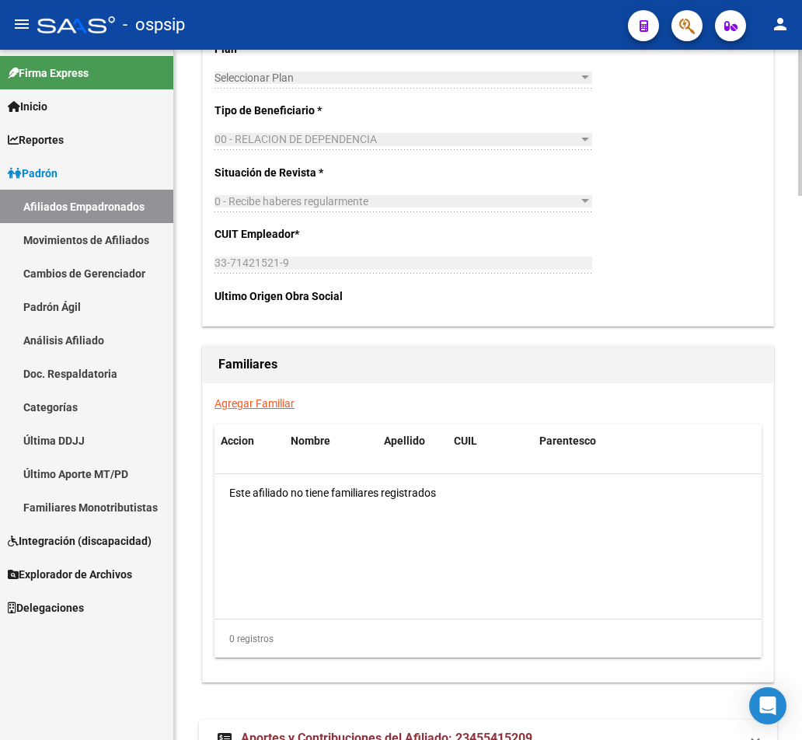
scroll to position [2561, 0]
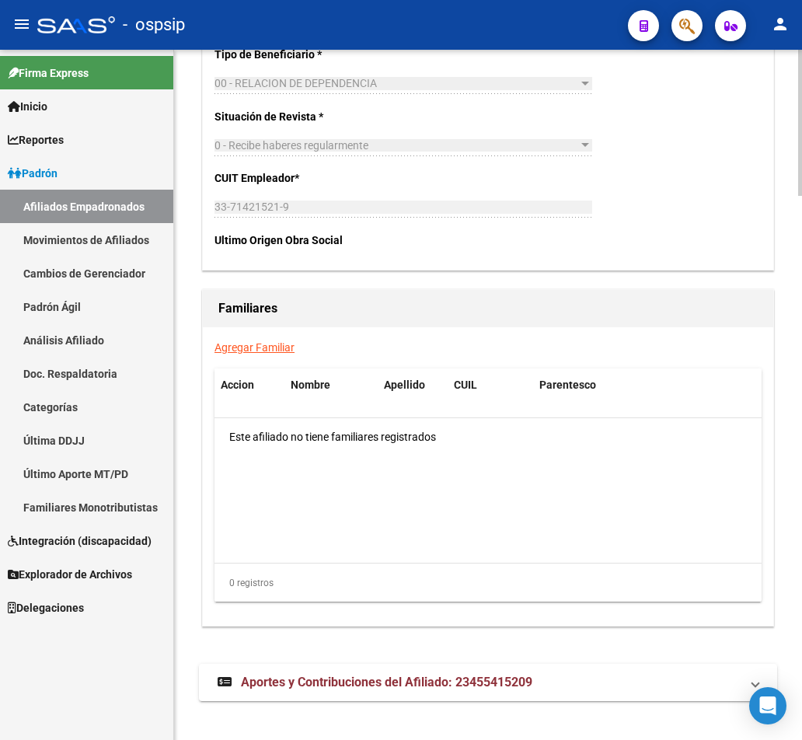
click at [259, 341] on link "Agregar Familiar" at bounding box center [254, 347] width 80 height 12
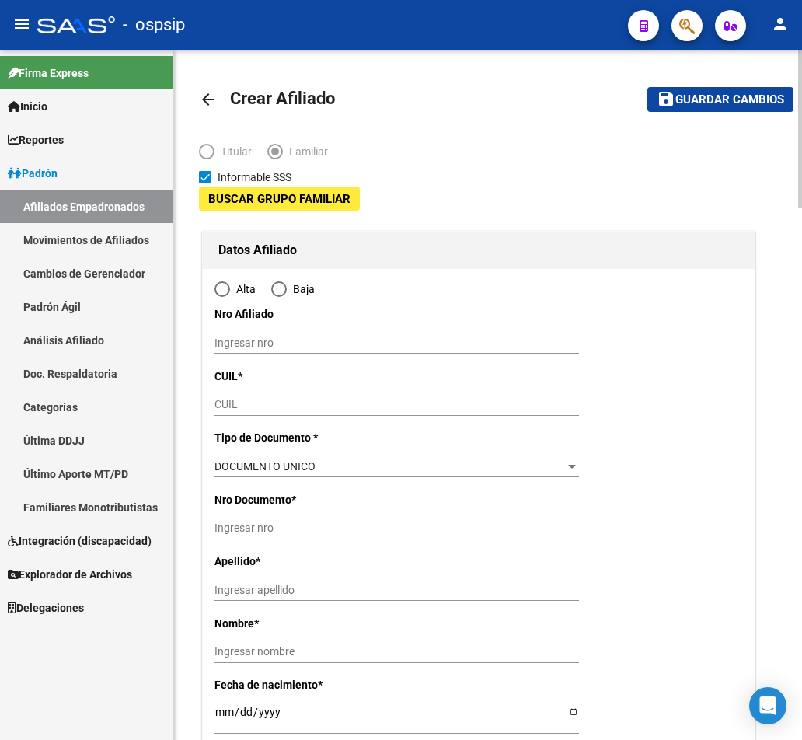
type input "33-71421521-9"
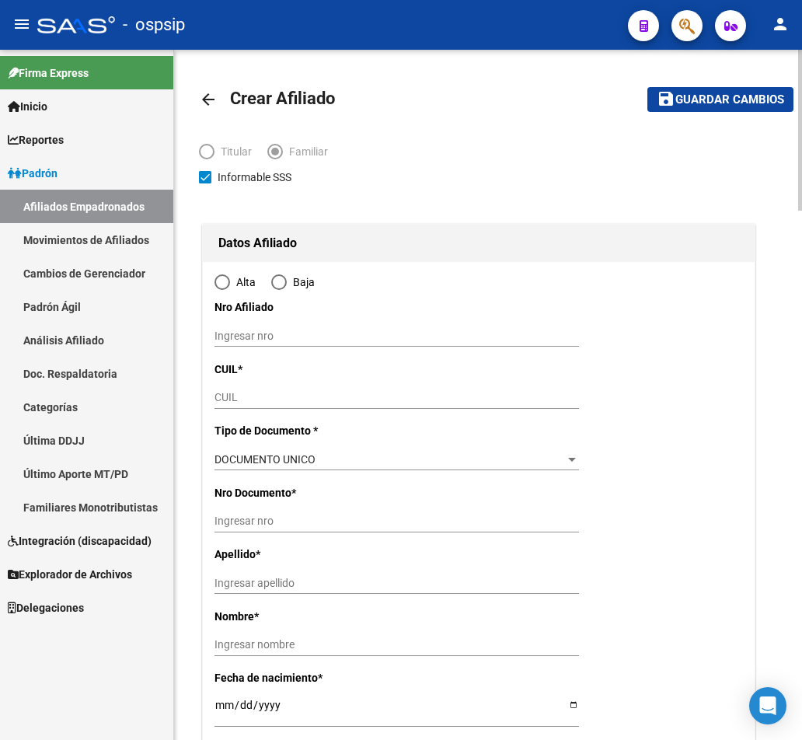
type input "MORENO"
type input "1742"
type input "AZUL"
type input "170"
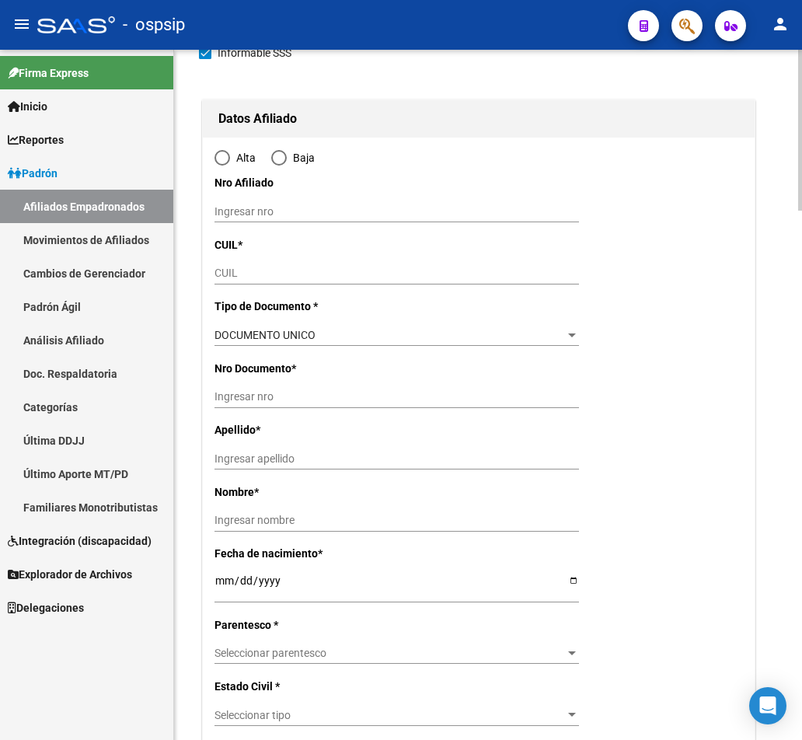
radio input "true"
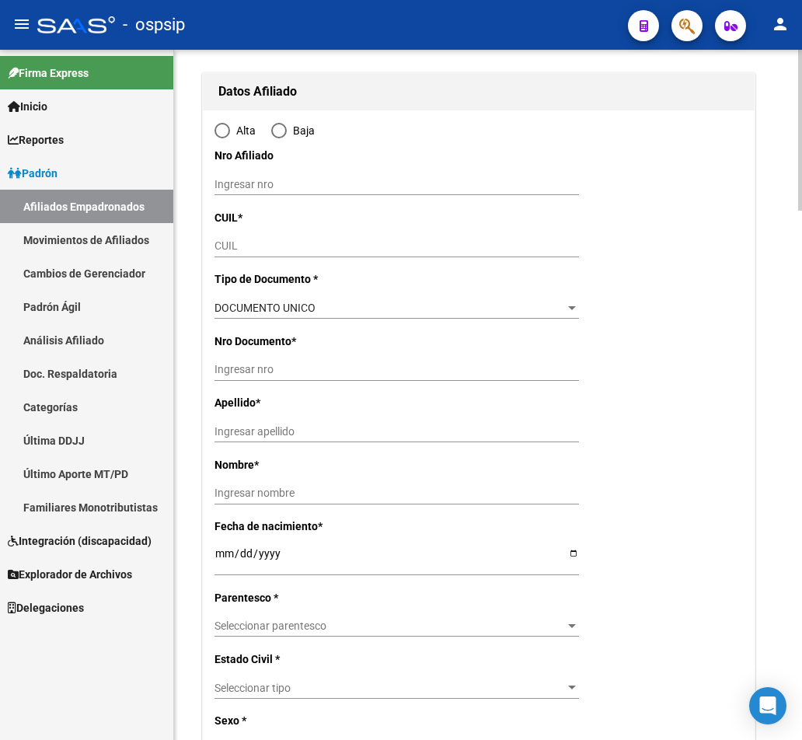
scroll to position [155, 0]
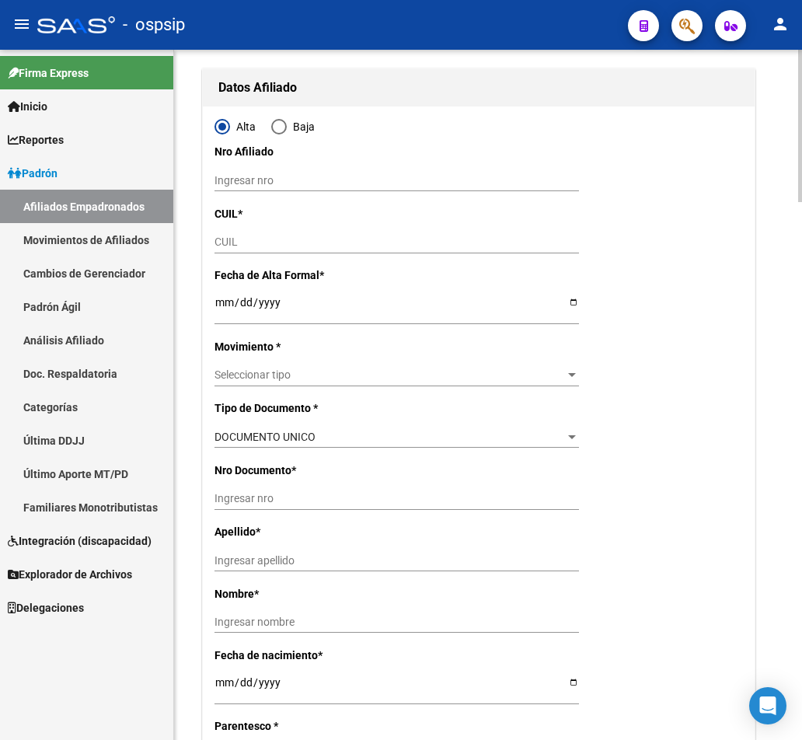
type input "33-71421521-9"
click at [236, 242] on input "CUIL" at bounding box center [396, 241] width 364 height 13
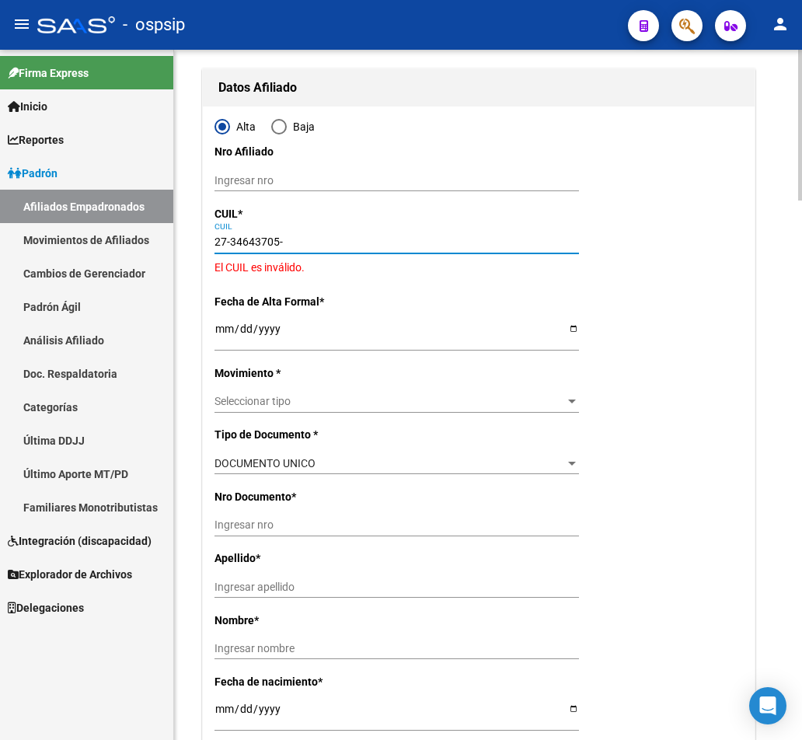
type input "27-34643705-2"
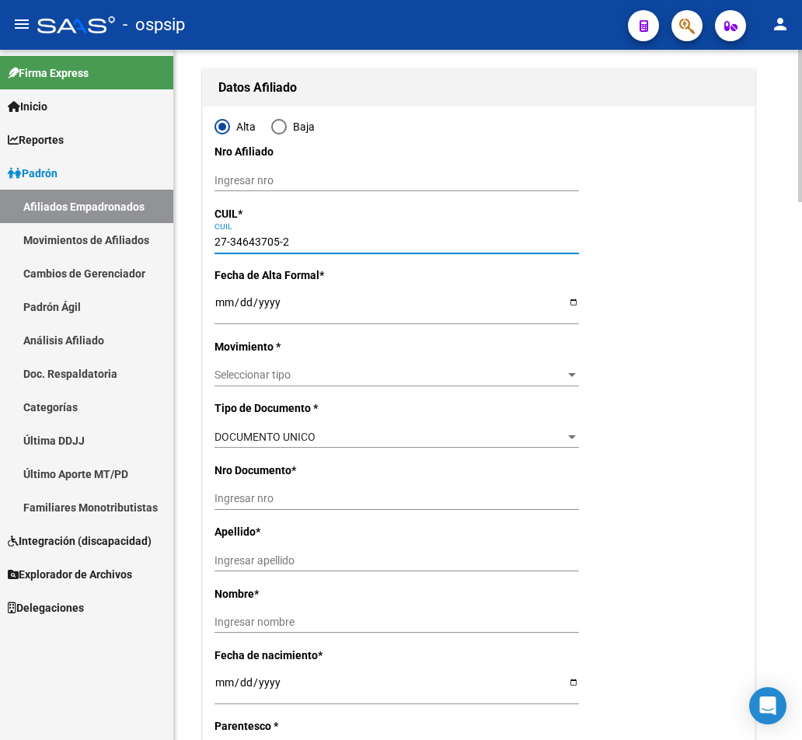
type input "34643705"
type input "[PERSON_NAME]"
type input "[DATE]"
type input "PASO DEL REY"
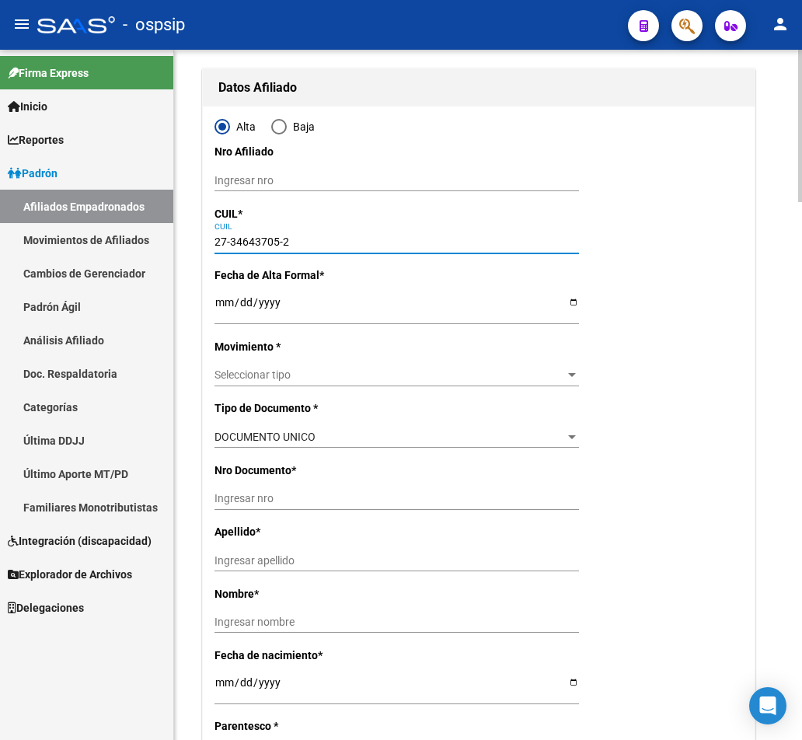
type input "AZUL"
type input "0"
type input "27-34643705-2"
click at [267, 305] on input "Ingresar fecha" at bounding box center [396, 307] width 364 height 23
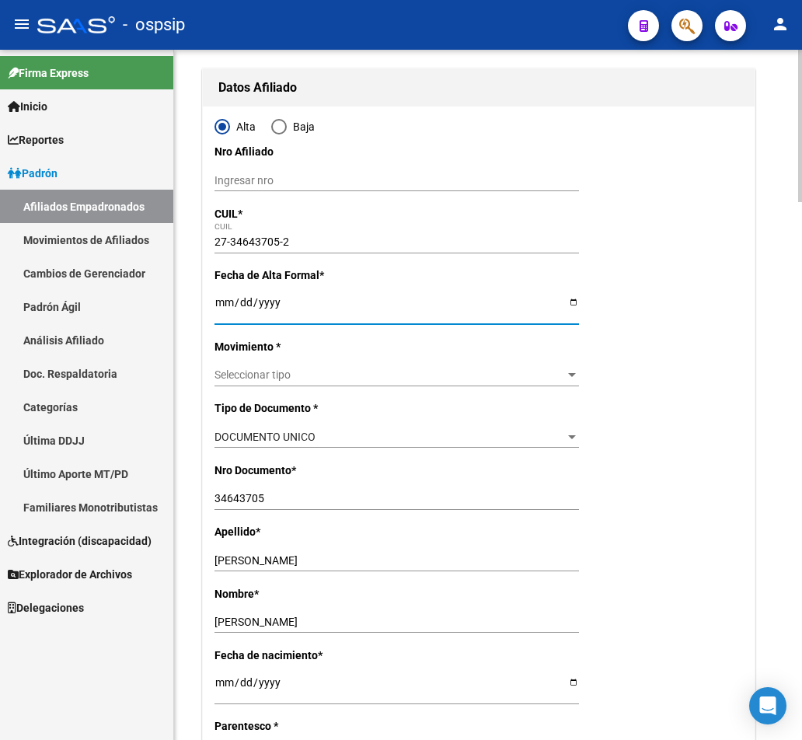
click at [228, 300] on input "Ingresar fecha" at bounding box center [396, 307] width 364 height 23
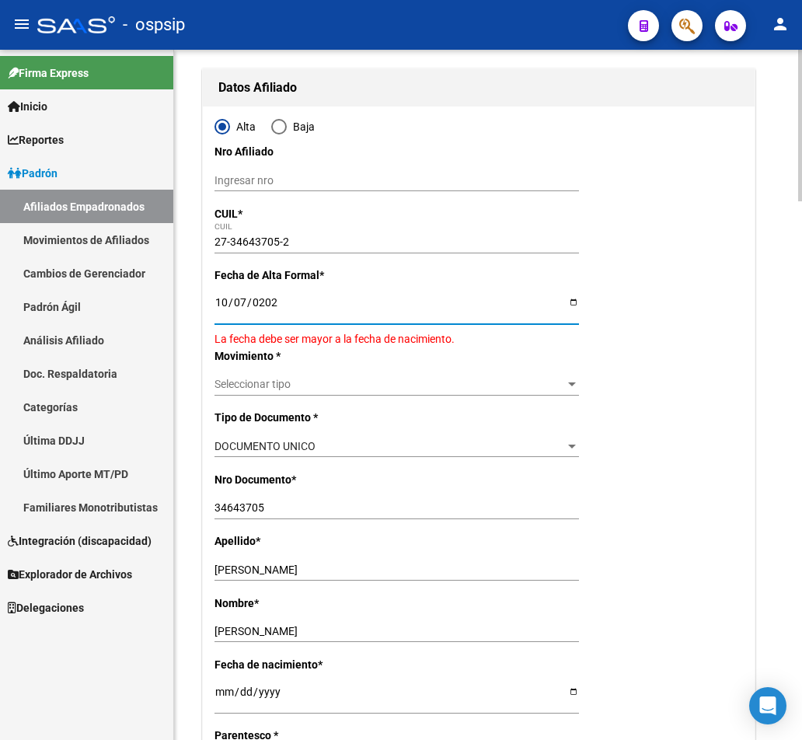
type input "[DATE]"
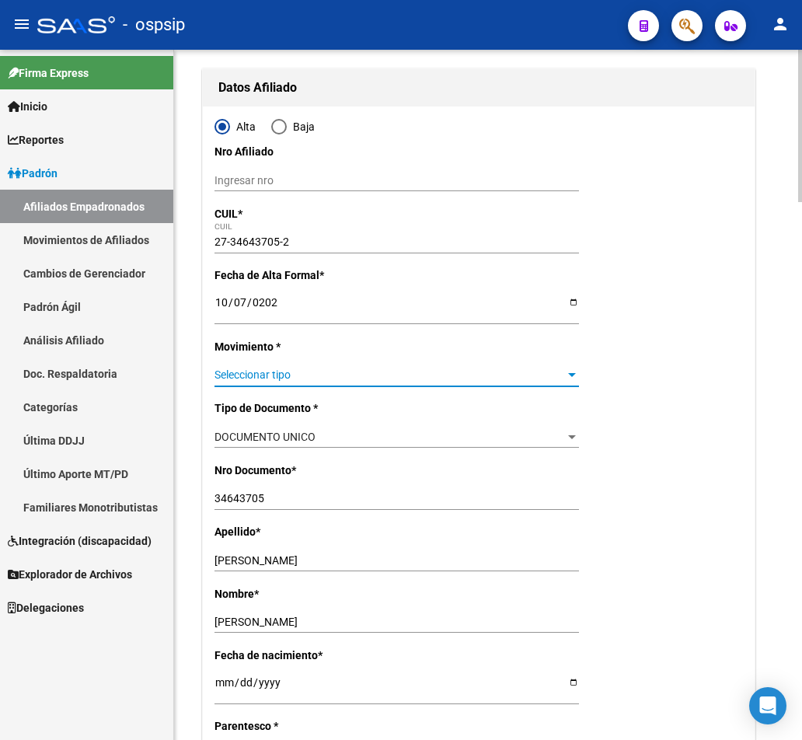
click at [501, 377] on span "Seleccionar tipo" at bounding box center [389, 374] width 350 height 13
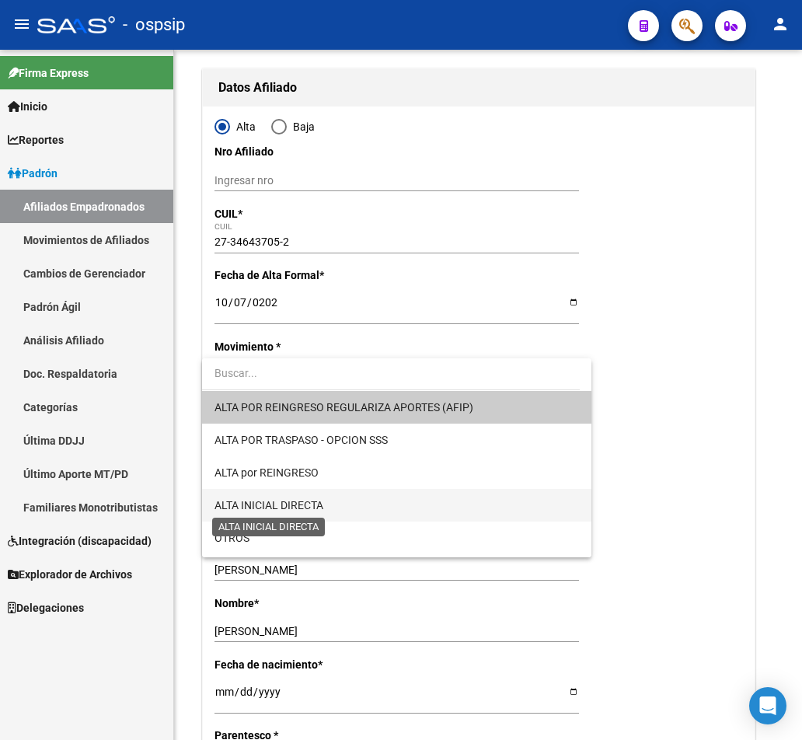
click at [298, 503] on span "ALTA INICIAL DIRECTA" at bounding box center [268, 505] width 109 height 12
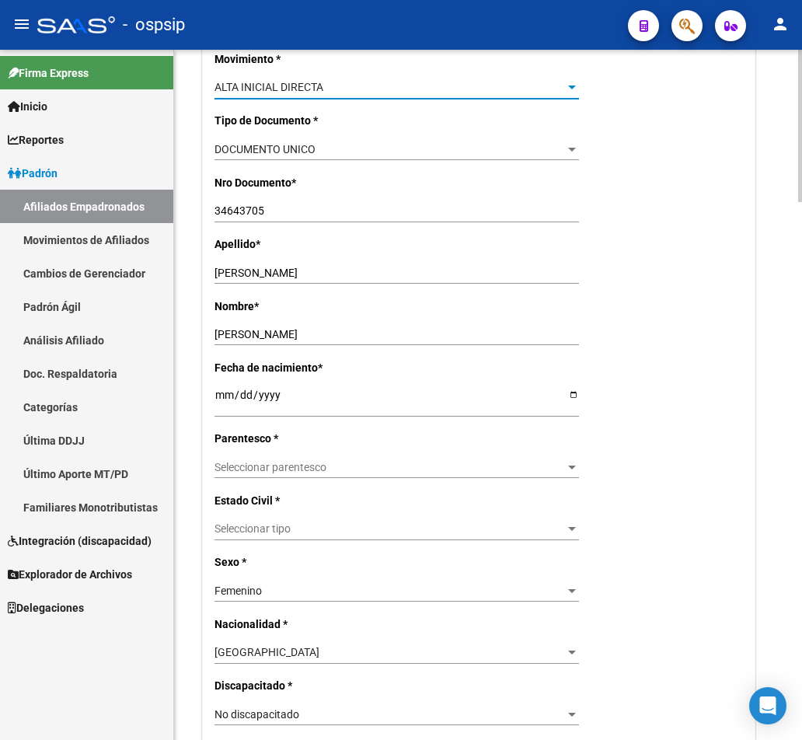
scroll to position [466, 0]
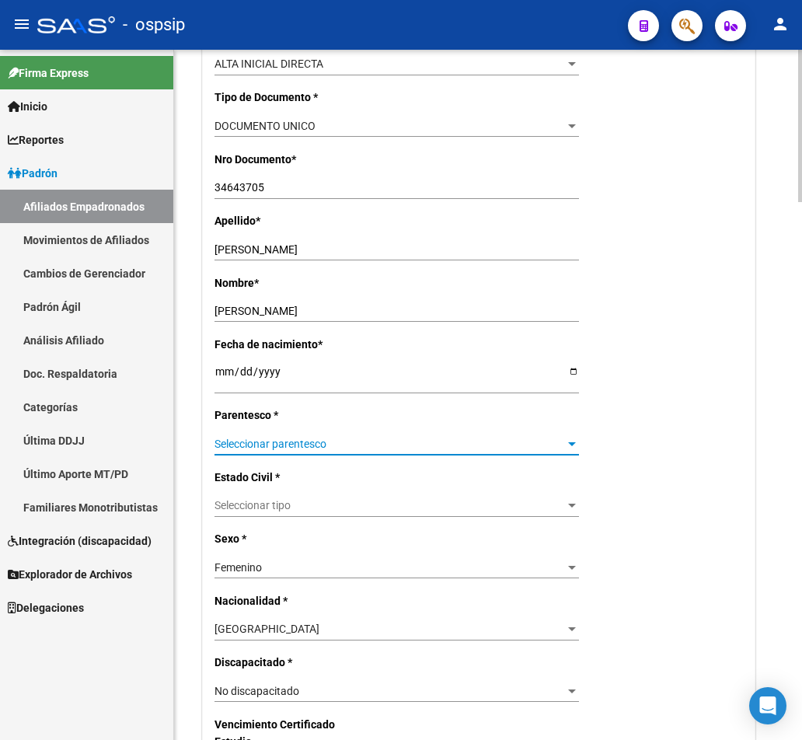
click at [555, 449] on span "Seleccionar parentesco" at bounding box center [389, 444] width 350 height 13
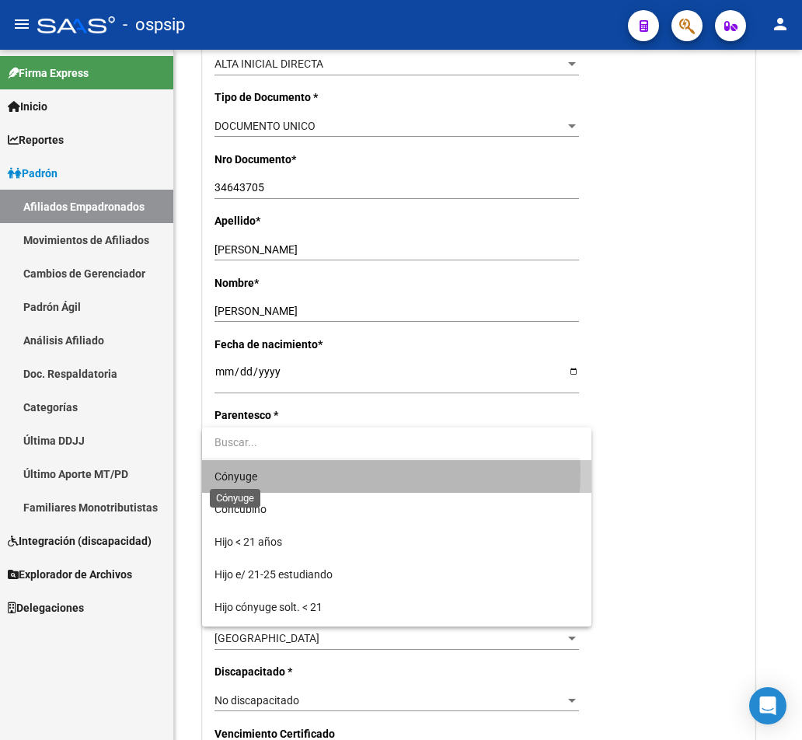
click at [251, 470] on span "Cónyuge" at bounding box center [235, 476] width 43 height 12
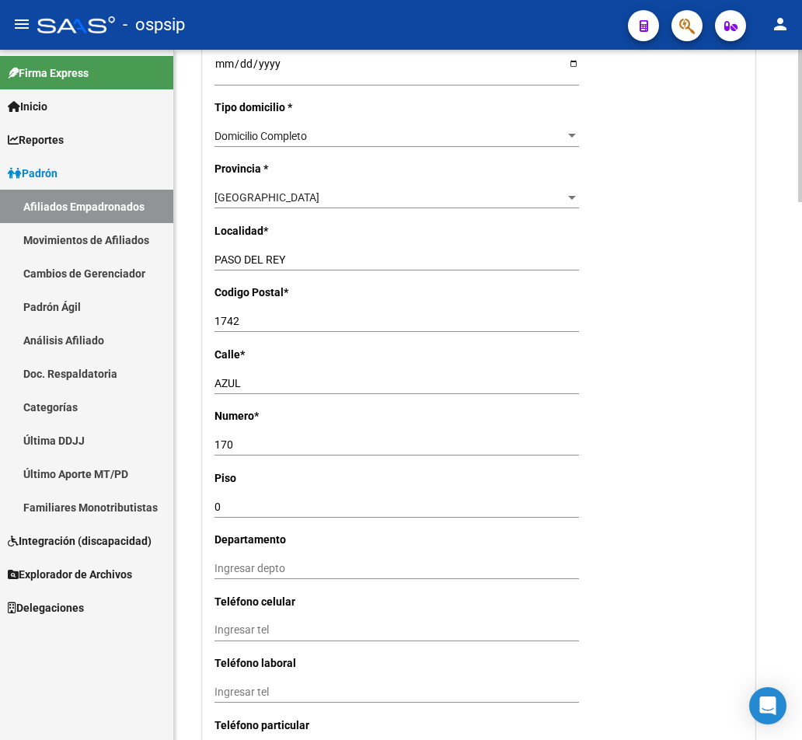
scroll to position [1166, 0]
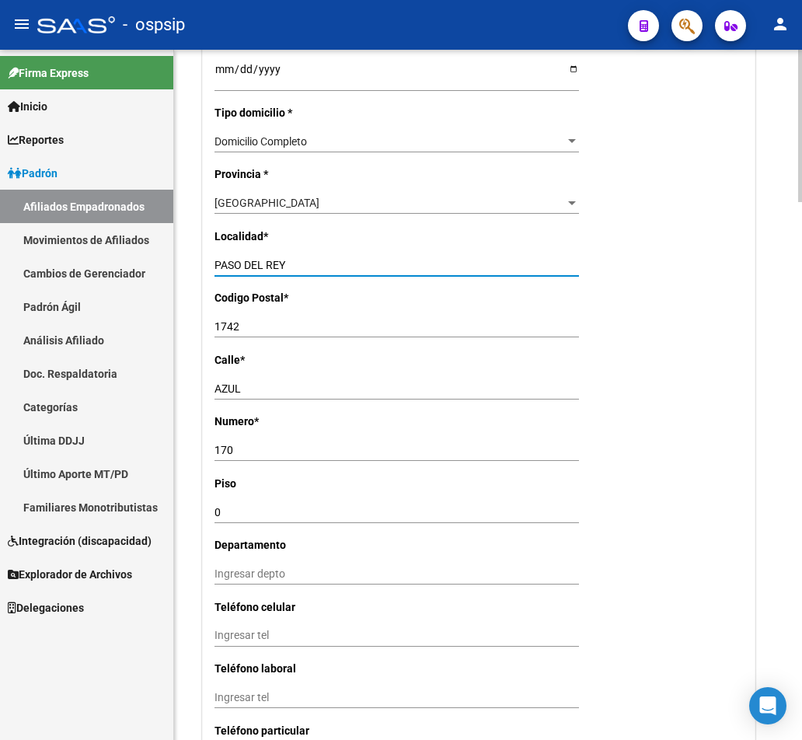
click at [339, 259] on input "PASO DEL REY" at bounding box center [396, 265] width 364 height 13
type input "PASO DEL [PERSON_NAME]"
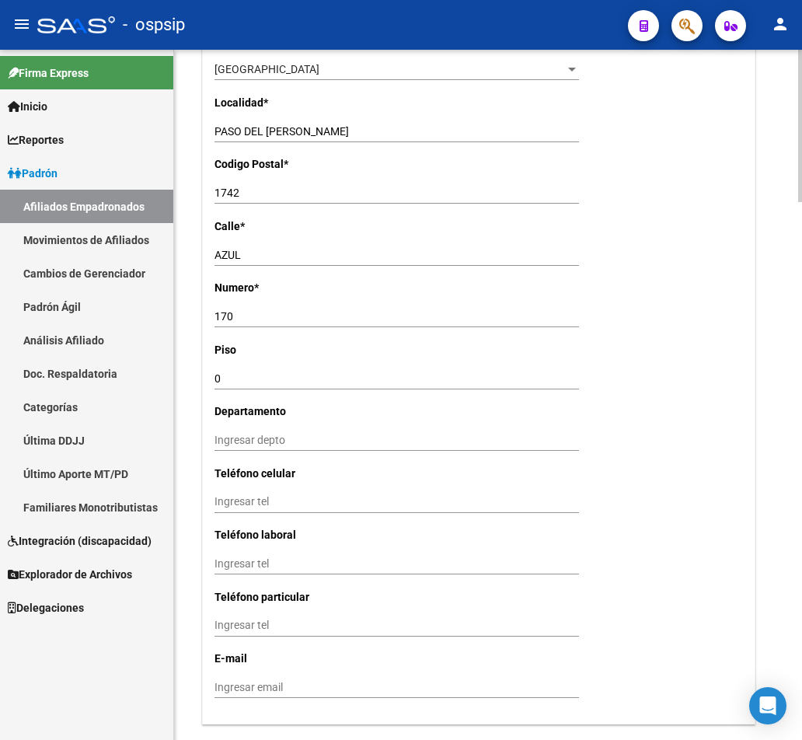
scroll to position [1399, 0]
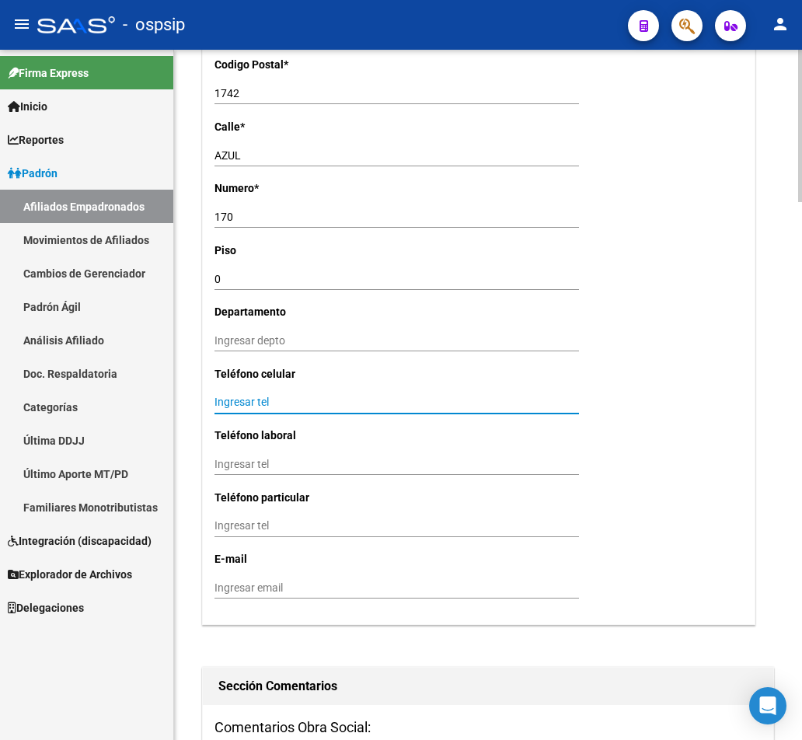
click at [225, 396] on input "Ingresar tel" at bounding box center [396, 402] width 364 height 13
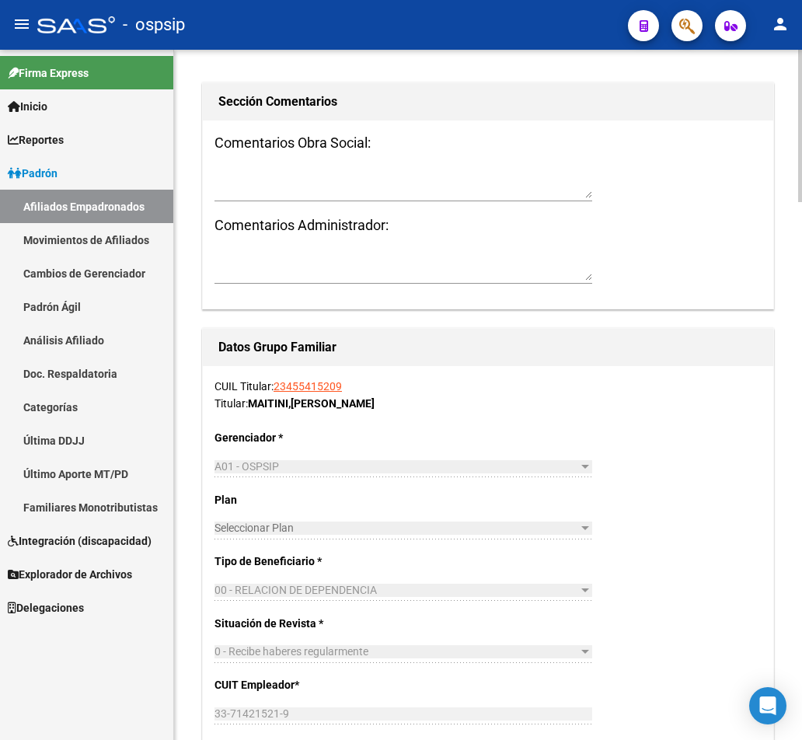
scroll to position [2098, 0]
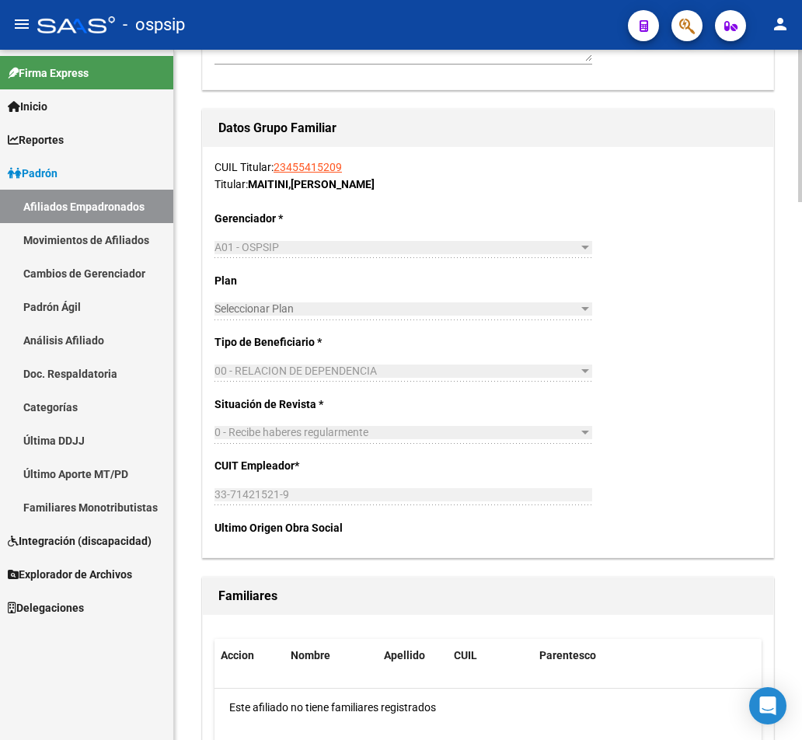
type input "1162003672"
drag, startPoint x: 576, startPoint y: 445, endPoint x: 629, endPoint y: 255, distance: 197.8
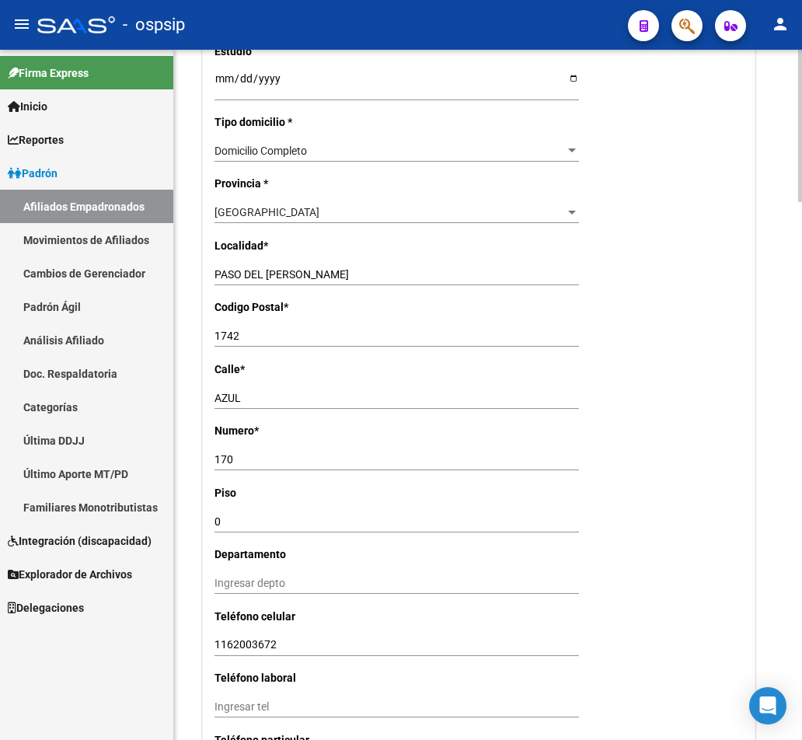
drag, startPoint x: 762, startPoint y: 74, endPoint x: 777, endPoint y: 74, distance: 15.5
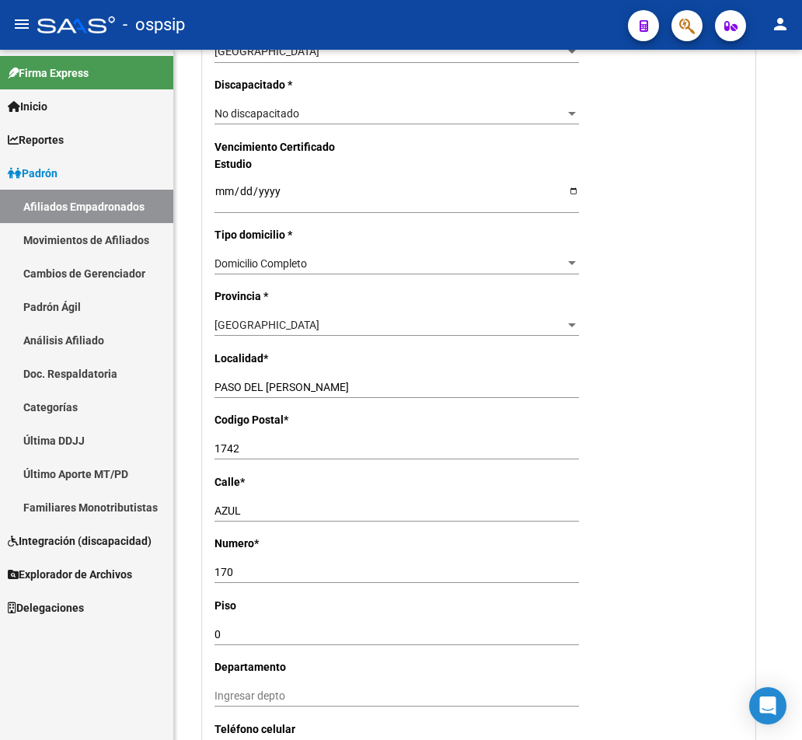
drag, startPoint x: 695, startPoint y: 235, endPoint x: 679, endPoint y: 37, distance: 198.0
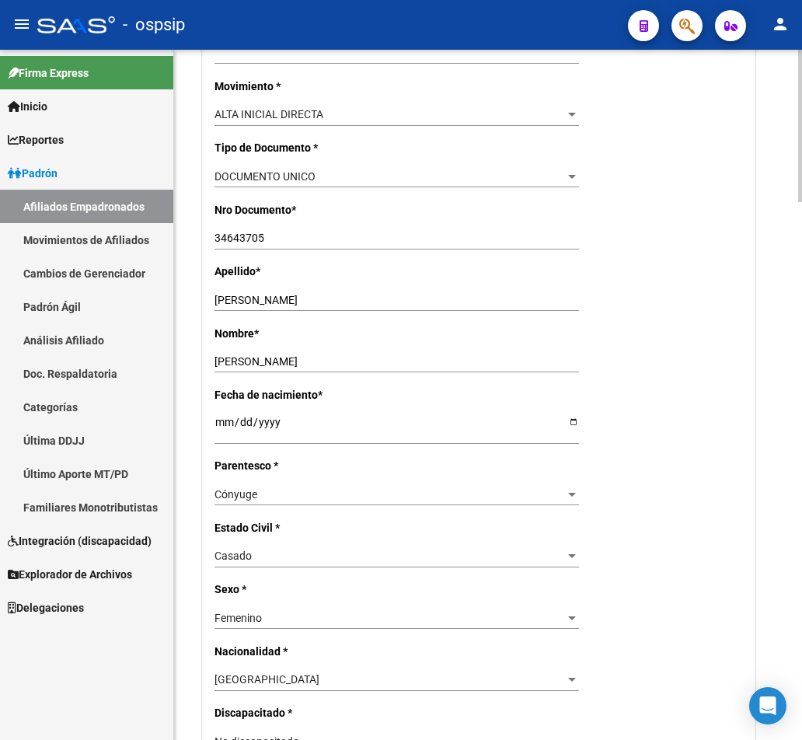
scroll to position [0, 0]
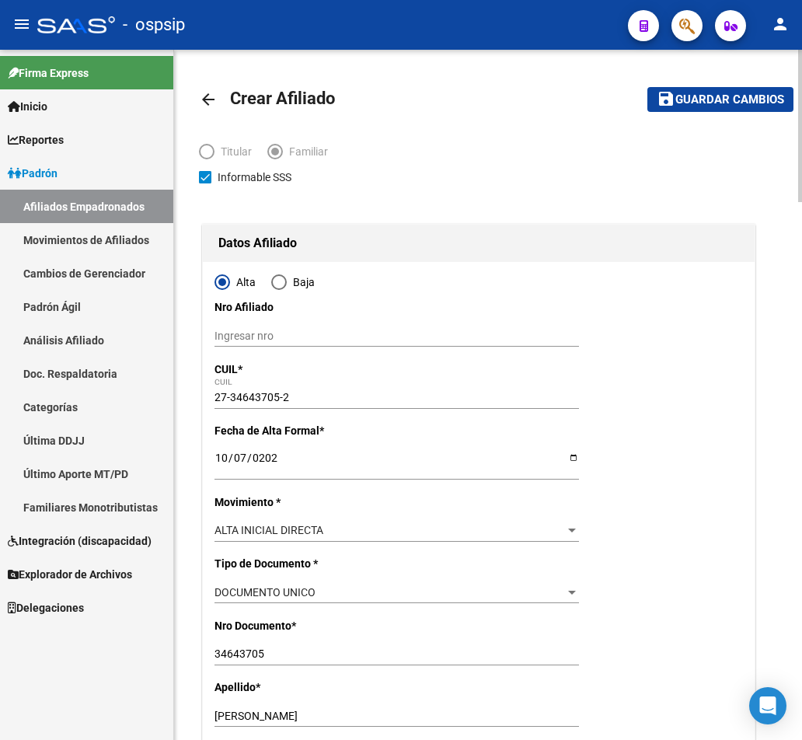
click at [802, 62] on html "menu - ospsip person Firma Express Inicio Calendario SSS Instructivos Contacto …" at bounding box center [401, 370] width 802 height 740
click at [747, 113] on mat-toolbar-row "save Guardar cambios" at bounding box center [699, 100] width 190 height 50
click at [744, 100] on span "Guardar cambios" at bounding box center [729, 100] width 109 height 14
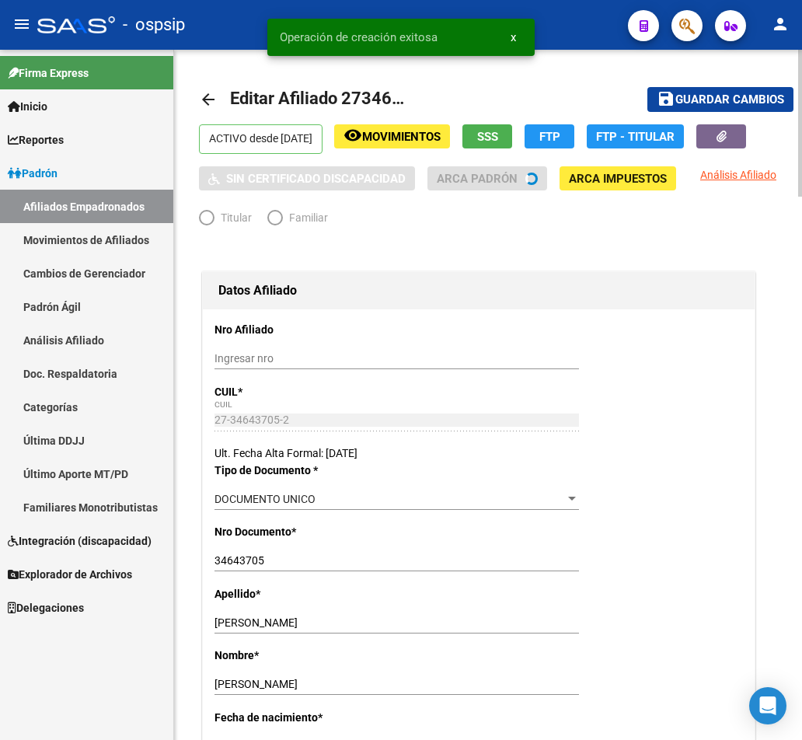
radio input "true"
type input "33-71421521-9"
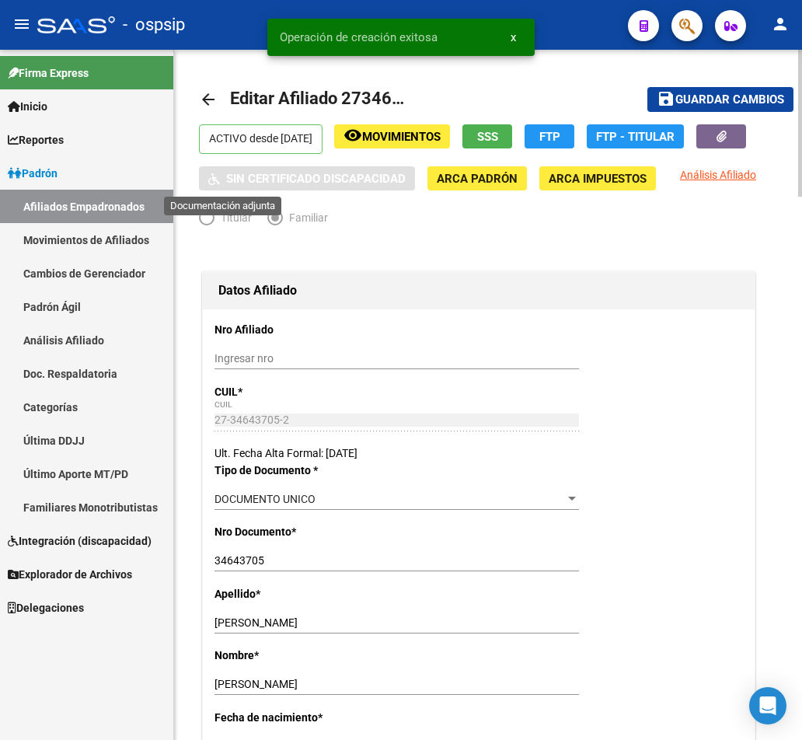
click at [717, 142] on icon "button" at bounding box center [722, 137] width 10 height 12
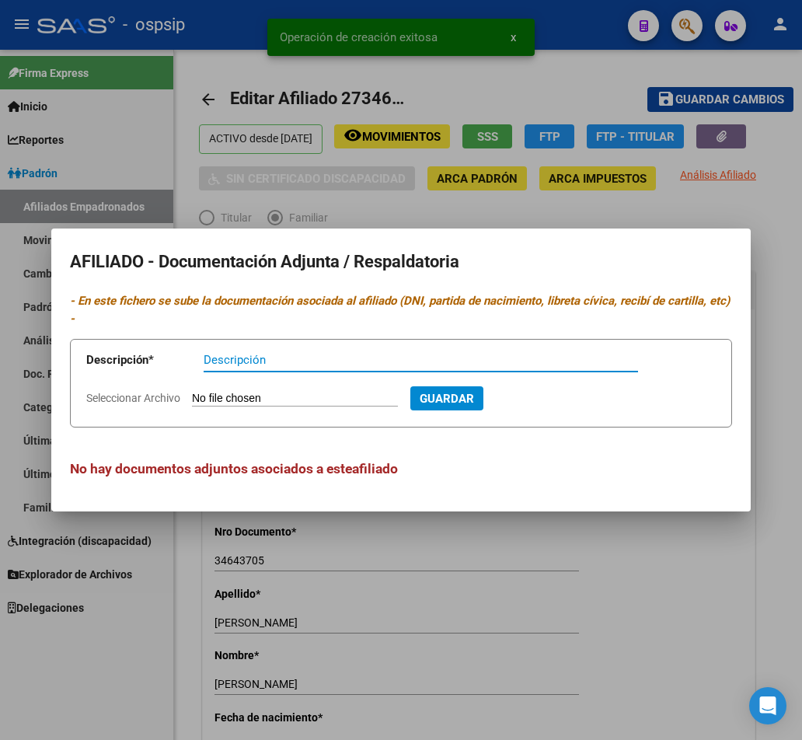
click at [298, 396] on input "Seleccionar Archivo" at bounding box center [295, 399] width 206 height 15
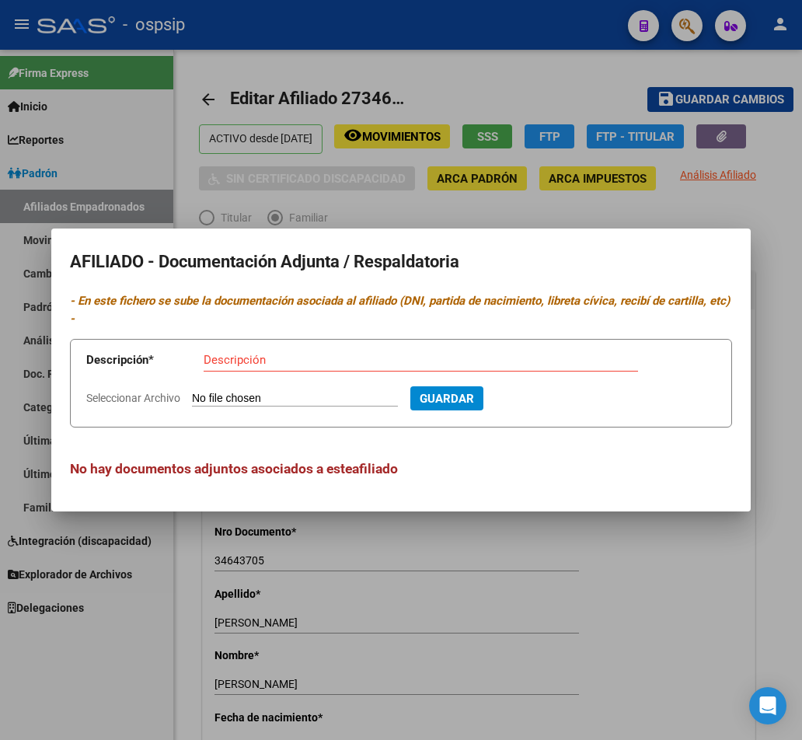
type input "C:\fakepath\251007130148.pdf"
click at [239, 362] on input "Descripción" at bounding box center [421, 360] width 434 height 14
type input "dni"
click at [567, 396] on button "Guardar" at bounding box center [530, 398] width 73 height 24
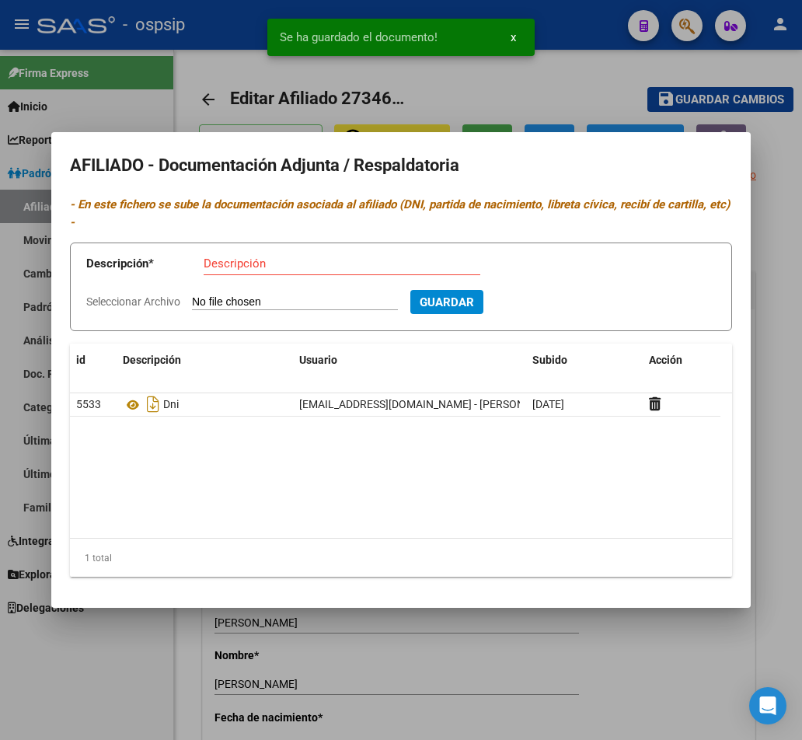
click at [255, 298] on input "Seleccionar Archivo" at bounding box center [295, 302] width 206 height 15
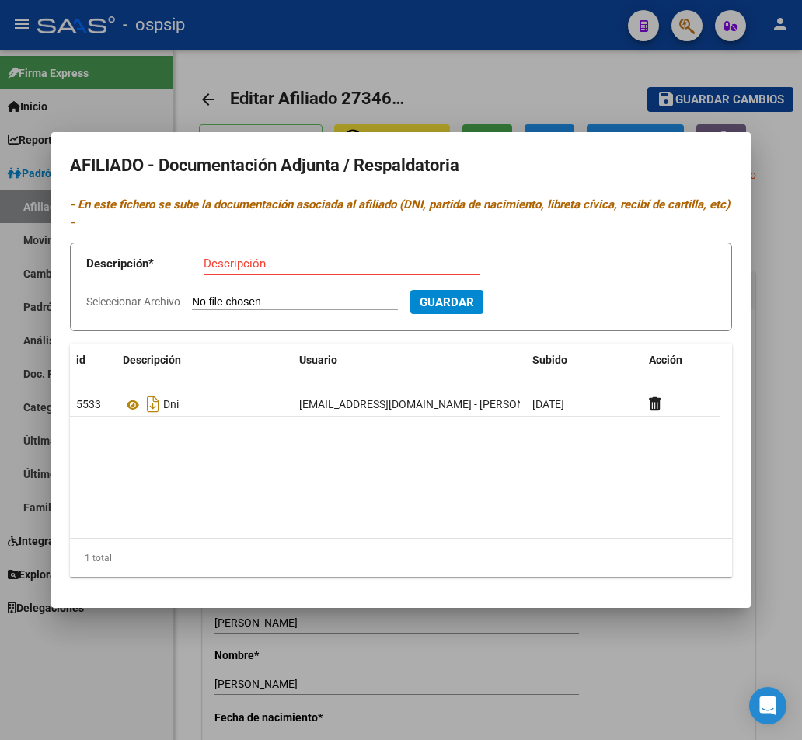
type input "C:\fakepath\251007130129.pdf"
click at [224, 264] on input "Descripción" at bounding box center [342, 263] width 277 height 14
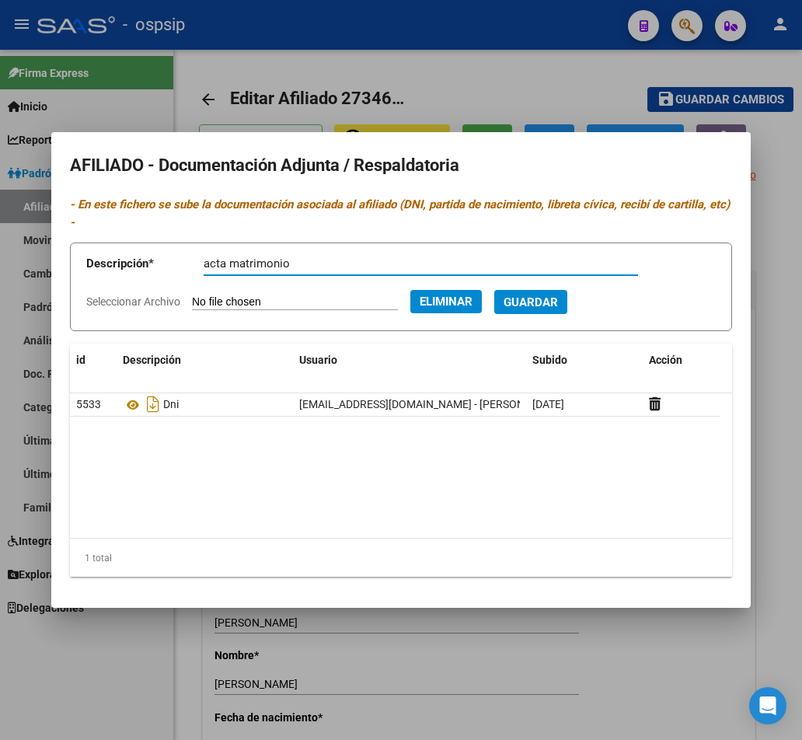
type input "acta matrimonio"
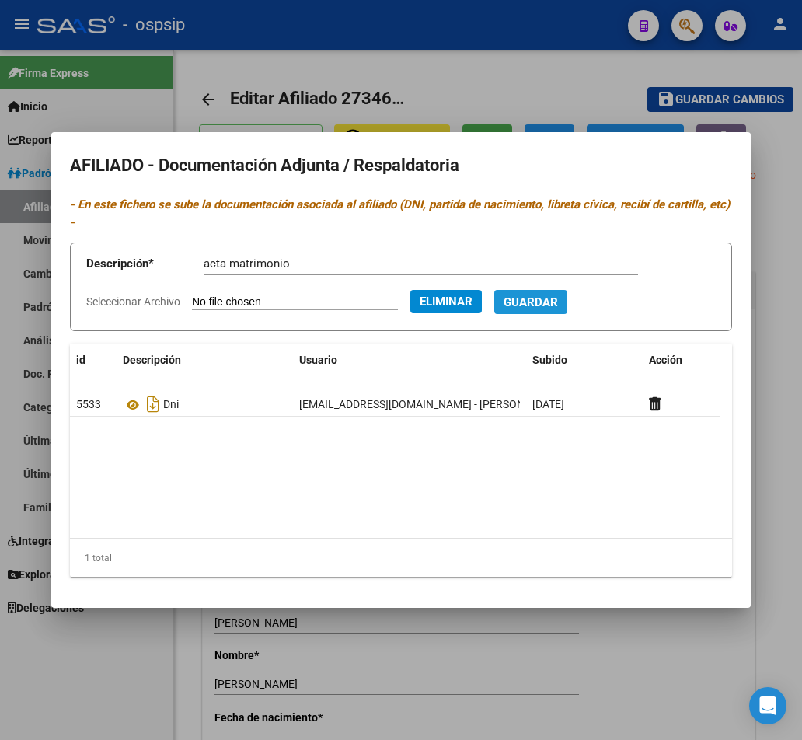
click at [558, 304] on span "Guardar" at bounding box center [531, 302] width 54 height 14
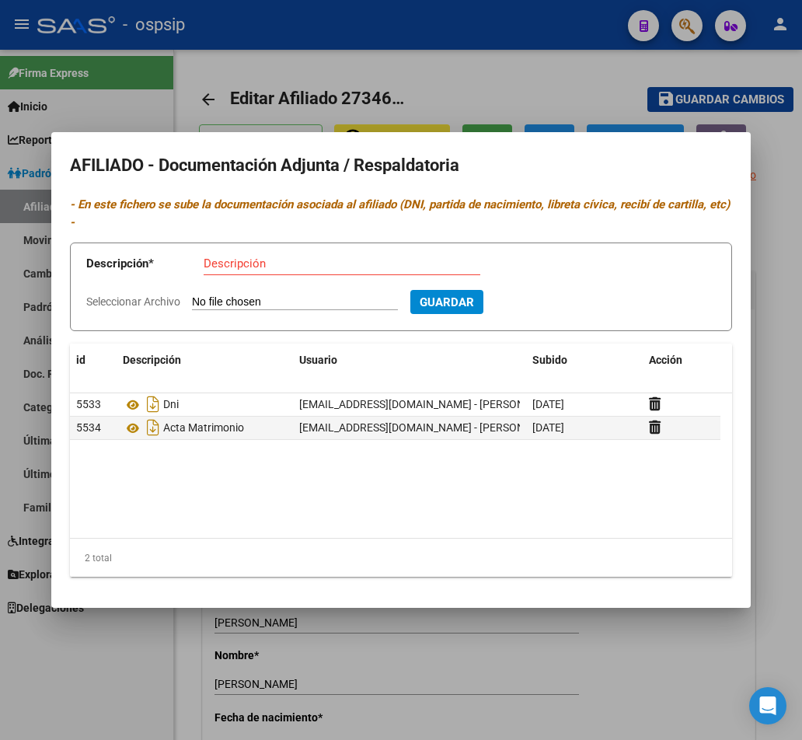
click at [596, 95] on div at bounding box center [401, 370] width 802 height 740
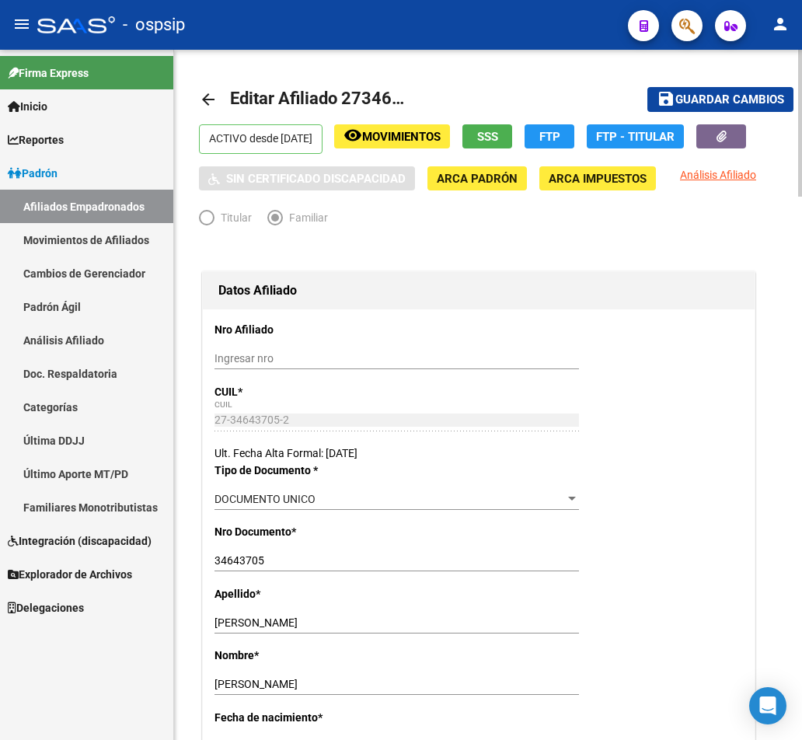
click at [762, 103] on span "Guardar cambios" at bounding box center [729, 100] width 109 height 14
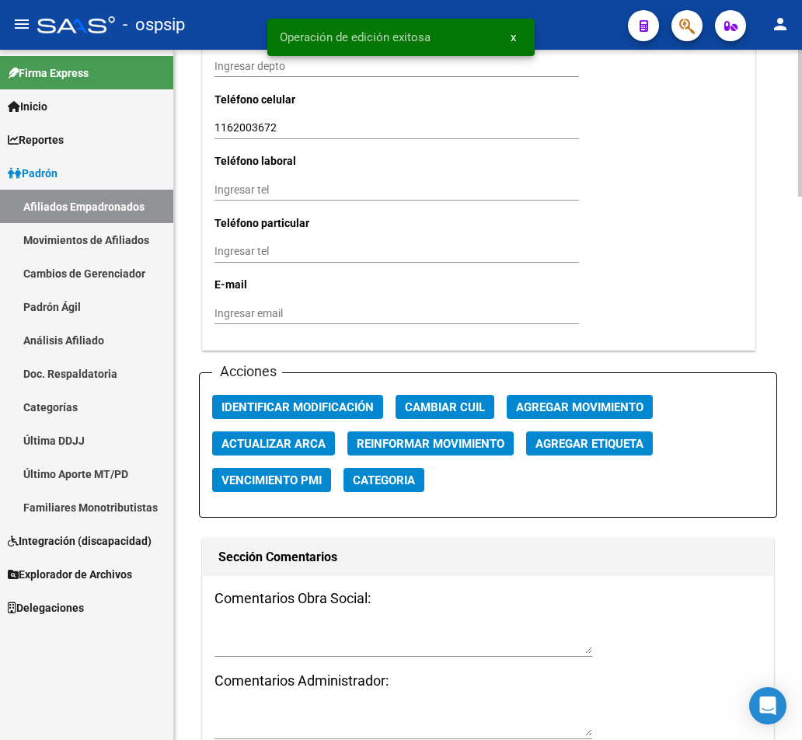
scroll to position [1710, 0]
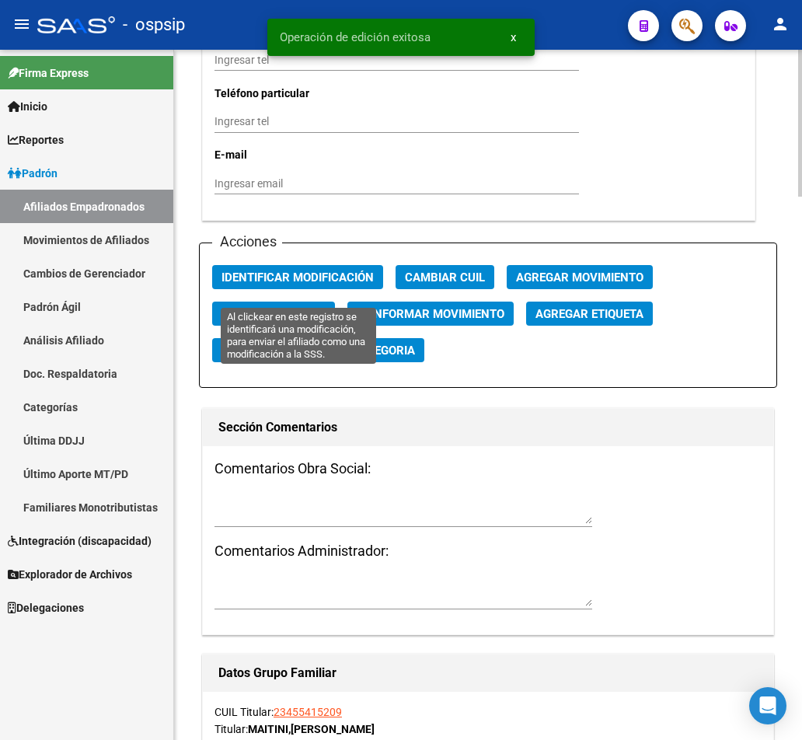
click at [311, 289] on button "Identificar Modificación" at bounding box center [297, 277] width 171 height 24
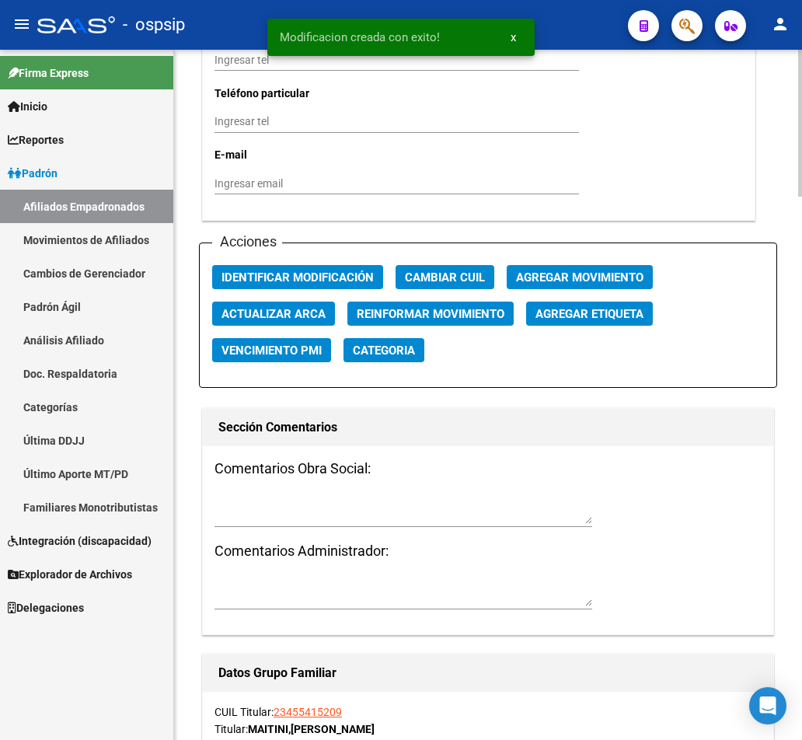
click at [593, 284] on span "Agregar Movimiento" at bounding box center [579, 277] width 127 height 14
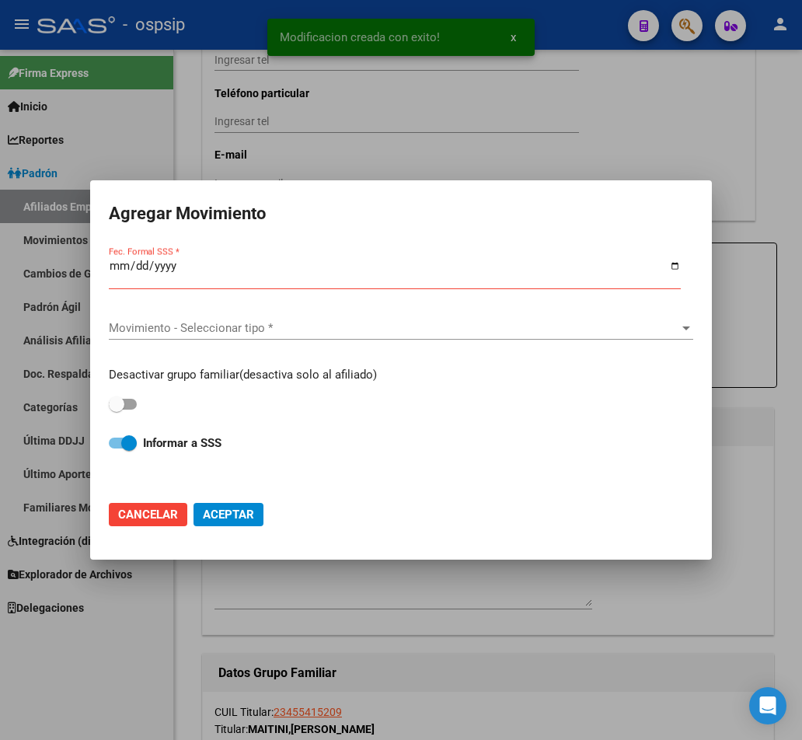
click at [681, 131] on div at bounding box center [401, 370] width 802 height 740
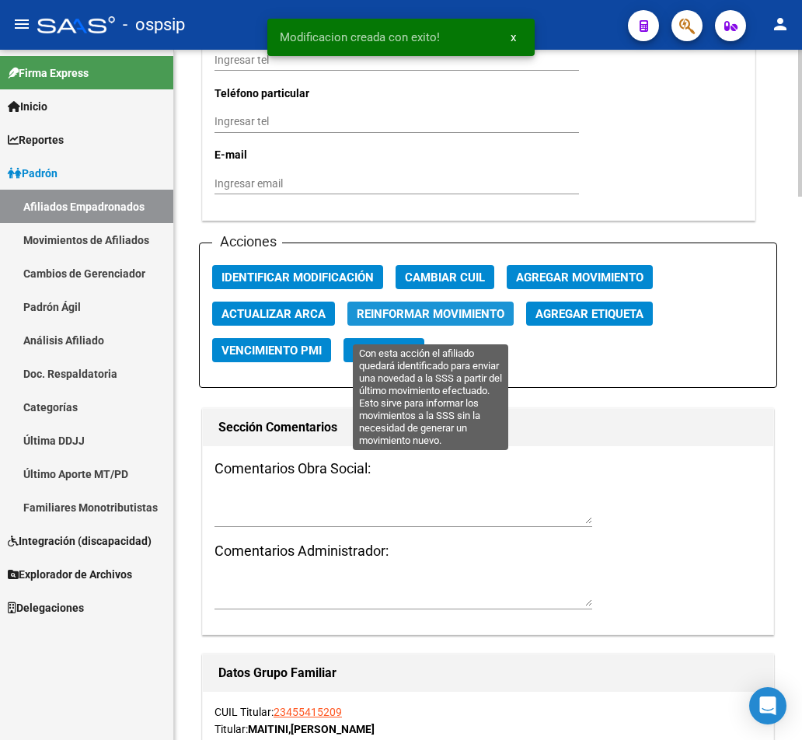
click at [413, 321] on span "Reinformar Movimiento" at bounding box center [431, 314] width 148 height 14
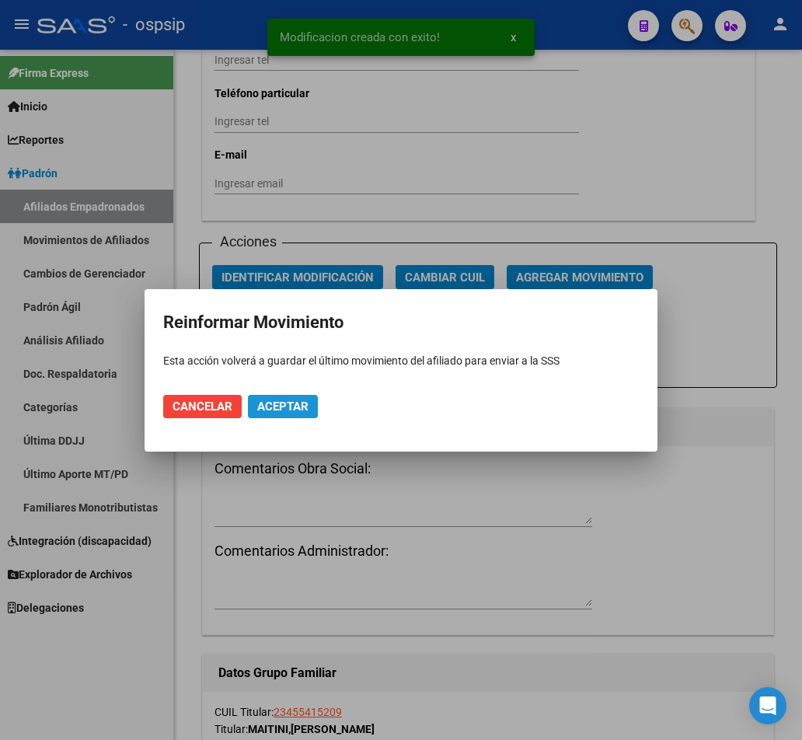
click at [295, 406] on span "Aceptar" at bounding box center [282, 406] width 51 height 14
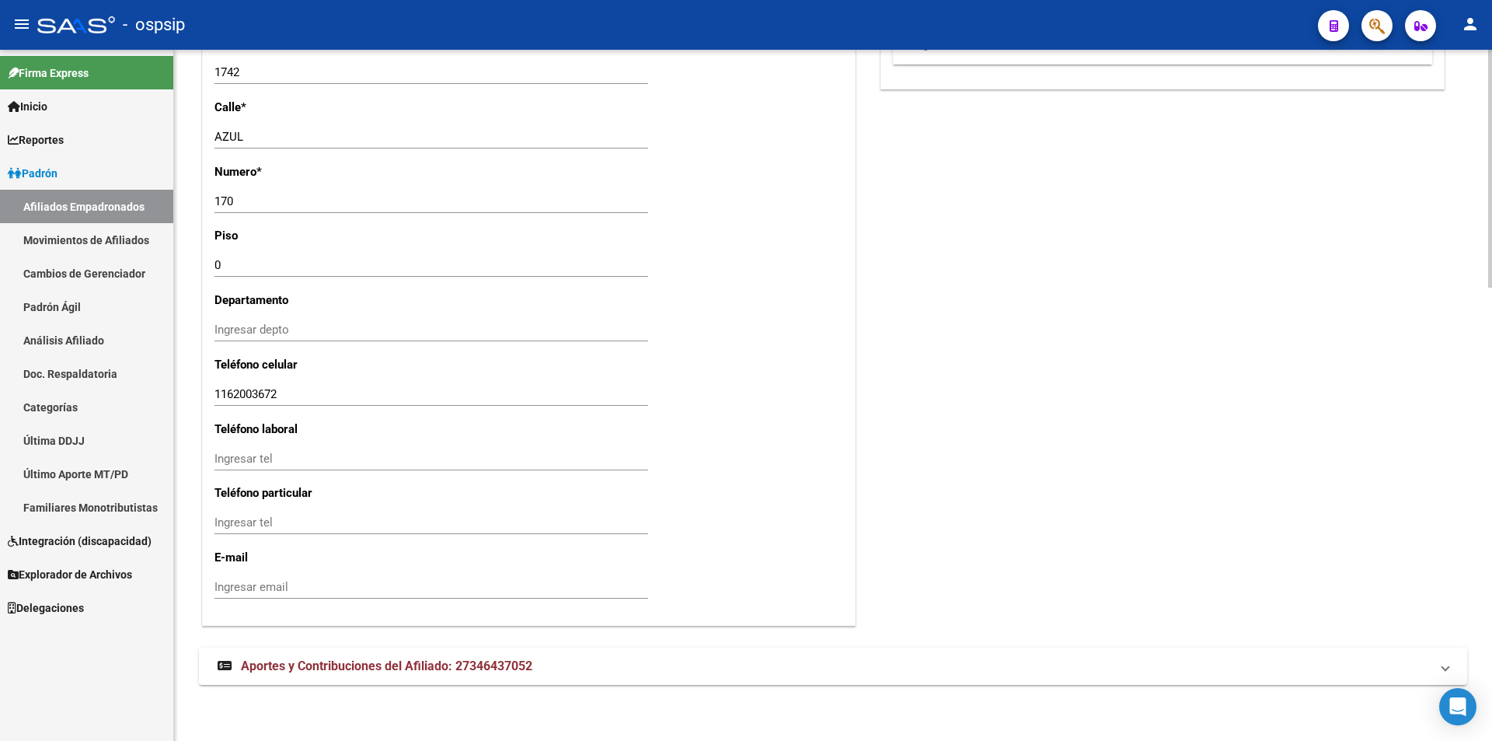
scroll to position [1316, 0]
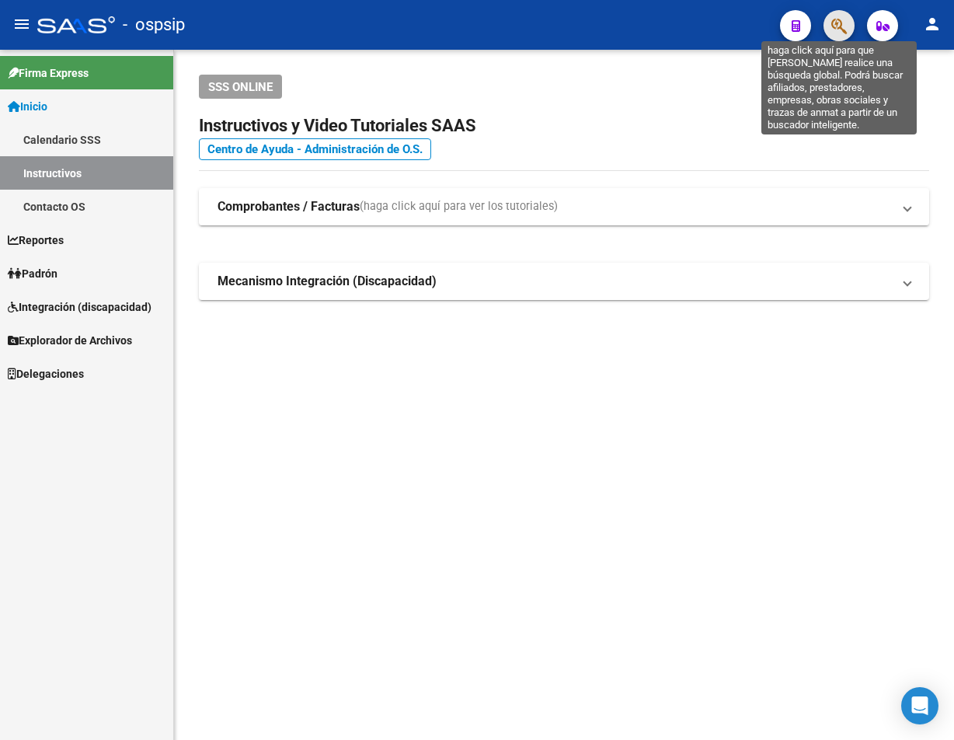
click at [764, 30] on icon "button" at bounding box center [840, 26] width 16 height 18
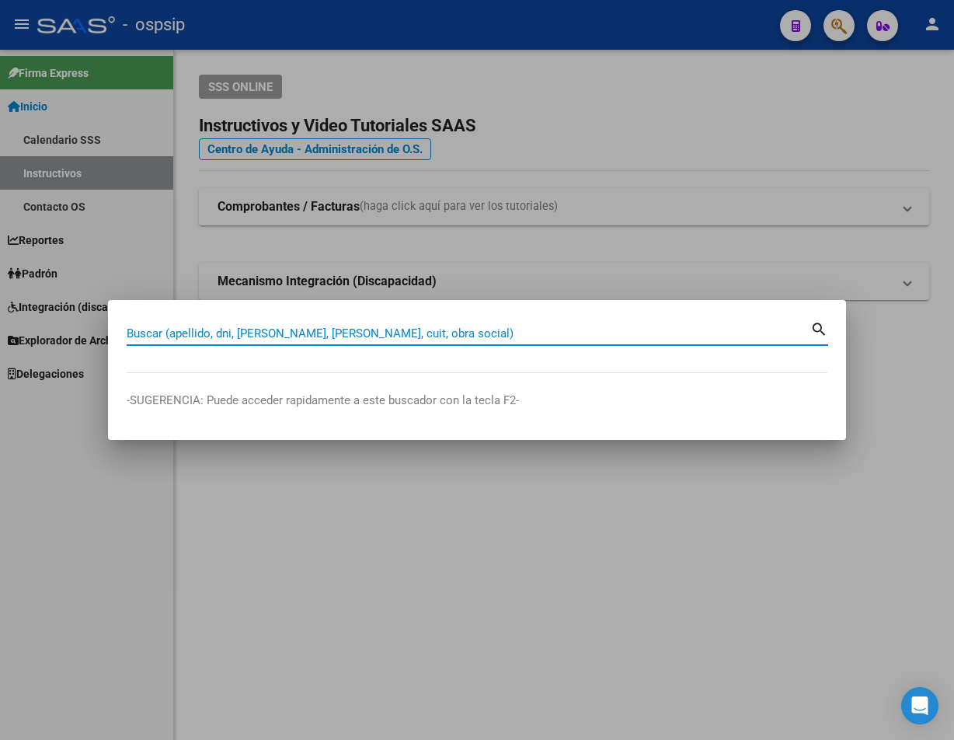
click at [144, 333] on input "Buscar (apellido, dni, [PERSON_NAME], [PERSON_NAME], cuit, obra social)" at bounding box center [469, 333] width 684 height 14
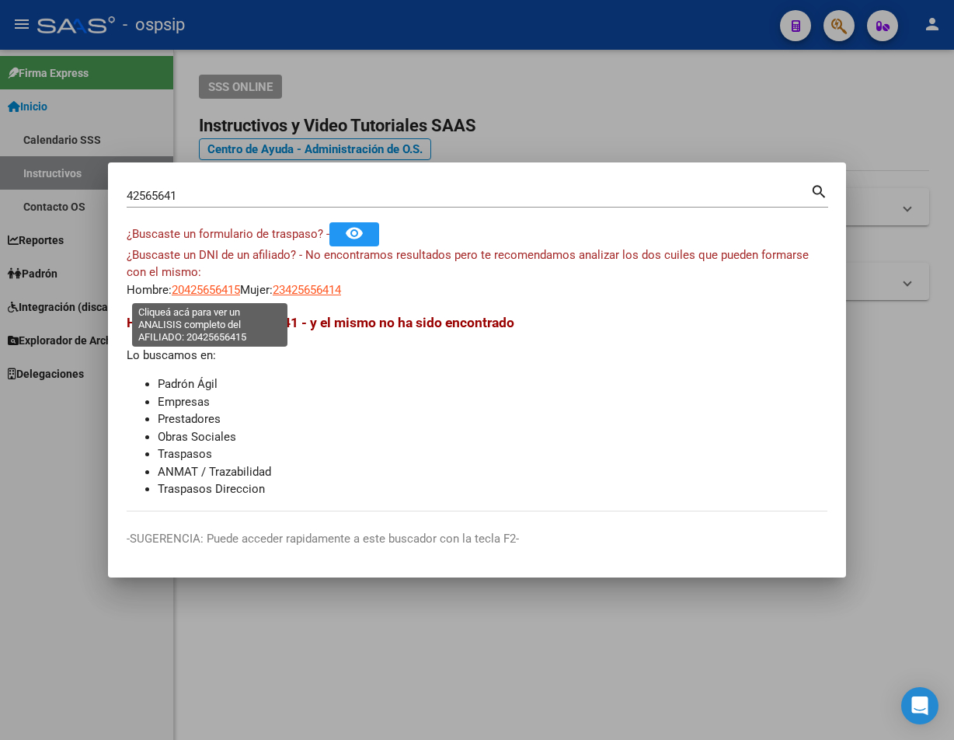
click at [207, 295] on span "20425656415" at bounding box center [206, 290] width 68 height 14
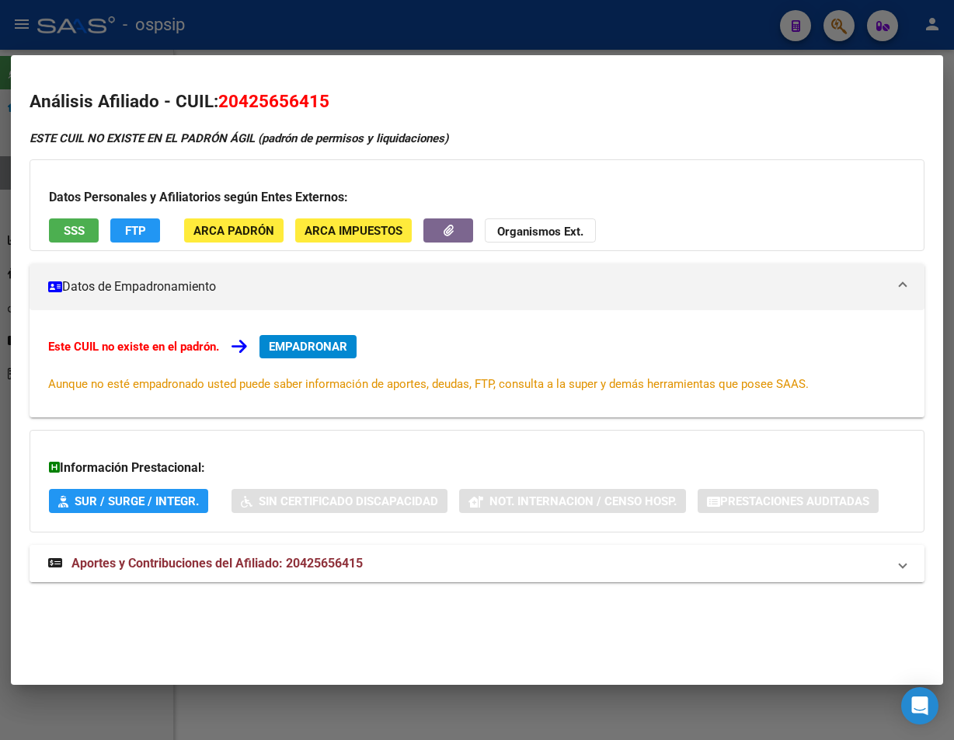
click at [238, 563] on span "Aportes y Contribuciones del Afiliado: 20425656415" at bounding box center [216, 563] width 291 height 15
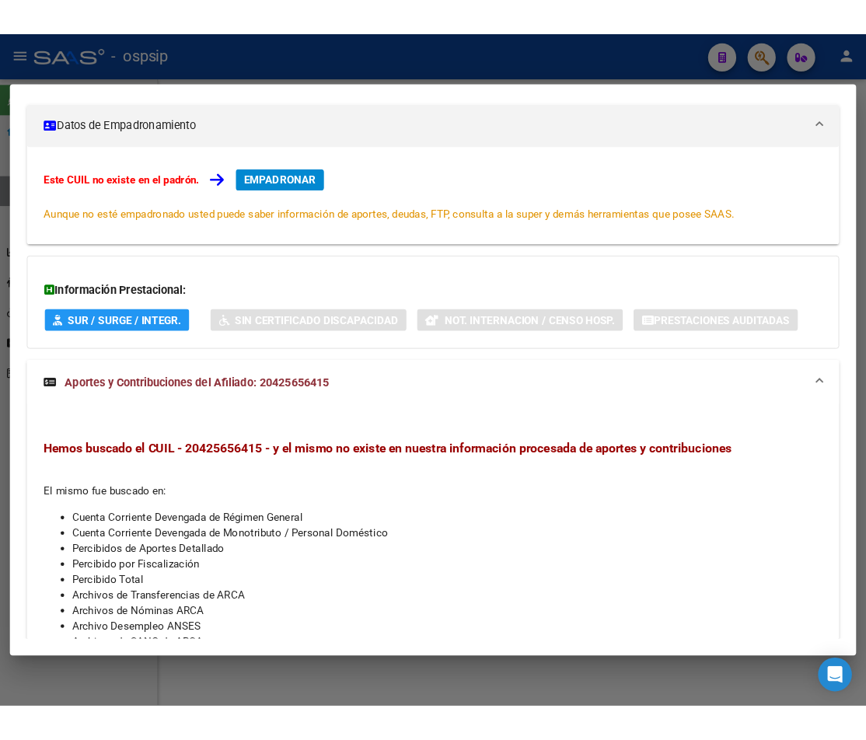
scroll to position [37, 0]
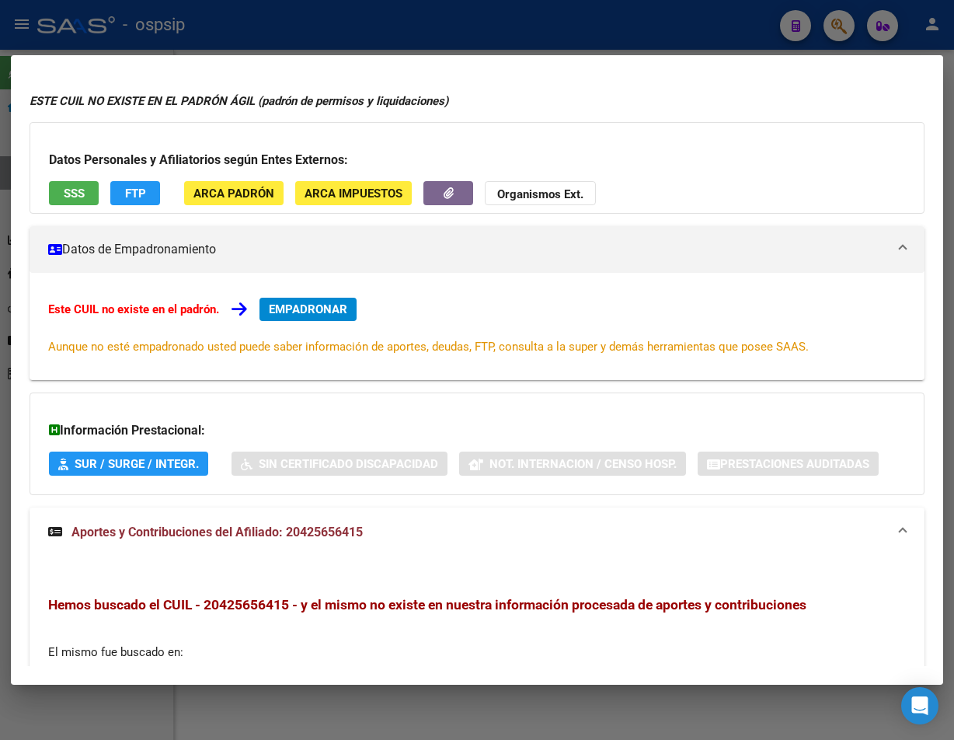
click at [371, 27] on div at bounding box center [477, 370] width 954 height 740
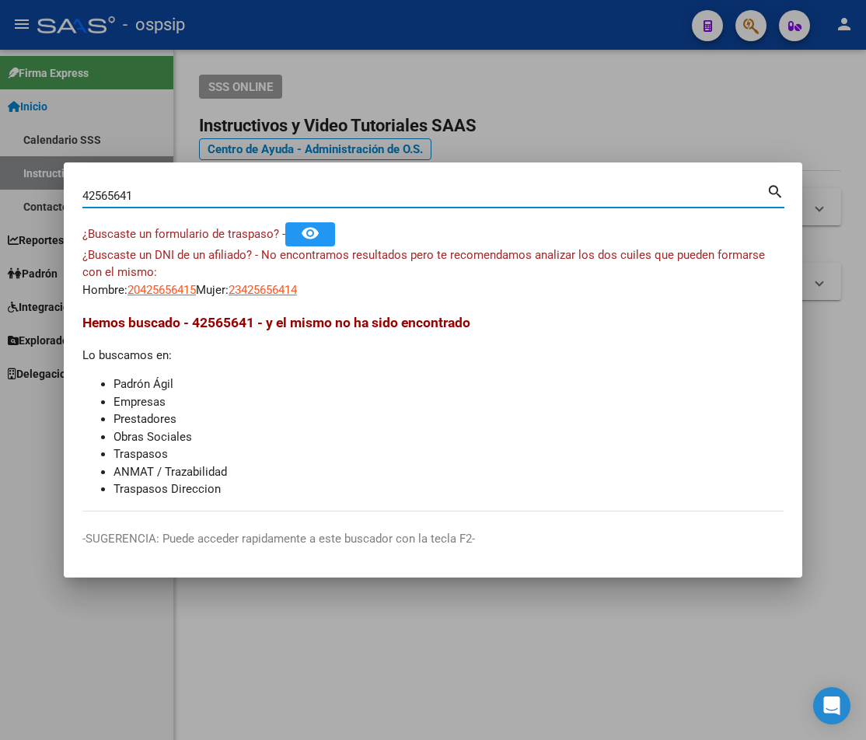
click at [141, 197] on input "42565641" at bounding box center [424, 196] width 684 height 14
type input "4"
type input "46232402"
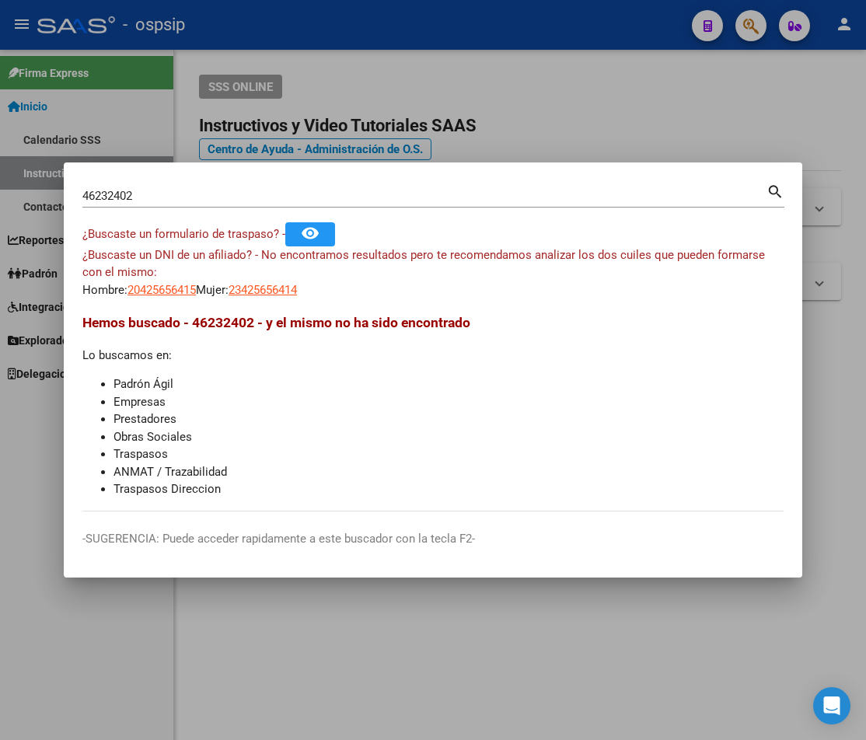
click at [764, 194] on mat-icon "search" at bounding box center [775, 190] width 18 height 19
click at [764, 190] on mat-icon "search" at bounding box center [775, 190] width 18 height 19
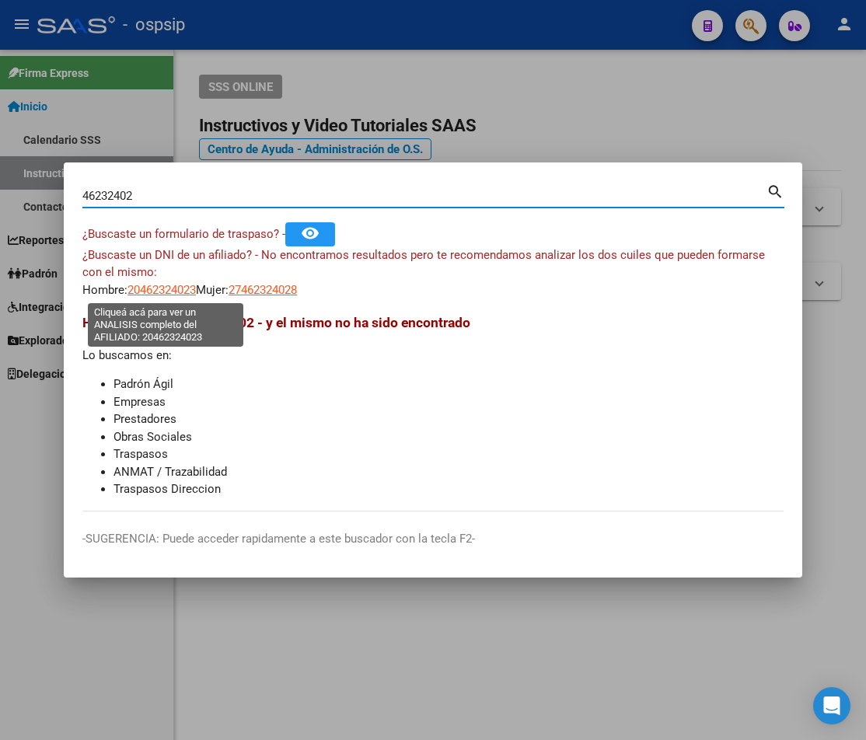
click at [167, 289] on span "20462324023" at bounding box center [161, 290] width 68 height 14
type textarea "20462324023"
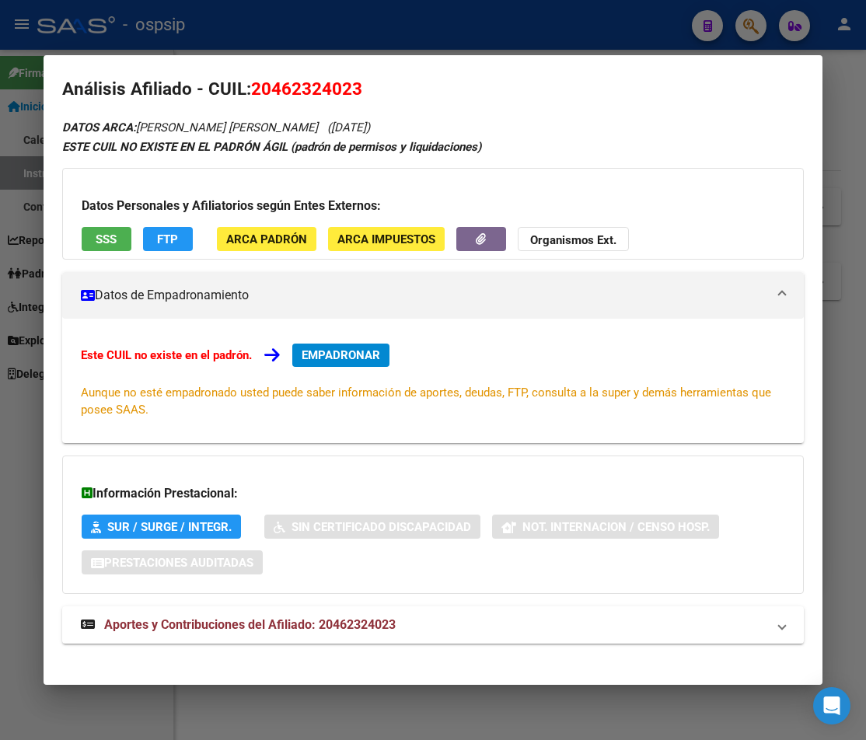
scroll to position [25, 0]
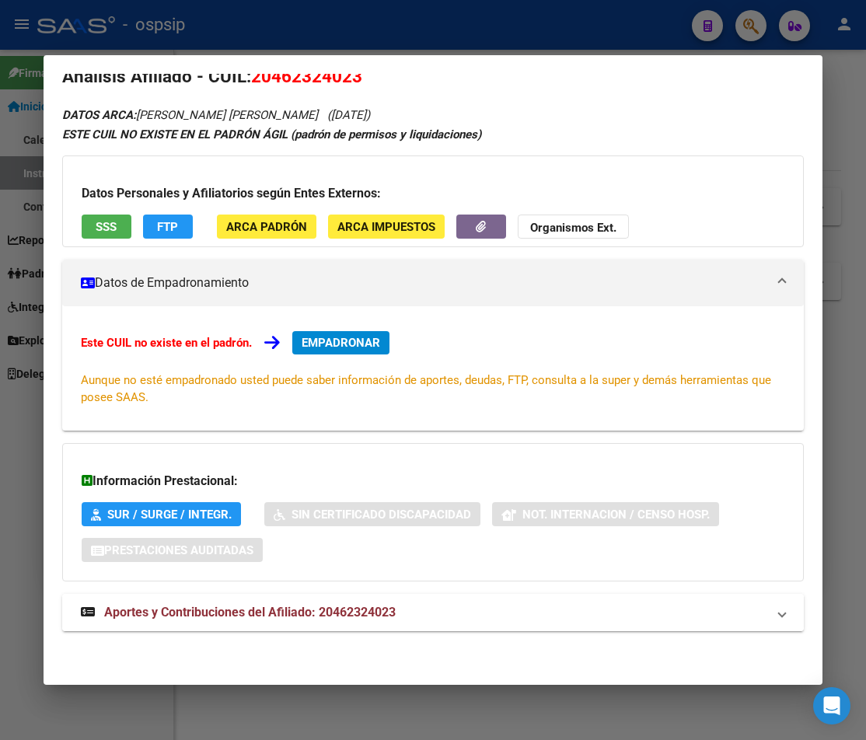
click at [283, 616] on span "Aportes y Contribuciones del Afiliado: 20462324023" at bounding box center [249, 612] width 291 height 15
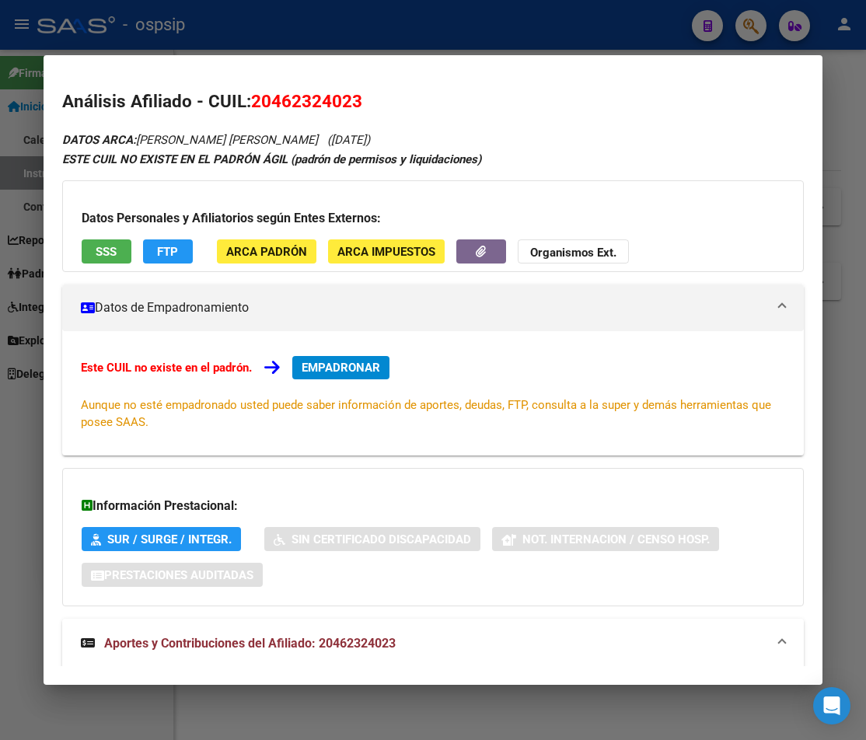
click at [251, 645] on span "Aportes y Contribuciones del Afiliado: 20462324023" at bounding box center [249, 643] width 291 height 15
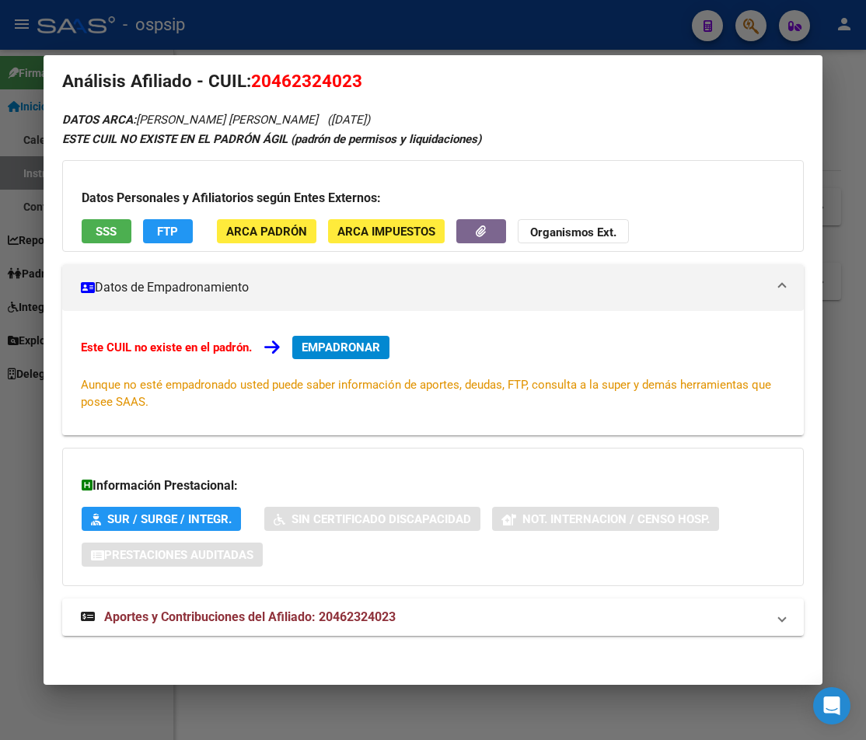
scroll to position [25, 0]
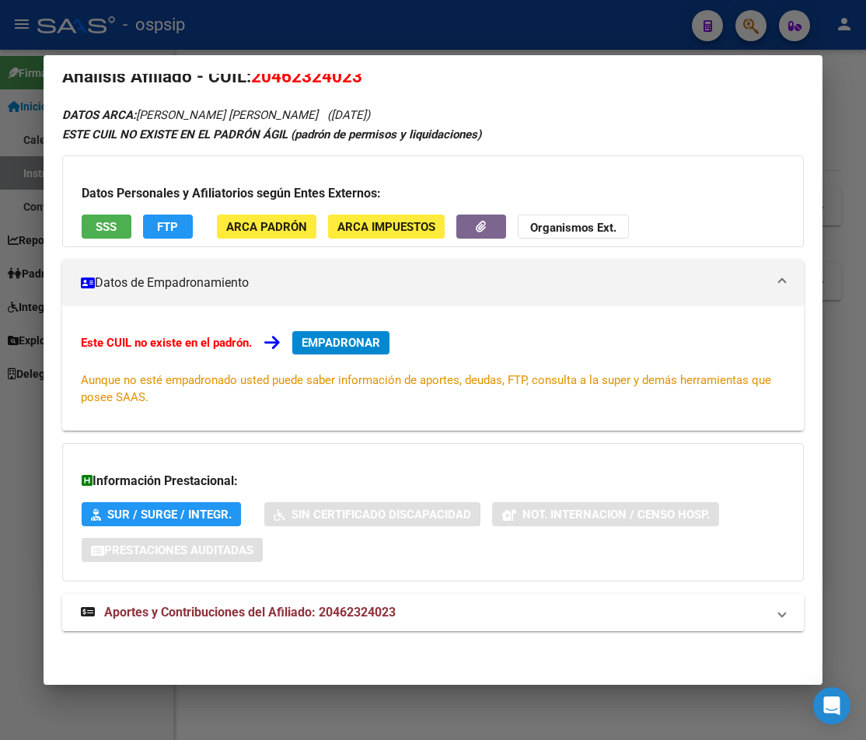
click at [368, 611] on span "Aportes y Contribuciones del Afiliado: 20462324023" at bounding box center [249, 612] width 291 height 15
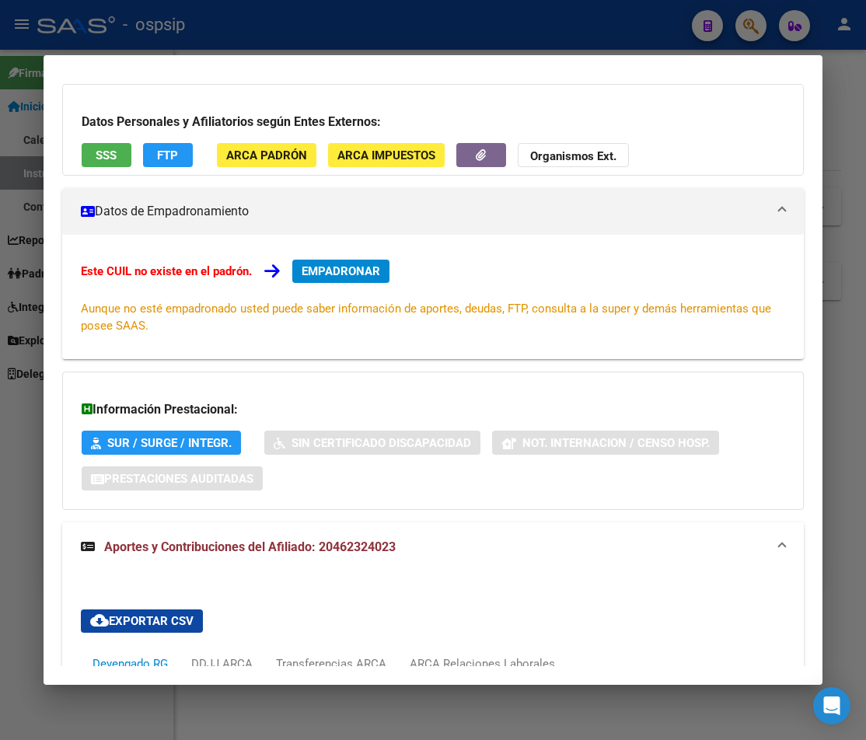
scroll to position [0, 0]
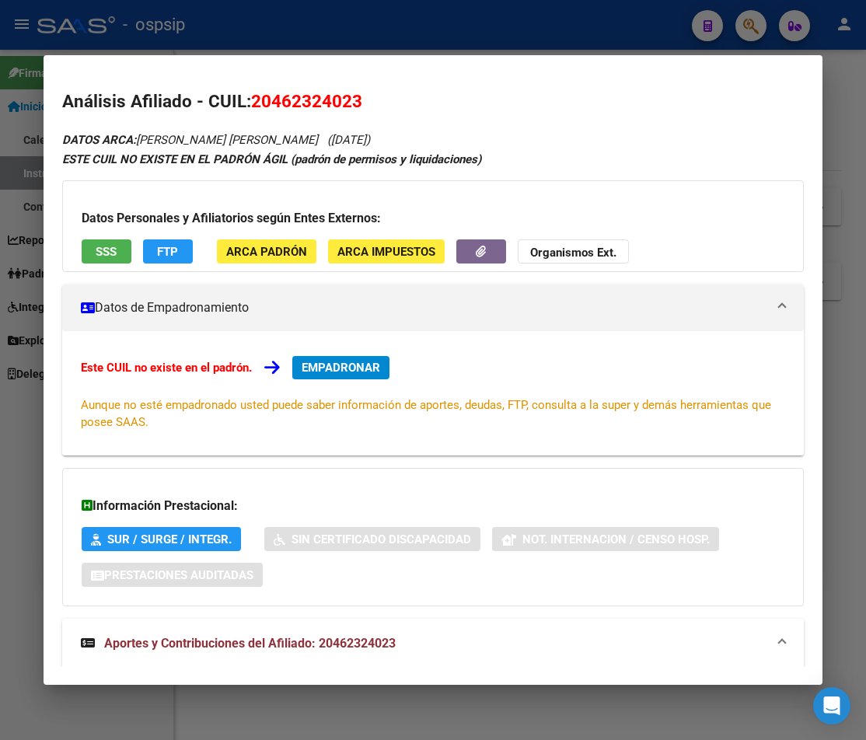
click at [189, 36] on div at bounding box center [433, 370] width 866 height 740
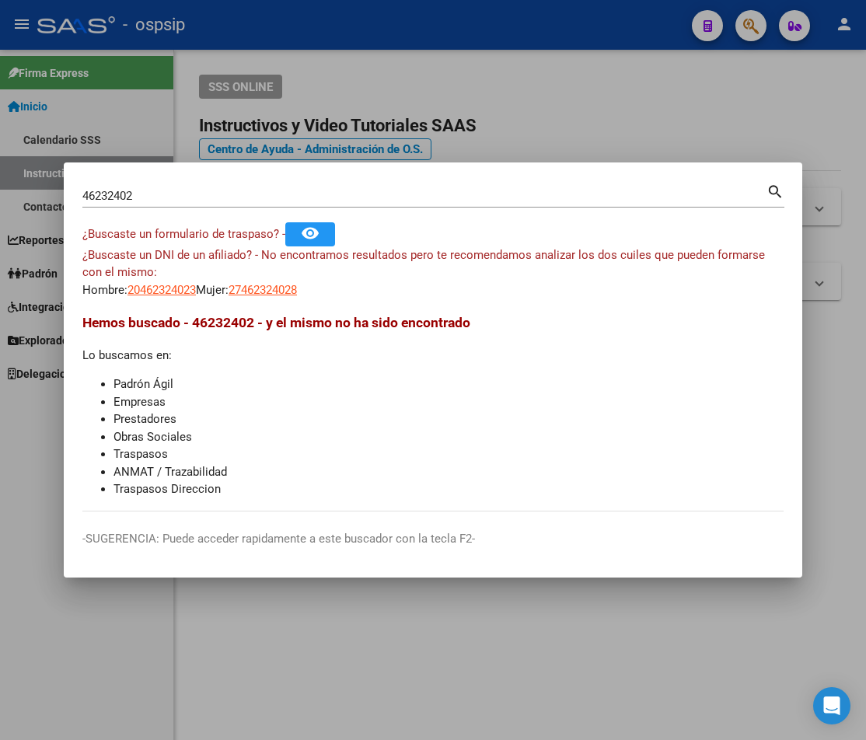
click at [155, 192] on input "46232402" at bounding box center [424, 196] width 684 height 14
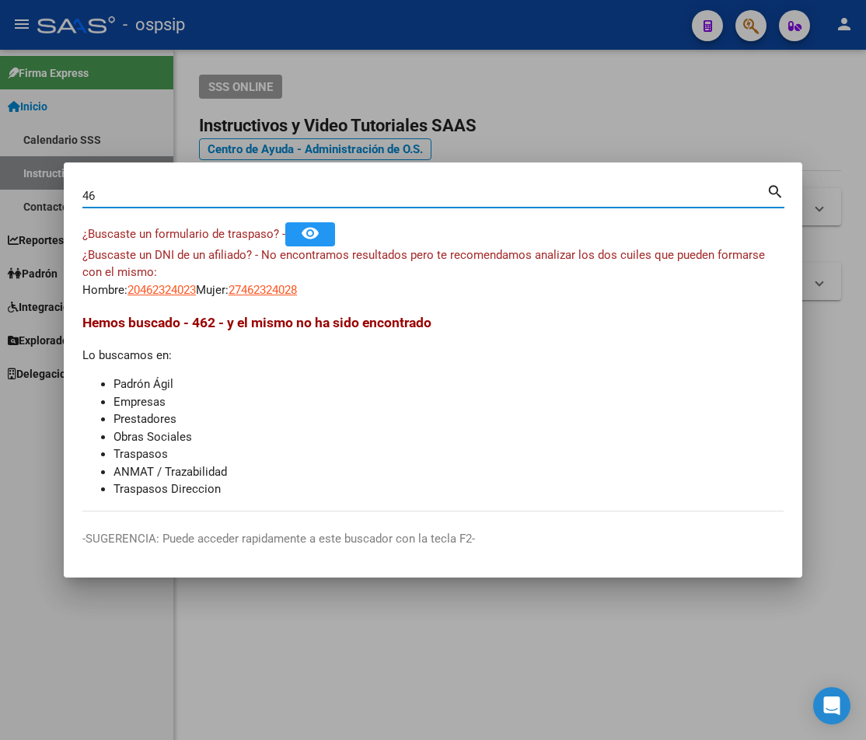
type input "4"
type input "25269769"
click at [764, 194] on mat-icon "search" at bounding box center [775, 190] width 18 height 19
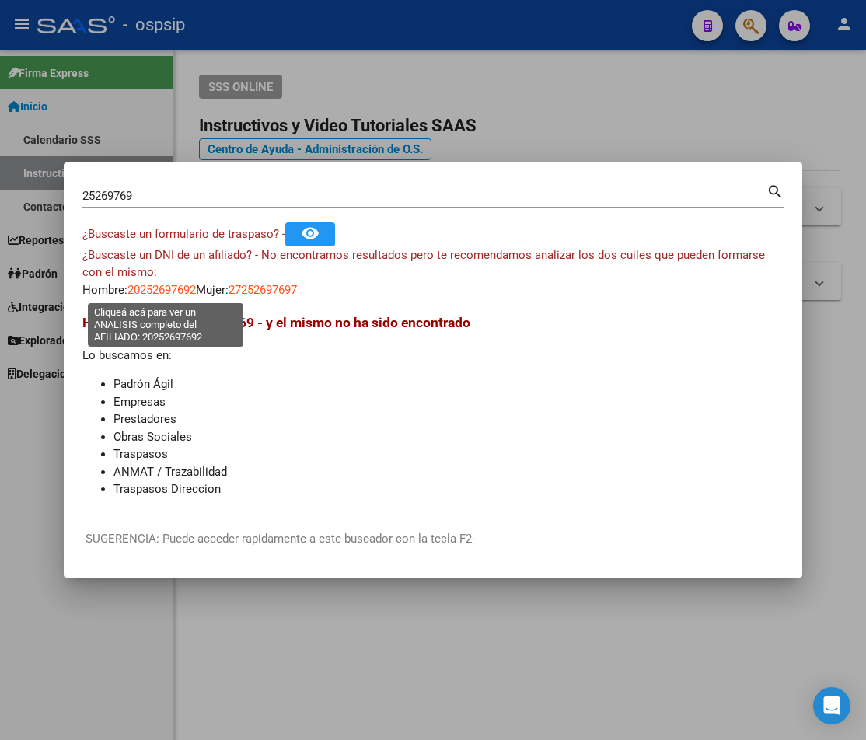
click at [147, 288] on span "20252697692" at bounding box center [161, 290] width 68 height 14
type textarea "20252697692"
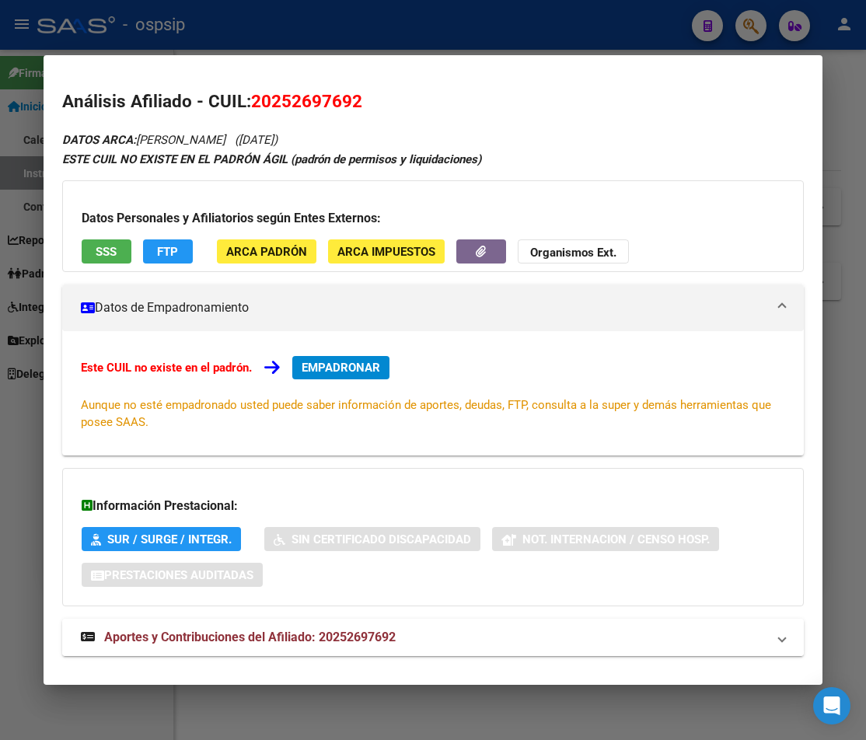
click at [327, 635] on span "Aportes y Contribuciones del Afiliado: 20252697692" at bounding box center [249, 636] width 291 height 15
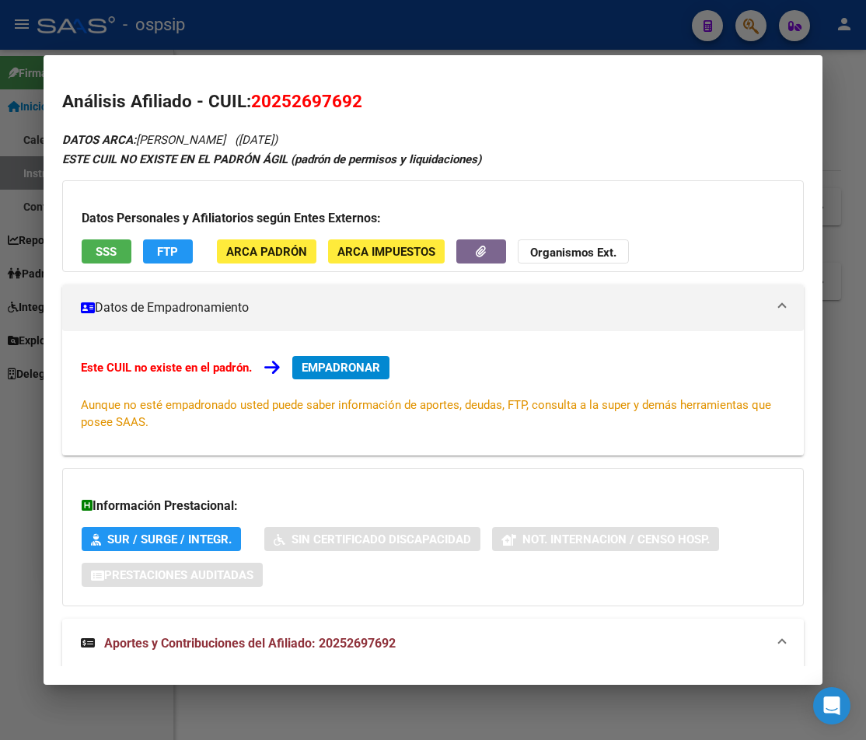
click at [249, 36] on div at bounding box center [433, 370] width 866 height 740
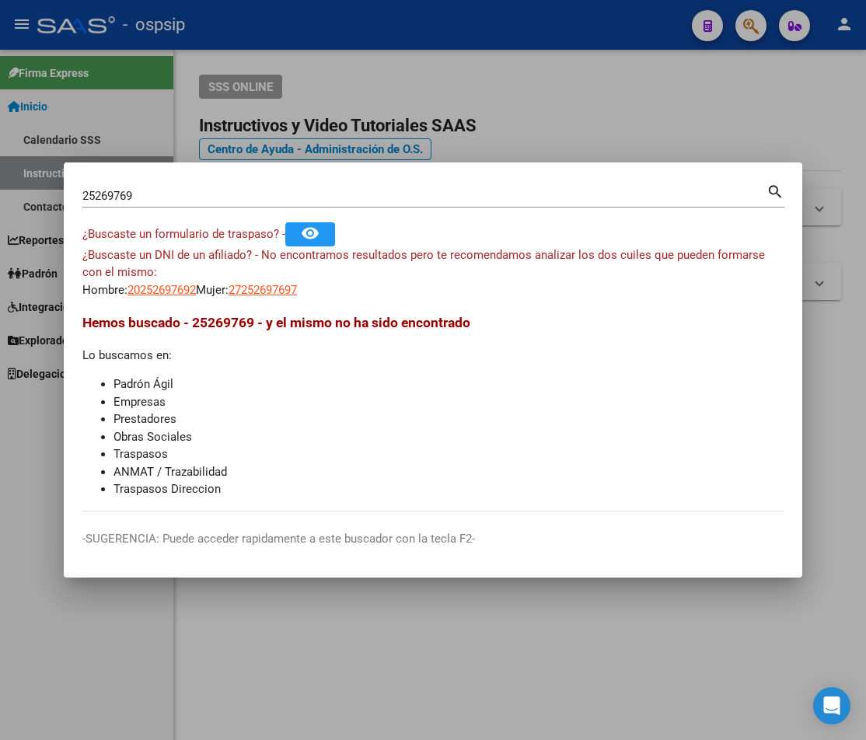
click at [251, 34] on div at bounding box center [433, 370] width 866 height 740
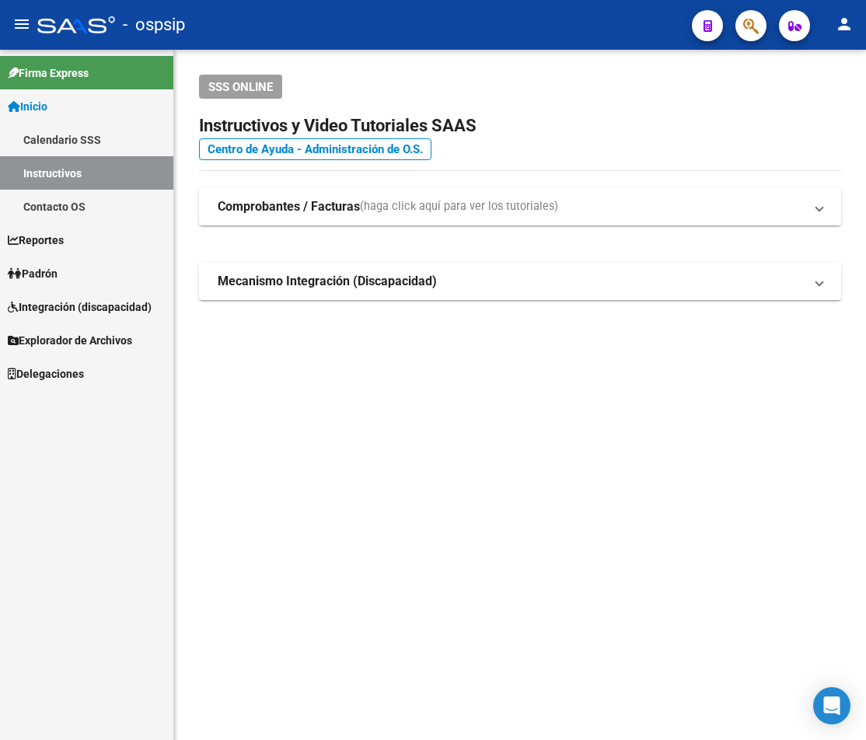
click at [752, 39] on span "button" at bounding box center [751, 26] width 16 height 32
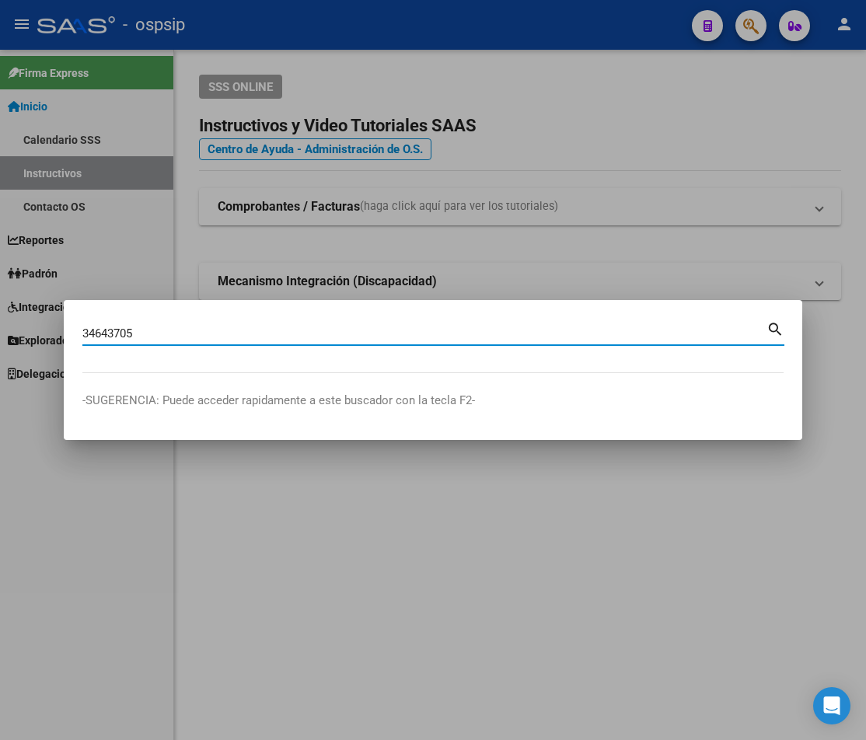
type input "34643705"
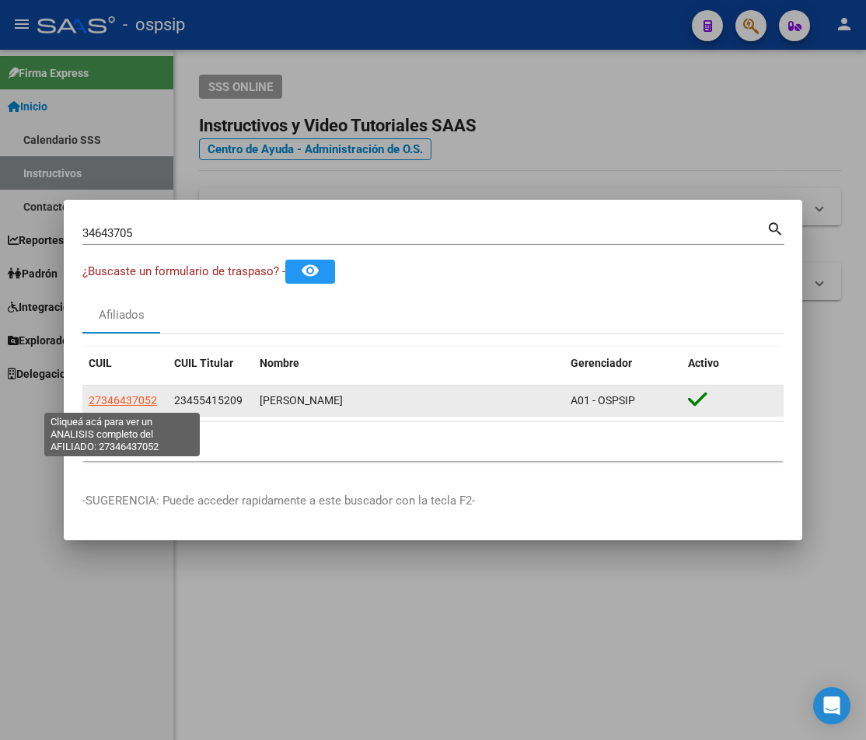
click at [122, 396] on span "27346437052" at bounding box center [123, 400] width 68 height 12
type textarea "27346437052"
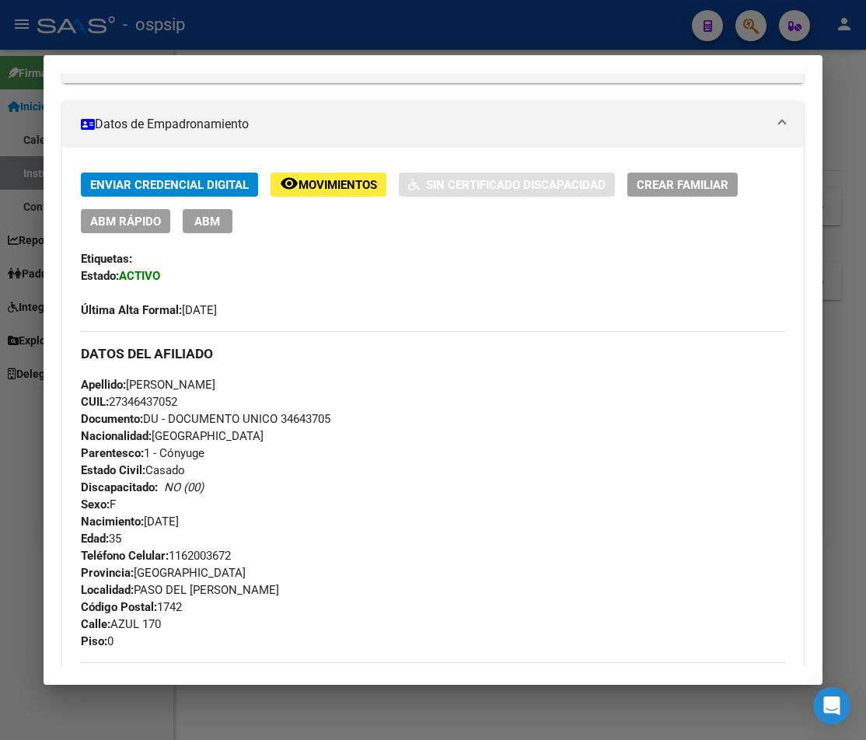
scroll to position [233, 0]
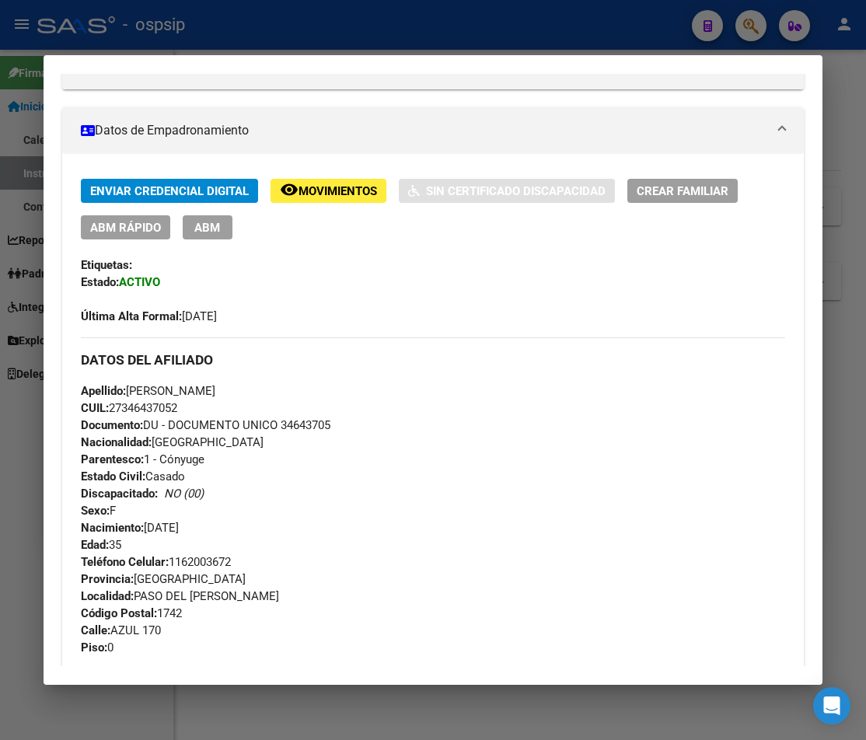
click at [217, 235] on button "ABM" at bounding box center [208, 227] width 50 height 24
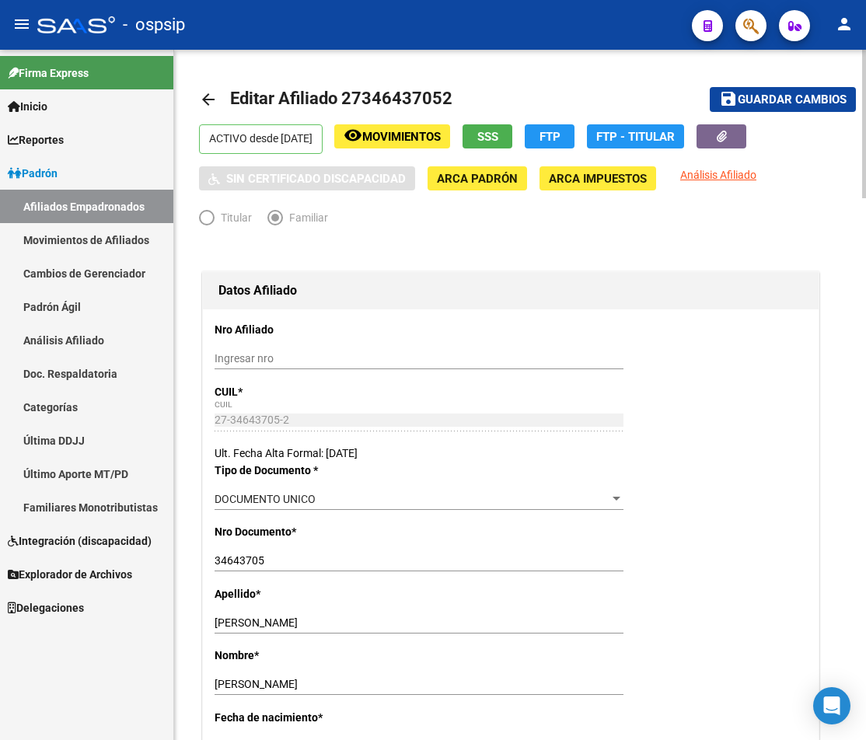
radio input "true"
type input "33-71421521-9"
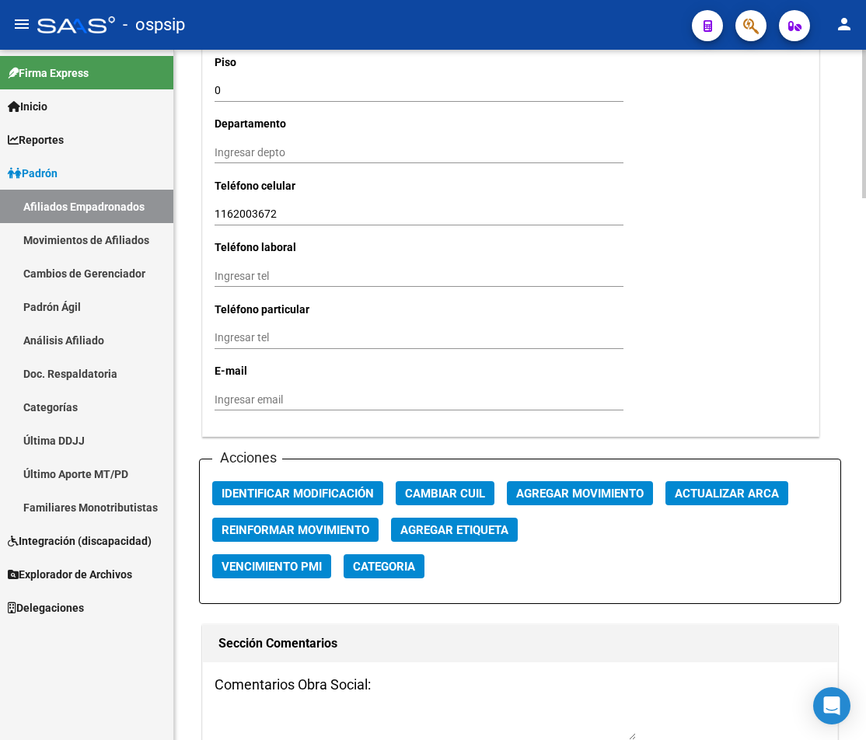
scroll to position [1554, 0]
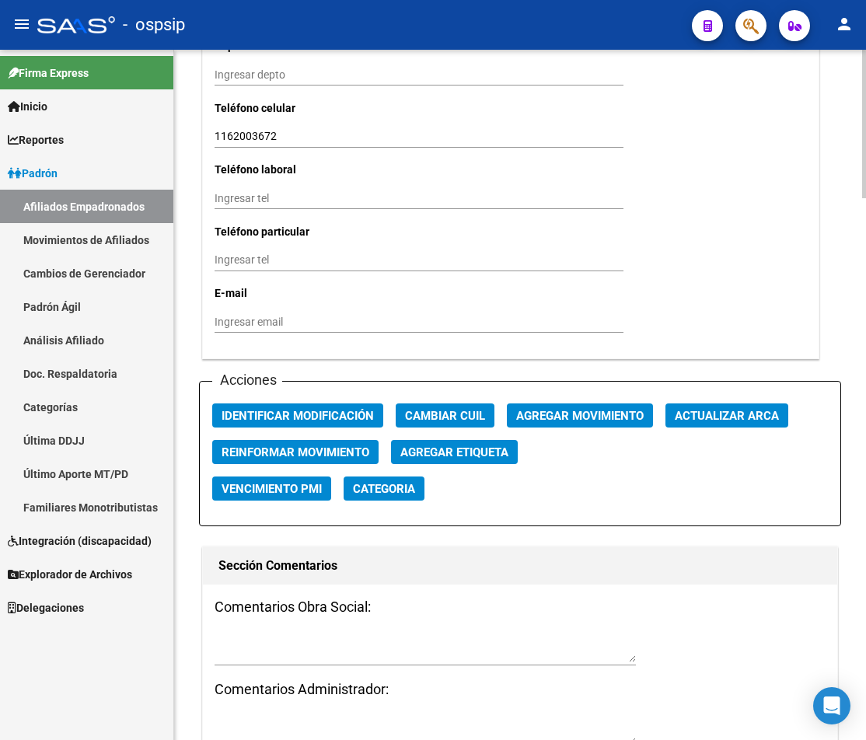
click at [588, 427] on button "Agregar Movimiento" at bounding box center [580, 415] width 146 height 24
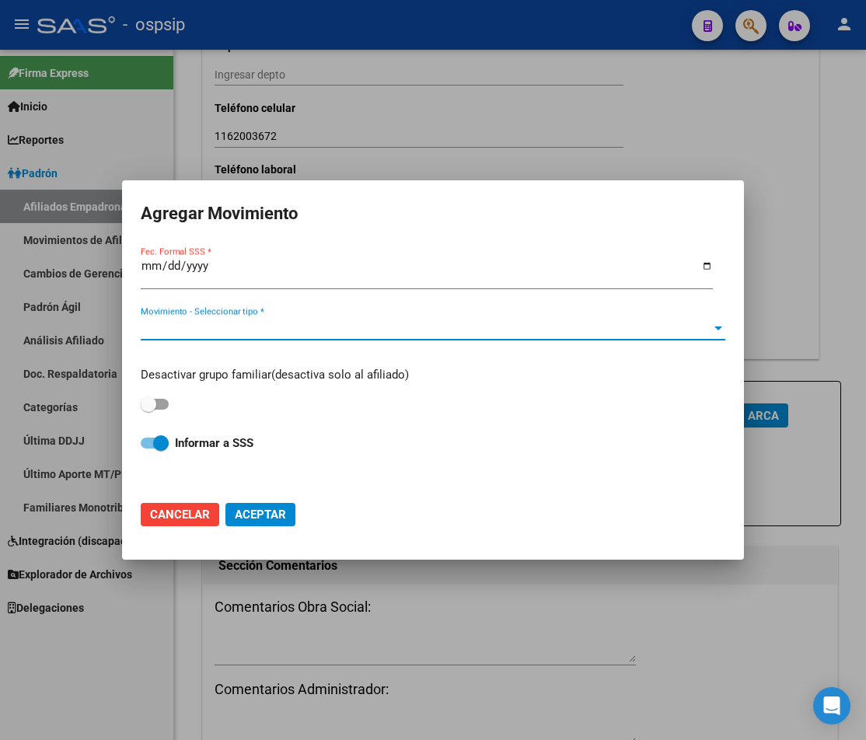
click at [708, 333] on span "Movimiento - Seleccionar tipo *" at bounding box center [426, 328] width 570 height 14
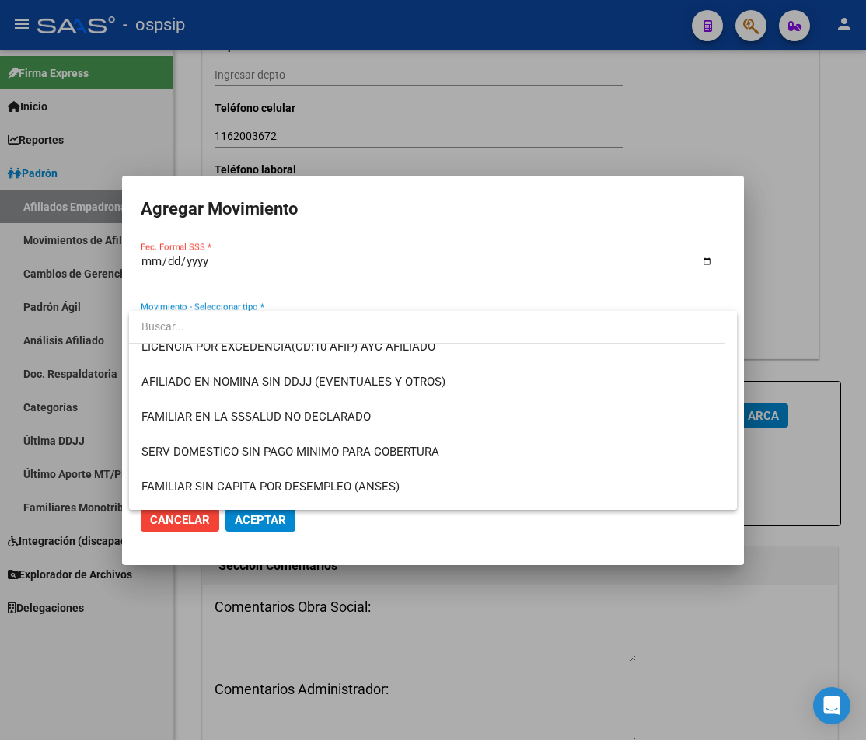
scroll to position [819, 0]
click at [151, 262] on div at bounding box center [433, 370] width 866 height 740
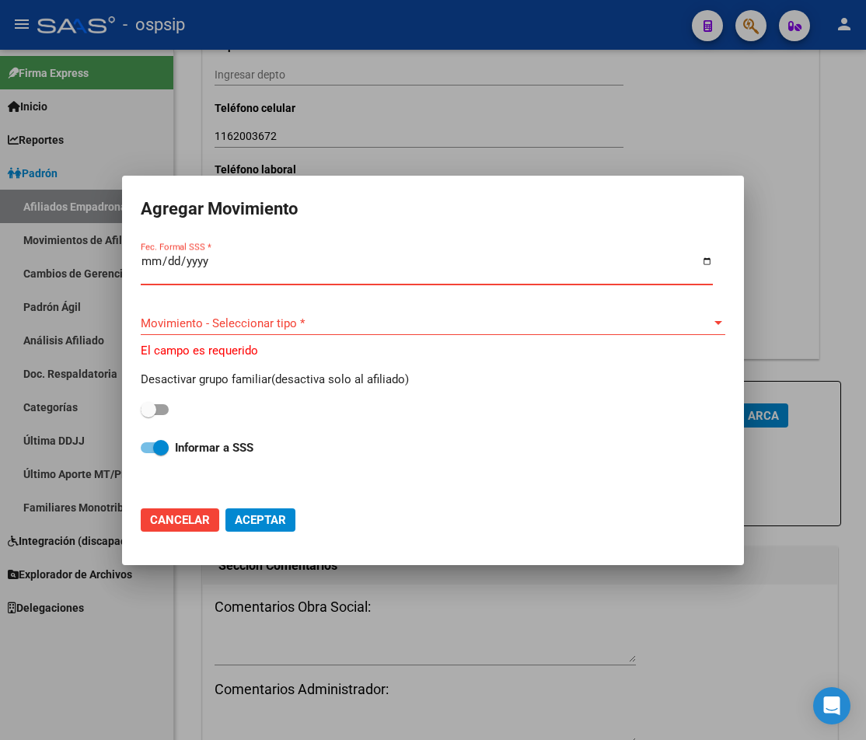
click at [151, 262] on input "Fec. Formal SSS *" at bounding box center [427, 267] width 572 height 25
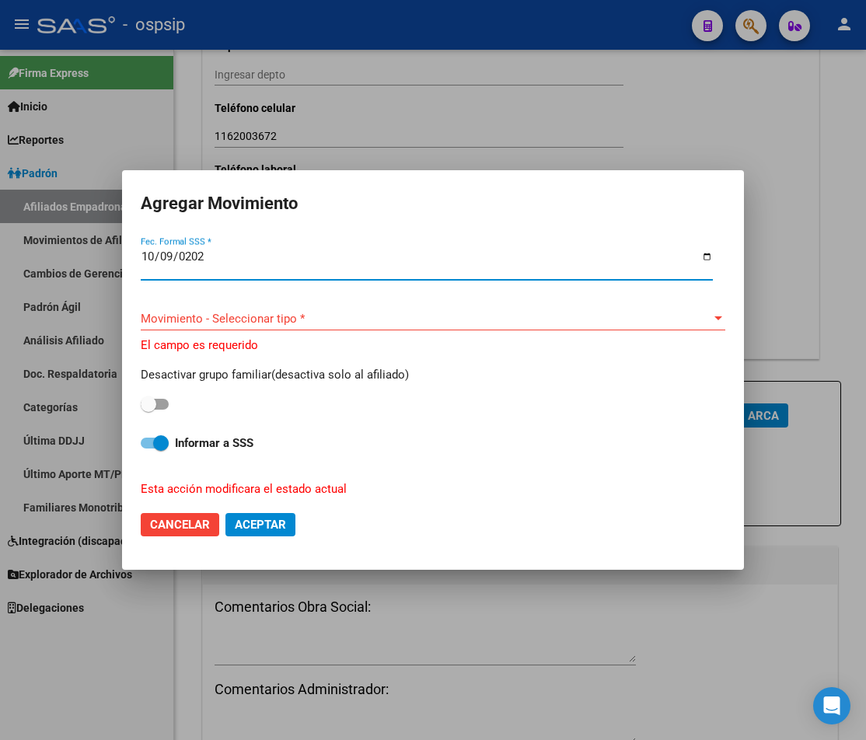
type input "2025-10-09"
click at [706, 320] on span "Movimiento - Seleccionar tipo *" at bounding box center [426, 319] width 570 height 14
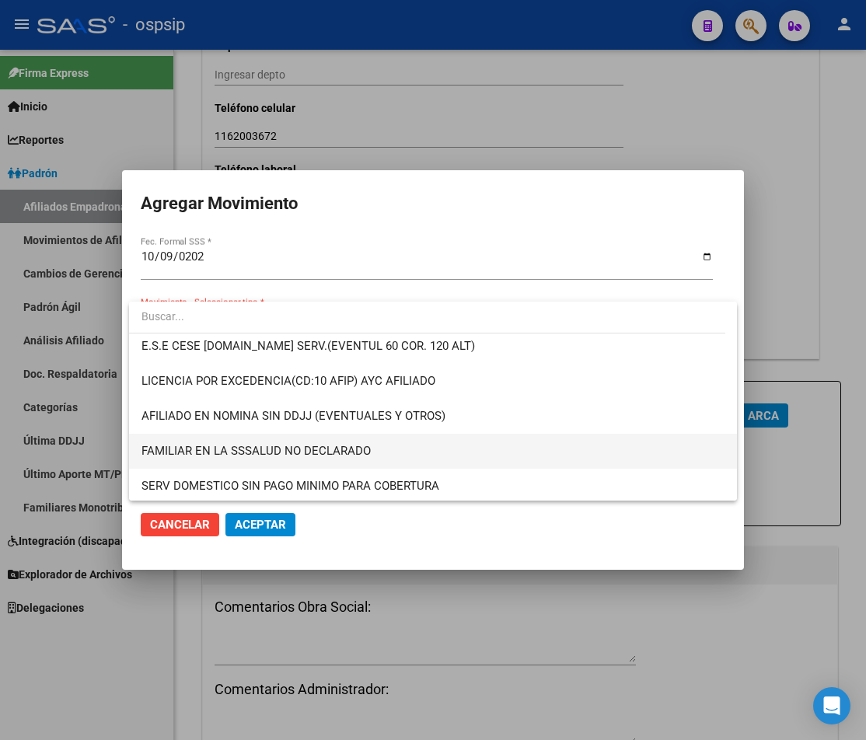
scroll to position [855, 0]
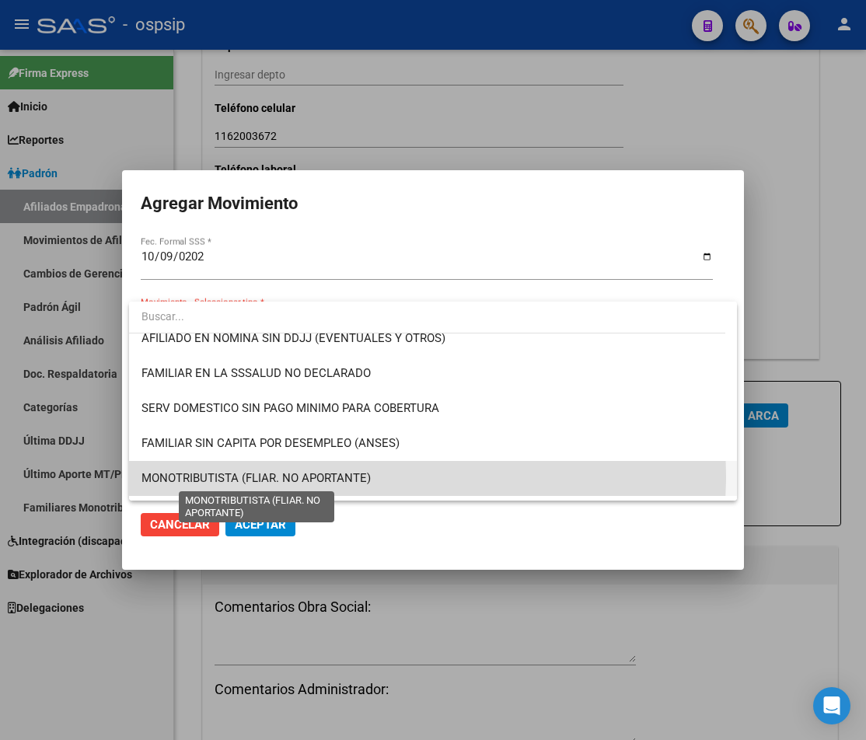
click at [338, 476] on span "MONOTRIBUTISTA (FLIAR. NO APORTANTE)" at bounding box center [255, 478] width 229 height 14
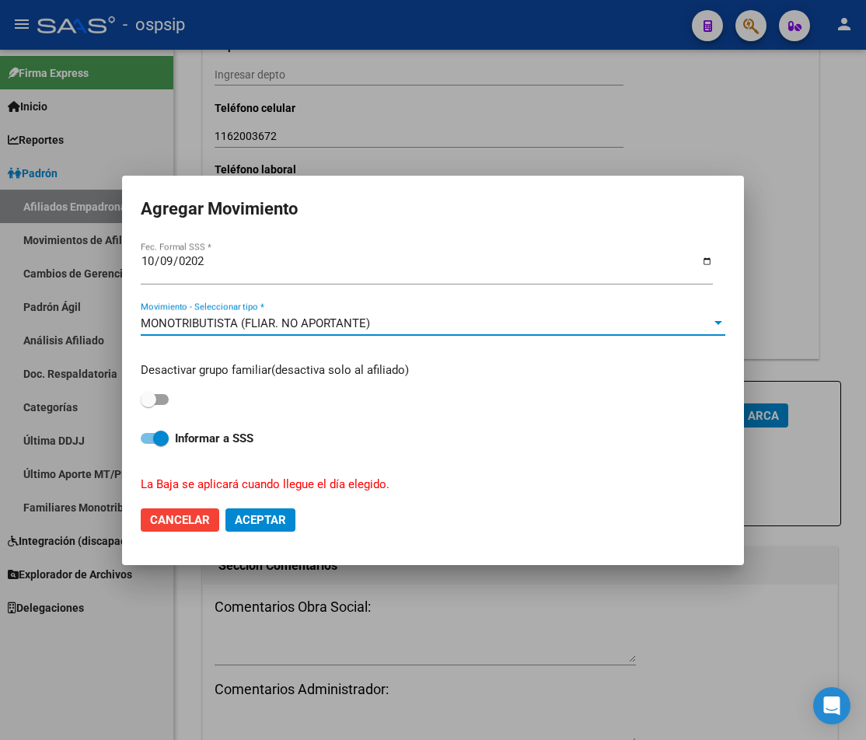
click at [562, 119] on div at bounding box center [433, 370] width 866 height 740
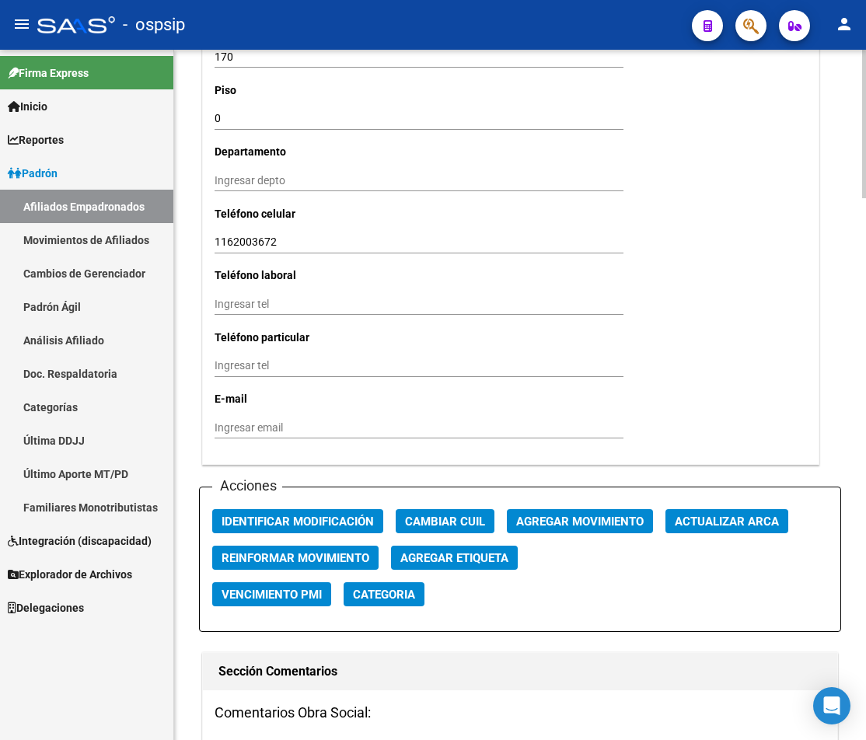
scroll to position [1632, 0]
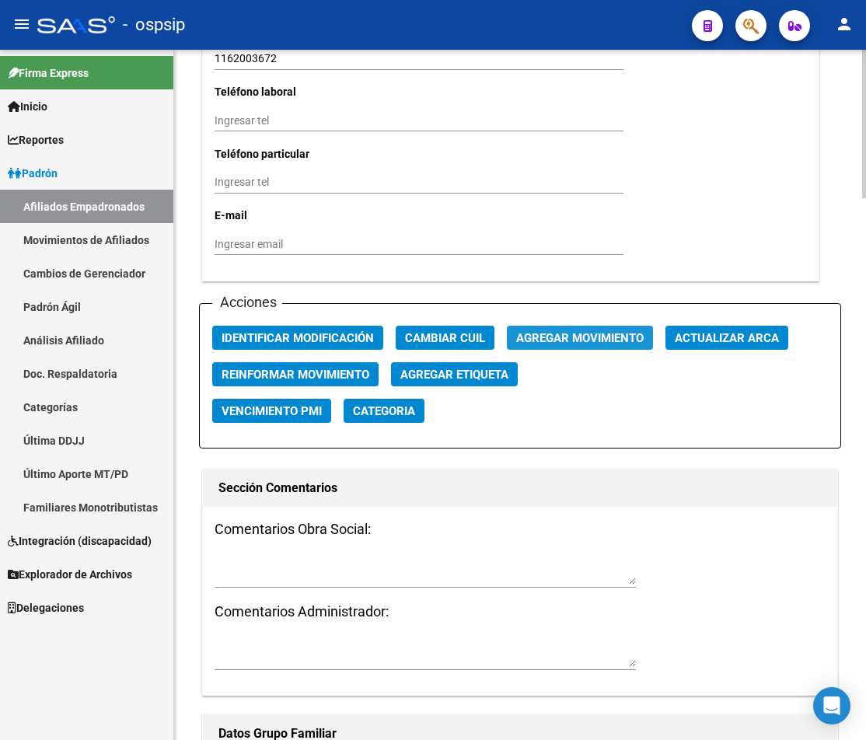
click at [552, 338] on span "Agregar Movimiento" at bounding box center [579, 338] width 127 height 14
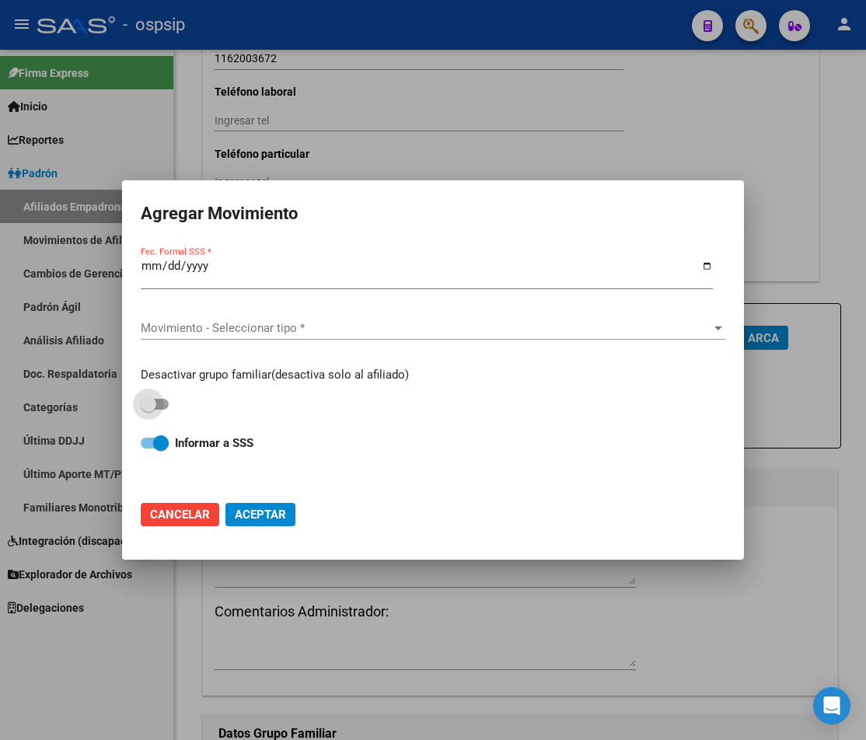
click at [167, 402] on span at bounding box center [155, 404] width 28 height 11
click at [148, 410] on input "checkbox" at bounding box center [148, 410] width 1 height 1
checkbox input "true"
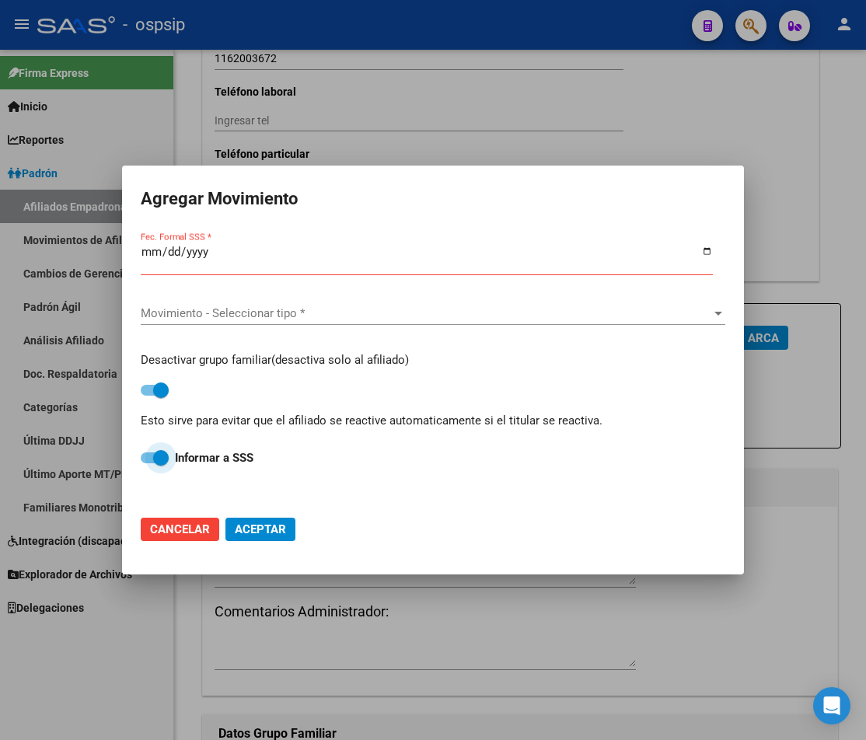
click at [162, 458] on span at bounding box center [161, 458] width 16 height 16
click at [148, 463] on input "Informar a SSS" at bounding box center [148, 463] width 1 height 1
checkbox input "false"
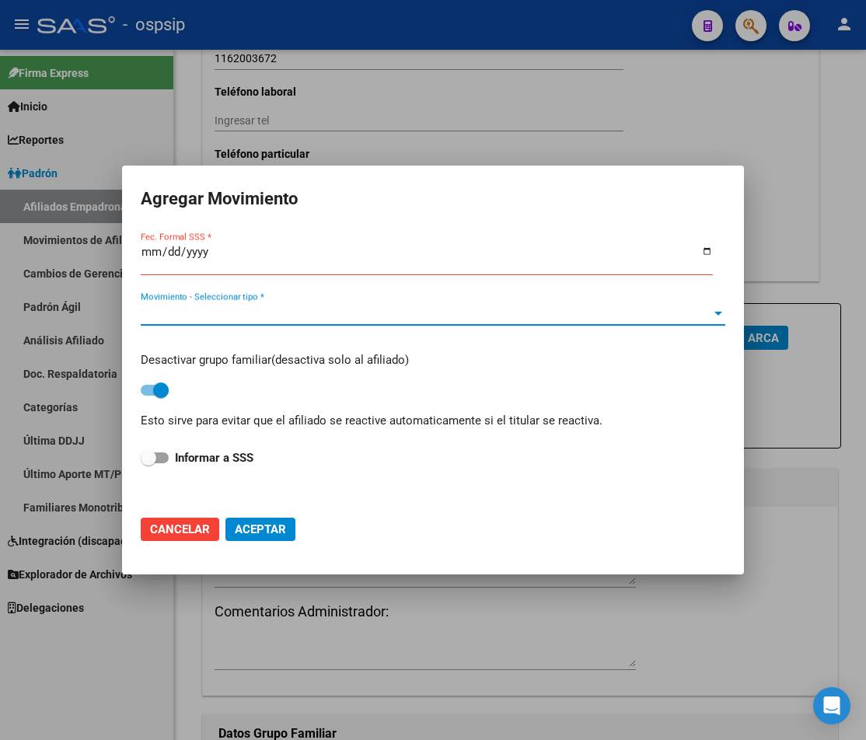
click at [707, 316] on span "Movimiento - Seleccionar tipo *" at bounding box center [426, 313] width 570 height 14
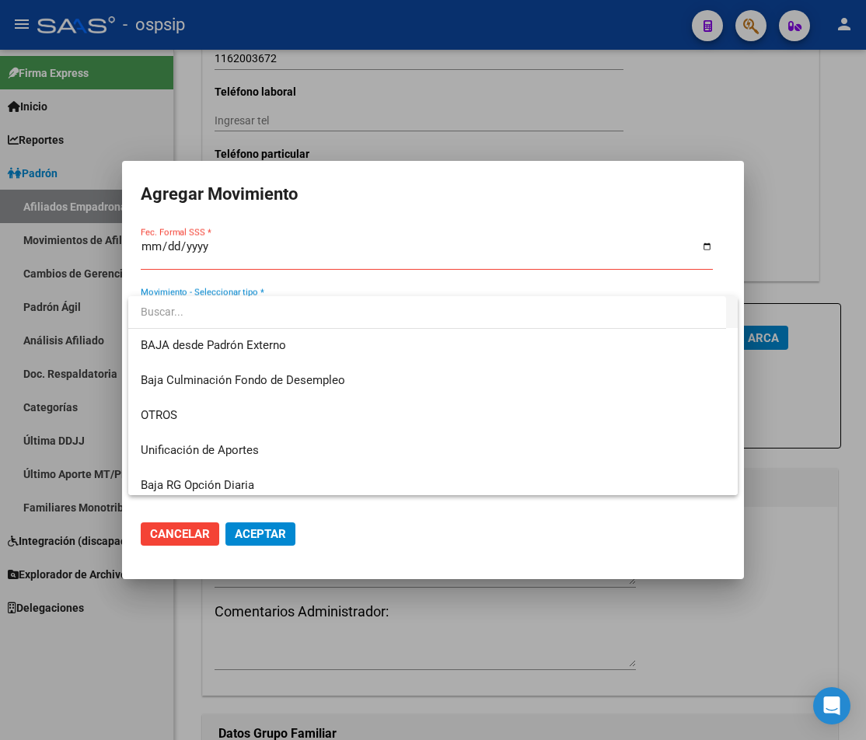
scroll to position [1088, 0]
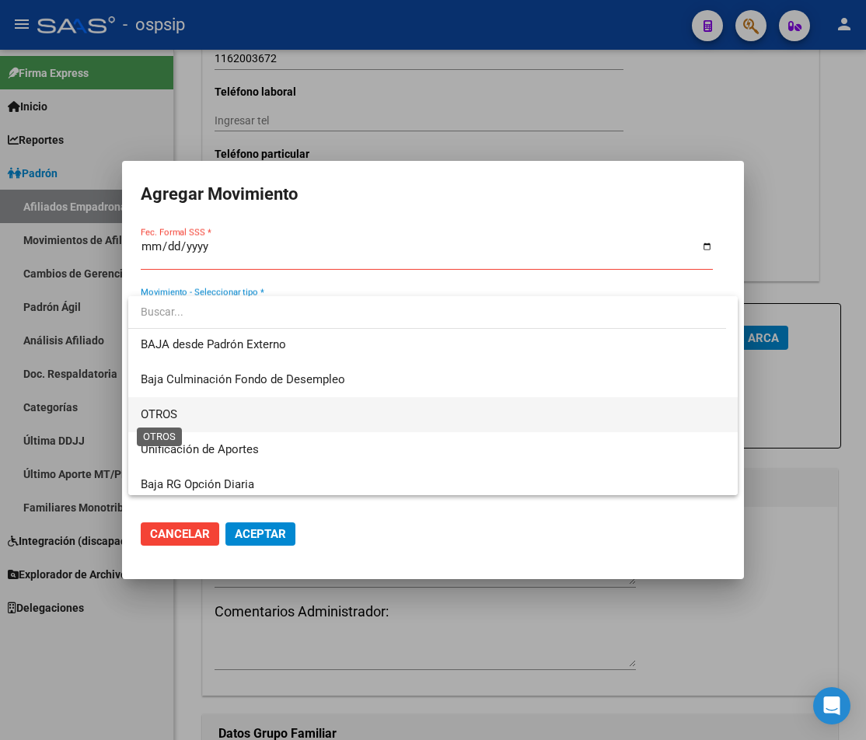
click at [161, 411] on span "OTROS" at bounding box center [159, 414] width 37 height 14
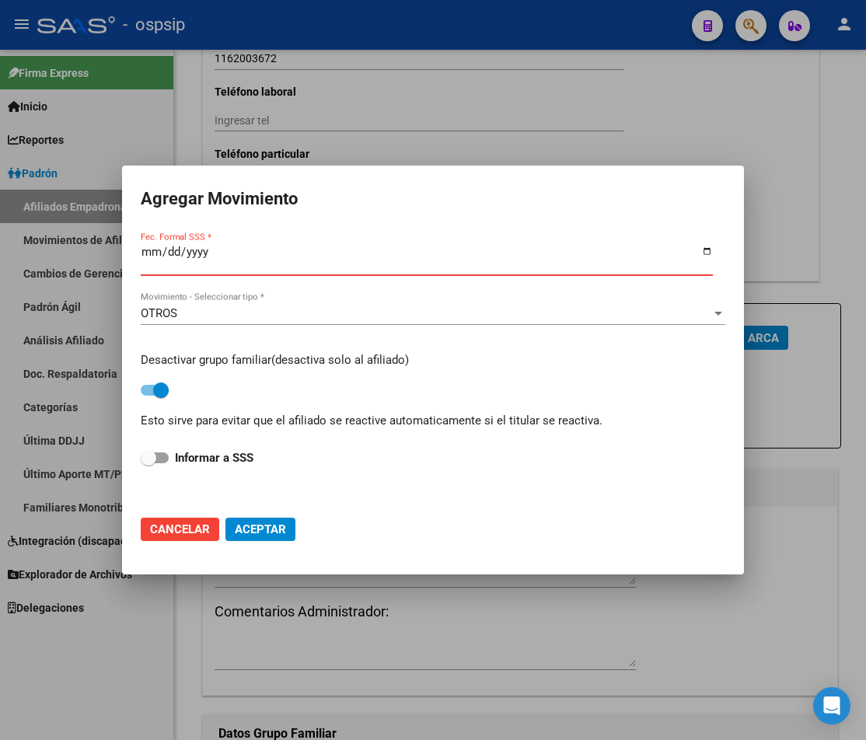
click at [145, 250] on input "Fec. Formal SSS *" at bounding box center [427, 258] width 572 height 25
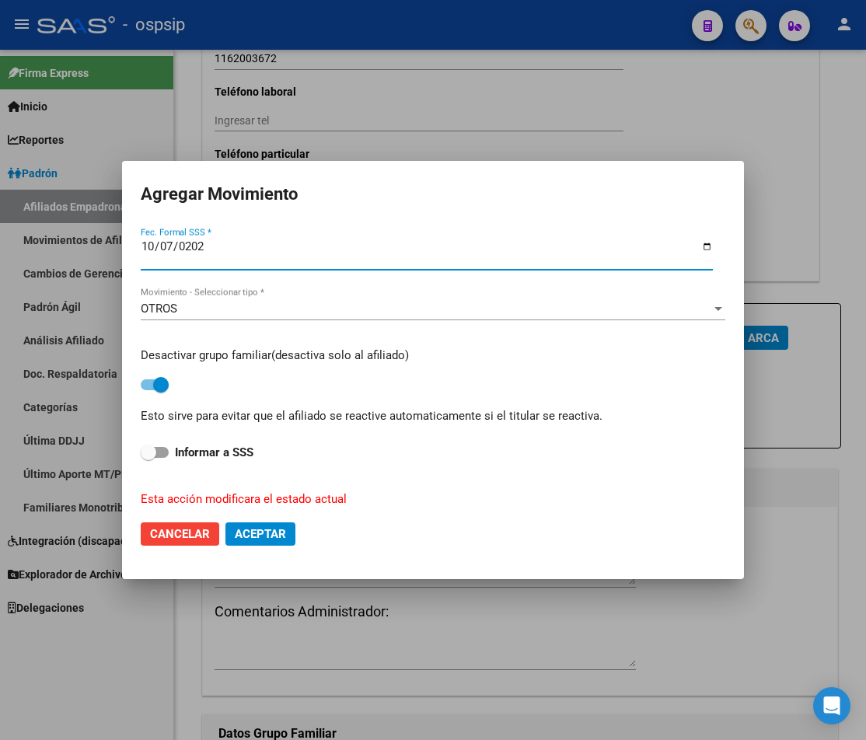
type input "[DATE]"
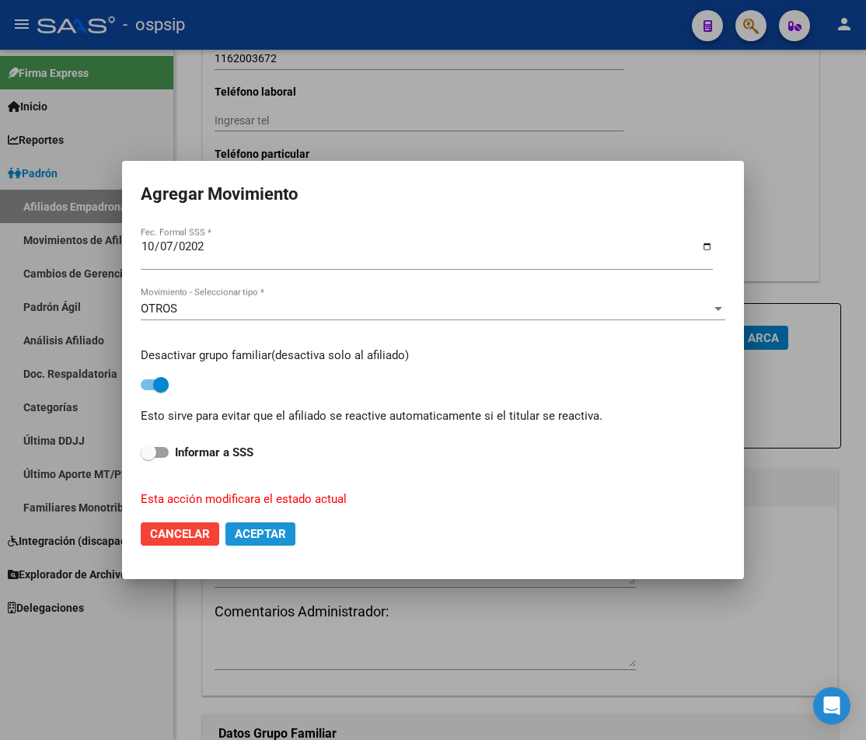
click at [269, 533] on span "Aceptar" at bounding box center [260, 534] width 51 height 14
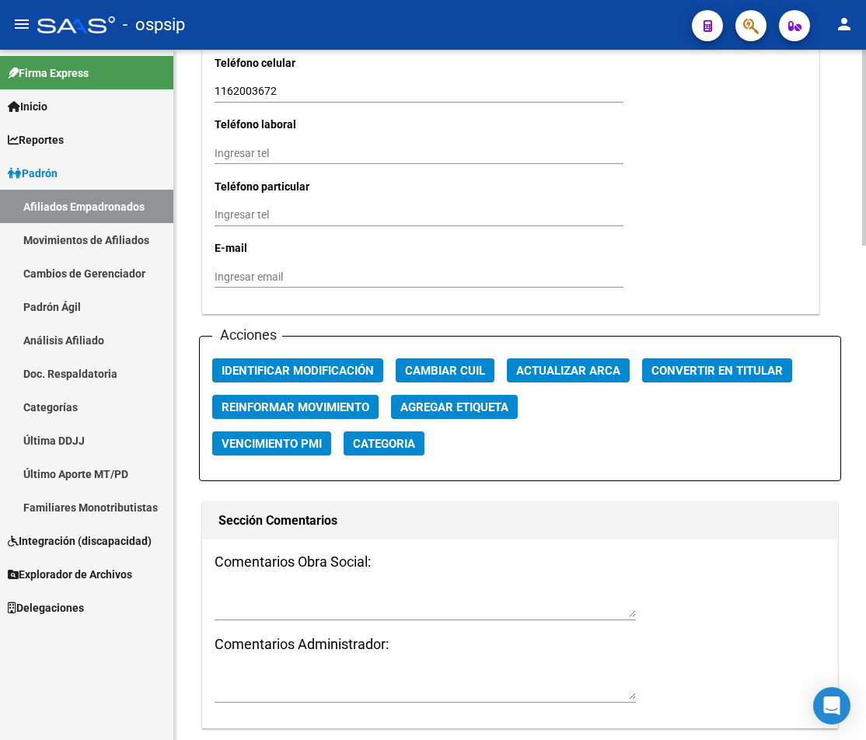
scroll to position [1742, 0]
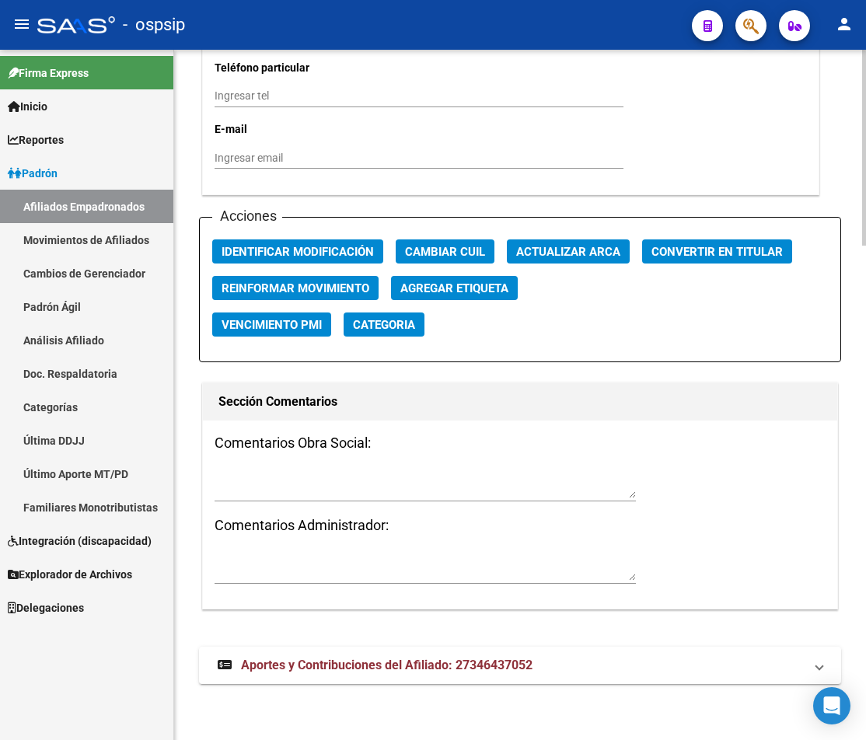
click at [230, 574] on textarea at bounding box center [424, 567] width 421 height 30
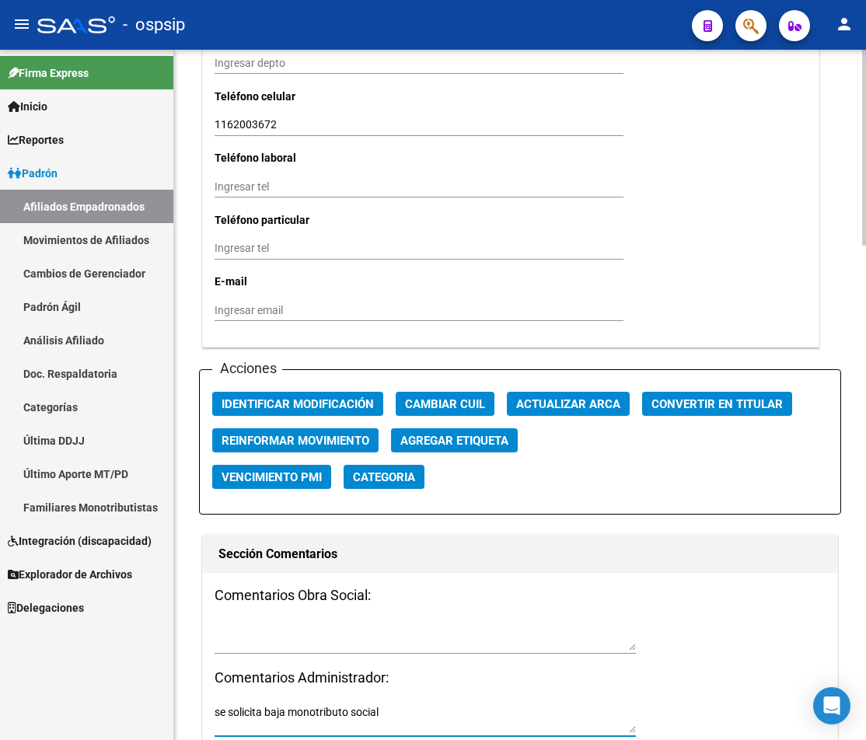
scroll to position [1587, 0]
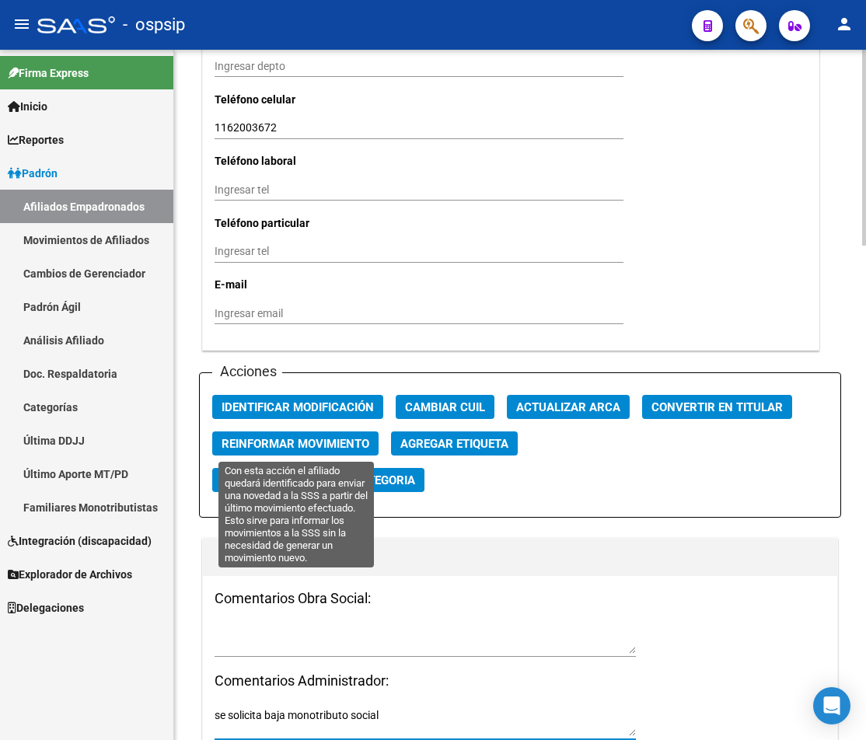
type textarea "se solicita baja monotributo social"
click at [317, 445] on span "Reinformar Movimiento" at bounding box center [295, 444] width 148 height 14
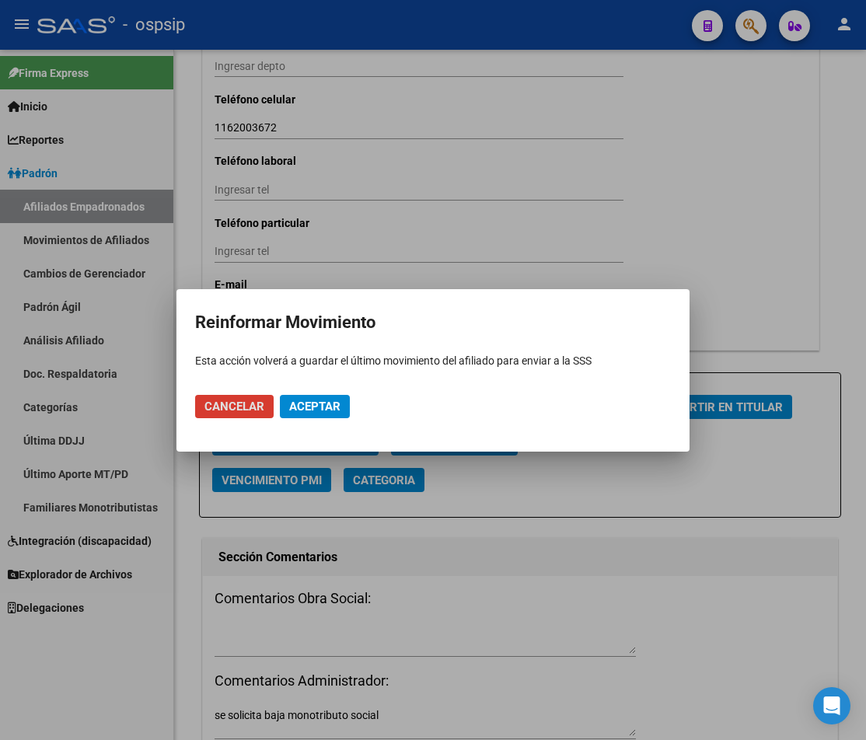
click at [307, 408] on span "Aceptar" at bounding box center [314, 406] width 51 height 14
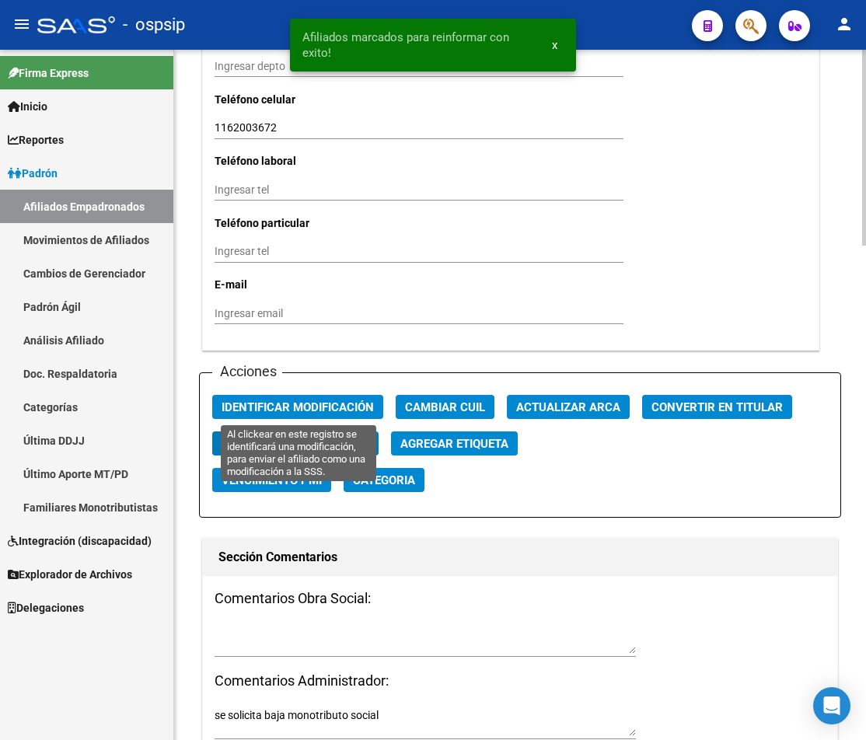
click at [312, 404] on span "Identificar Modificación" at bounding box center [297, 407] width 152 height 14
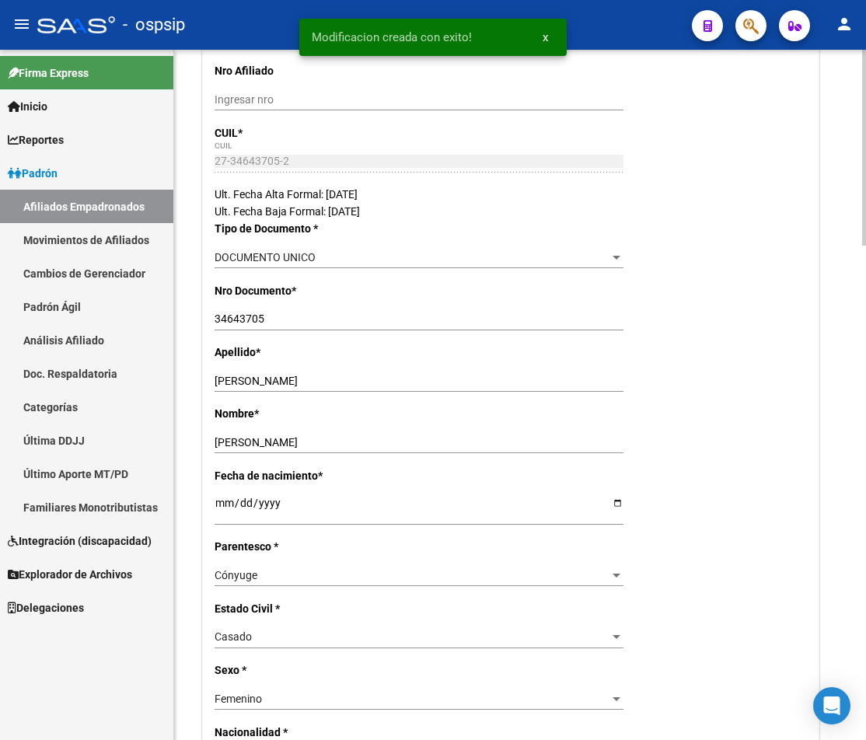
drag, startPoint x: 817, startPoint y: 101, endPoint x: 828, endPoint y: 89, distance: 16.5
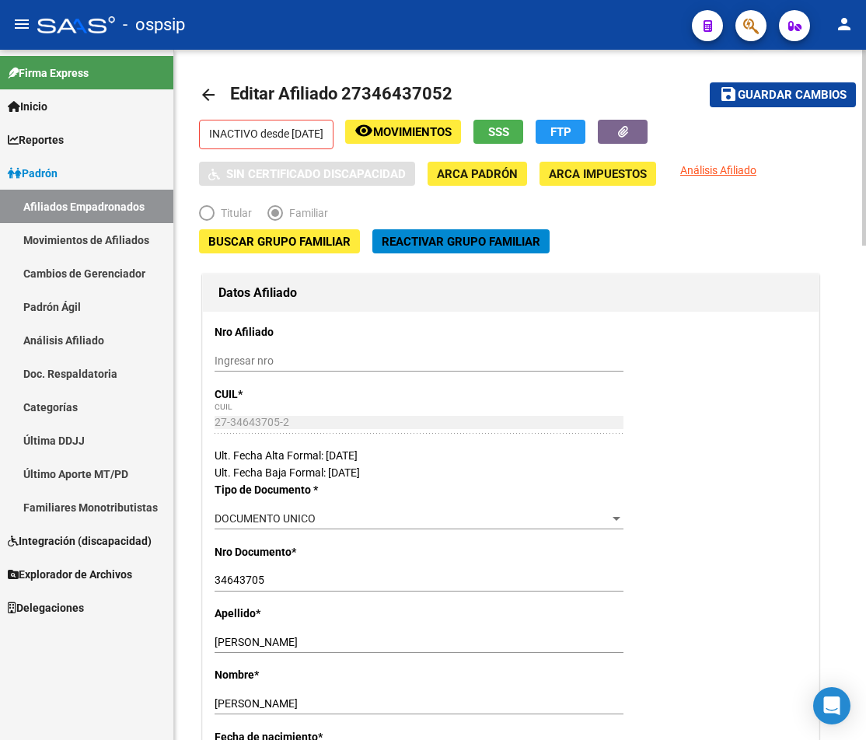
scroll to position [0, 0]
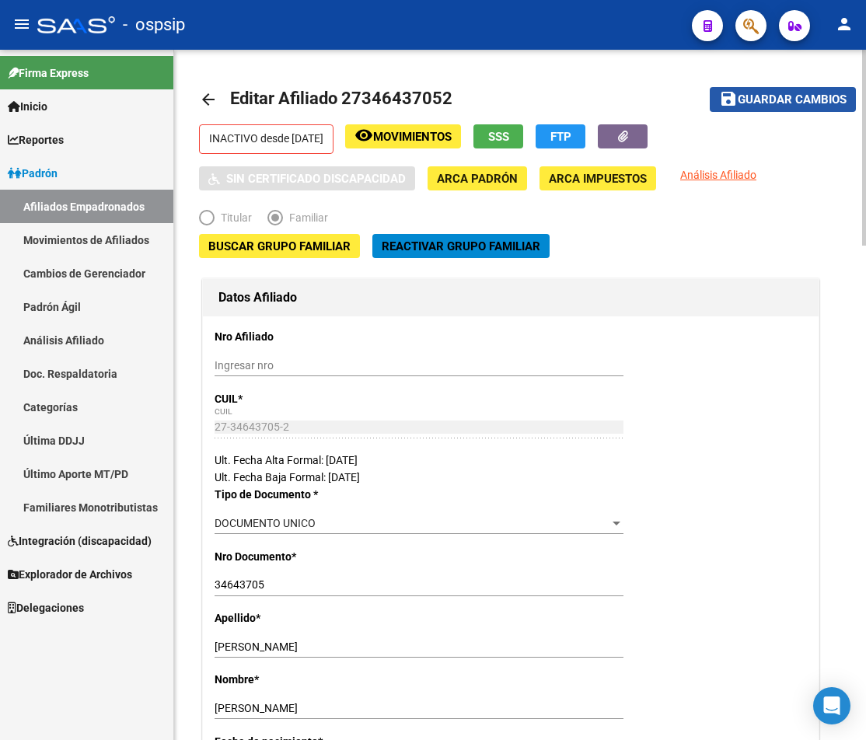
click at [764, 103] on span "Guardar cambios" at bounding box center [792, 100] width 109 height 14
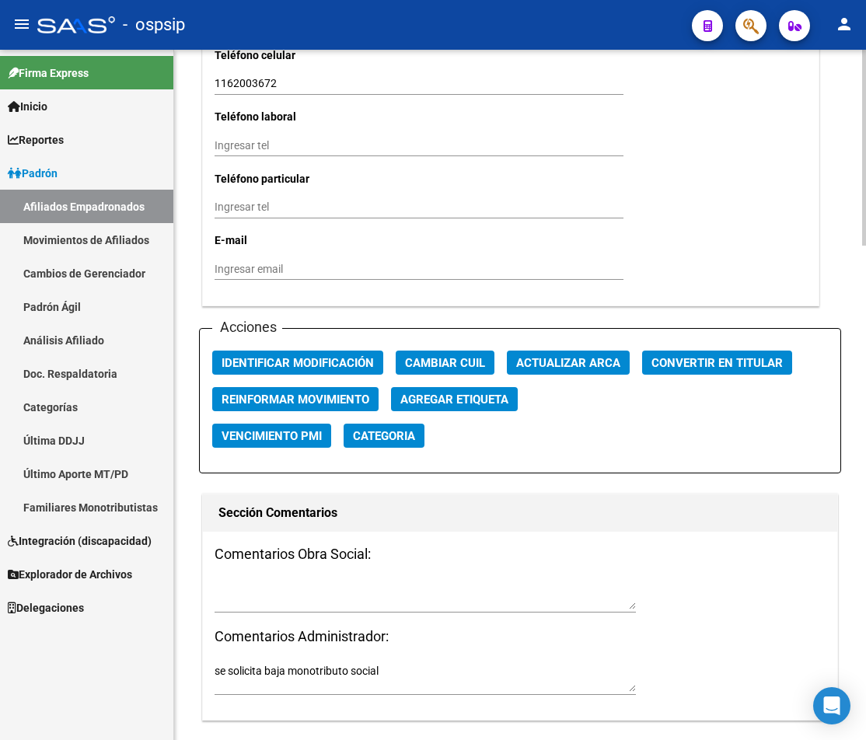
scroll to position [1742, 0]
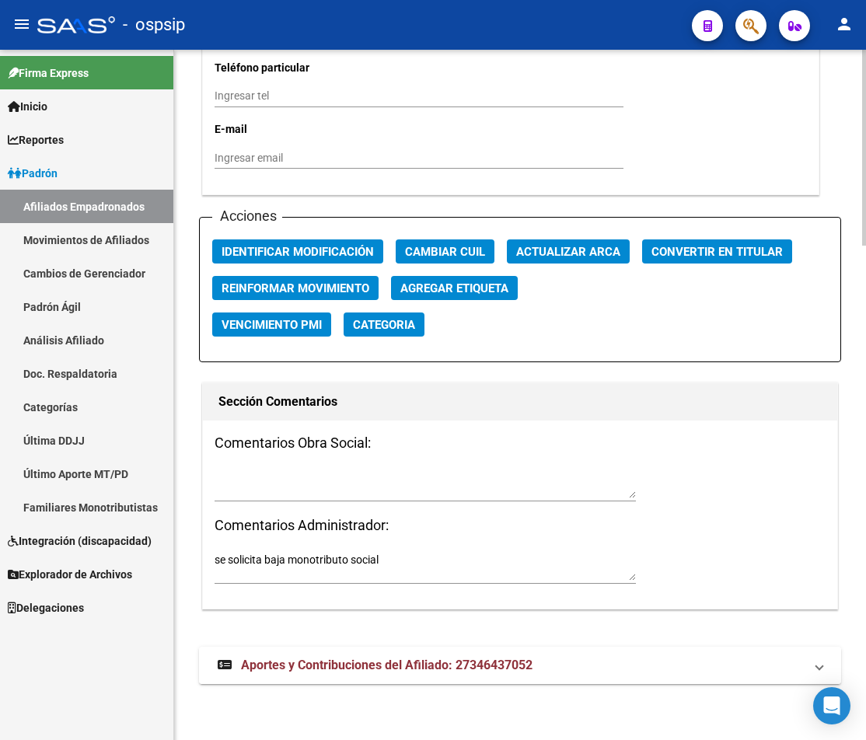
click at [369, 666] on span "Aportes y Contribuciones del Afiliado: 27346437052" at bounding box center [386, 664] width 291 height 15
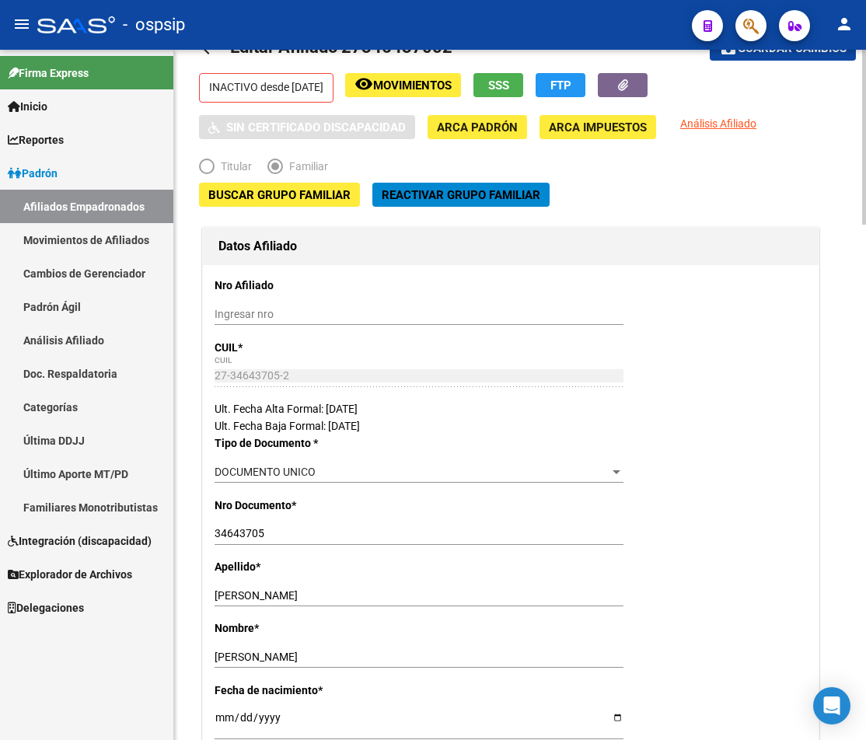
scroll to position [0, 0]
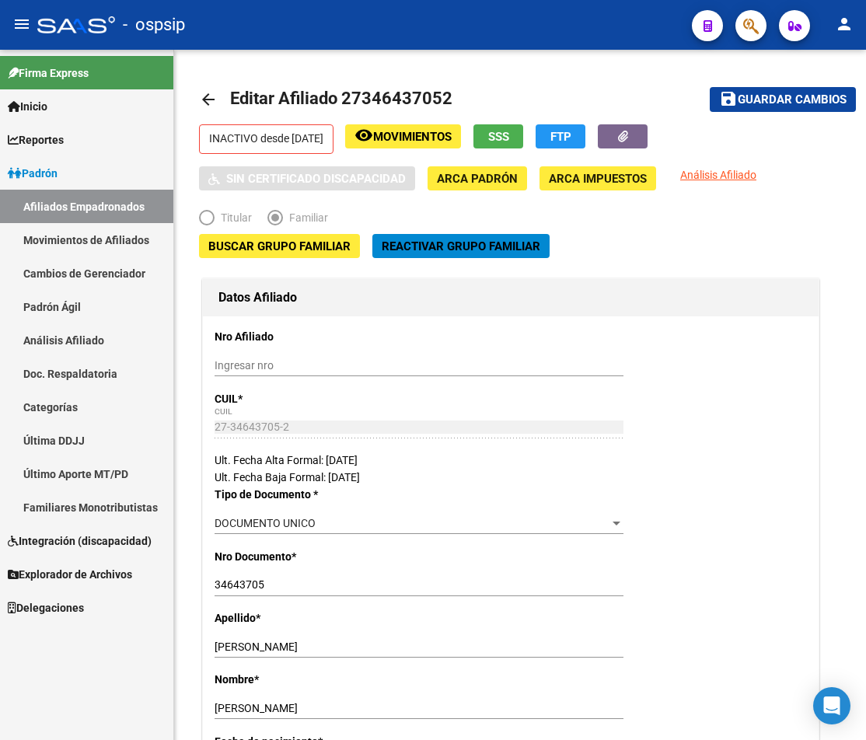
click at [459, 16] on div "- ospsip" at bounding box center [358, 25] width 642 height 34
click at [210, 102] on mat-icon "arrow_back" at bounding box center [208, 99] width 19 height 19
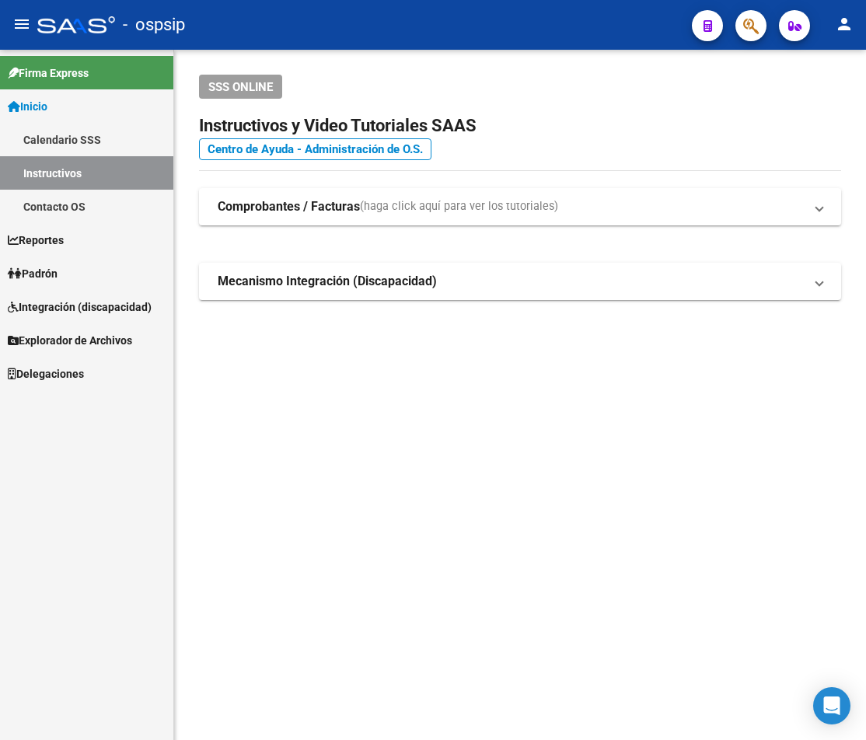
click at [680, 90] on div "SSS ONLINE" at bounding box center [520, 87] width 642 height 24
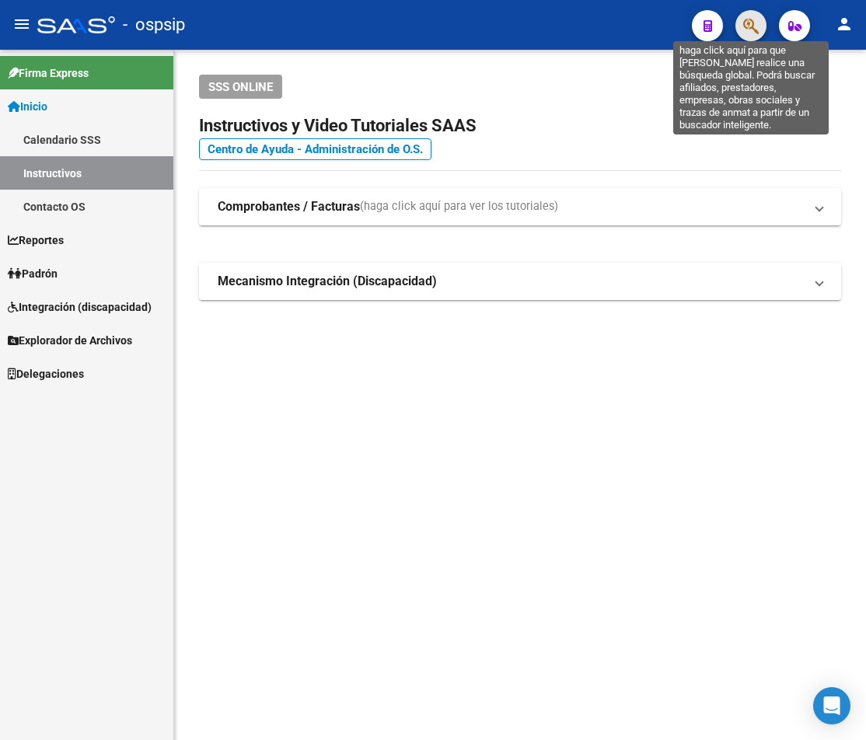
click at [758, 21] on icon "button" at bounding box center [751, 26] width 16 height 18
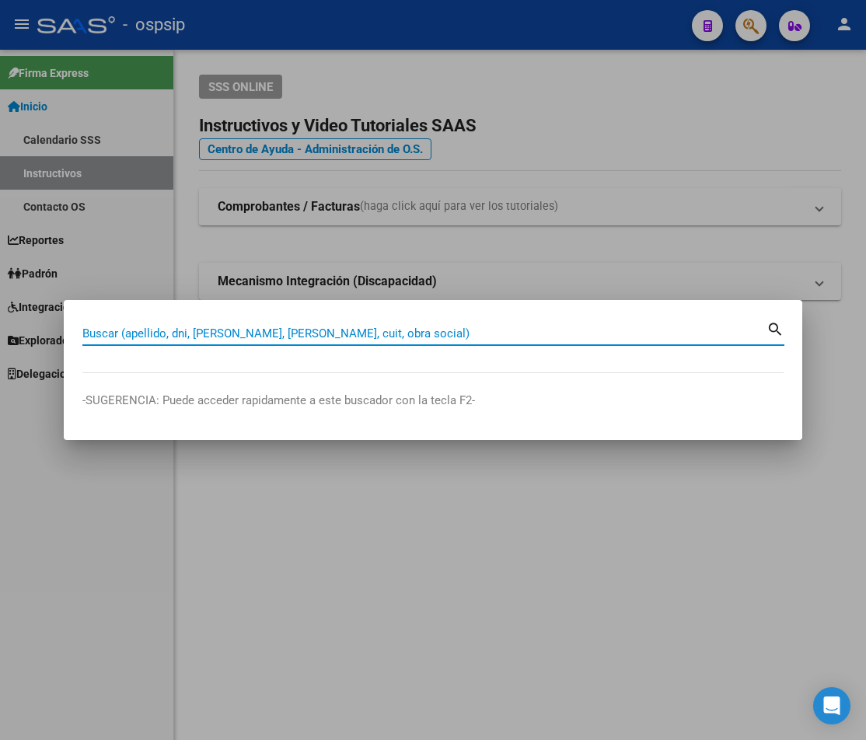
click at [116, 332] on input "Buscar (apellido, dni, [PERSON_NAME], [PERSON_NAME], cuit, obra social)" at bounding box center [424, 333] width 684 height 14
type input "24324116"
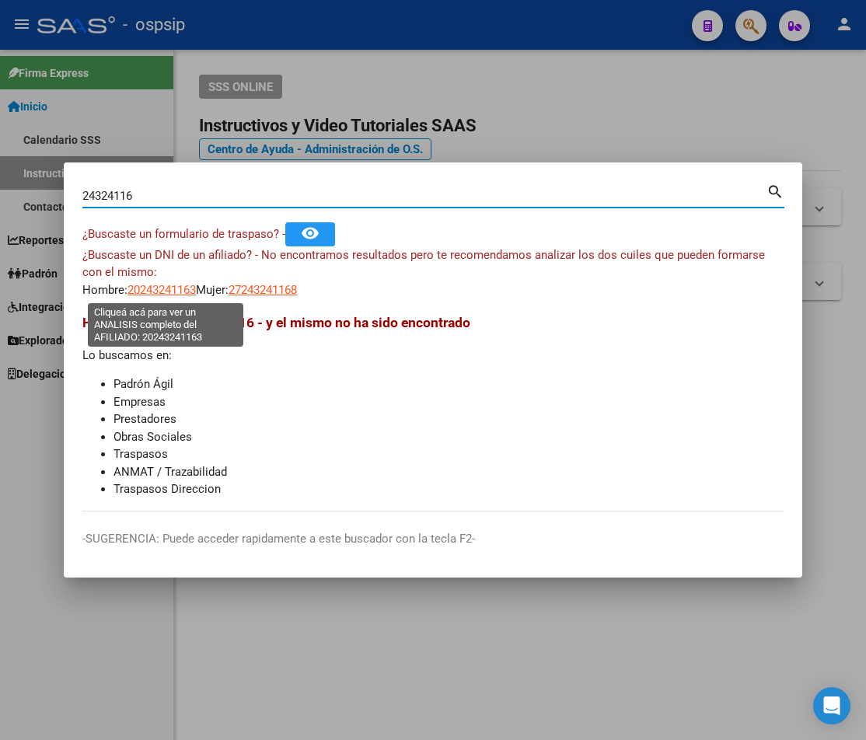
click at [160, 294] on span "20243241163" at bounding box center [161, 290] width 68 height 14
type textarea "20243241163"
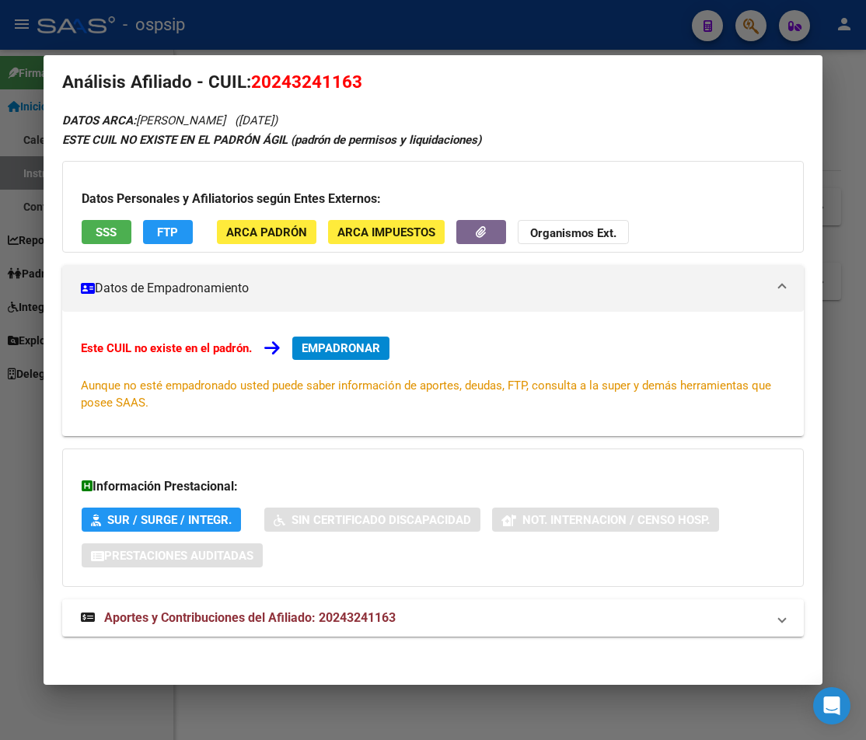
scroll to position [25, 0]
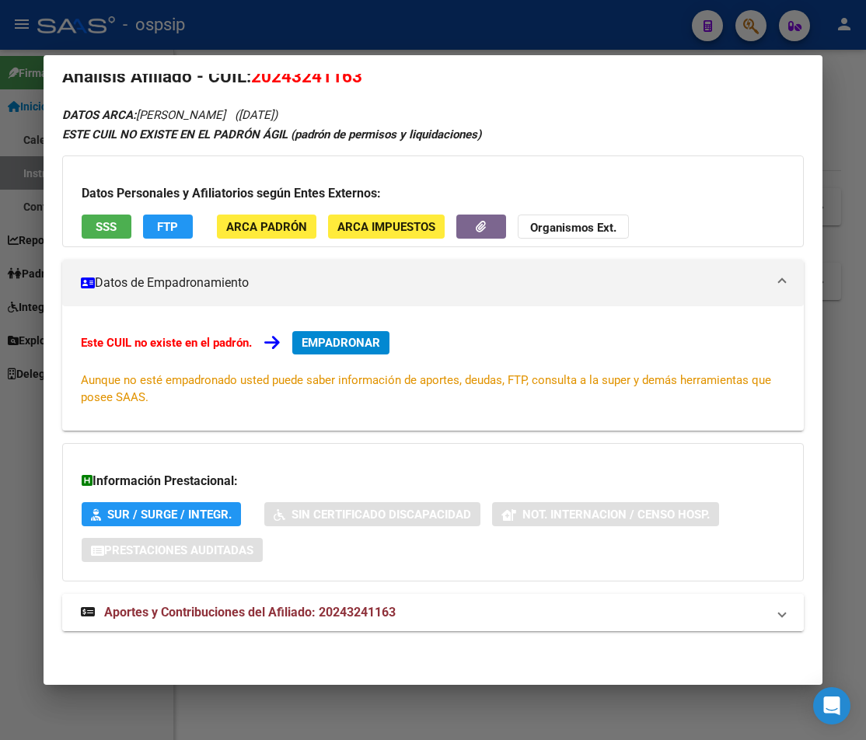
click at [293, 615] on span "Aportes y Contribuciones del Afiliado: 20243241163" at bounding box center [249, 612] width 291 height 15
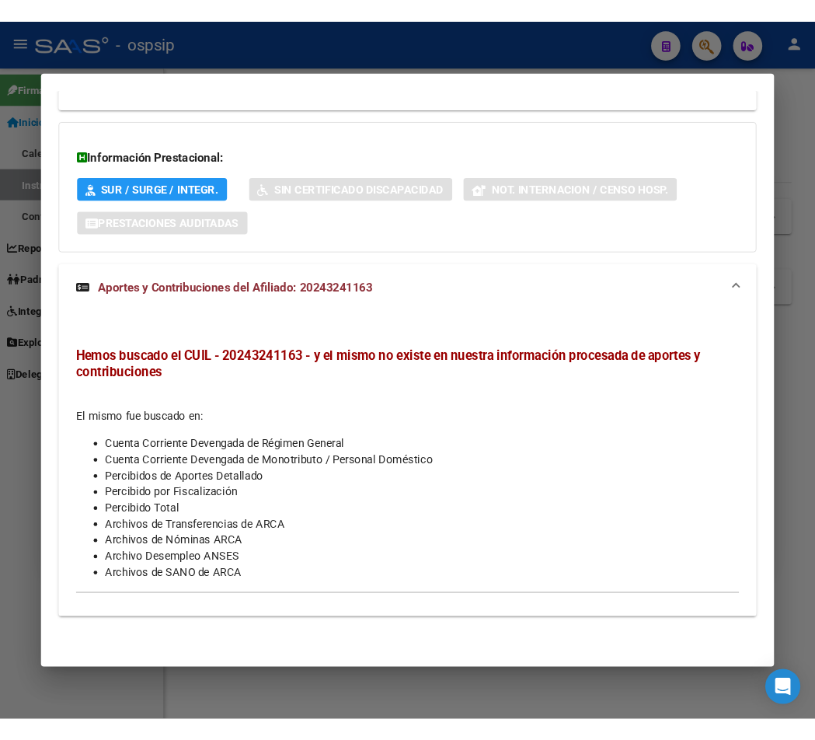
scroll to position [0, 0]
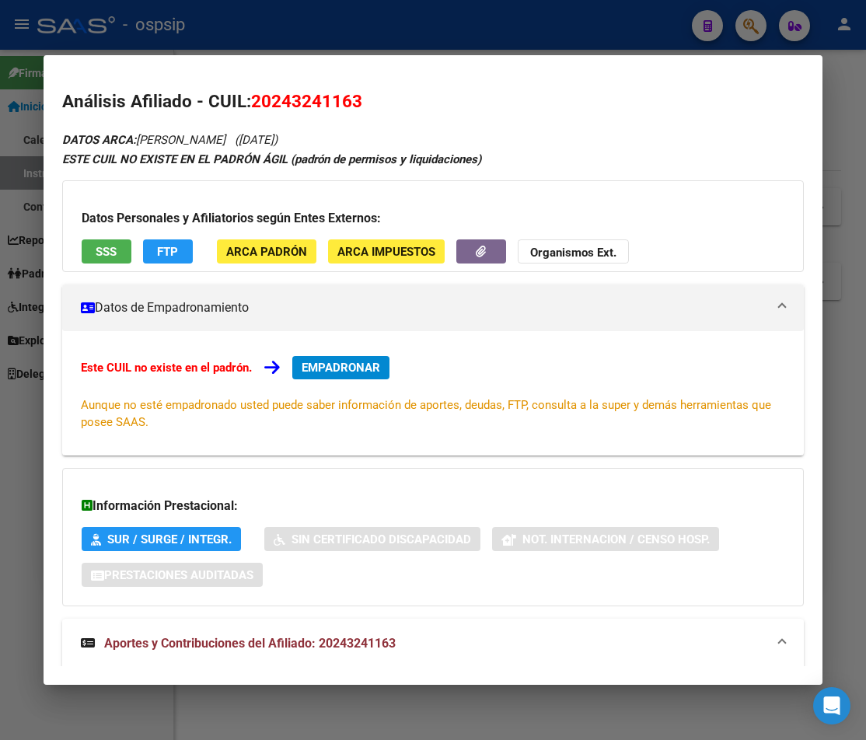
click at [309, 34] on div at bounding box center [433, 370] width 866 height 740
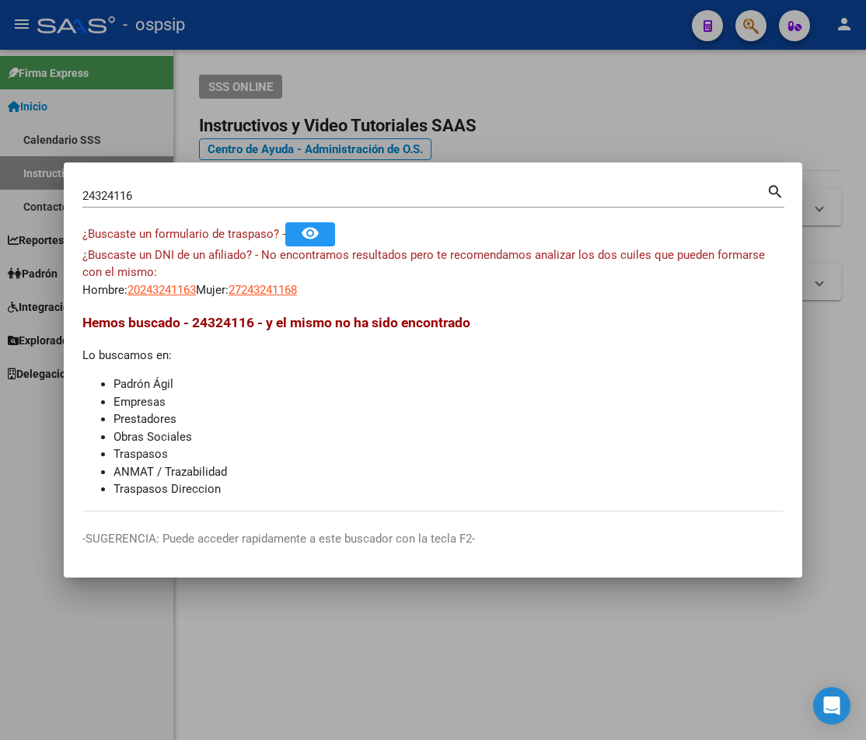
click at [309, 34] on div at bounding box center [433, 370] width 866 height 740
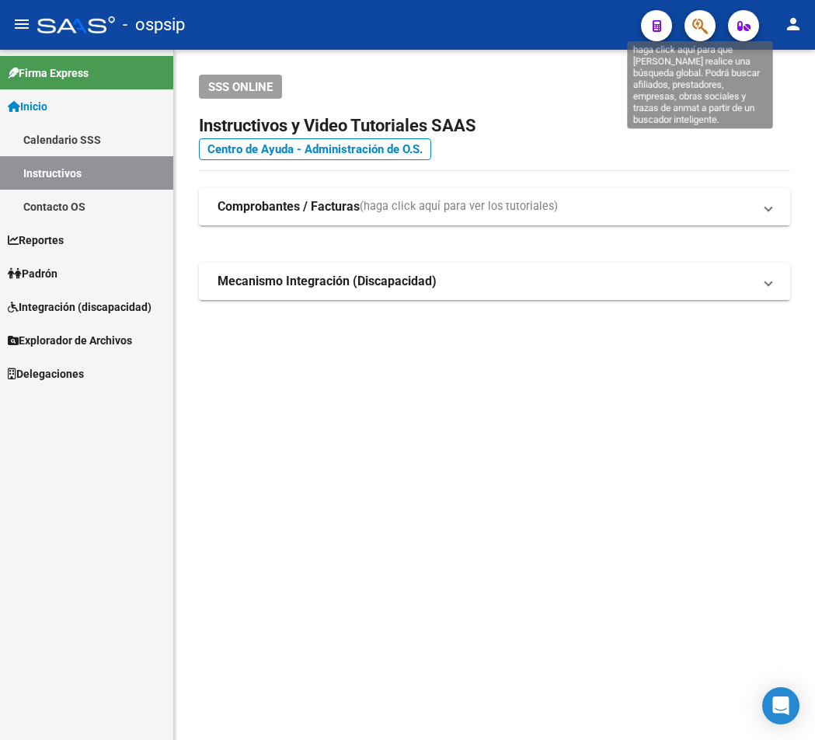
click at [699, 26] on icon "button" at bounding box center [700, 26] width 16 height 18
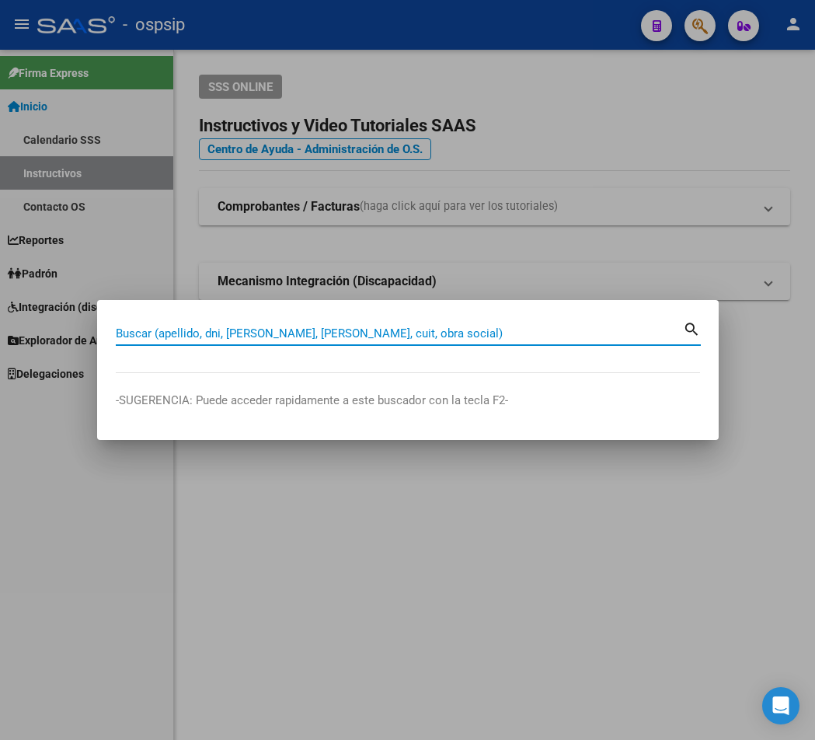
click at [132, 336] on input "Buscar (apellido, dni, [PERSON_NAME], [PERSON_NAME], cuit, obra social)" at bounding box center [399, 333] width 567 height 14
type input "38031064"
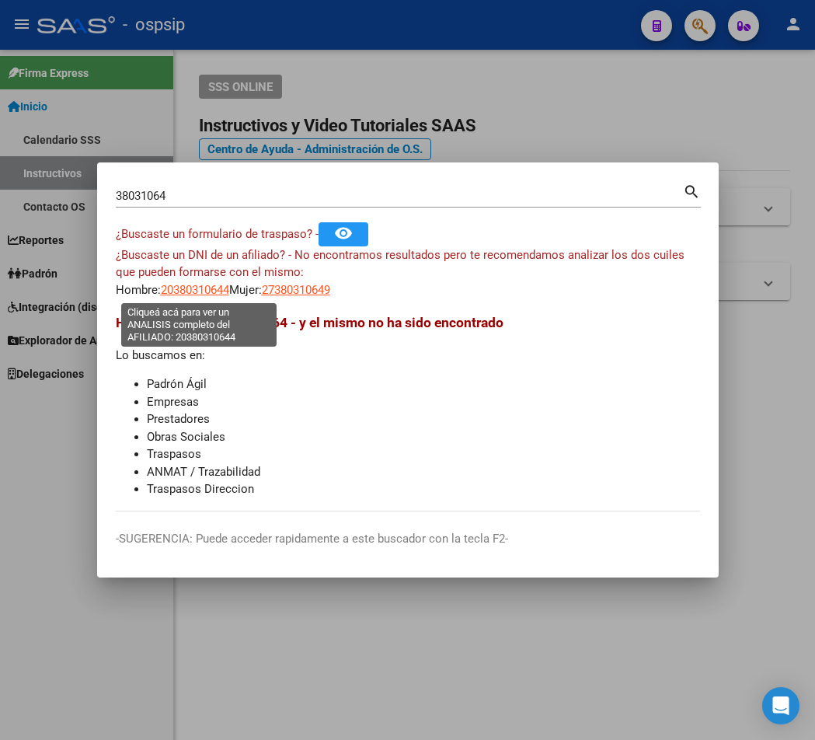
click at [211, 289] on span "20380310644" at bounding box center [195, 290] width 68 height 14
type textarea "20380310644"
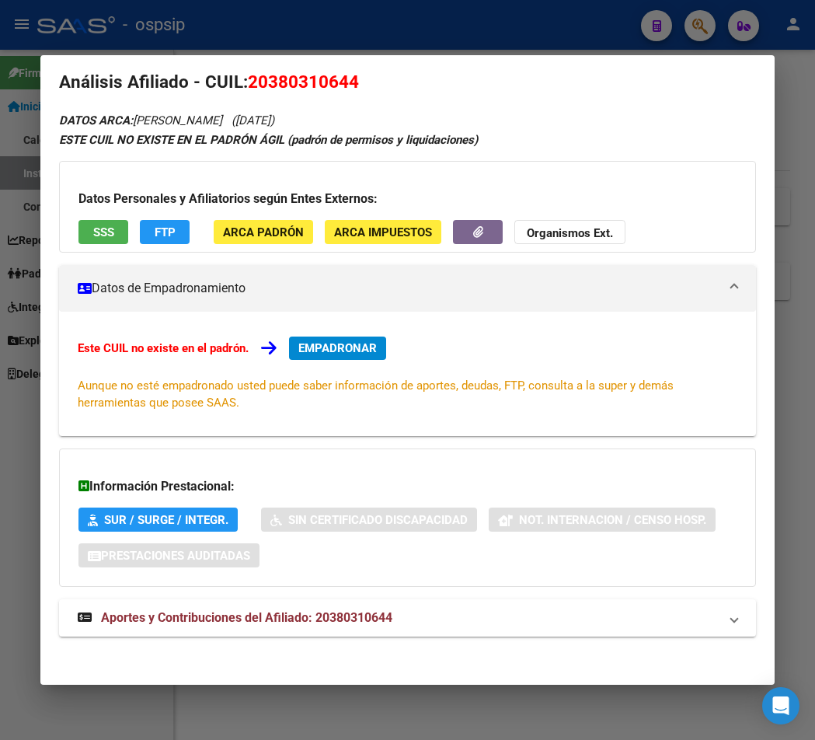
scroll to position [25, 0]
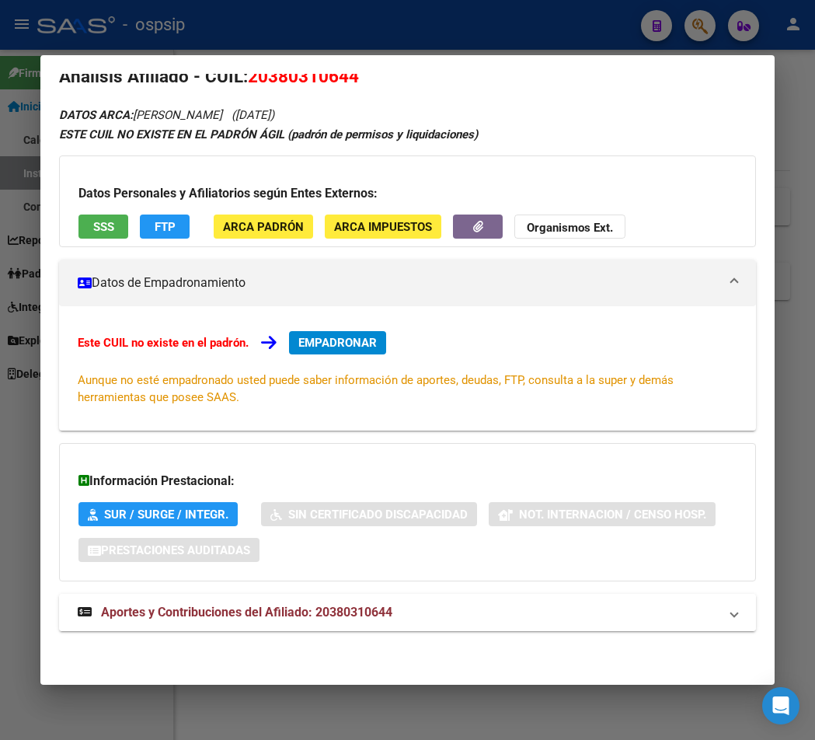
click at [316, 613] on span "Aportes y Contribuciones del Afiliado: 20380310644" at bounding box center [246, 612] width 291 height 15
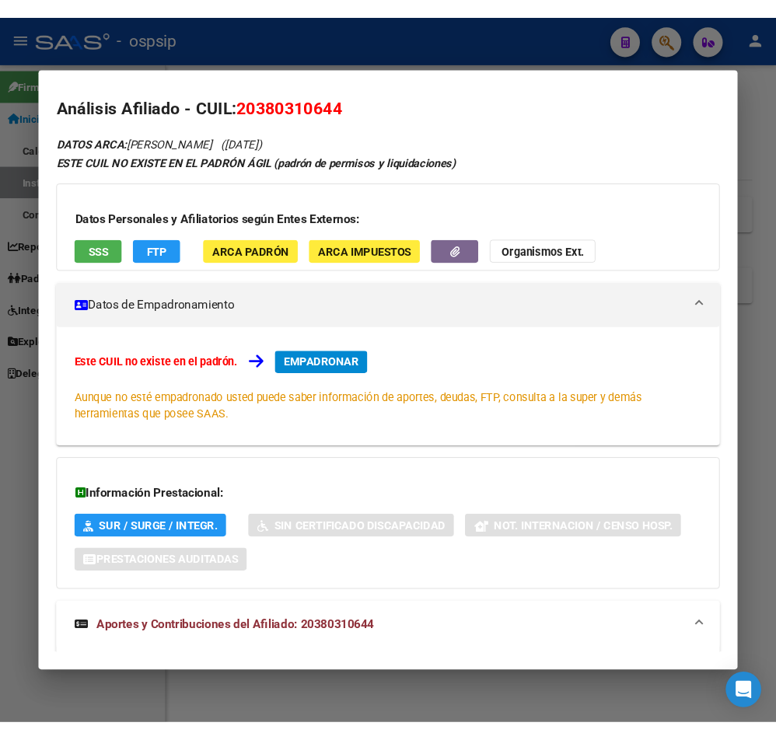
scroll to position [0, 0]
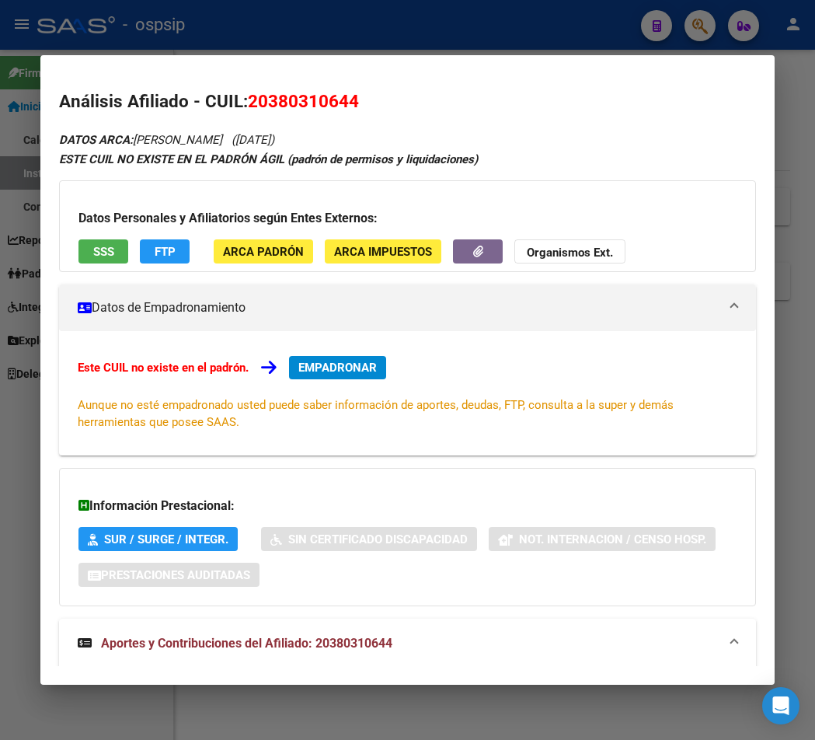
click at [556, 31] on div at bounding box center [407, 370] width 815 height 740
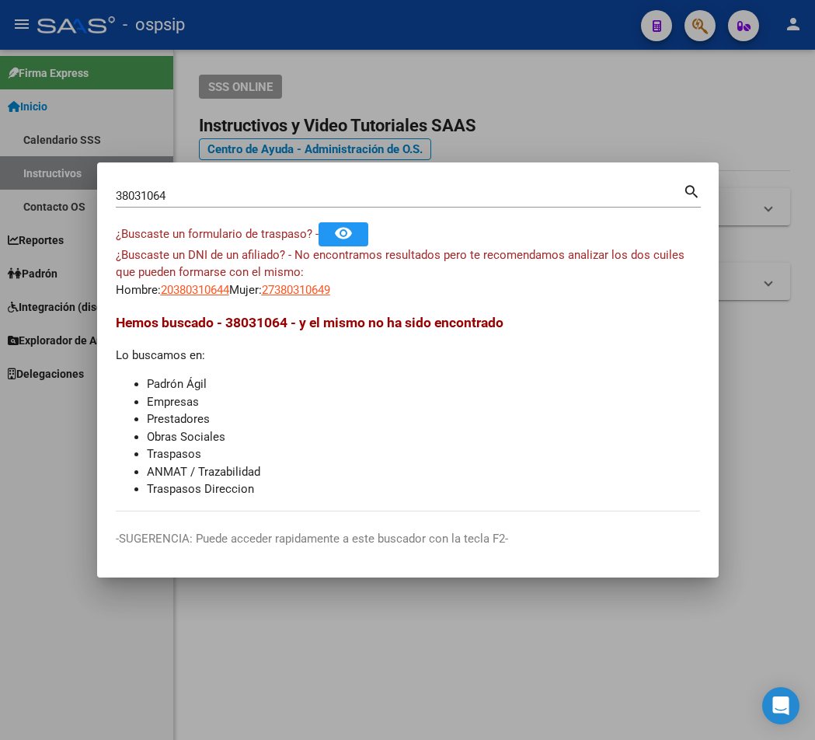
click at [553, 111] on div at bounding box center [407, 370] width 815 height 740
